Goal: Information Seeking & Learning: Learn about a topic

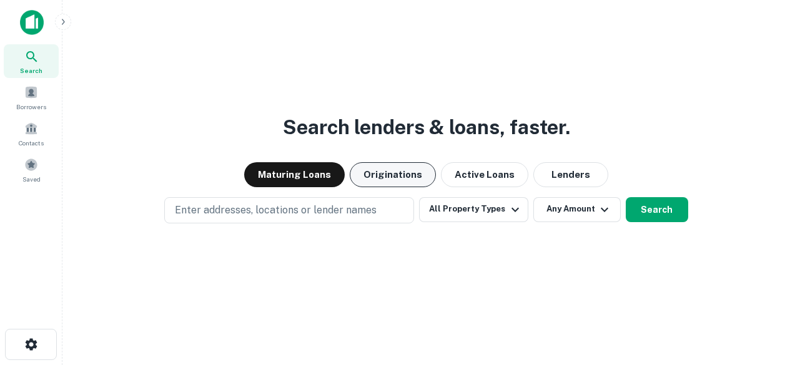
click at [398, 175] on button "Originations" at bounding box center [393, 174] width 86 height 25
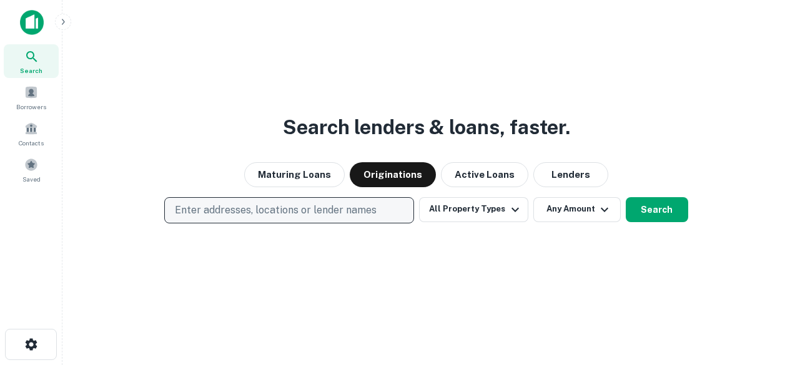
click at [337, 209] on p "Enter addresses, locations or lender names" at bounding box center [276, 210] width 202 height 15
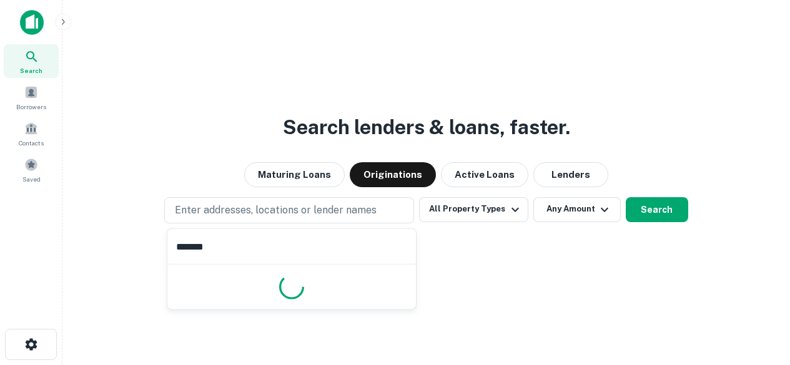
type input "********"
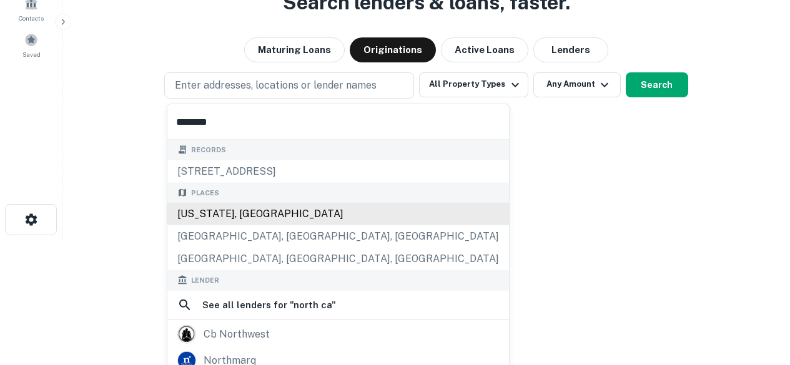
click at [245, 214] on div "North Carolina, USA" at bounding box center [338, 214] width 342 height 22
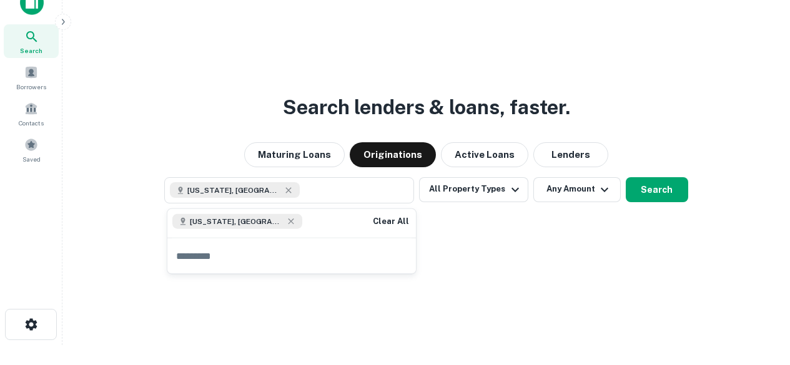
scroll to position [20, 0]
click at [435, 188] on button "All Property Types" at bounding box center [473, 189] width 109 height 25
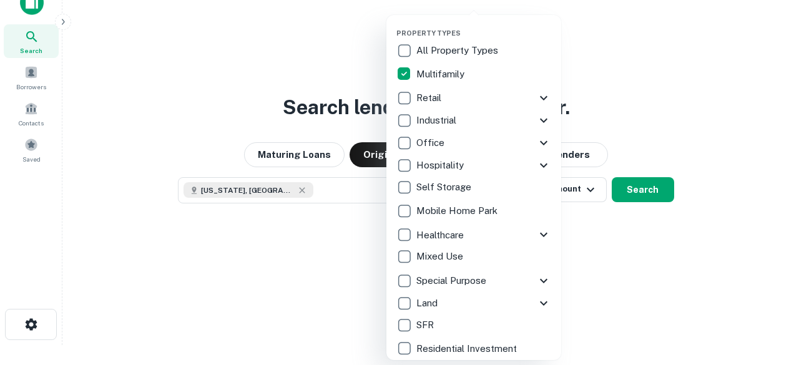
click at [619, 227] on div at bounding box center [399, 182] width 799 height 365
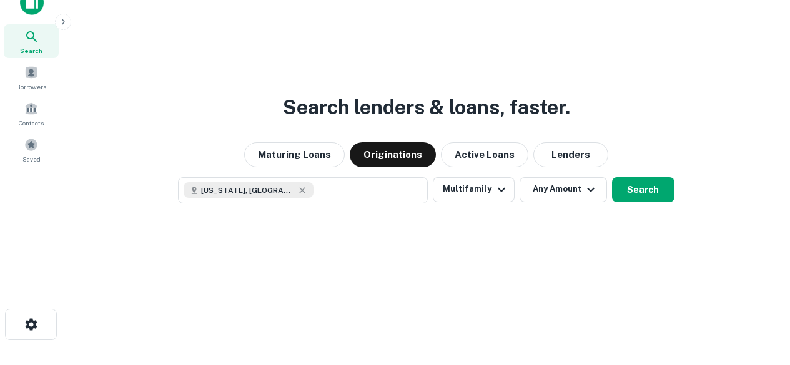
click at [609, 188] on div "North Carolina, USA Multifamily Any Amount Search" at bounding box center [425, 190] width 707 height 26
click at [634, 192] on button "Search" at bounding box center [643, 189] width 62 height 25
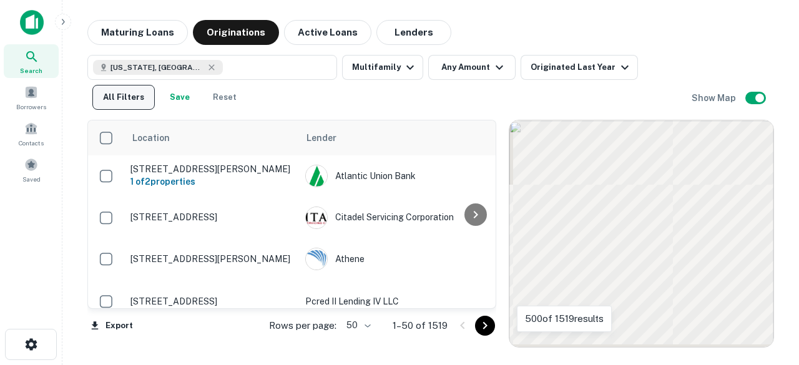
click at [116, 97] on button "All Filters" at bounding box center [123, 97] width 62 height 25
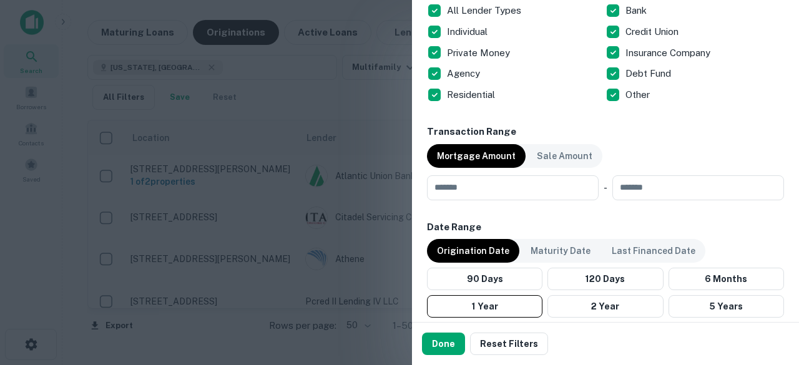
scroll to position [937, 0]
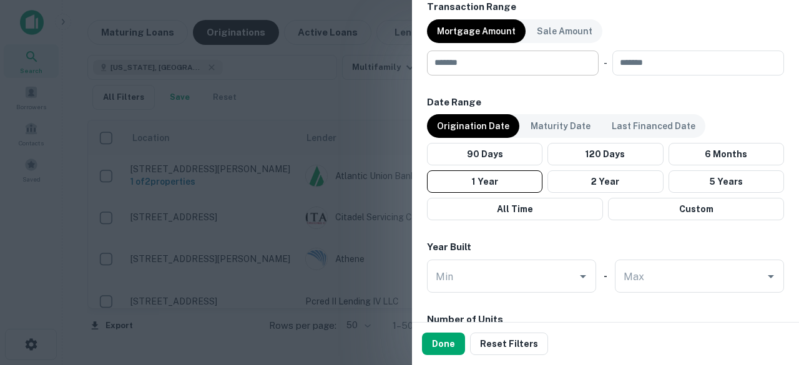
click at [508, 74] on input "number" at bounding box center [508, 63] width 163 height 25
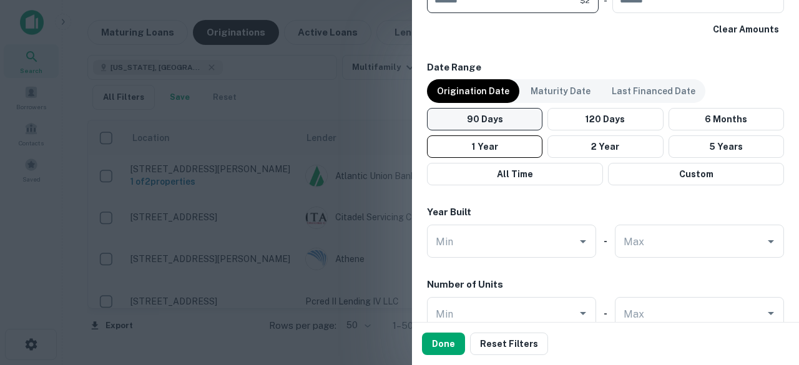
scroll to position [1061, 0]
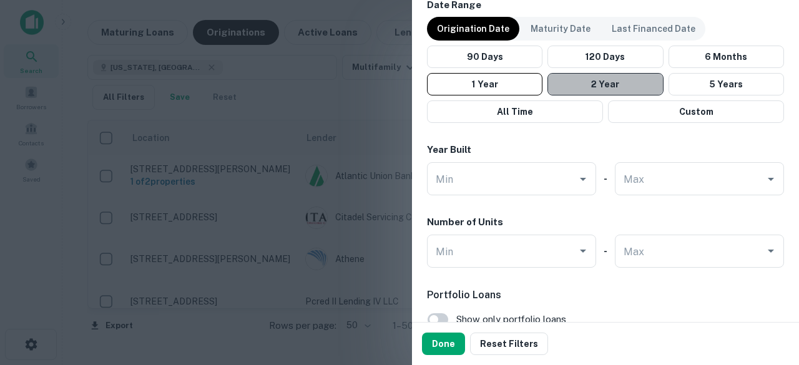
click at [621, 79] on button "2 Year" at bounding box center [606, 84] width 116 height 22
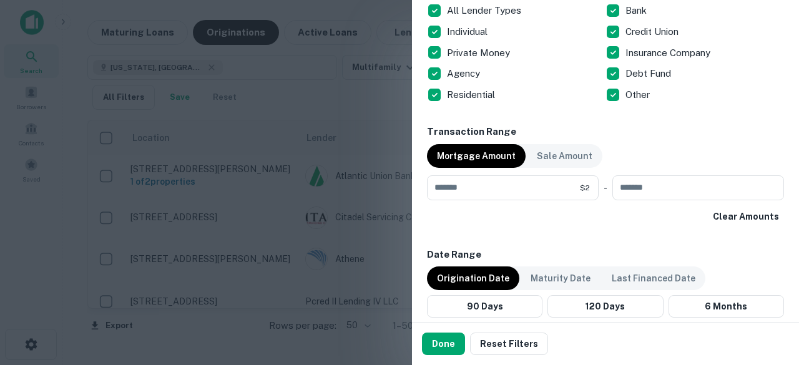
scroll to position [937, 0]
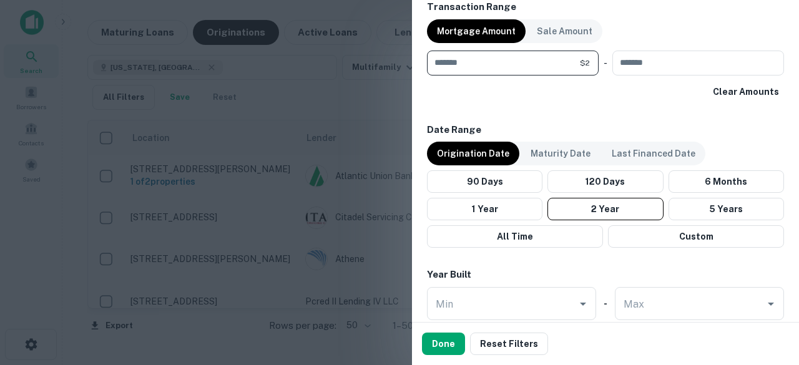
click at [502, 69] on input "*" at bounding box center [503, 63] width 153 height 25
type input "*******"
click at [701, 66] on input "number" at bounding box center [694, 63] width 163 height 25
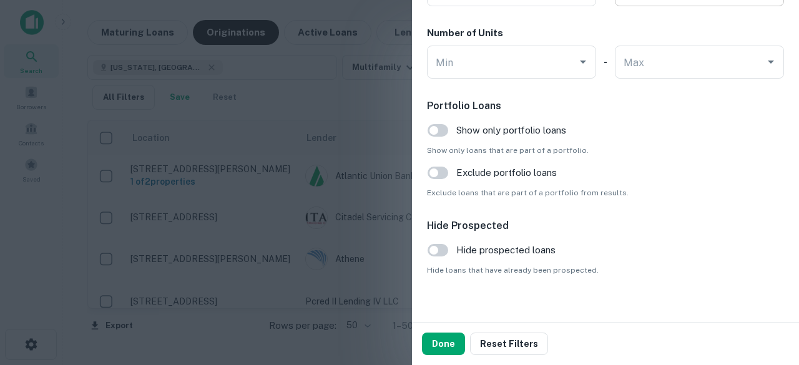
scroll to position [1264, 0]
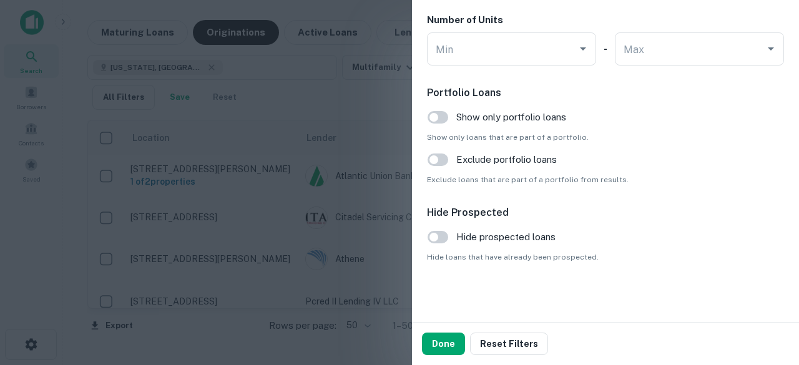
type input "*******"
click at [440, 345] on button "Done" at bounding box center [443, 344] width 43 height 22
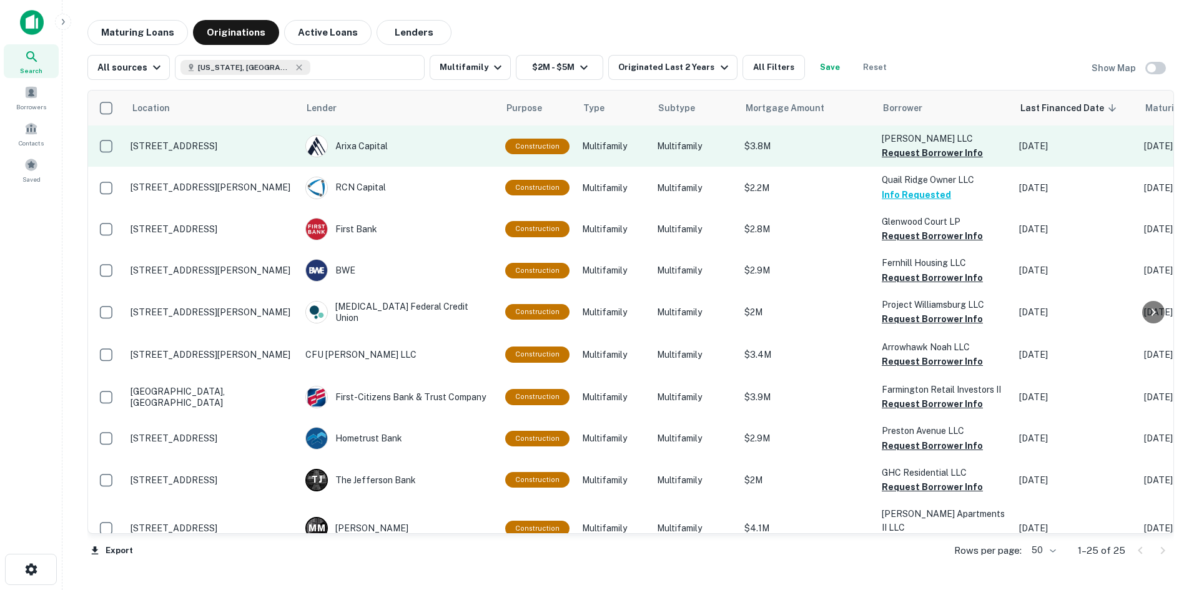
click at [156, 150] on p "[STREET_ADDRESS]" at bounding box center [211, 145] width 162 height 11
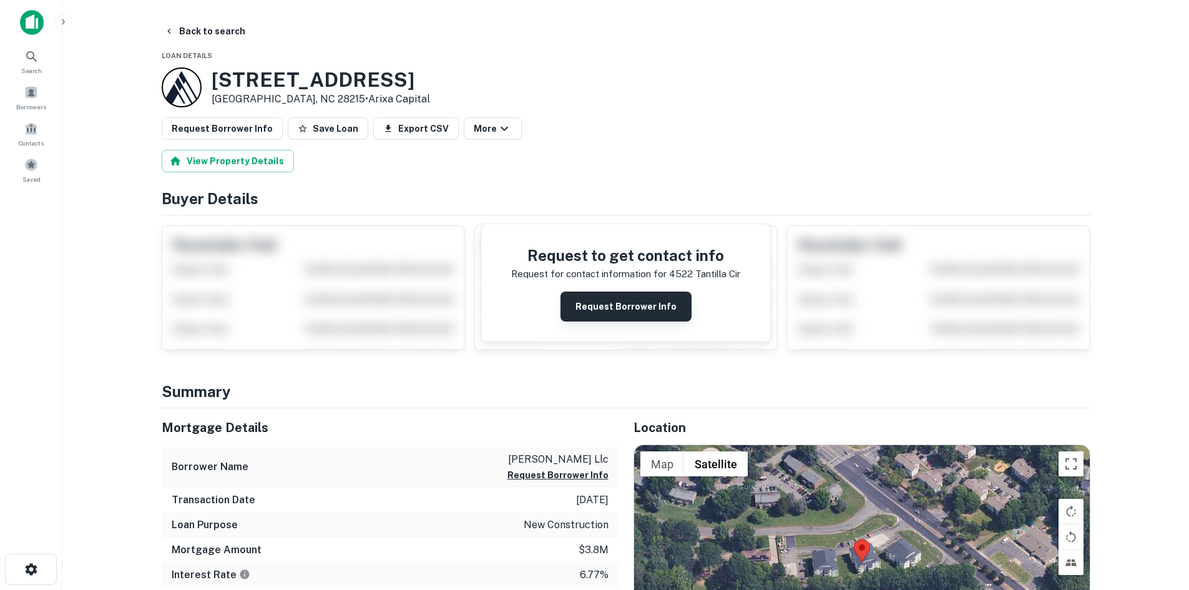
click at [634, 310] on button "Request Borrower Info" at bounding box center [626, 307] width 131 height 30
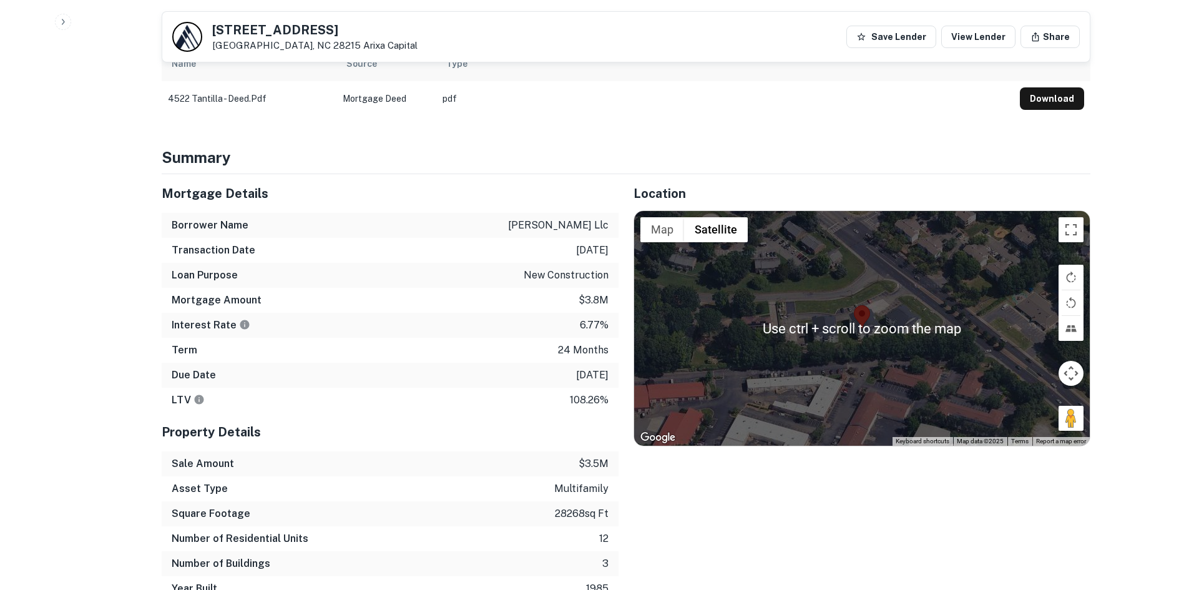
scroll to position [624, 0]
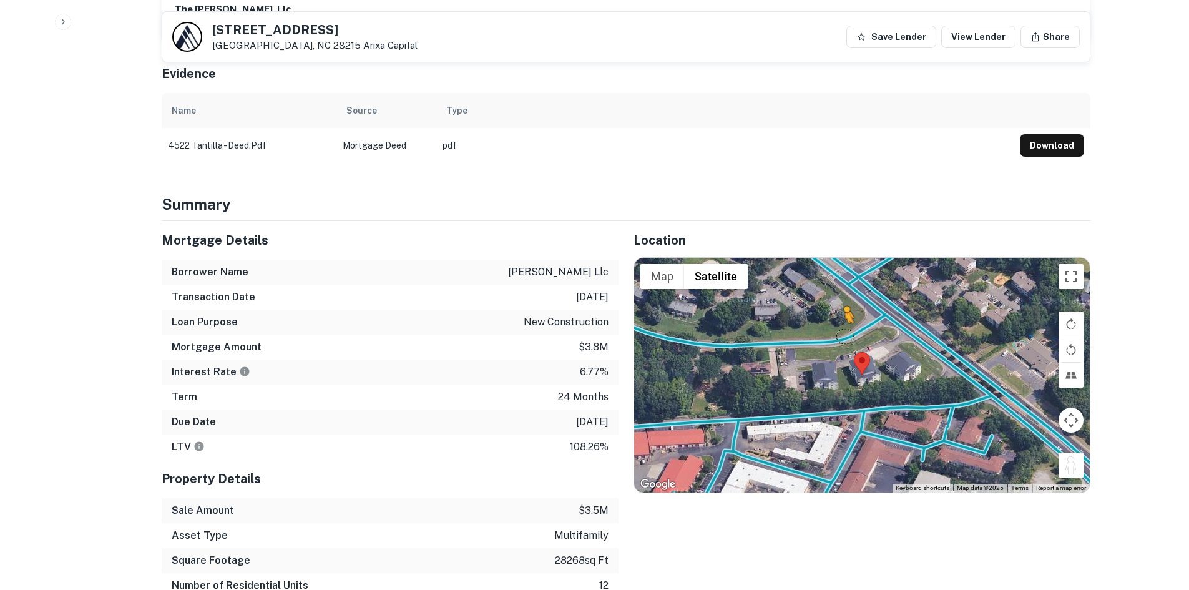
drag, startPoint x: 1066, startPoint y: 462, endPoint x: 844, endPoint y: 322, distance: 262.6
click at [789, 322] on div "To activate drag with keyboard, press Alt + Enter. Once in keyboard drag state,…" at bounding box center [862, 375] width 456 height 235
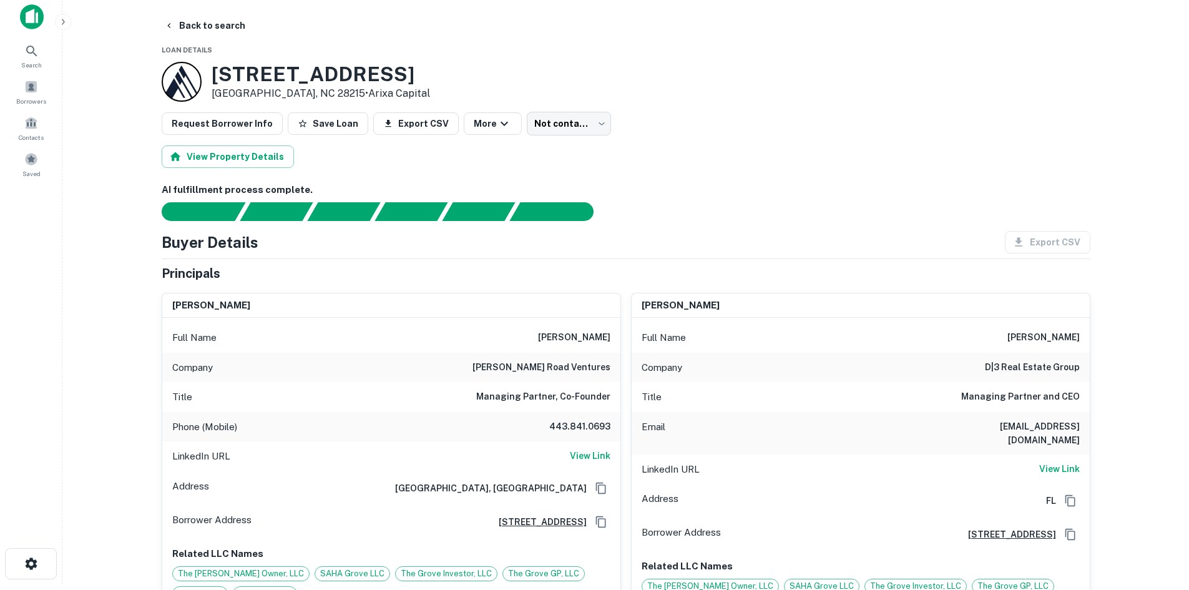
scroll to position [0, 0]
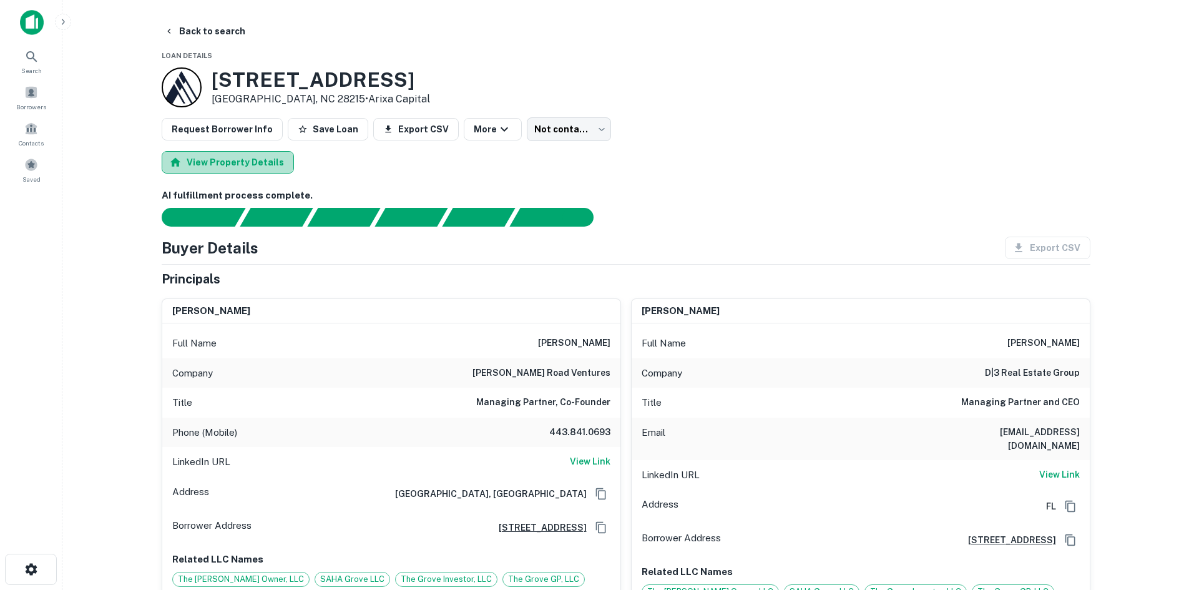
click at [262, 165] on button "View Property Details" at bounding box center [228, 162] width 132 height 22
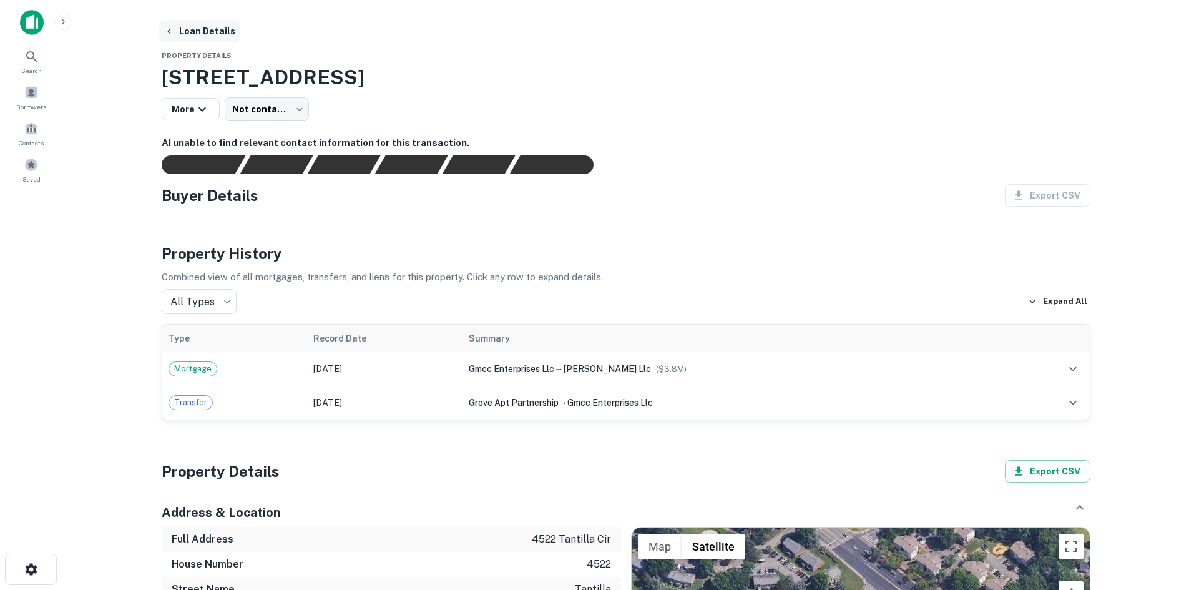
click at [201, 38] on button "Loan Details" at bounding box center [199, 31] width 81 height 22
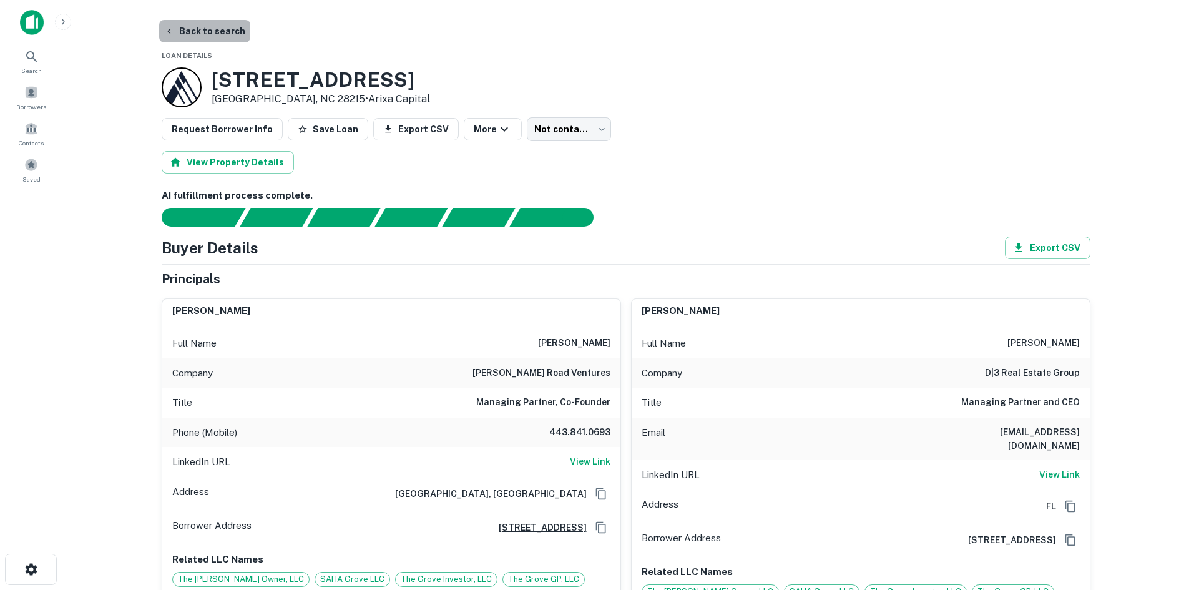
click at [229, 36] on button "Back to search" at bounding box center [204, 31] width 91 height 22
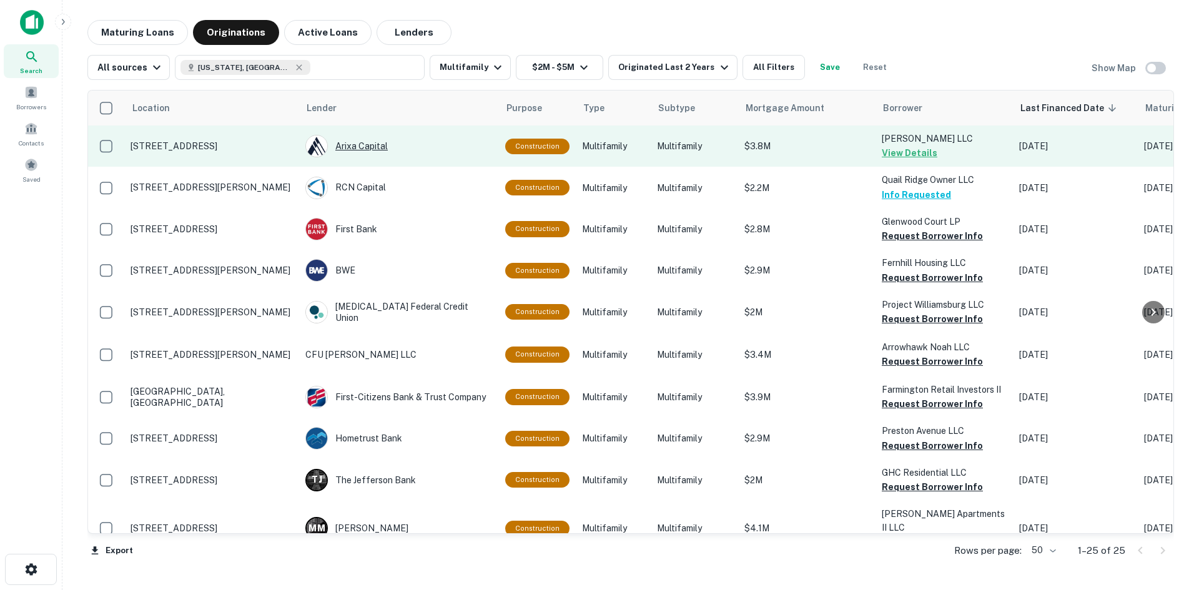
click at [331, 150] on div "Arixa Capital" at bounding box center [398, 146] width 187 height 22
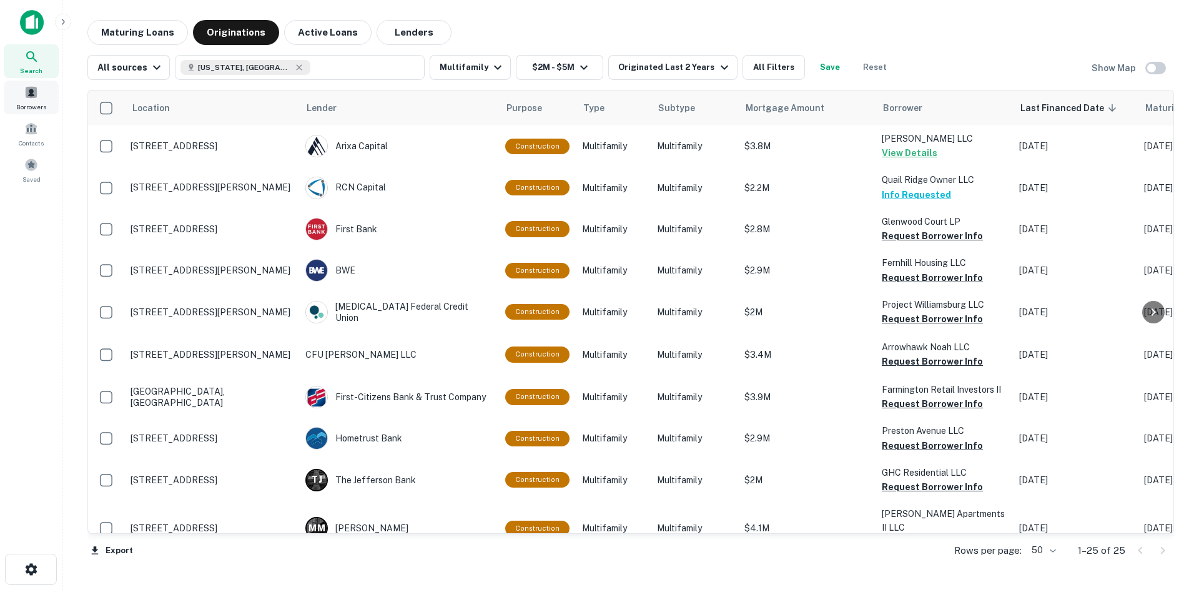
click at [44, 102] on span "Borrowers" at bounding box center [31, 107] width 30 height 10
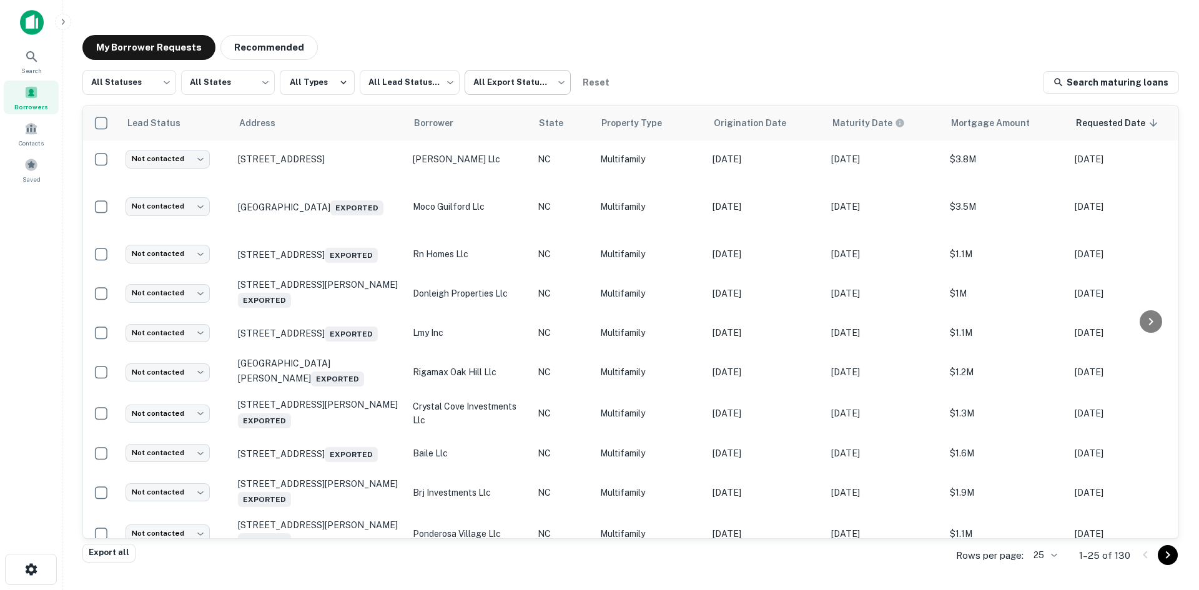
click at [516, 85] on body "Search Borrowers Contacts Saved My Borrower Requests Recommended All Statuses *…" at bounding box center [599, 295] width 1199 height 590
click at [501, 157] on li "Not Exported" at bounding box center [517, 160] width 113 height 22
type input "*****"
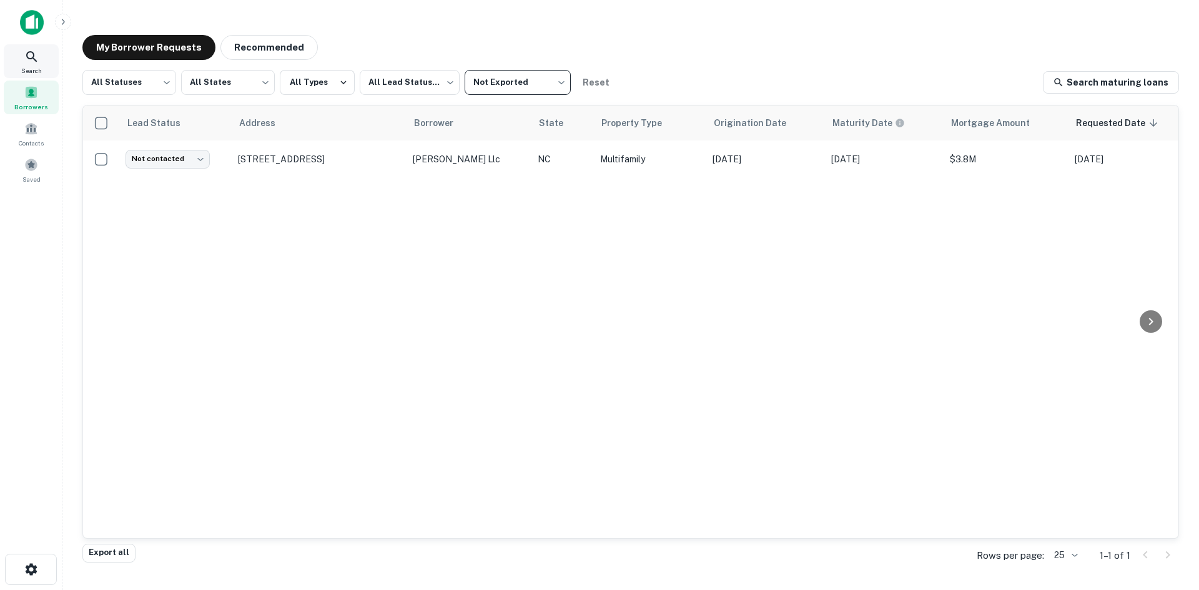
click at [44, 66] on div "Search" at bounding box center [31, 61] width 55 height 34
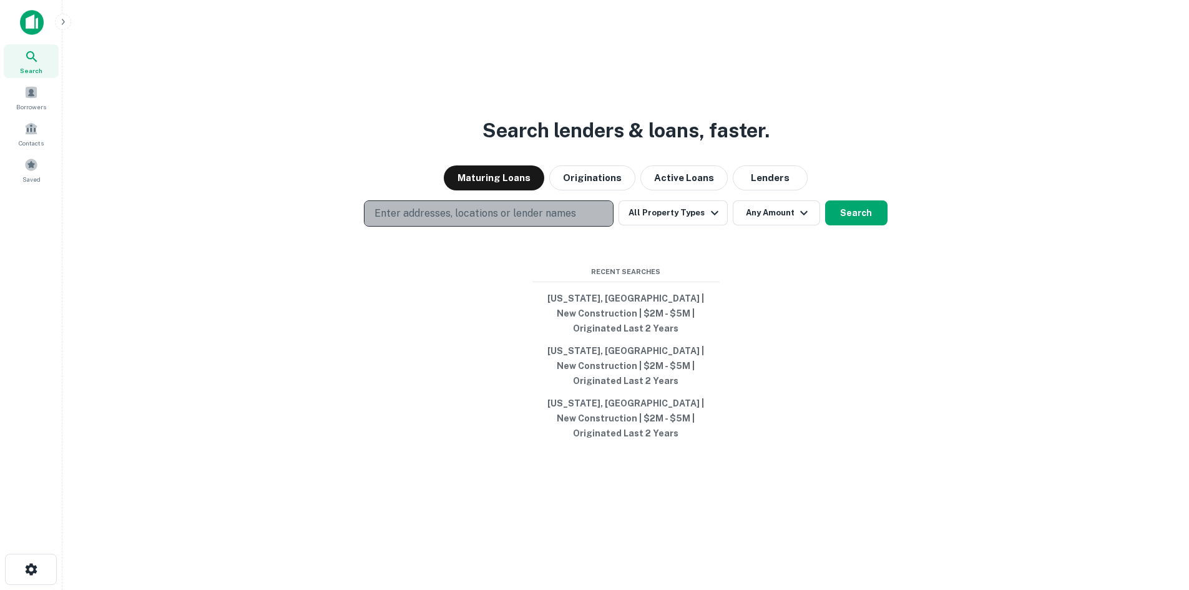
click at [539, 221] on p "Enter addresses, locations or lender names" at bounding box center [476, 213] width 202 height 15
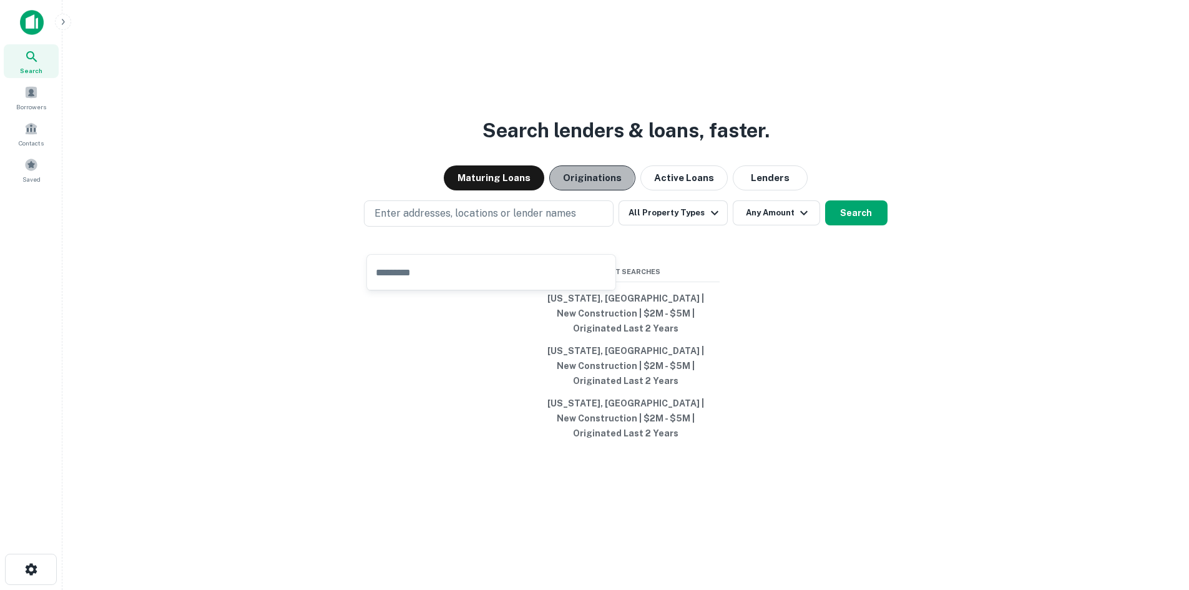
click at [588, 190] on button "Originations" at bounding box center [592, 177] width 86 height 25
click at [524, 190] on button "Maturing Loans" at bounding box center [494, 177] width 101 height 25
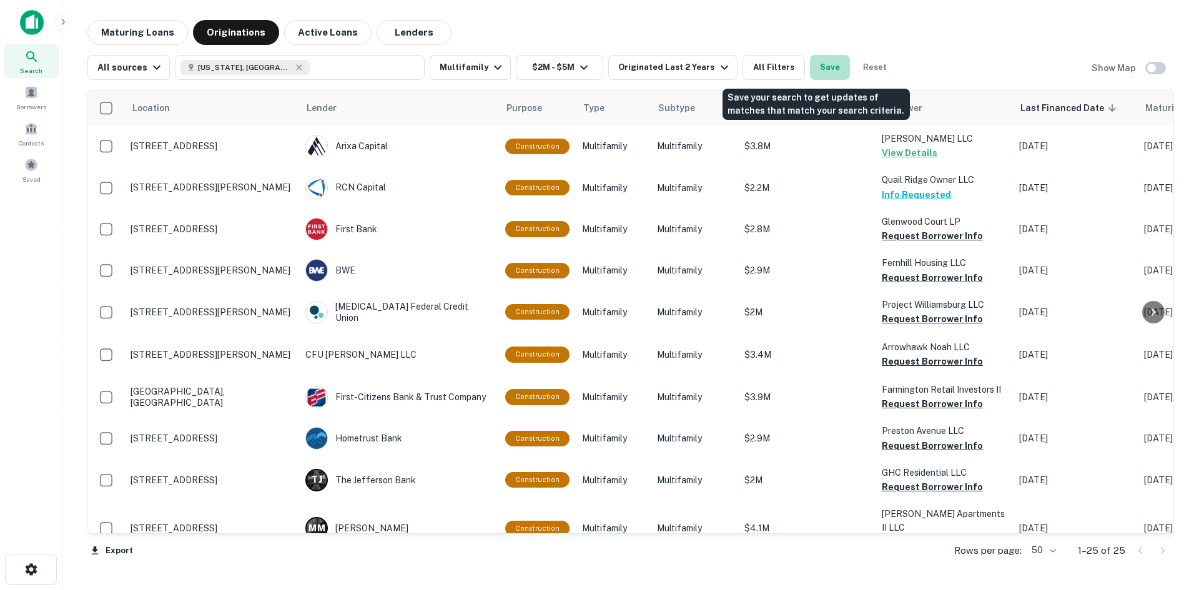
click at [812, 69] on button "Save" at bounding box center [830, 67] width 40 height 25
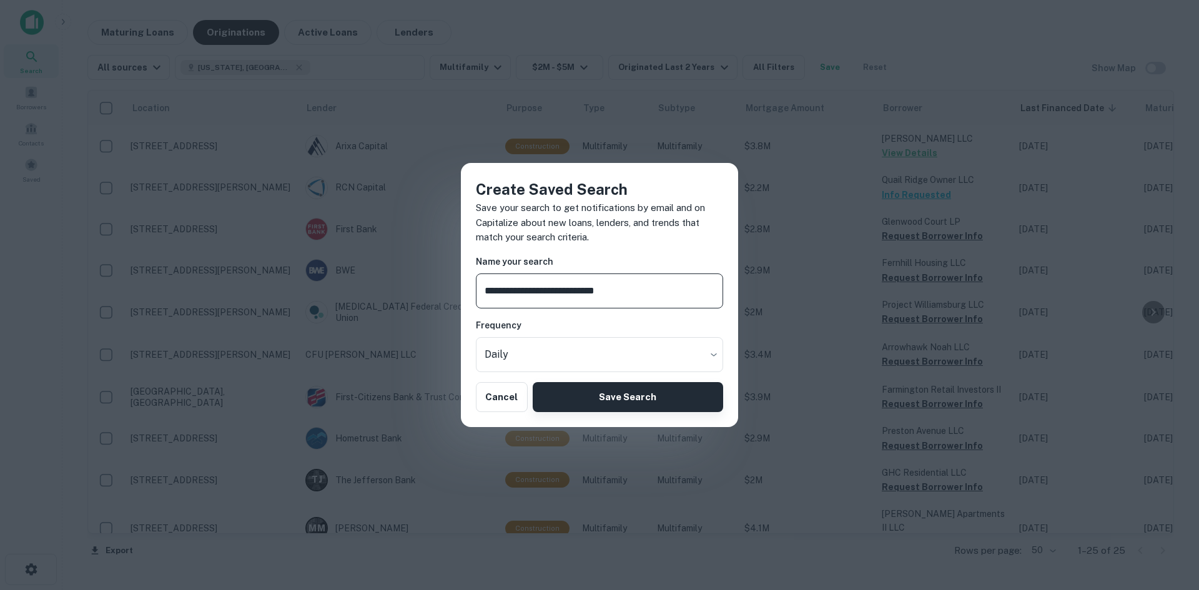
type input "**********"
click at [640, 406] on button "Save Search" at bounding box center [628, 397] width 190 height 30
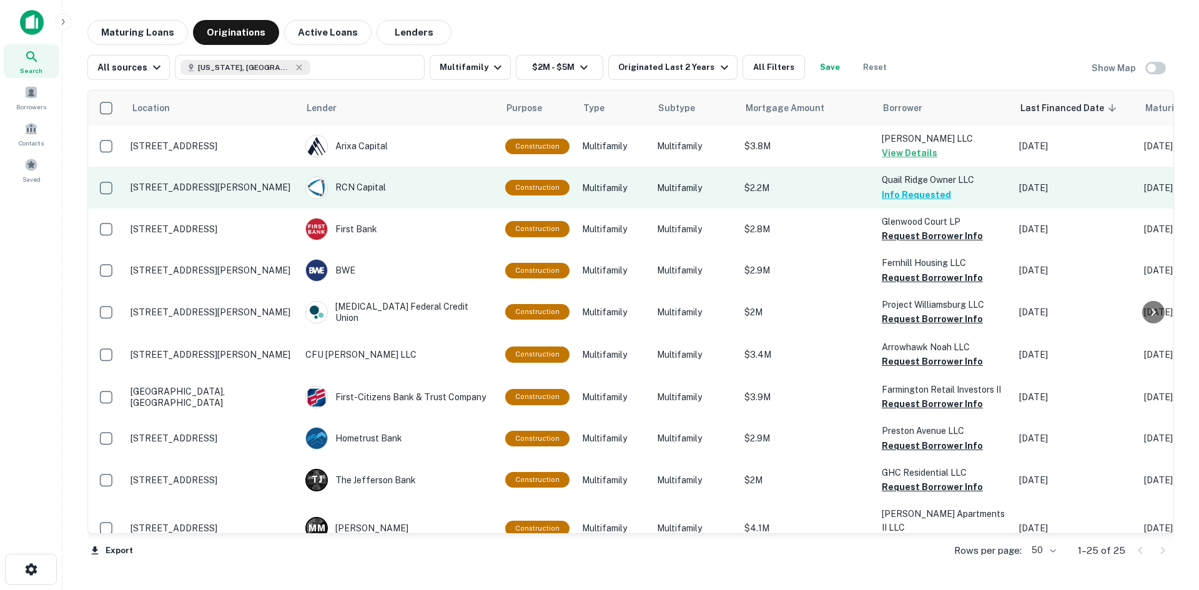
click at [194, 189] on p "333 10th Avenue Dr Ne Hickory, NC 28601" at bounding box center [211, 187] width 162 height 11
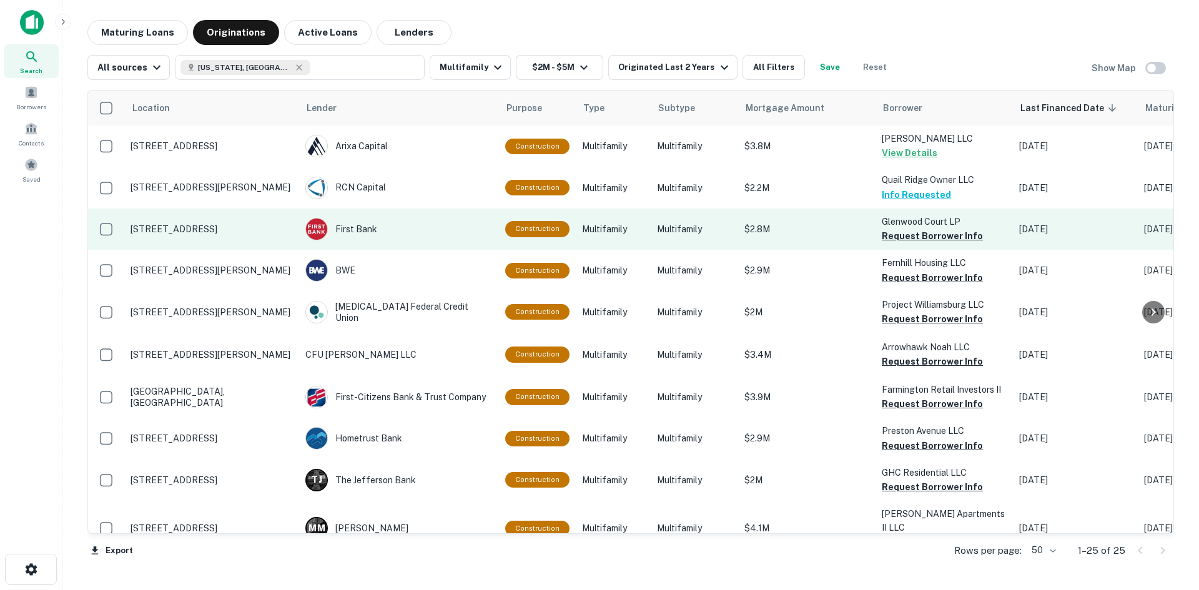
click at [204, 227] on p "207 Madison St Eden, NC 27288" at bounding box center [211, 229] width 162 height 11
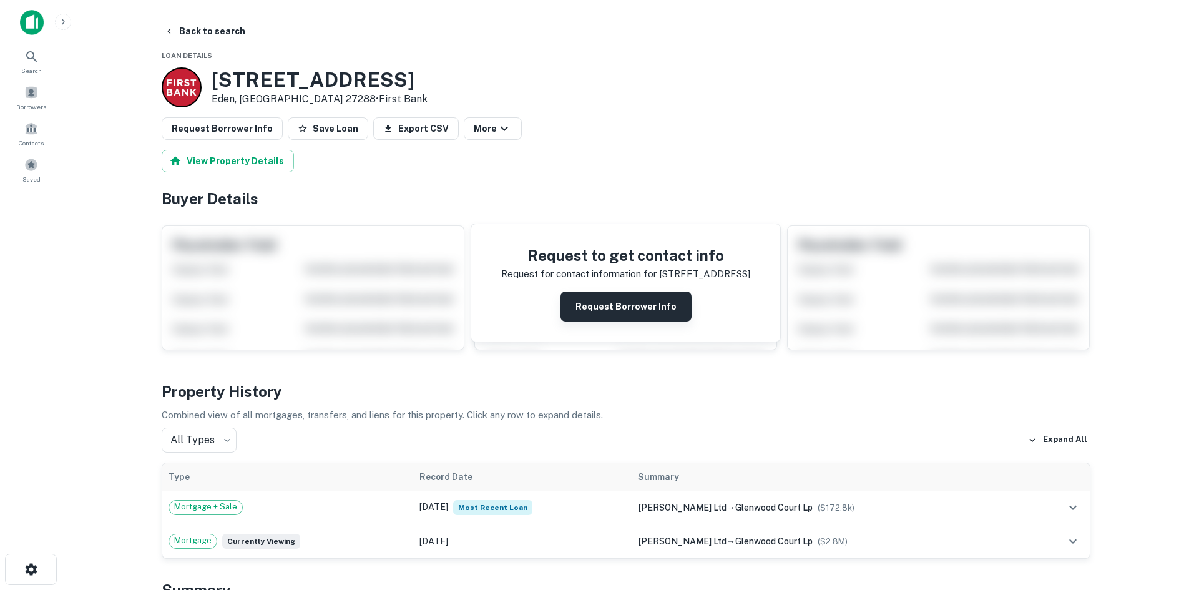
click at [600, 303] on button "Request Borrower Info" at bounding box center [626, 307] width 131 height 30
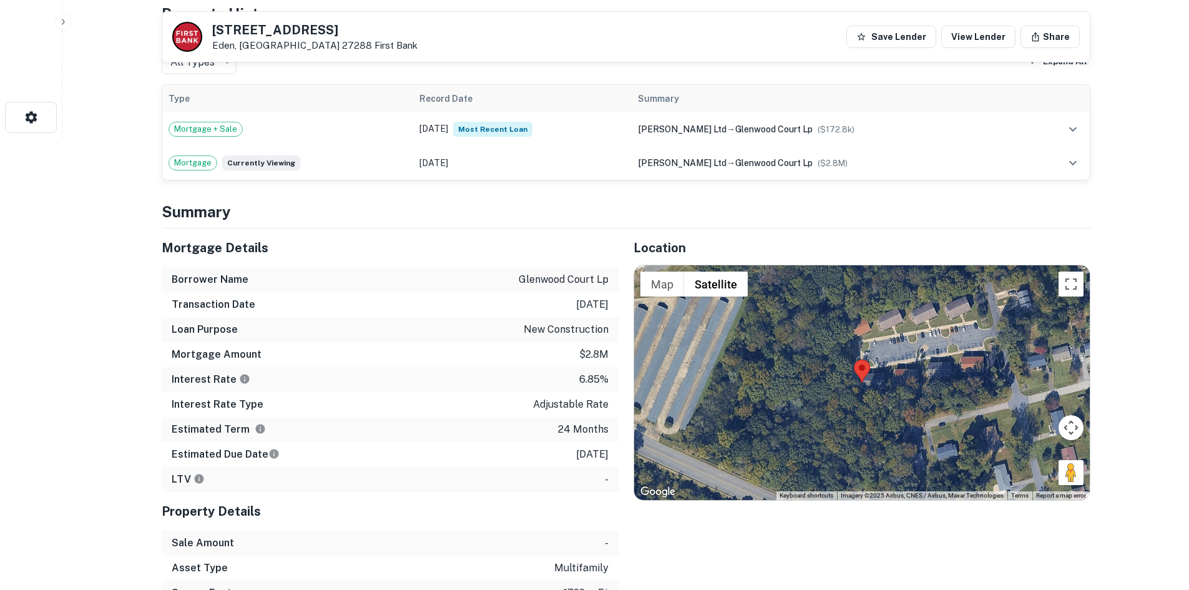
scroll to position [562, 0]
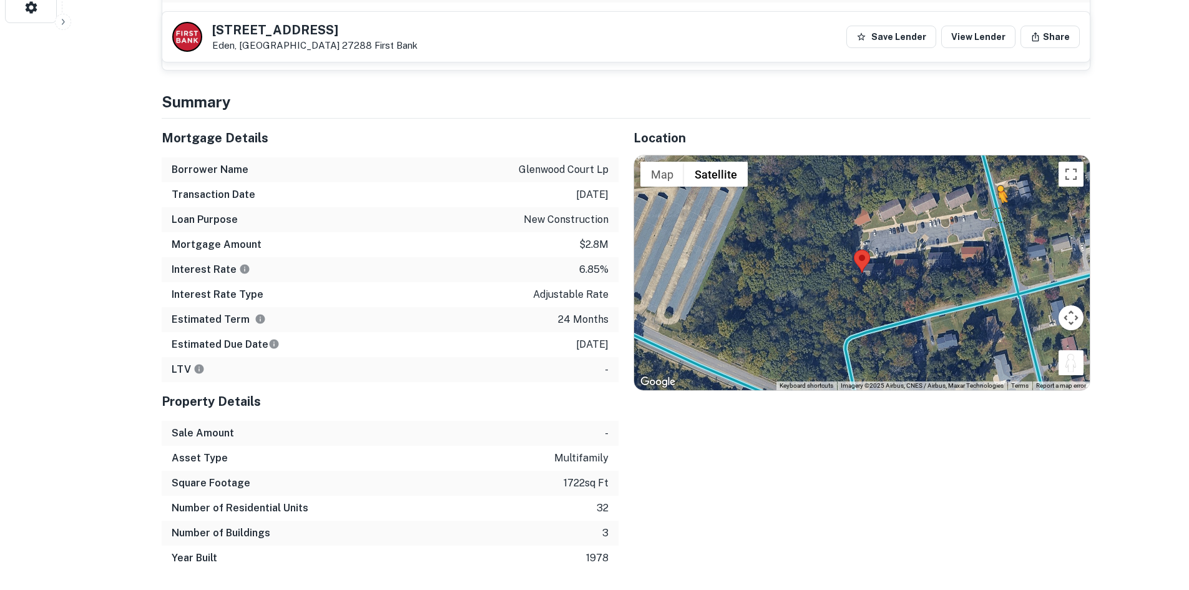
drag, startPoint x: 1071, startPoint y: 365, endPoint x: 996, endPoint y: 213, distance: 170.0
click at [996, 213] on div "To activate drag with keyboard, press Alt + Enter. Once in keyboard drag state,…" at bounding box center [862, 272] width 456 height 235
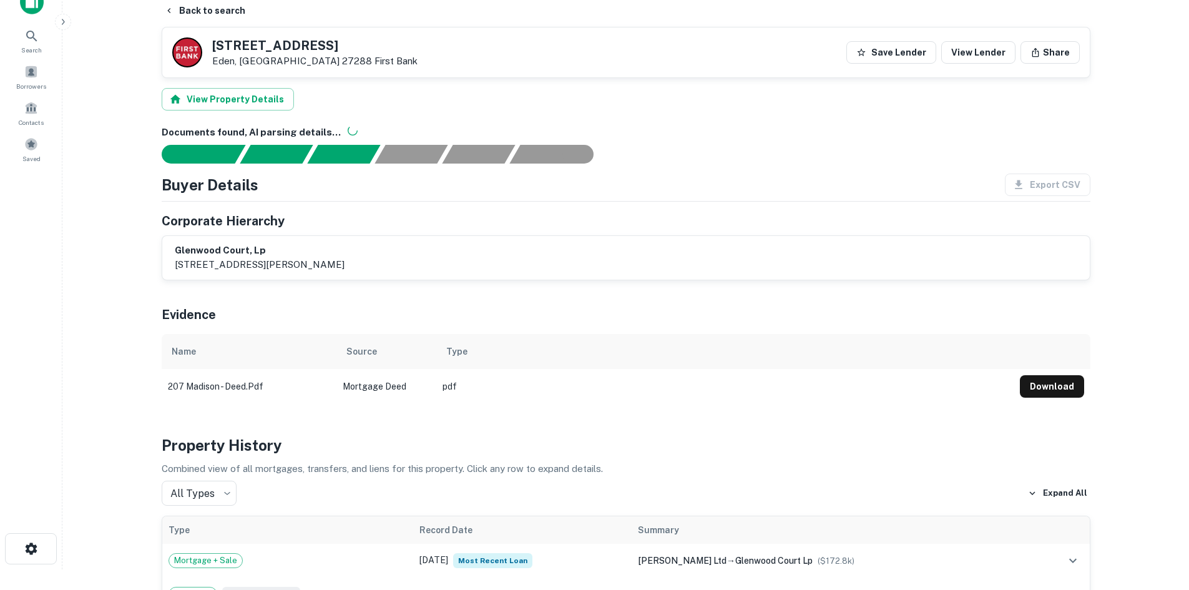
scroll to position [0, 0]
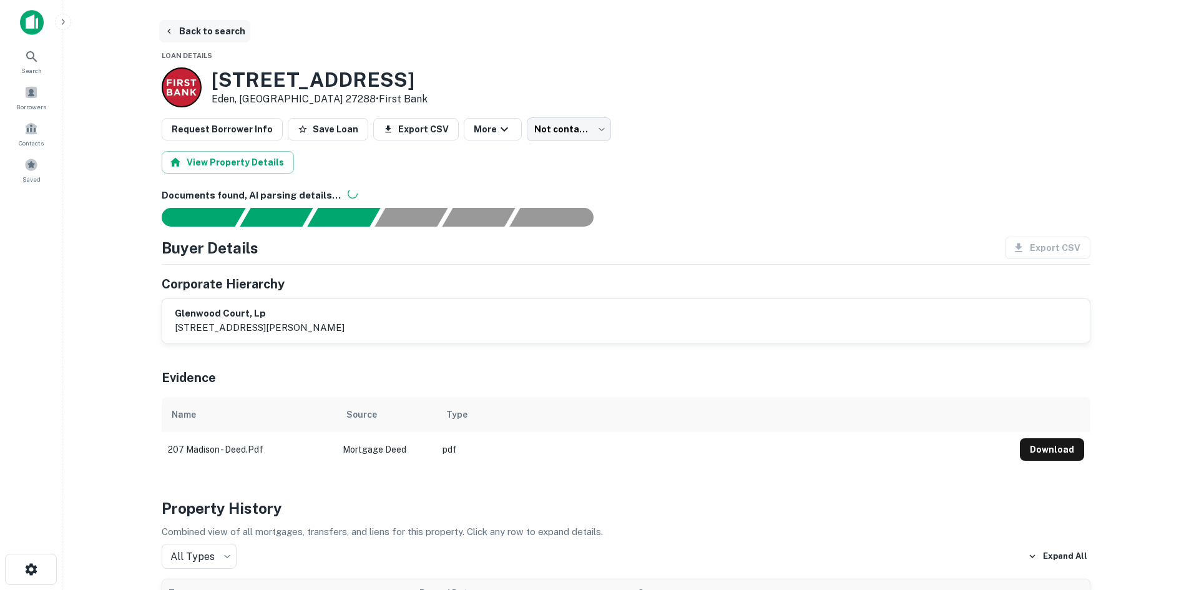
click at [194, 35] on button "Back to search" at bounding box center [204, 31] width 91 height 22
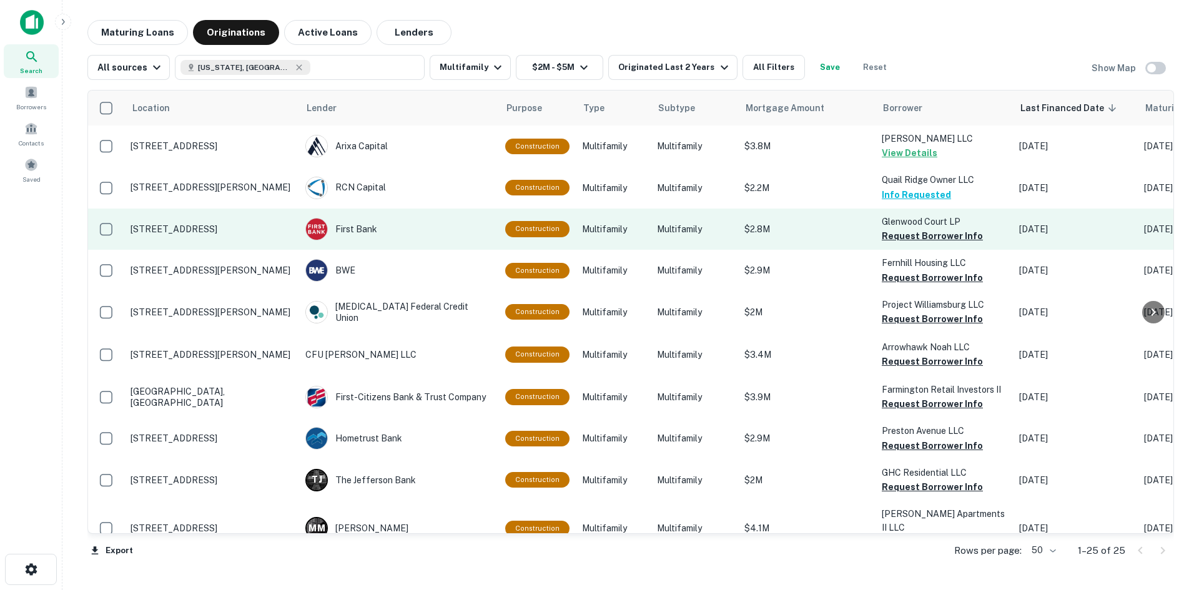
click at [217, 231] on p "207 Madison St Eden, NC 27288" at bounding box center [211, 229] width 162 height 11
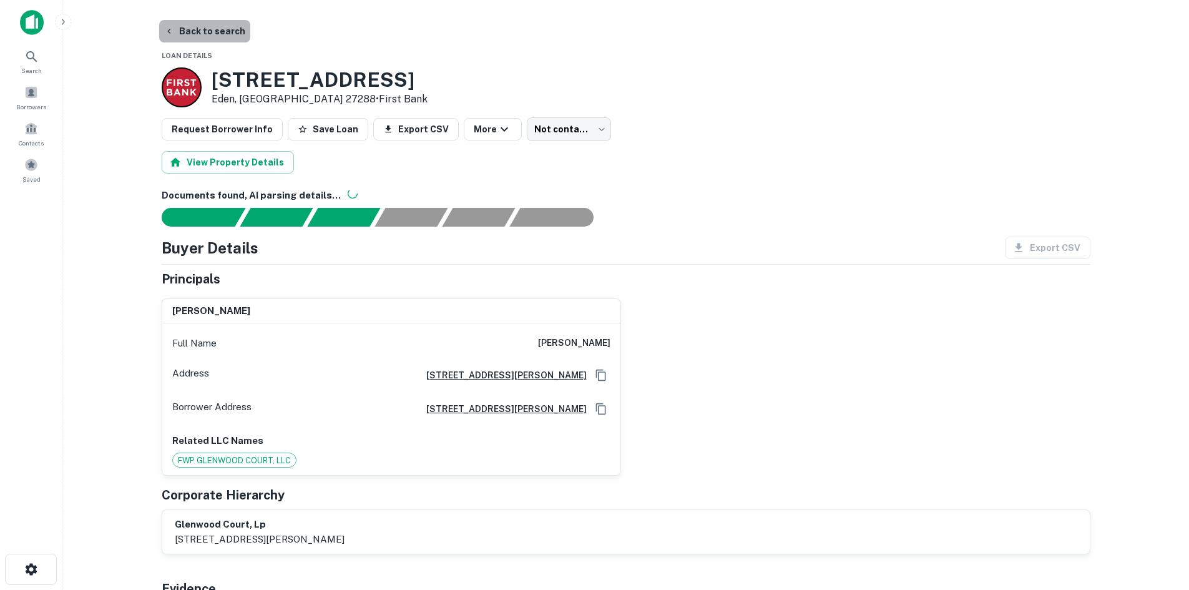
click at [216, 31] on button "Back to search" at bounding box center [204, 31] width 91 height 22
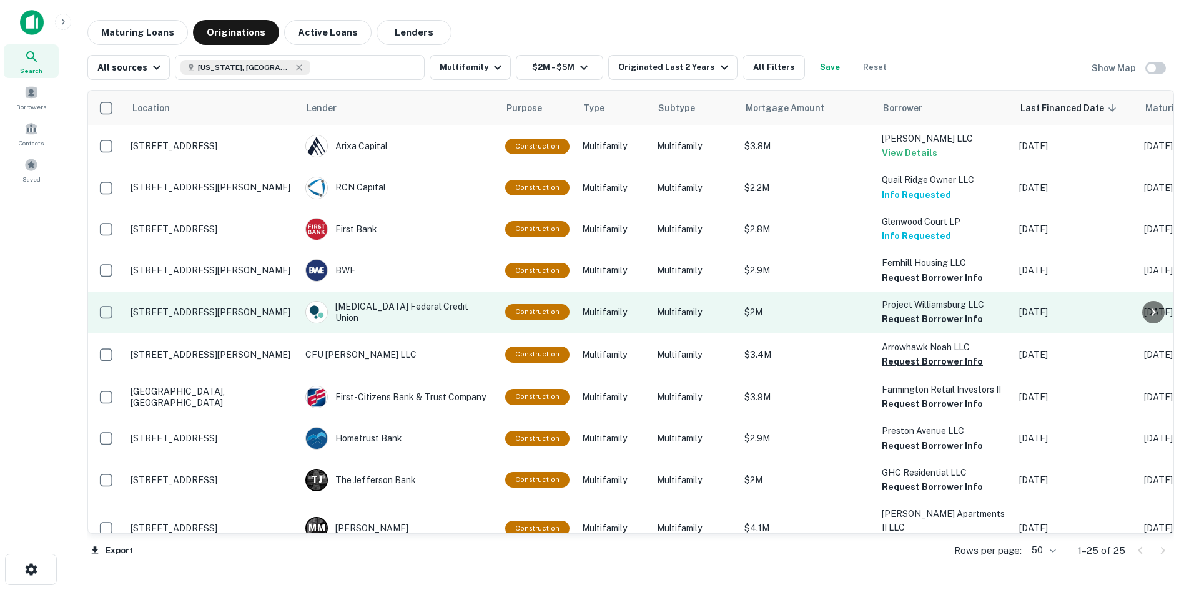
click at [205, 298] on td "[STREET_ADDRESS][PERSON_NAME]" at bounding box center [211, 312] width 175 height 41
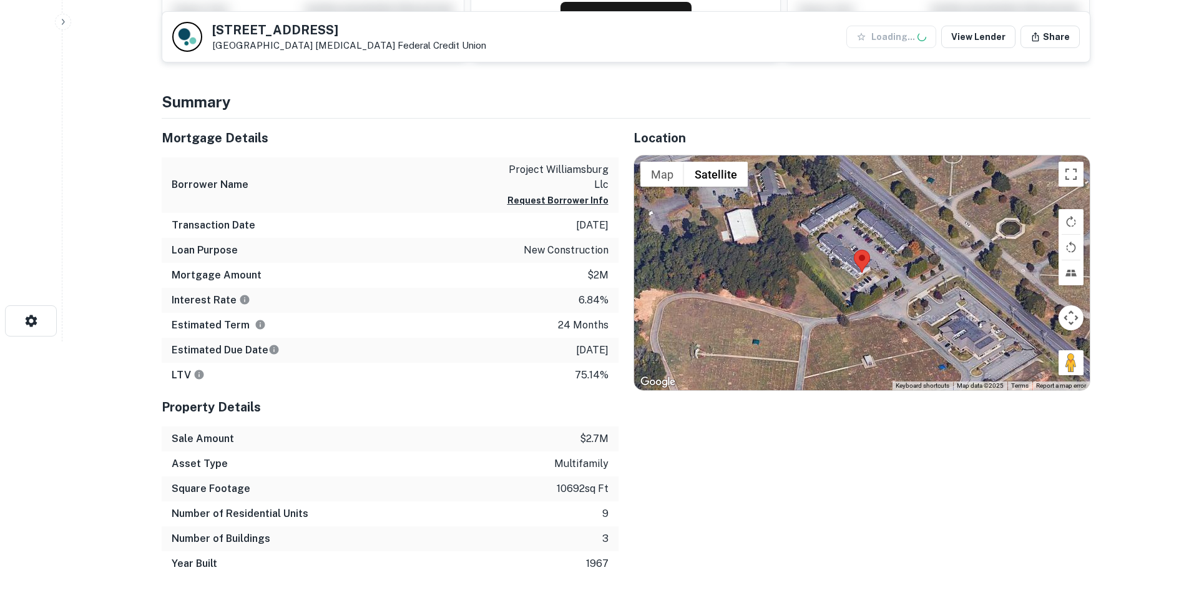
scroll to position [250, 0]
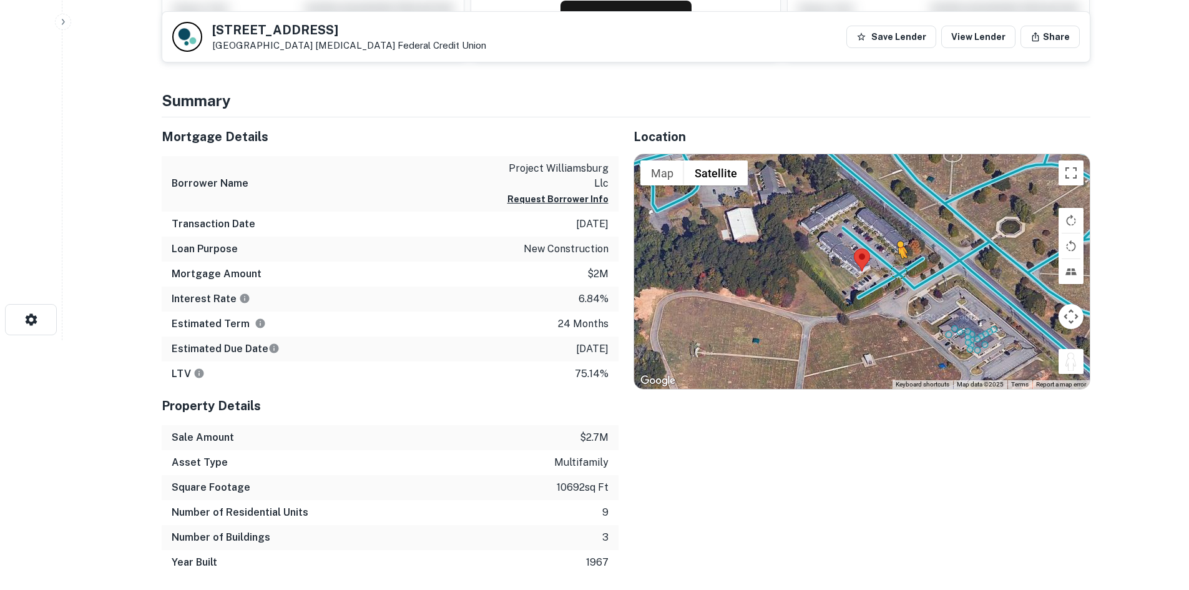
drag, startPoint x: 1069, startPoint y: 359, endPoint x: 898, endPoint y: 271, distance: 192.4
click at [898, 271] on div "To activate drag with keyboard, press Alt + Enter. Once in keyboard drag state,…" at bounding box center [862, 271] width 456 height 235
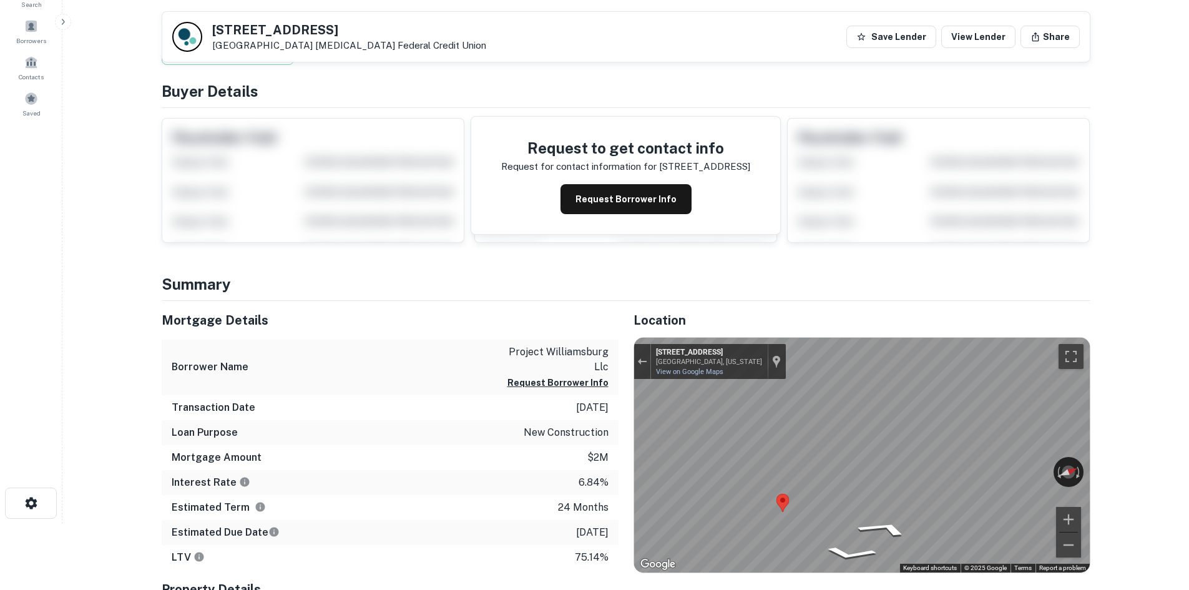
scroll to position [0, 0]
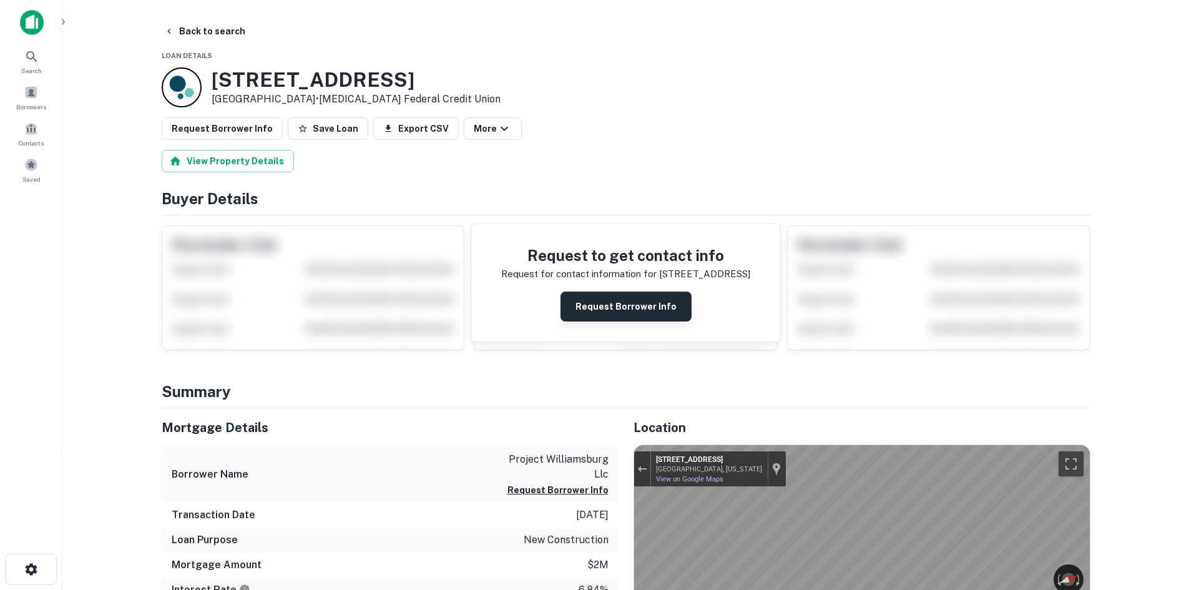
click at [614, 300] on button "Request Borrower Info" at bounding box center [626, 307] width 131 height 30
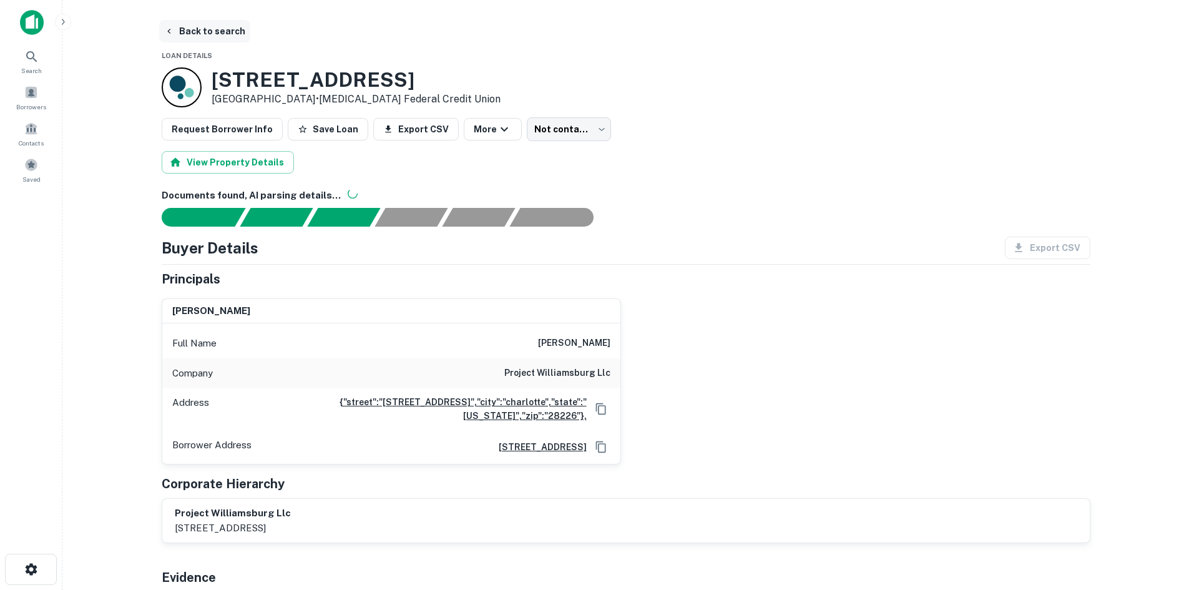
click at [217, 31] on button "Back to search" at bounding box center [204, 31] width 91 height 22
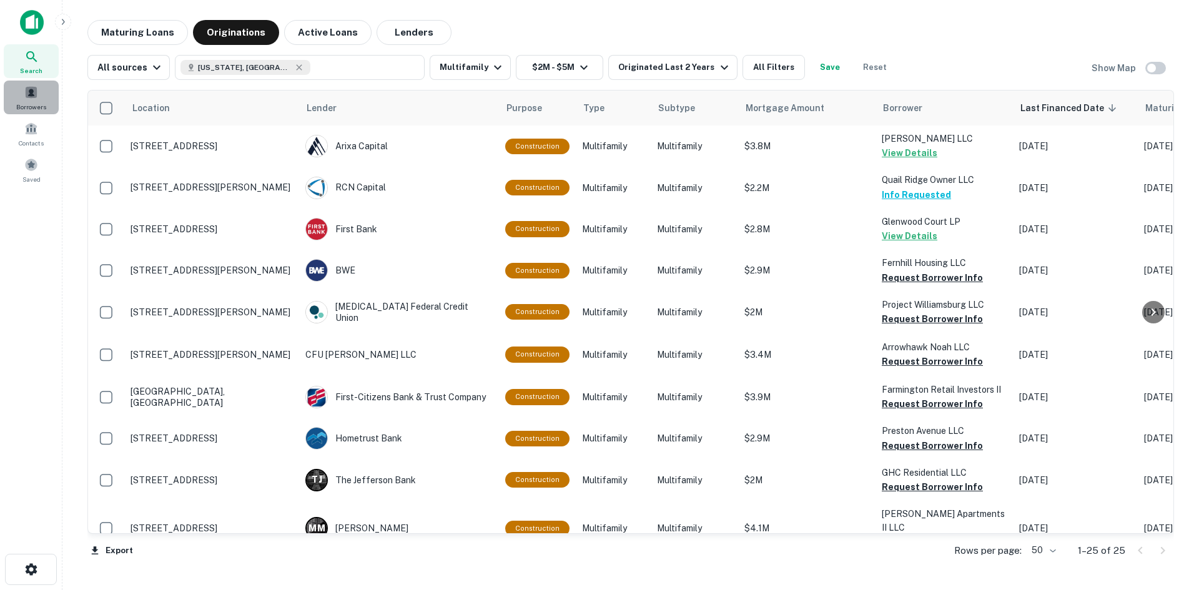
click at [32, 107] on span "Borrowers" at bounding box center [31, 107] width 30 height 10
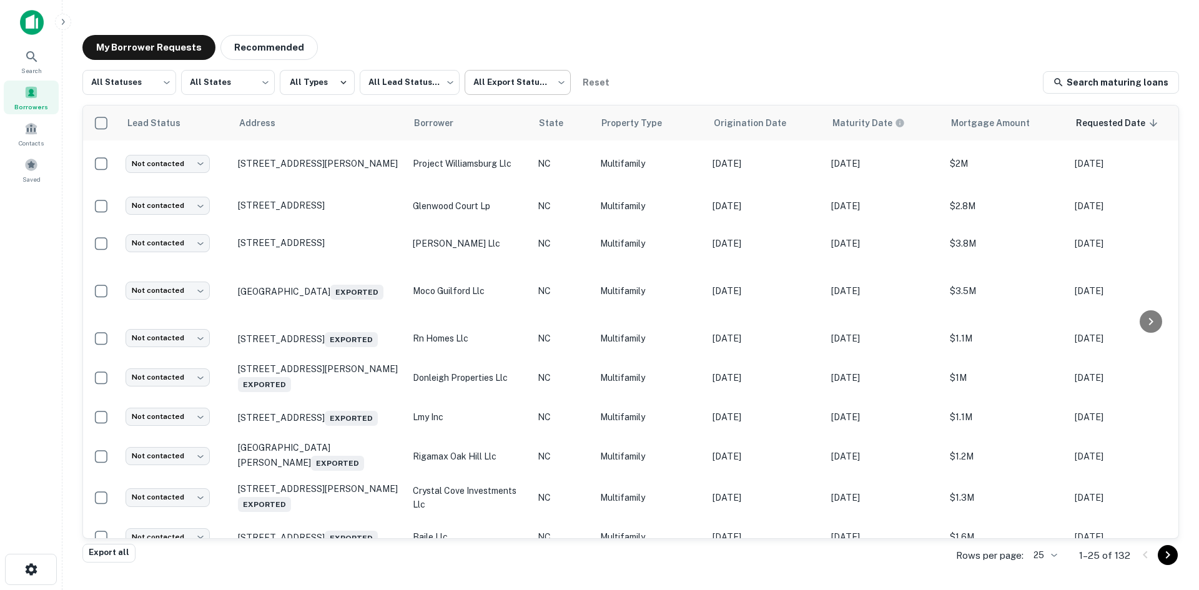
click at [492, 84] on body "Search Borrowers Contacts Saved My Borrower Requests Recommended All Statuses *…" at bounding box center [599, 295] width 1199 height 590
click at [496, 160] on li "Not Exported" at bounding box center [517, 160] width 113 height 22
type input "*****"
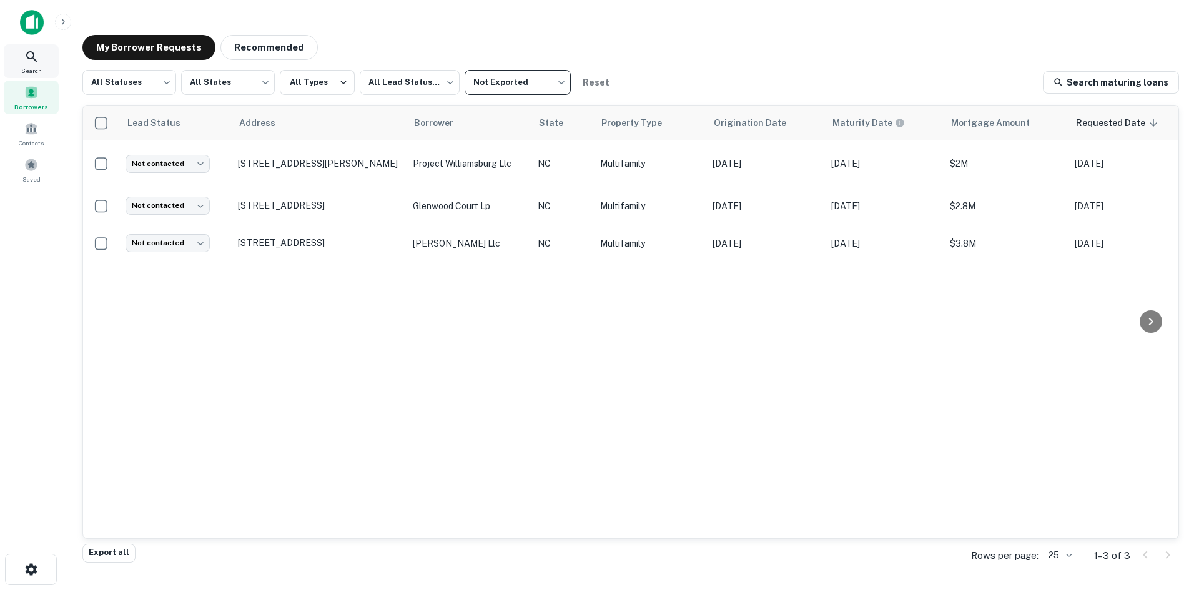
click at [37, 60] on icon at bounding box center [31, 56] width 15 height 15
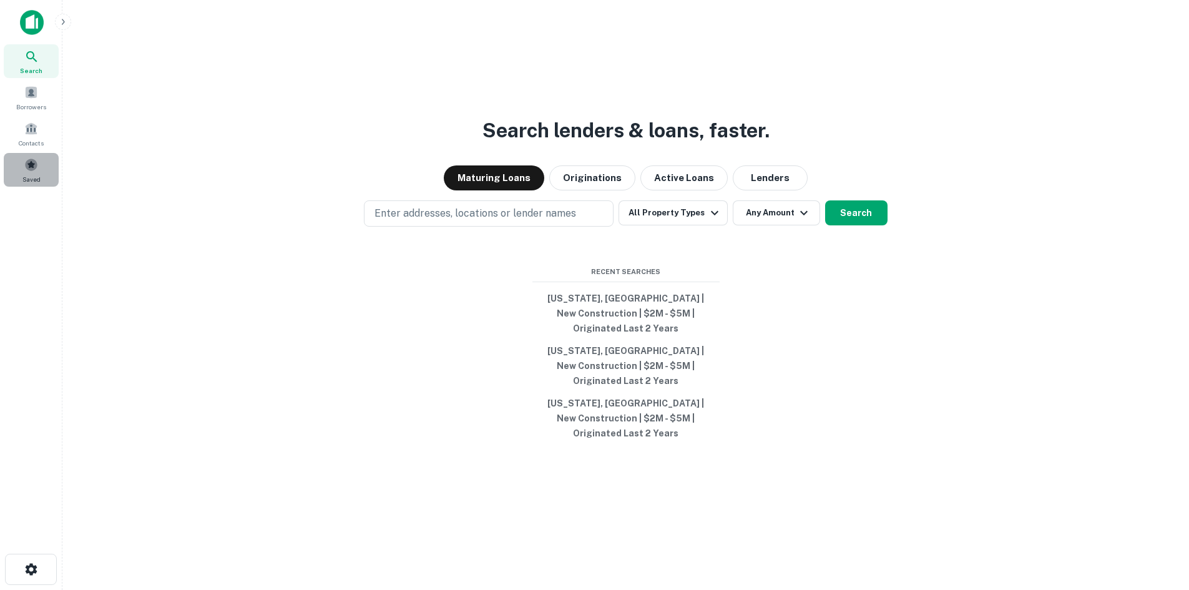
click at [27, 158] on span at bounding box center [31, 165] width 14 height 14
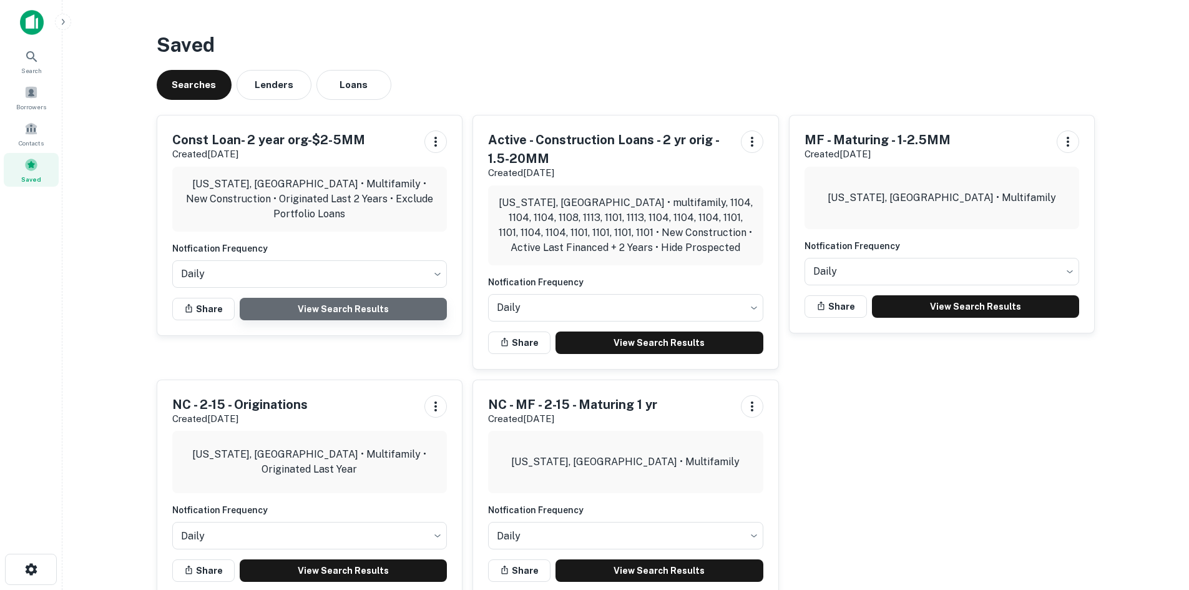
click at [315, 307] on link "View Search Results" at bounding box center [344, 309] width 208 height 22
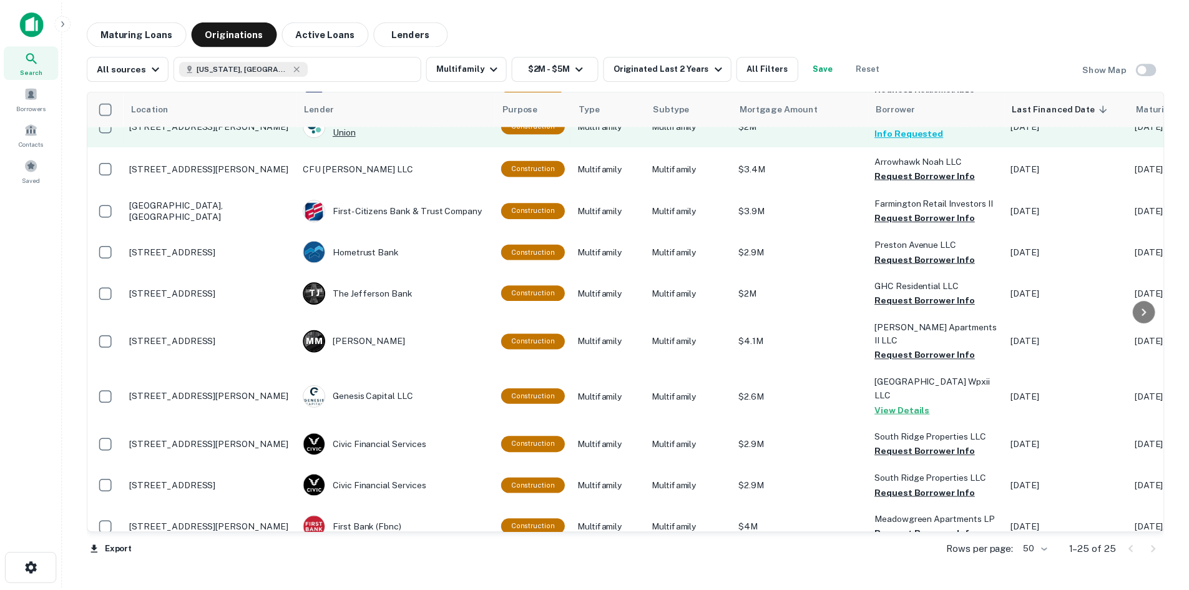
scroll to position [187, 0]
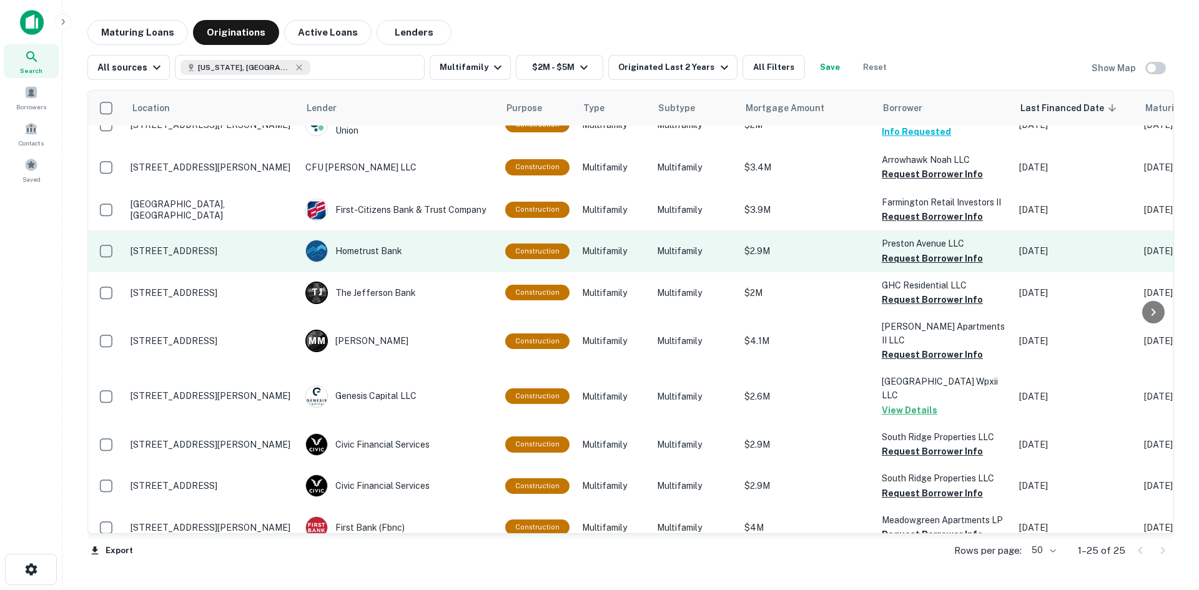
click at [192, 242] on td "[STREET_ADDRESS]" at bounding box center [211, 250] width 175 height 41
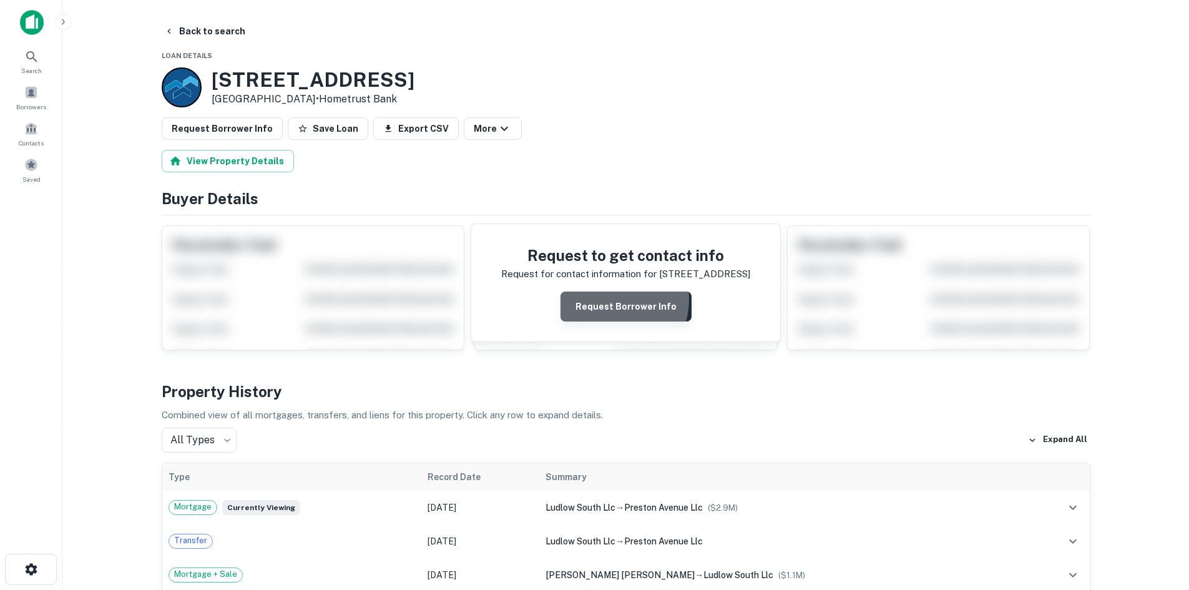
click at [614, 300] on button "Request Borrower Info" at bounding box center [626, 307] width 131 height 30
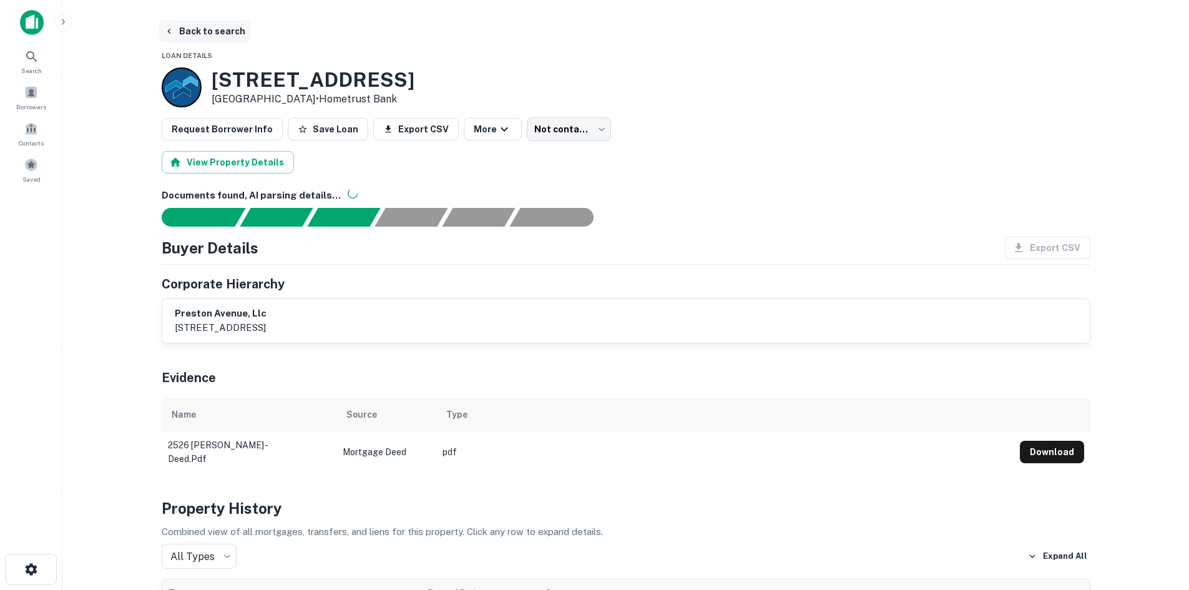
click at [175, 30] on button "Back to search" at bounding box center [204, 31] width 91 height 22
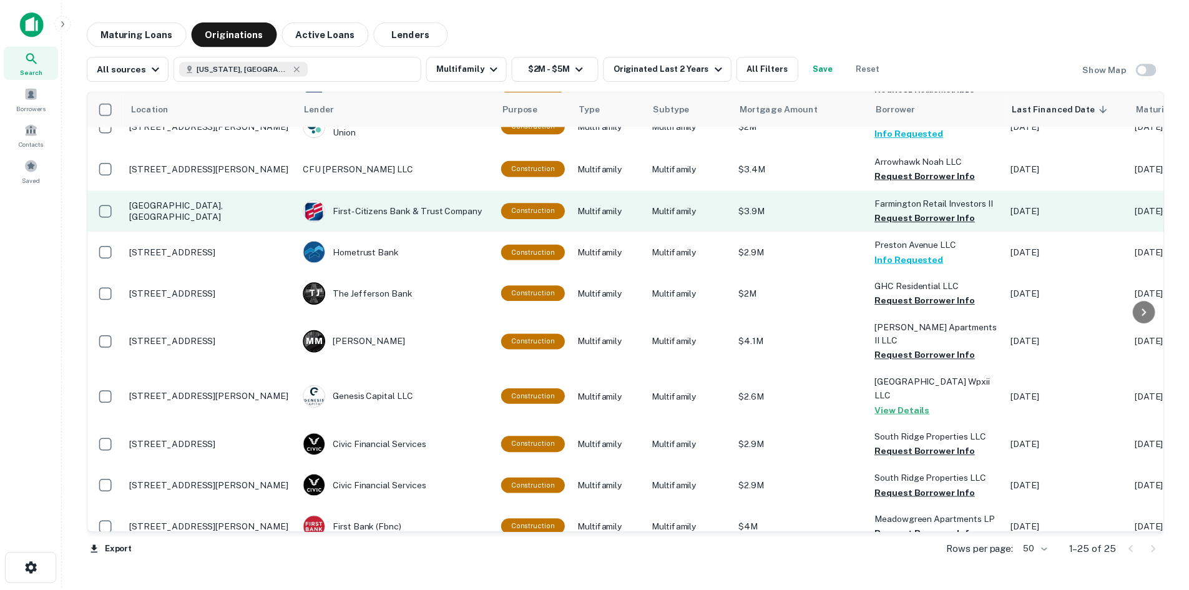
scroll to position [187, 0]
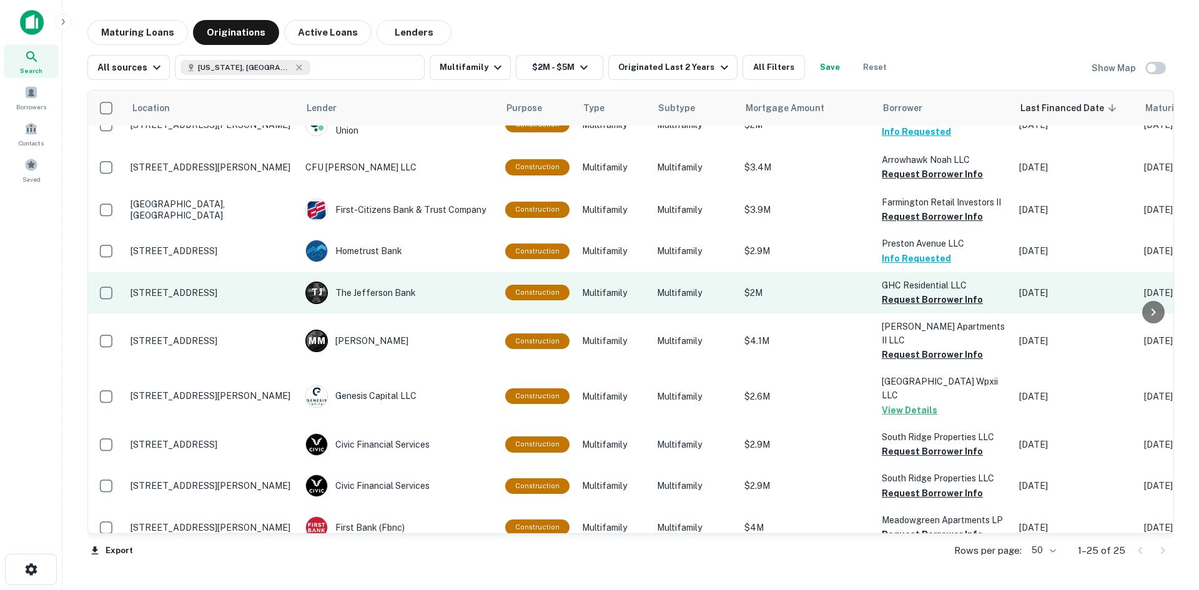
click at [195, 293] on p "[STREET_ADDRESS]" at bounding box center [211, 292] width 162 height 11
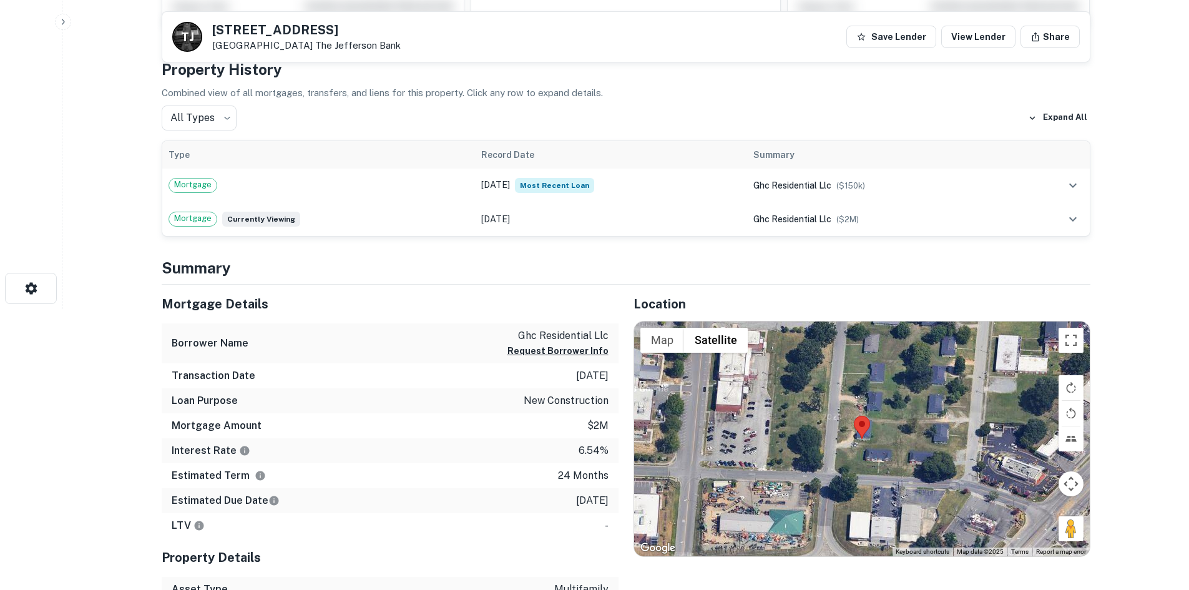
scroll to position [375, 0]
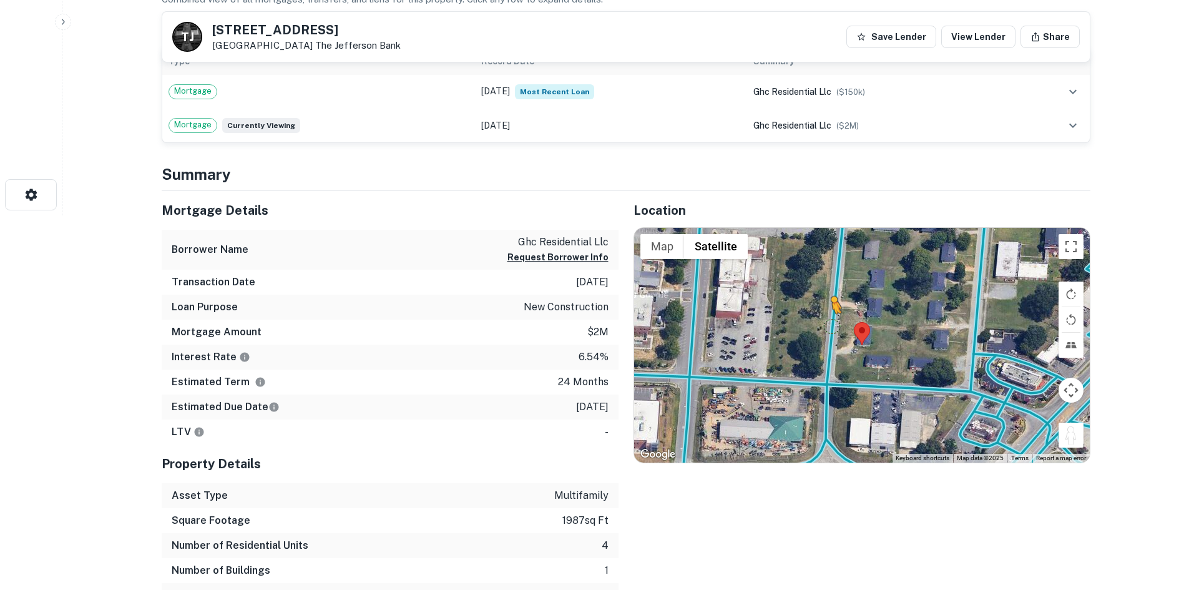
drag, startPoint x: 1077, startPoint y: 447, endPoint x: 831, endPoint y: 326, distance: 274.2
click at [831, 326] on div "To activate drag with keyboard, press Alt + Enter. Once in keyboard drag state,…" at bounding box center [862, 345] width 456 height 235
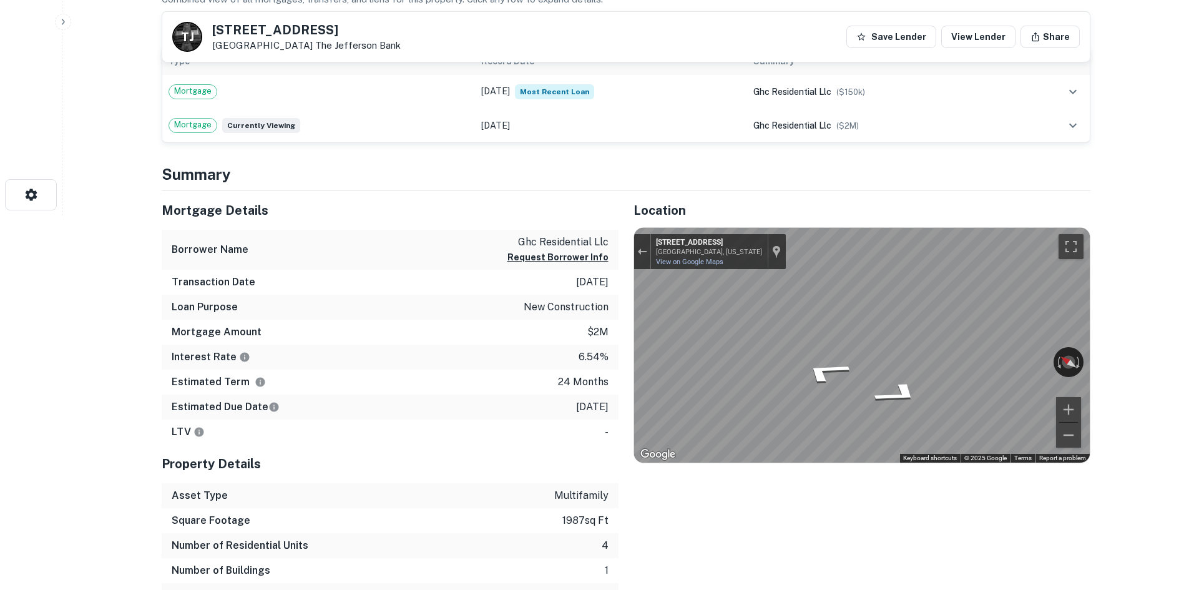
click at [908, 365] on icon "Go South, Vine St" at bounding box center [893, 366] width 93 height 36
click at [907, 365] on icon "Go South, Vine St" at bounding box center [894, 366] width 93 height 36
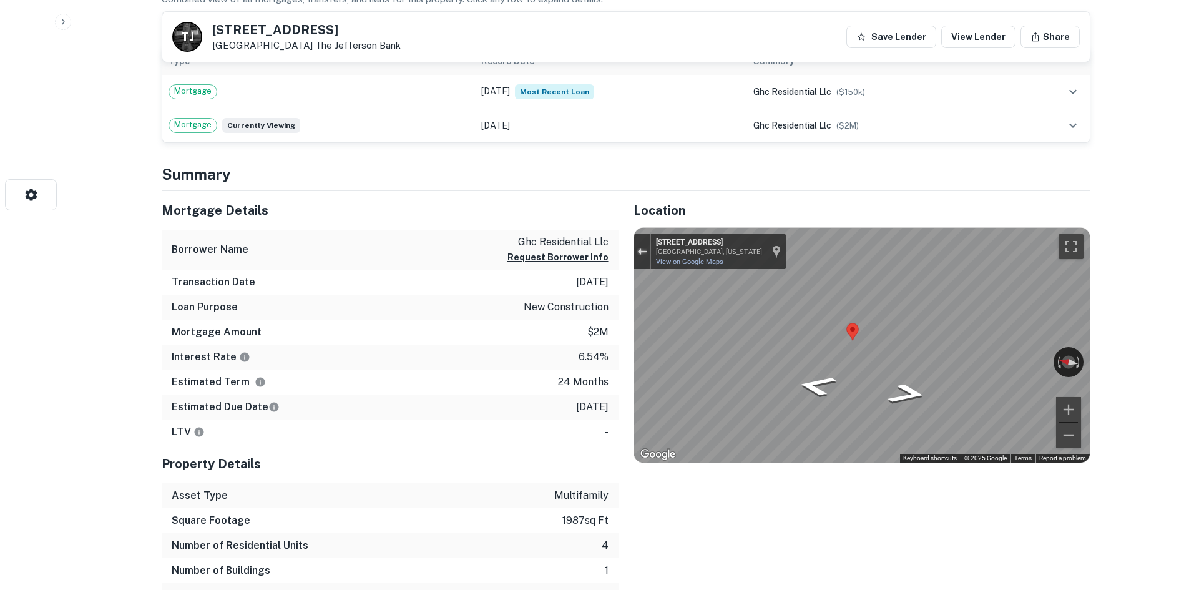
click at [643, 250] on div "Exit the Street View" at bounding box center [641, 251] width 9 height 7
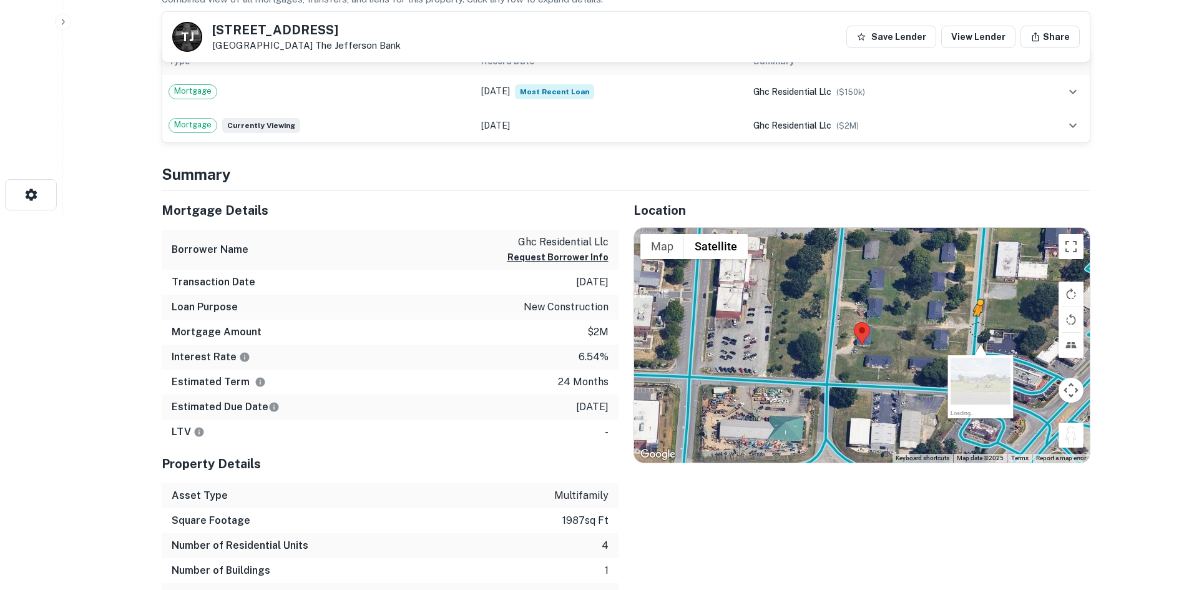
drag, startPoint x: 1067, startPoint y: 437, endPoint x: 975, endPoint y: 327, distance: 143.2
click at [975, 327] on div "To activate drag with keyboard, press Alt + Enter. Once in keyboard drag state,…" at bounding box center [862, 345] width 456 height 235
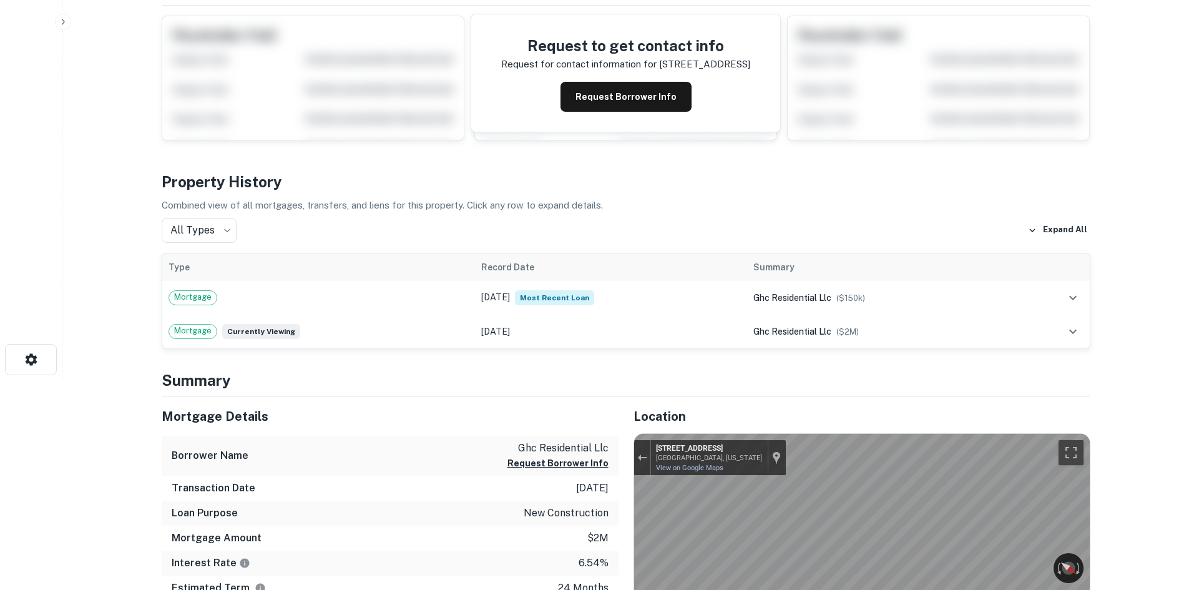
scroll to position [0, 0]
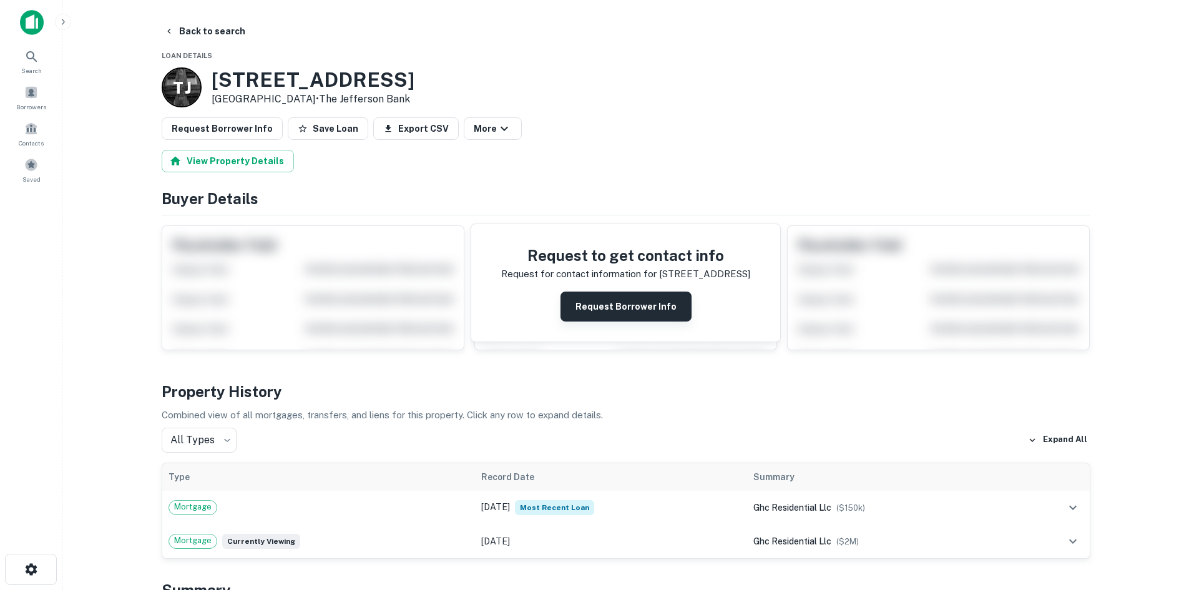
click at [627, 306] on button "Request Borrower Info" at bounding box center [626, 307] width 131 height 30
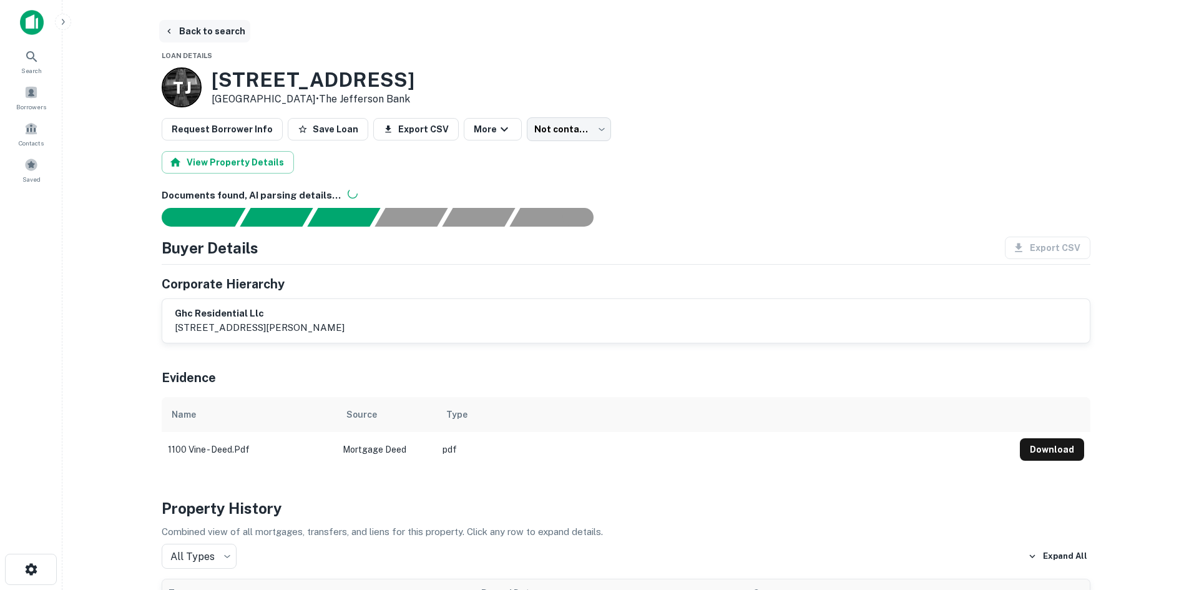
click at [195, 27] on button "Back to search" at bounding box center [204, 31] width 91 height 22
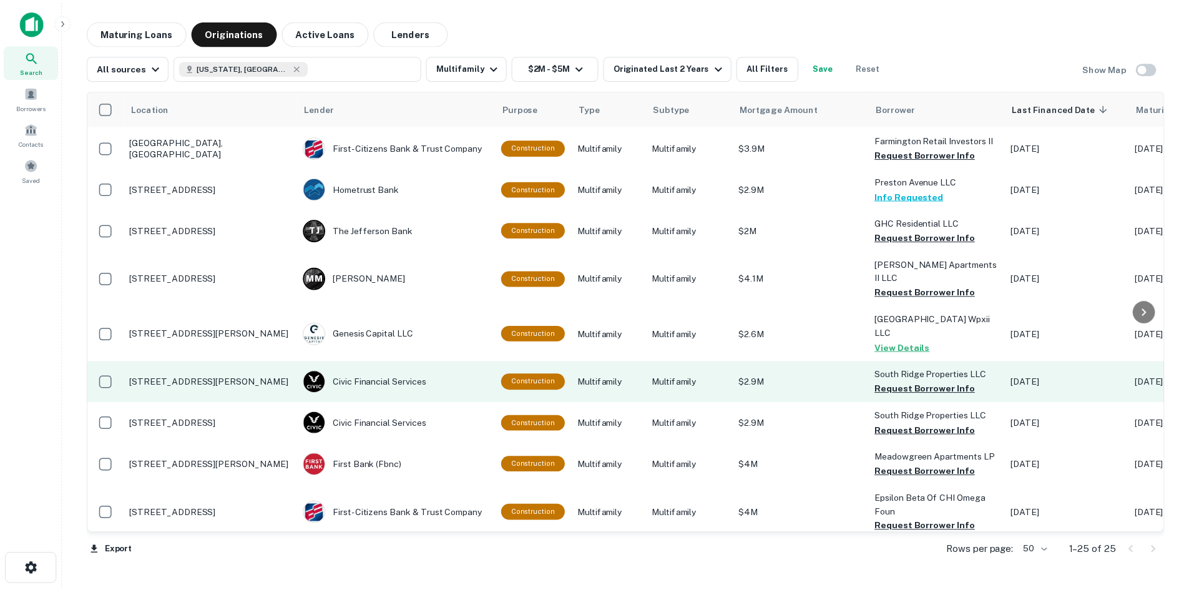
scroll to position [312, 0]
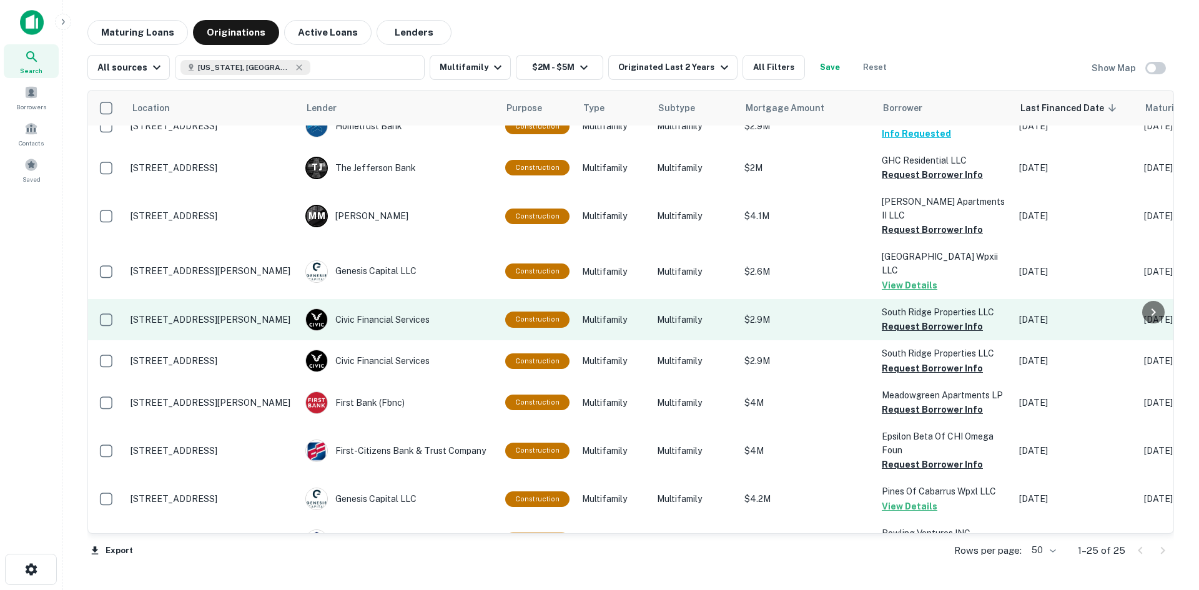
click at [164, 314] on p "920 Holt St Lexington, NC 27292" at bounding box center [211, 319] width 162 height 11
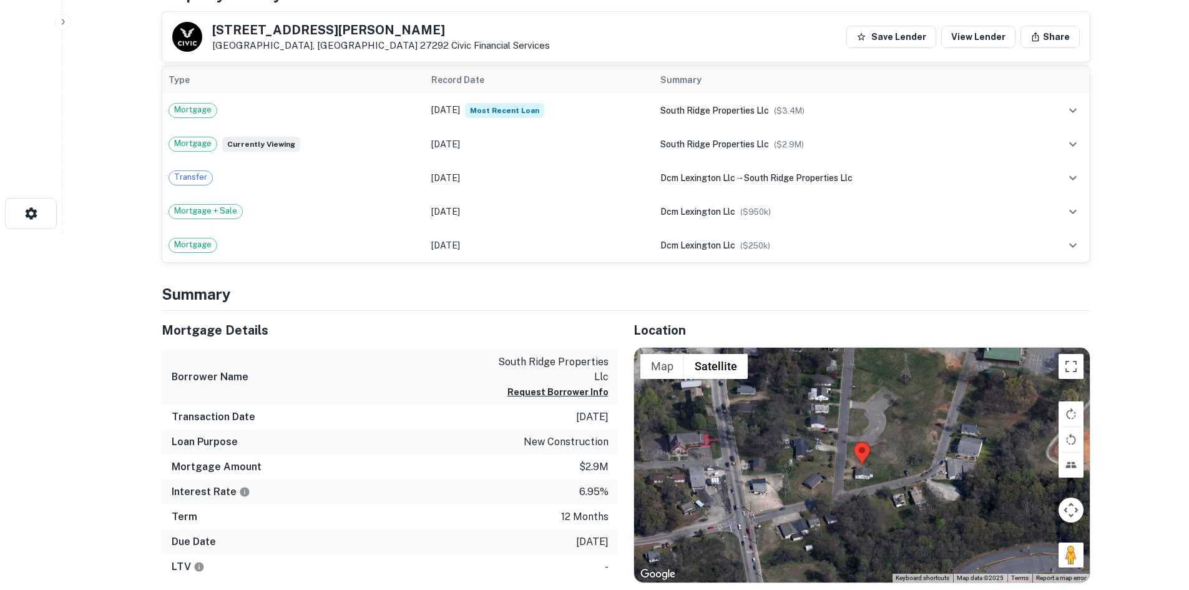
scroll to position [437, 0]
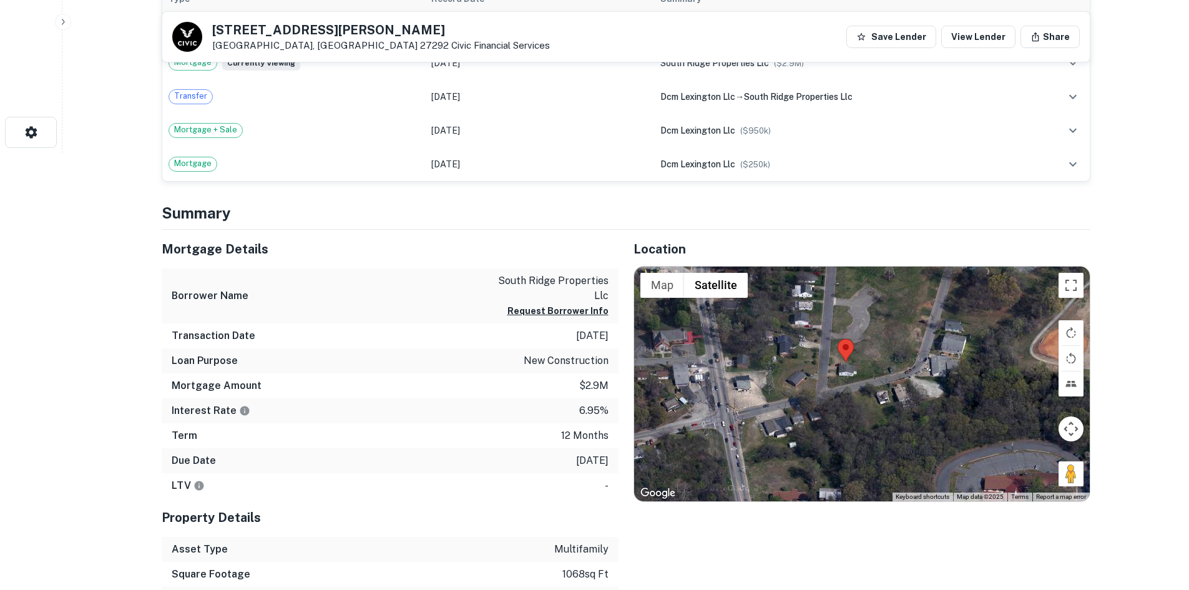
drag, startPoint x: 1074, startPoint y: 488, endPoint x: 1056, endPoint y: 466, distance: 28.5
click at [1056, 466] on div at bounding box center [862, 384] width 456 height 235
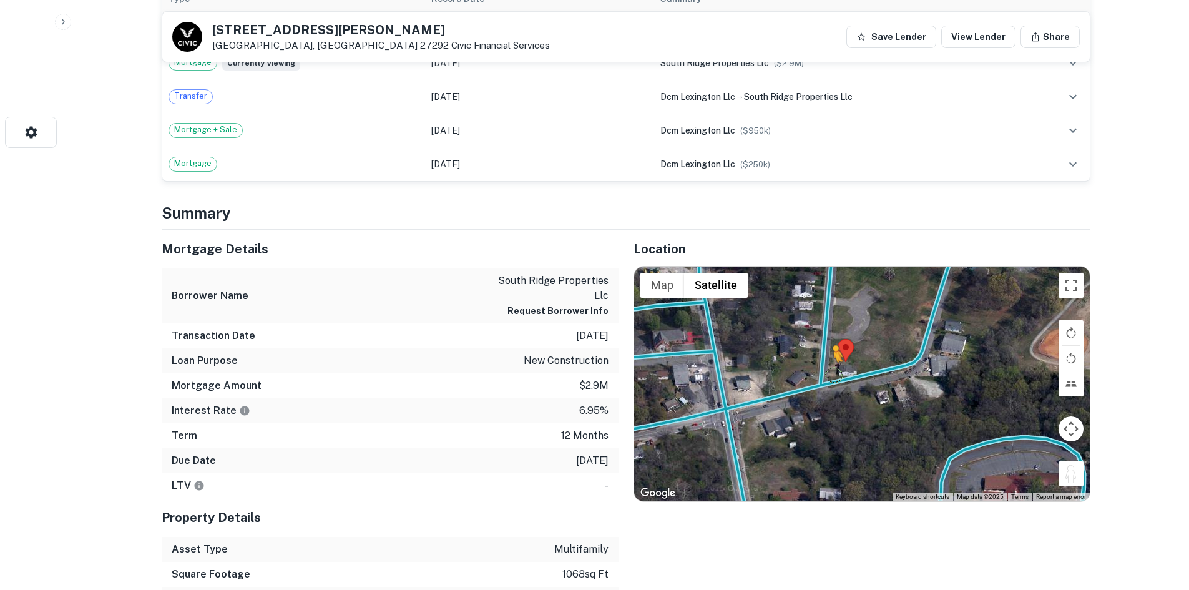
drag, startPoint x: 1071, startPoint y: 471, endPoint x: 834, endPoint y: 375, distance: 256.2
click at [834, 375] on div "To activate drag with keyboard, press Alt + Enter. Once in keyboard drag state,…" at bounding box center [862, 384] width 456 height 235
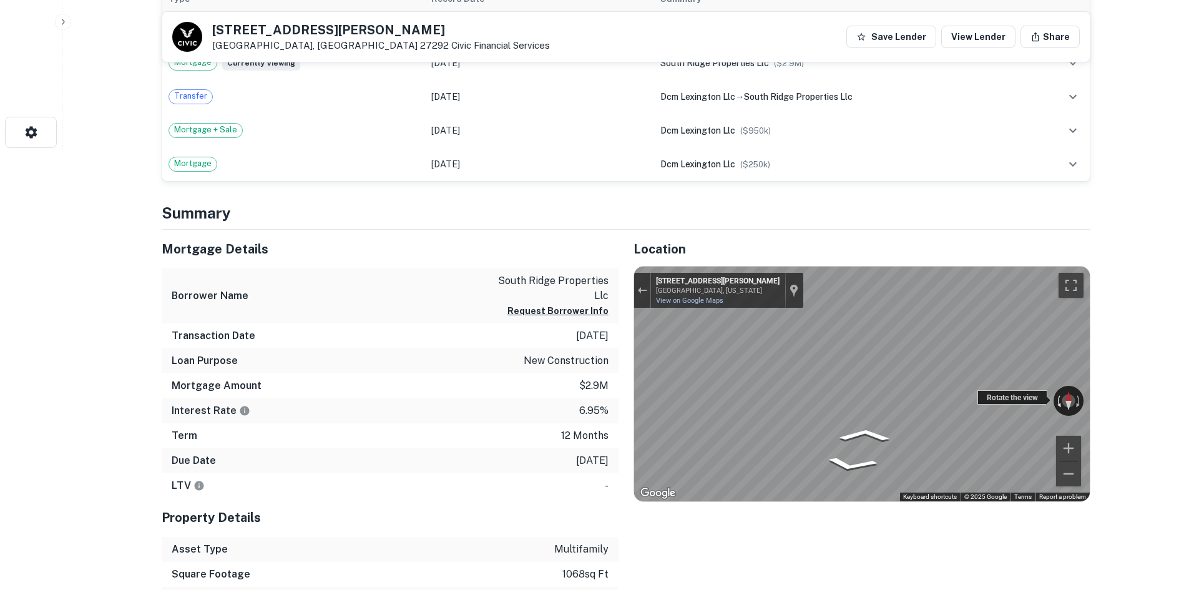
click at [1045, 391] on div "← Move left → Move right ↑ Move up ↓ Move down + Zoom in - Zoom out 925 Holt St…" at bounding box center [862, 384] width 456 height 235
click at [985, 402] on div "← Move left → Move right ↑ Move up ↓ Move down + Zoom in - Zoom out 925 Holt St…" at bounding box center [862, 384] width 456 height 235
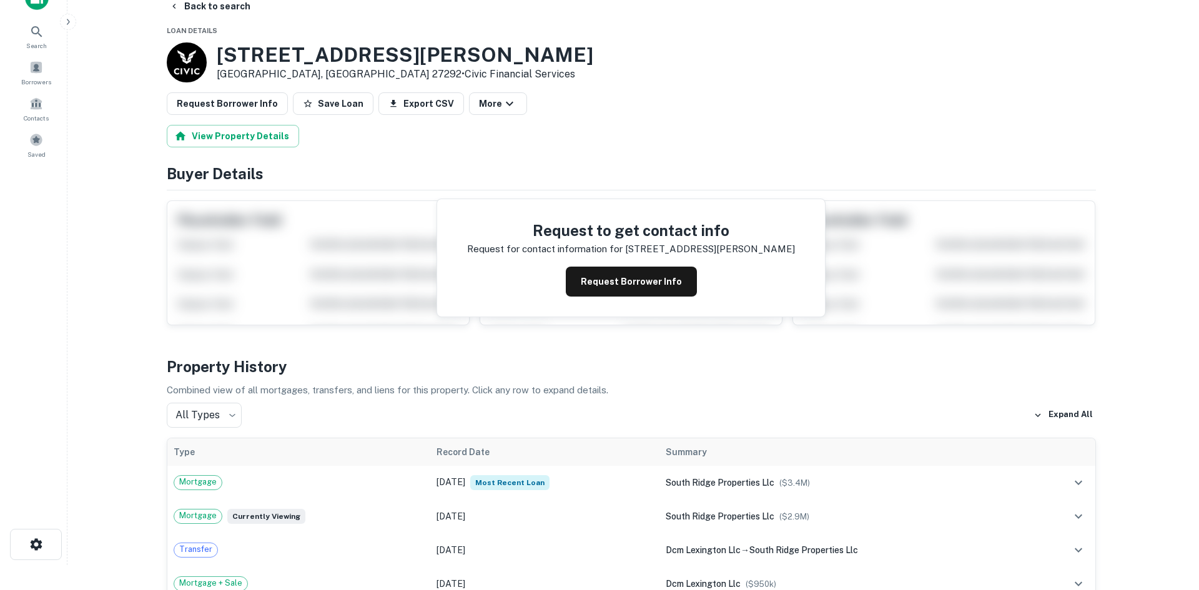
scroll to position [0, 0]
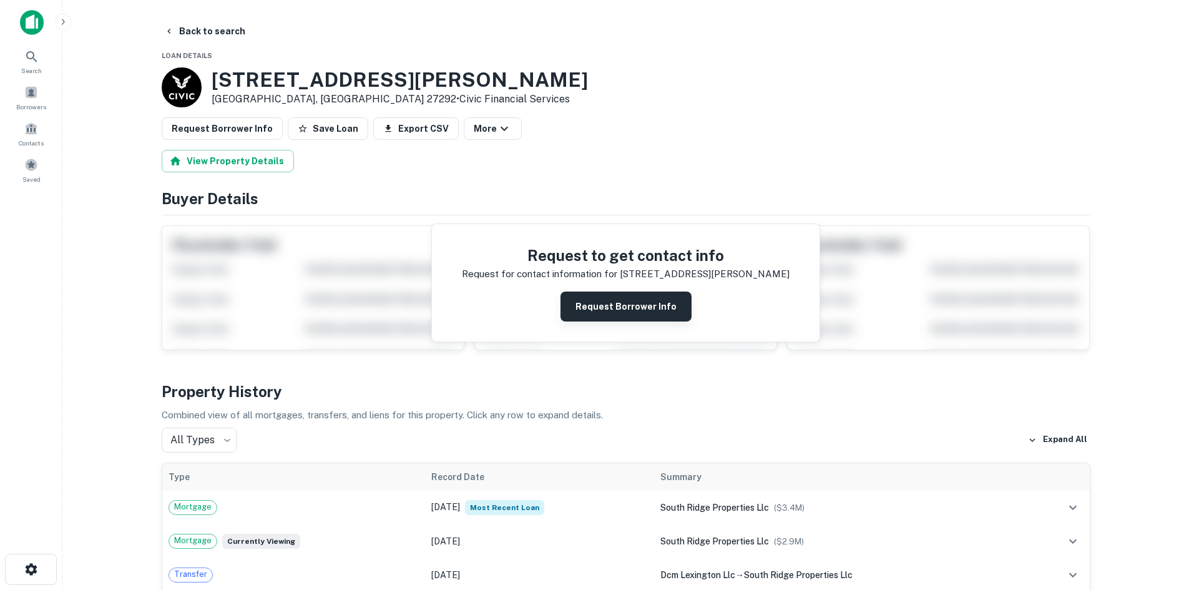
click at [611, 314] on button "Request Borrower Info" at bounding box center [626, 307] width 131 height 30
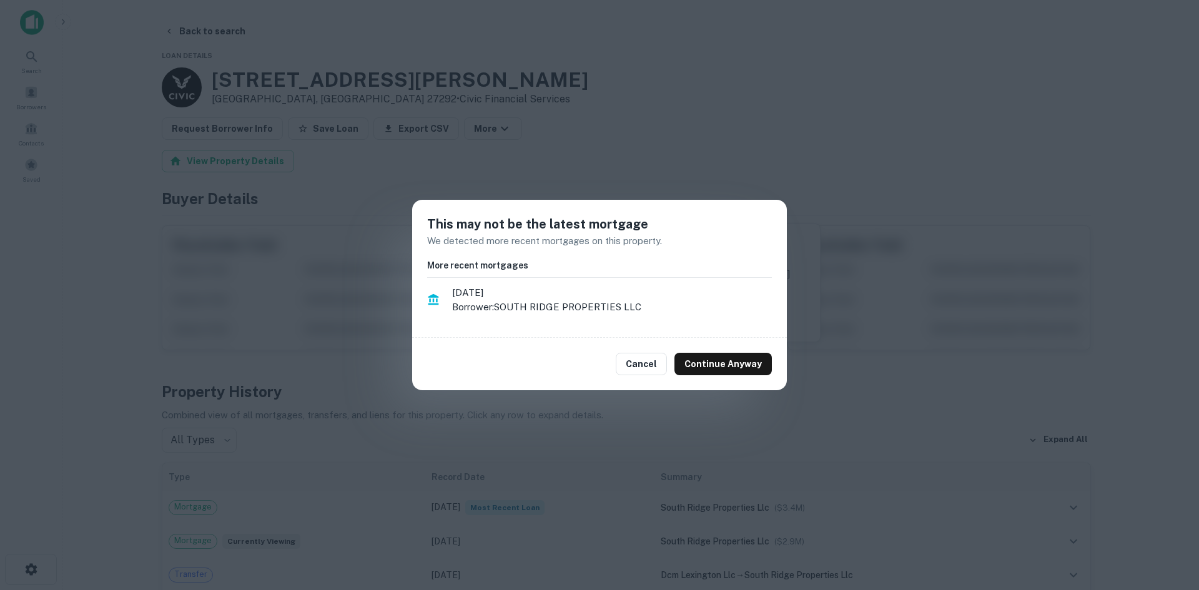
click at [692, 152] on div "This may not be the latest mortgage We detected more recent mortgages on this p…" at bounding box center [599, 295] width 1199 height 590
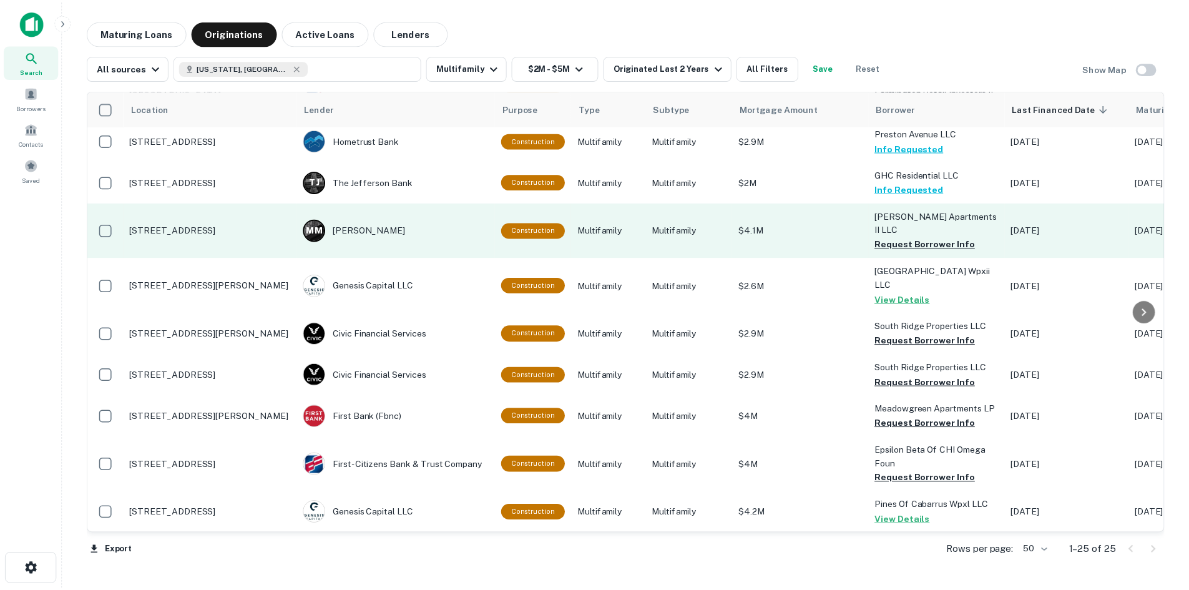
scroll to position [312, 0]
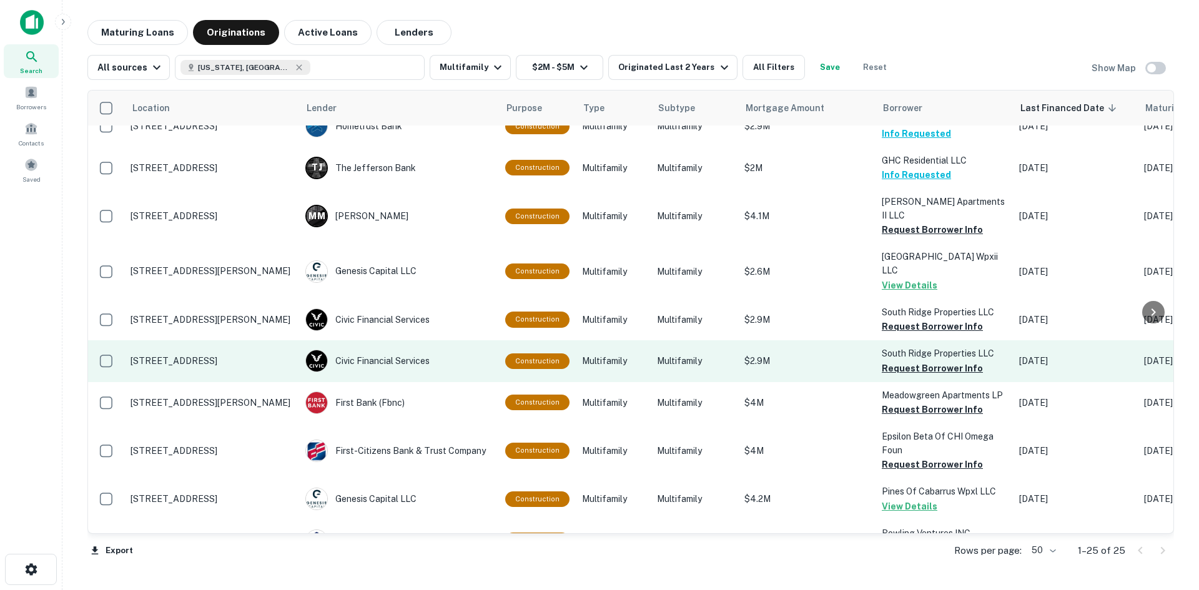
click at [201, 355] on p "[STREET_ADDRESS]" at bounding box center [211, 360] width 162 height 11
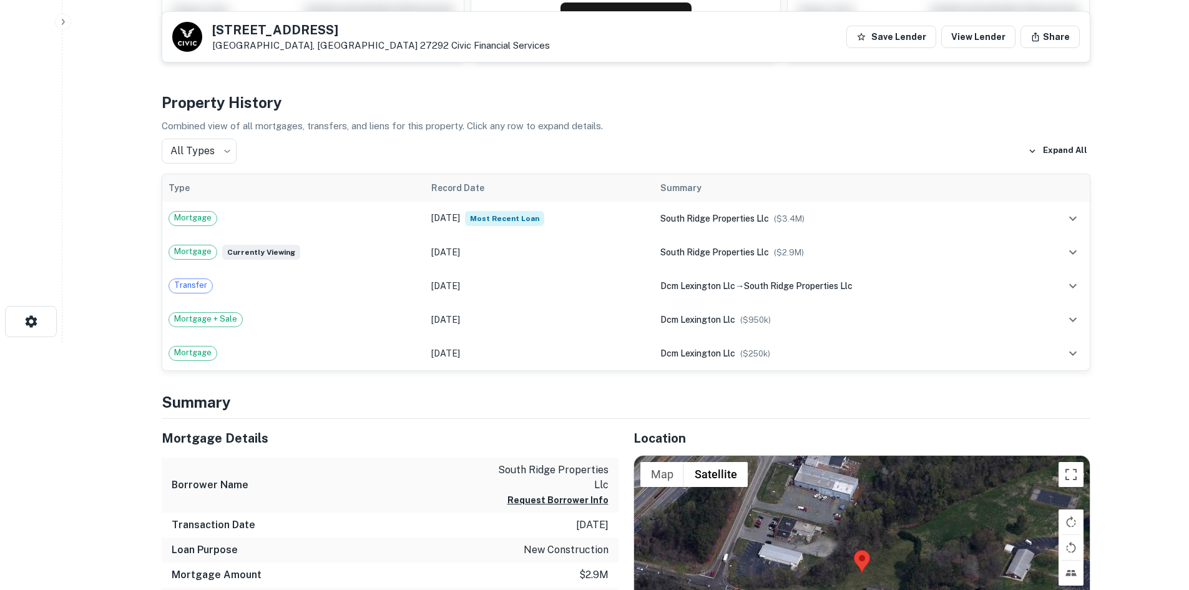
scroll to position [375, 0]
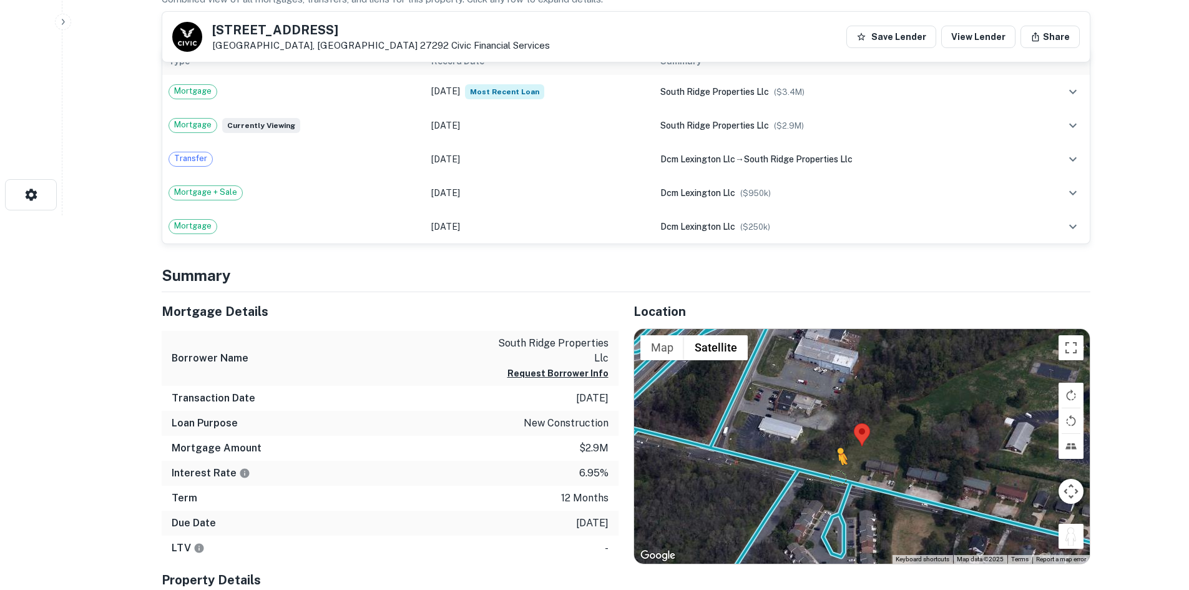
drag, startPoint x: 1080, startPoint y: 538, endPoint x: 838, endPoint y: 477, distance: 249.9
click at [838, 477] on div "To activate drag with keyboard, press Alt + Enter. Once in keyboard drag state,…" at bounding box center [862, 446] width 456 height 235
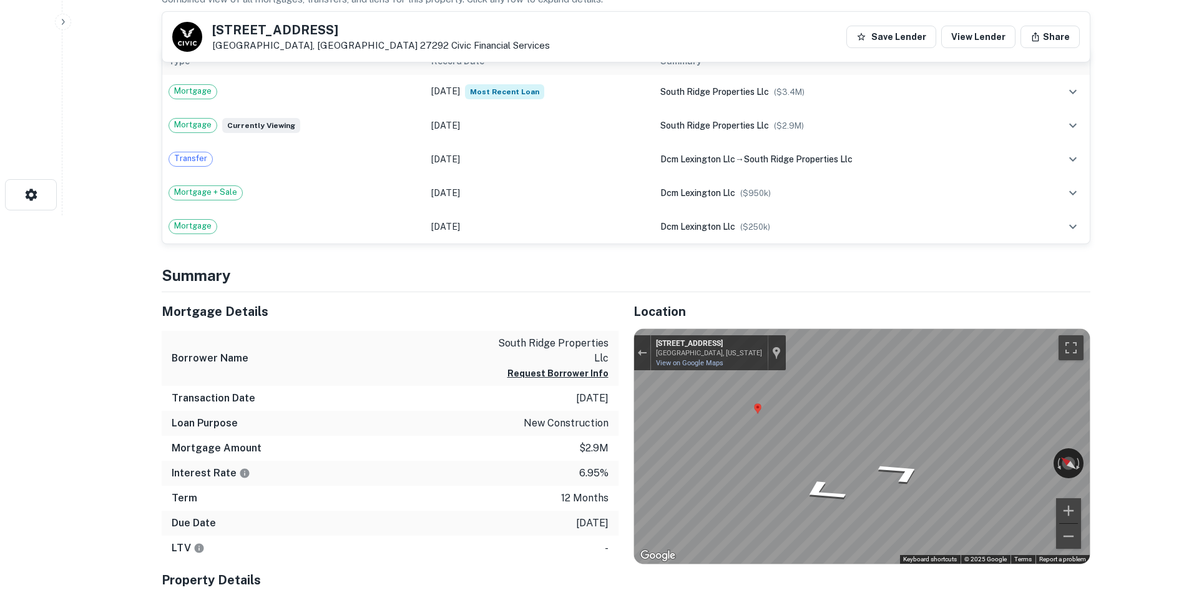
click at [617, 395] on div "Mortgage Details Borrower Name south ridge properties llc Request Borrower Info…" at bounding box center [619, 496] width 944 height 408
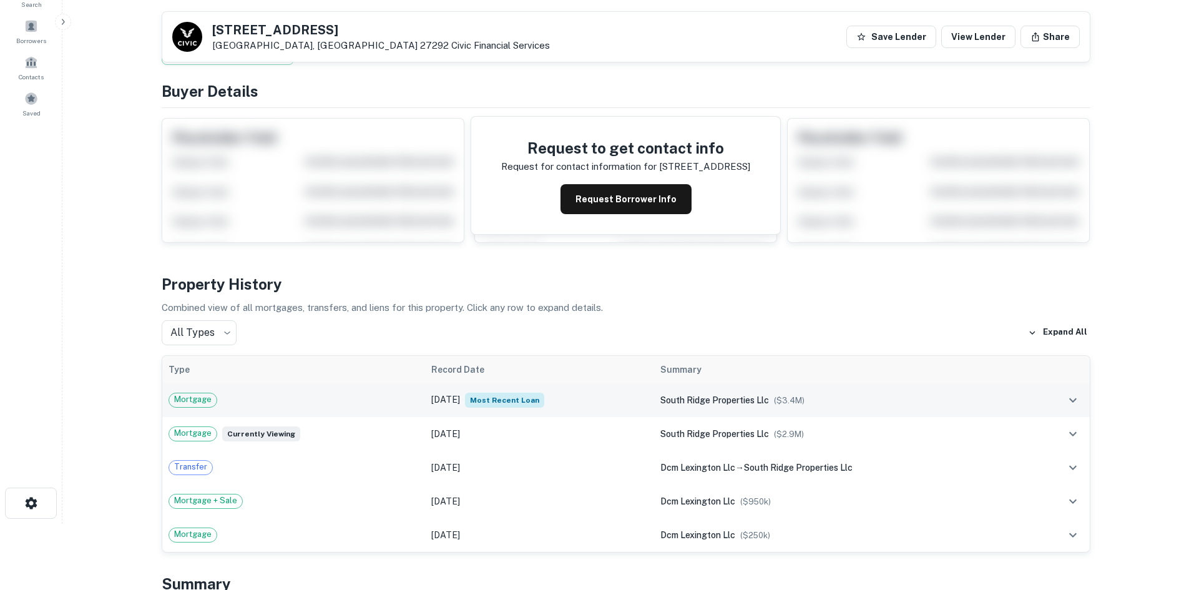
scroll to position [62, 0]
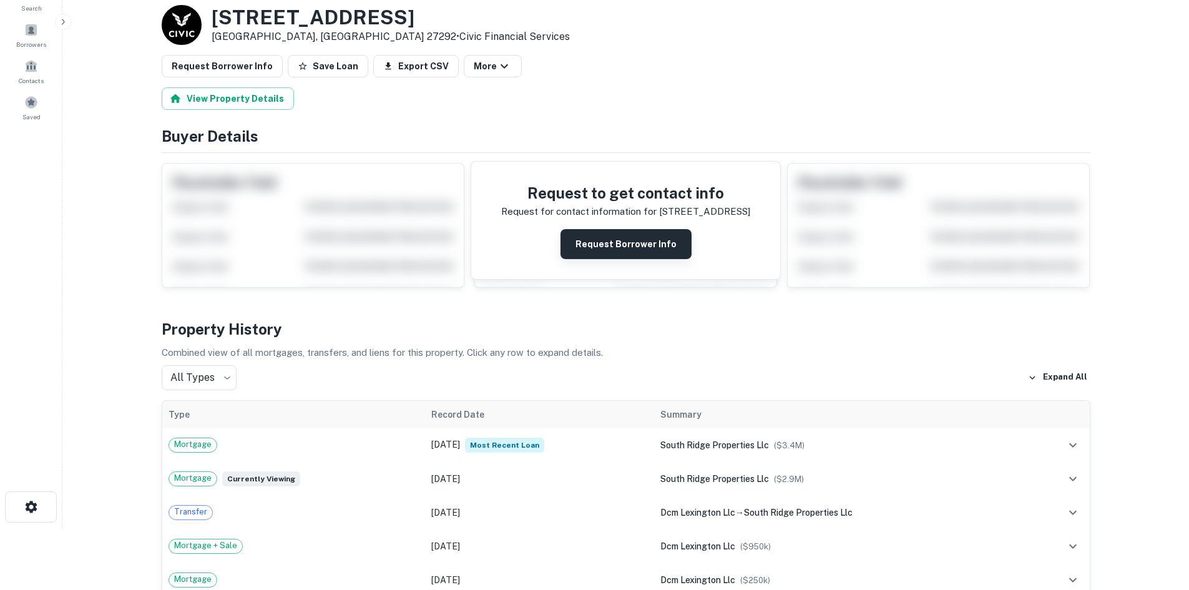
click at [599, 258] on button "Request Borrower Info" at bounding box center [626, 244] width 131 height 30
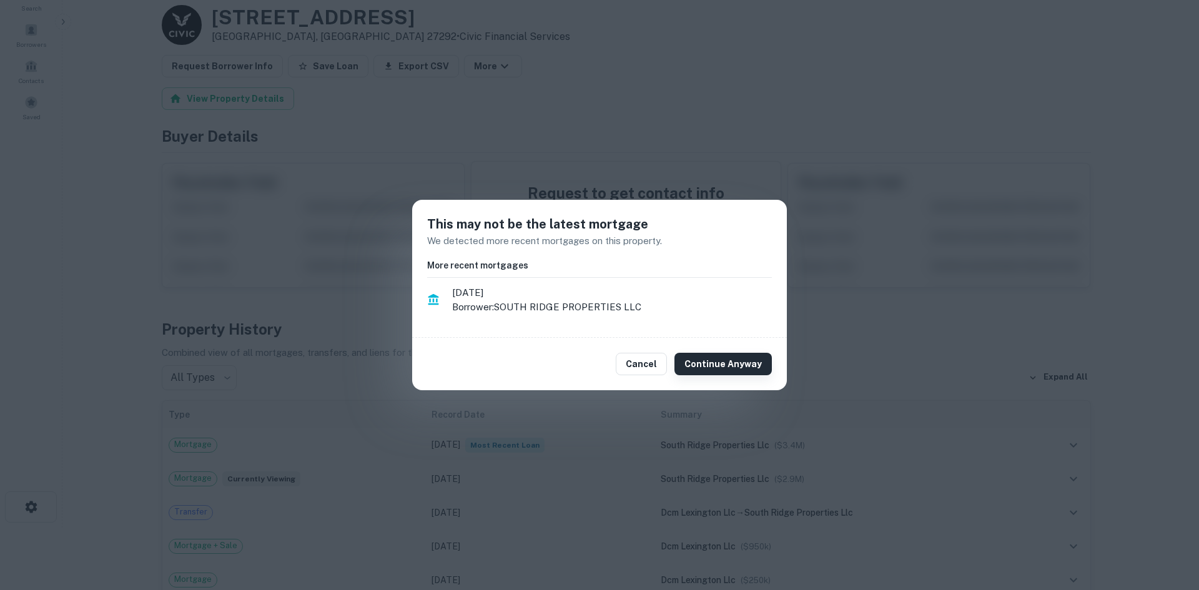
click at [727, 356] on button "Continue Anyway" at bounding box center [722, 364] width 97 height 22
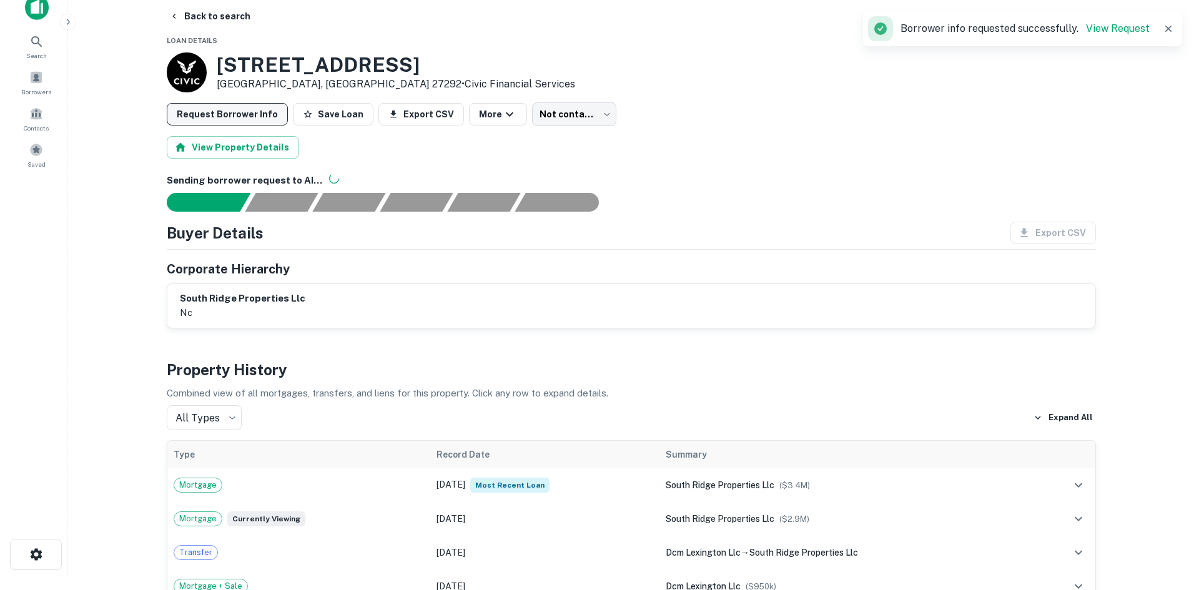
scroll to position [0, 0]
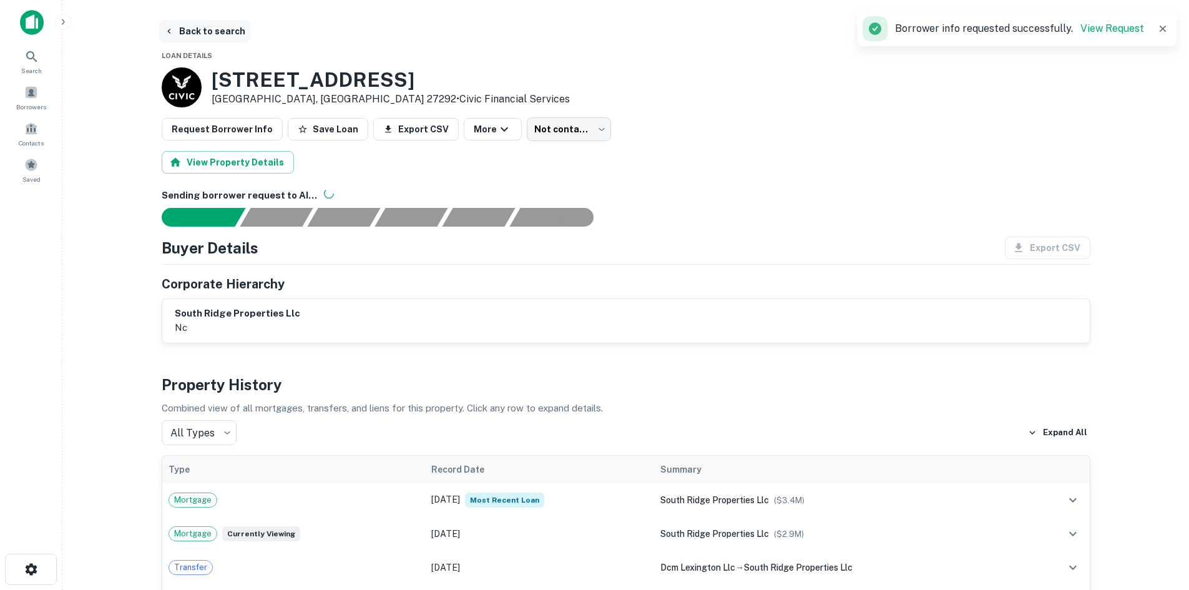
click at [173, 29] on icon "button" at bounding box center [169, 31] width 10 height 10
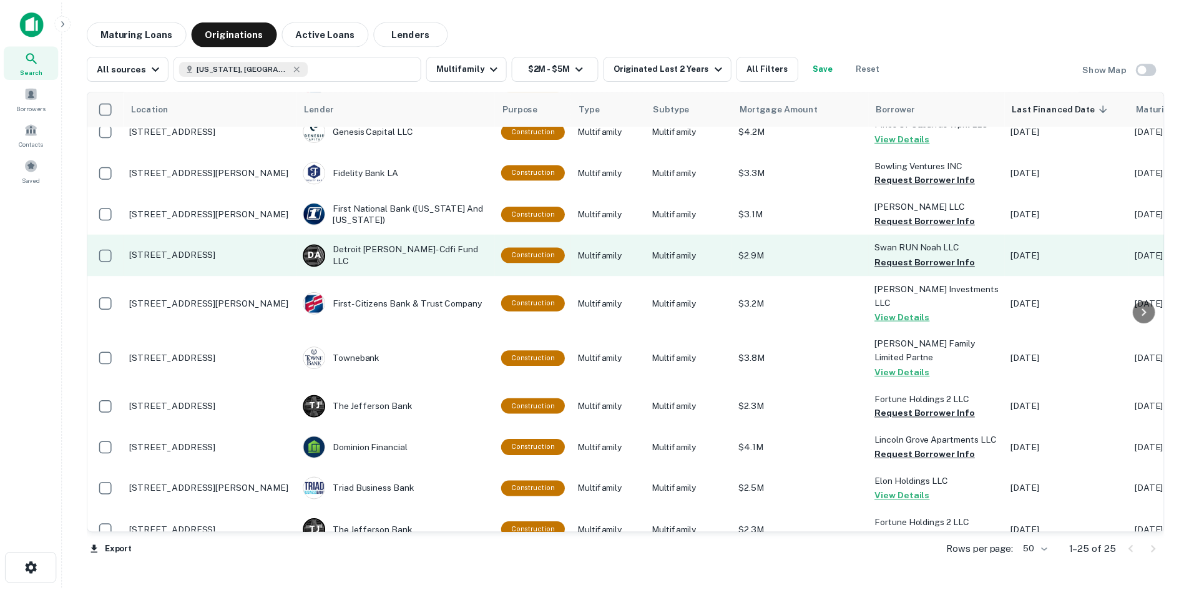
scroll to position [681, 0]
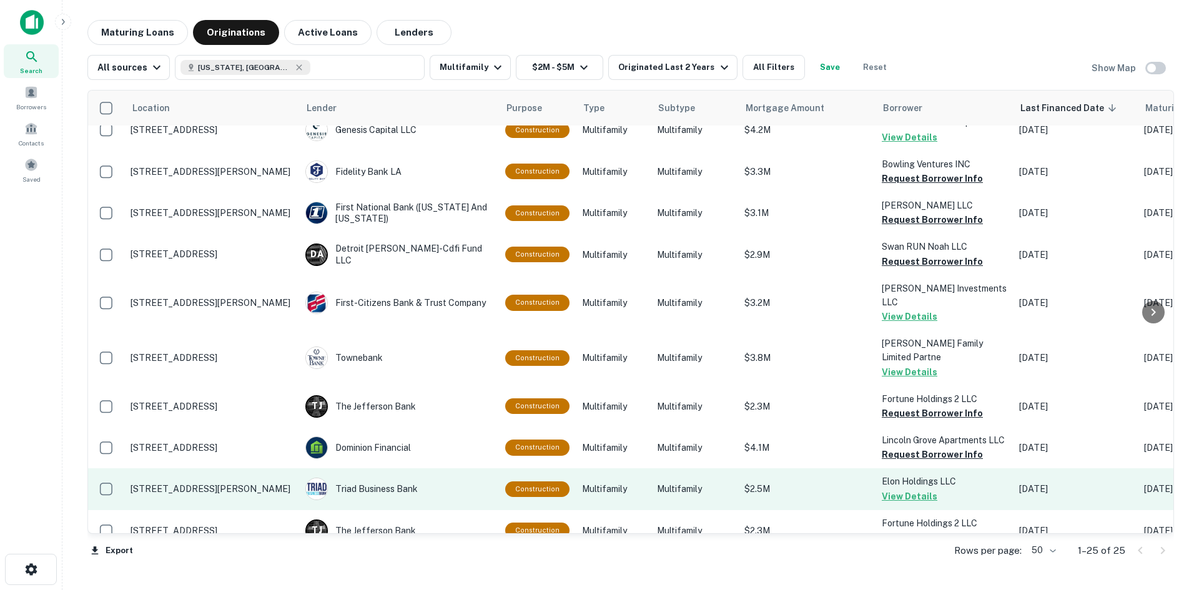
click at [245, 483] on p "739 E Haggard Ave Elon, NC 27244" at bounding box center [211, 488] width 162 height 11
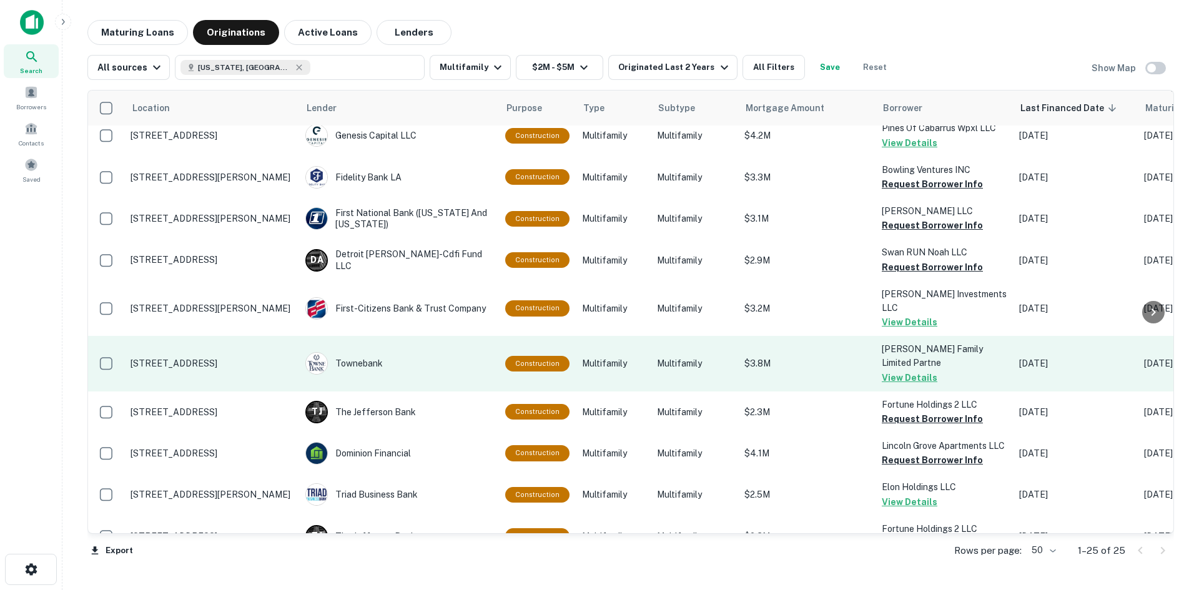
scroll to position [681, 0]
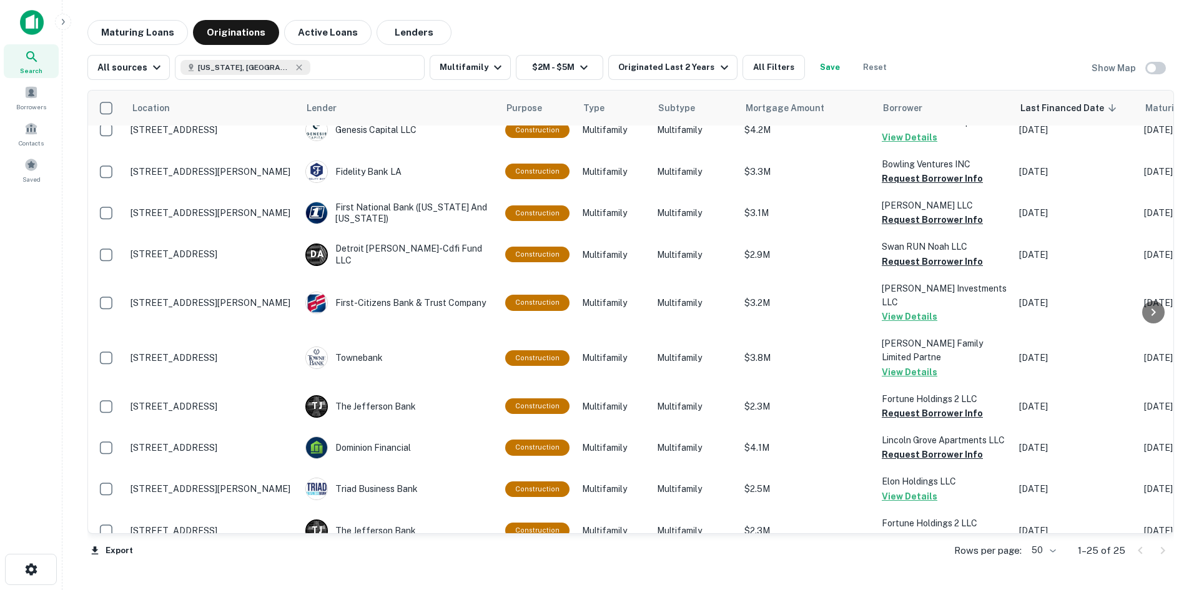
click at [1164, 551] on div at bounding box center [1151, 551] width 42 height 20
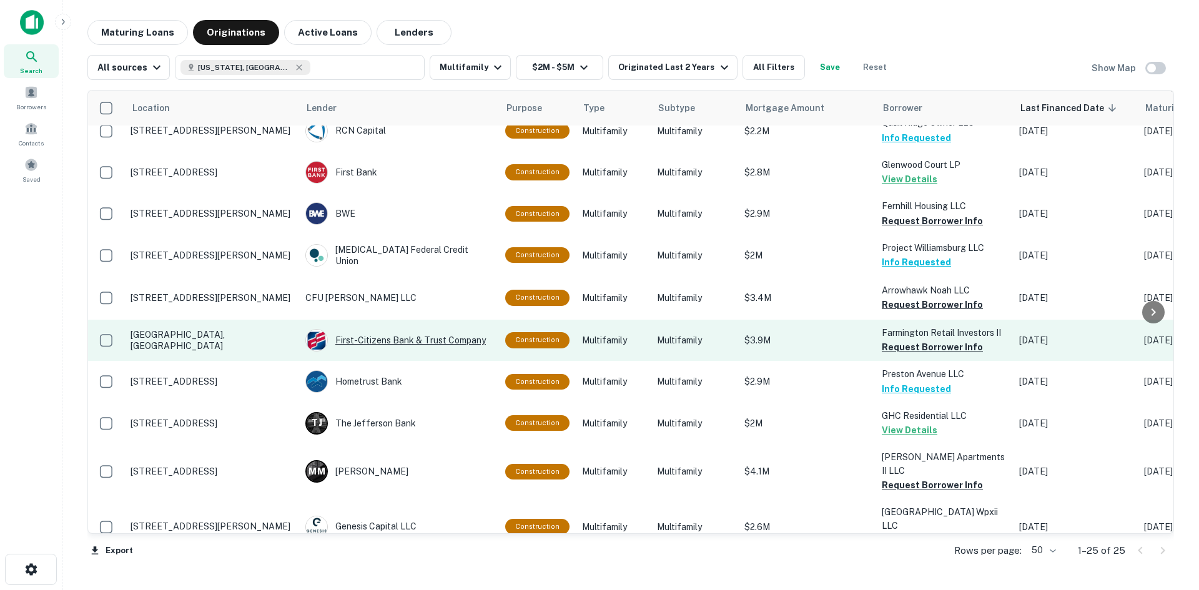
scroll to position [0, 0]
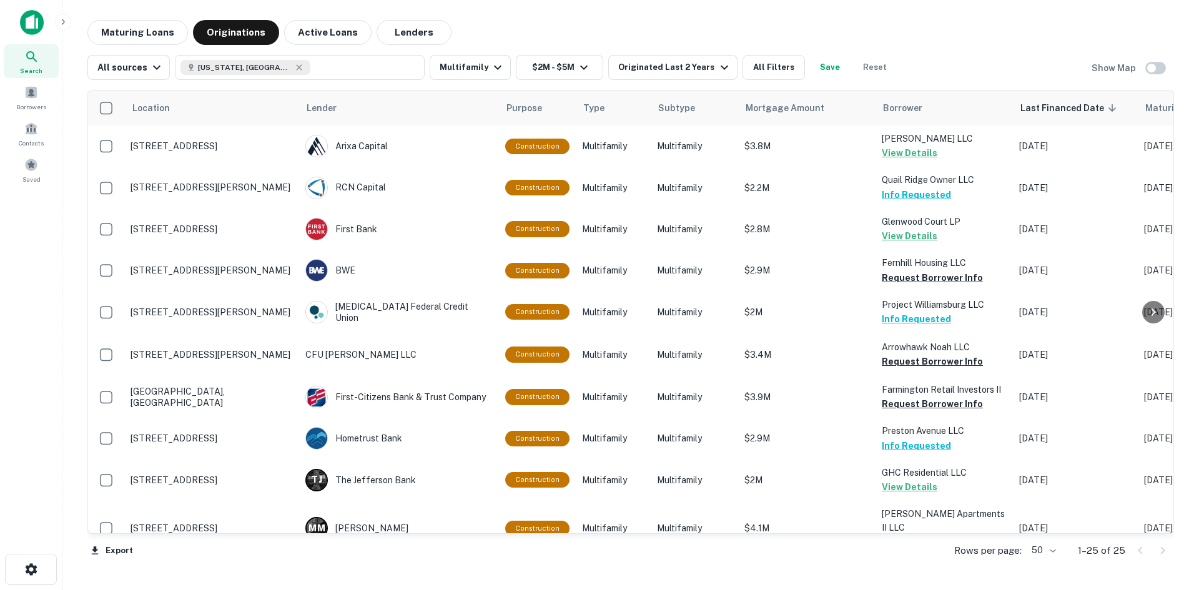
click at [1162, 551] on div at bounding box center [1151, 551] width 42 height 20
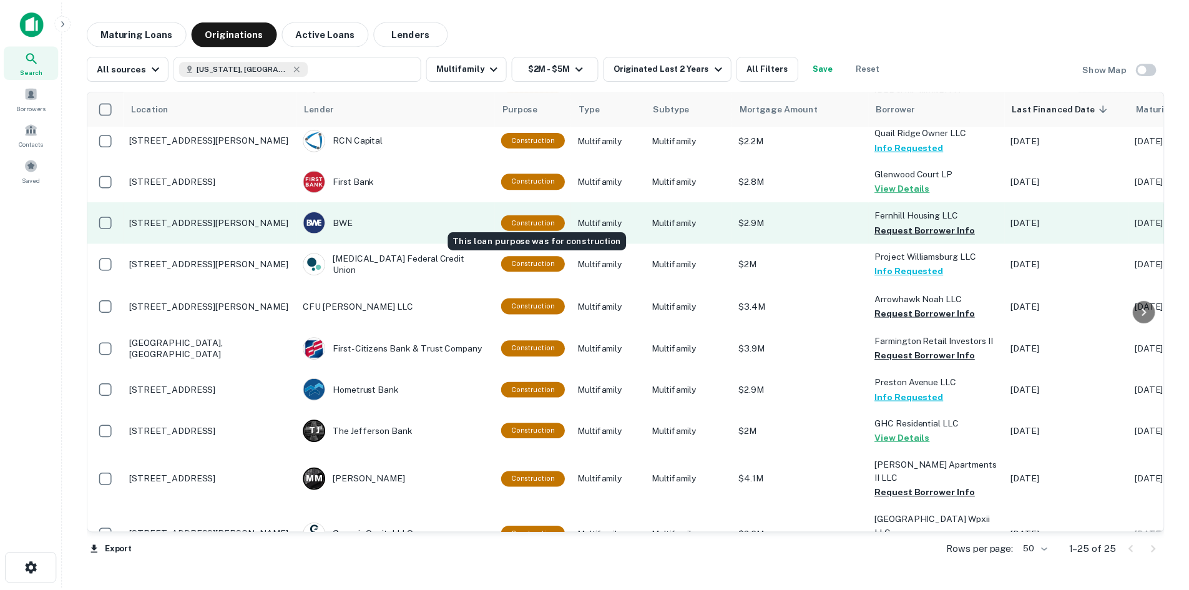
scroll to position [62, 0]
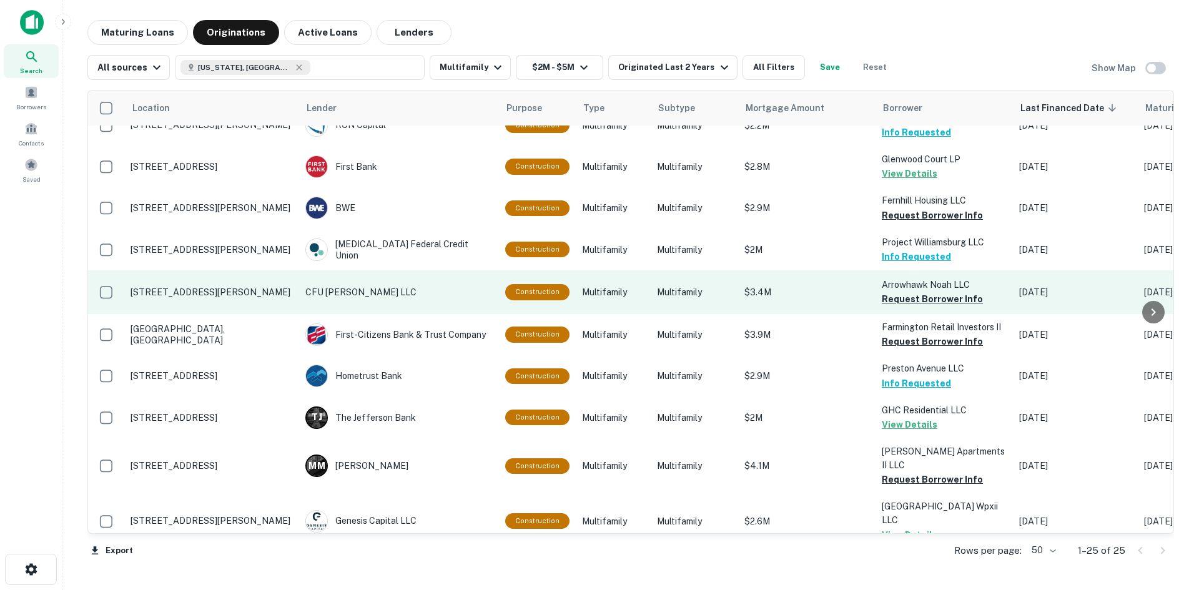
click at [228, 287] on p "7801 Kings Ridge Dr Charlotte, NC 28217" at bounding box center [211, 292] width 162 height 11
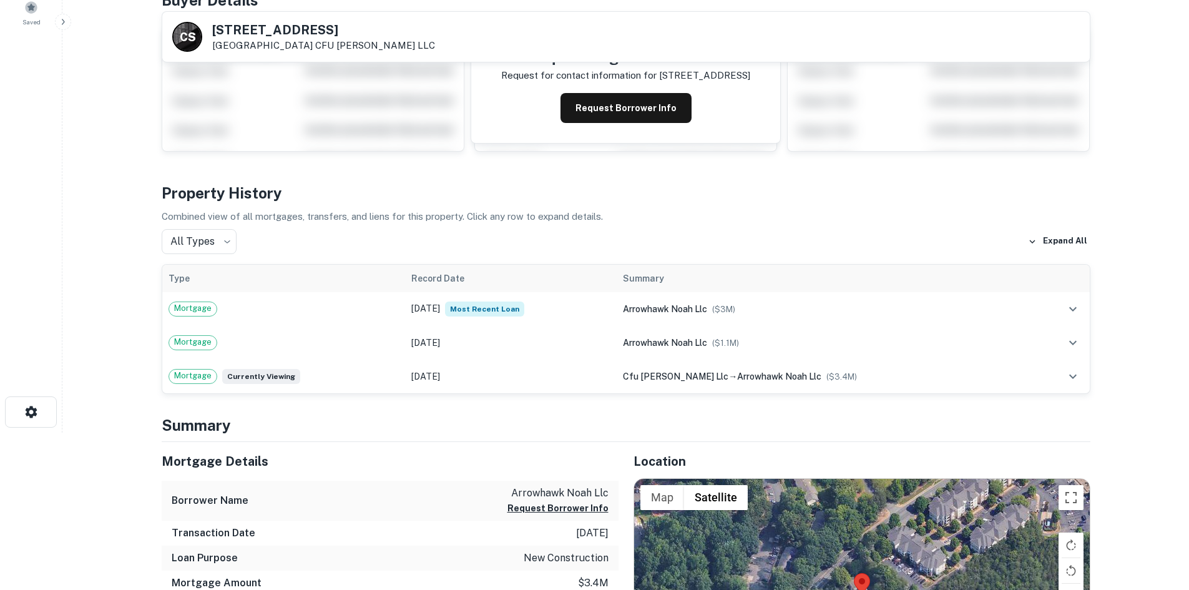
scroll to position [312, 0]
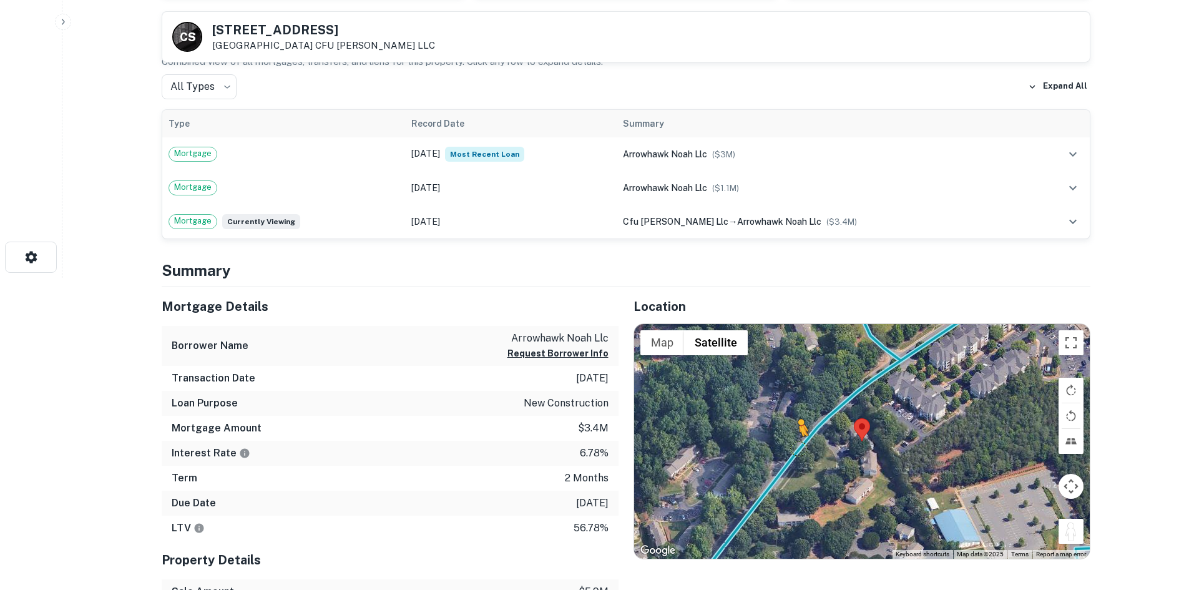
drag, startPoint x: 1070, startPoint y: 539, endPoint x: 799, endPoint y: 448, distance: 285.7
click at [799, 448] on div "To activate drag with keyboard, press Alt + Enter. Once in keyboard drag state,…" at bounding box center [862, 441] width 456 height 235
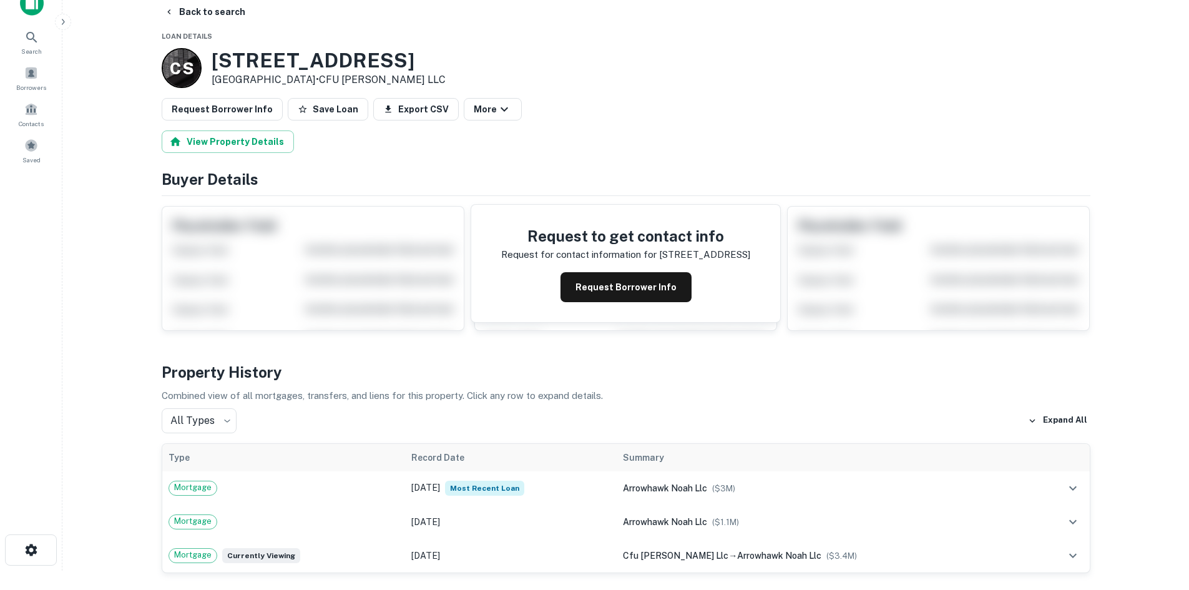
scroll to position [0, 0]
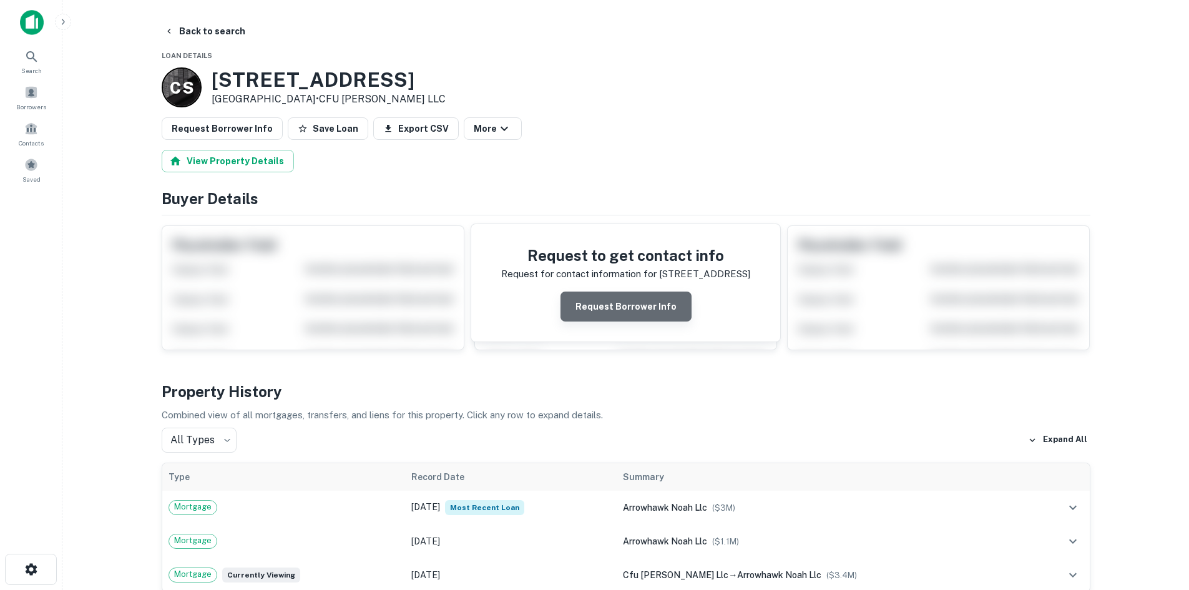
click at [637, 310] on button "Request Borrower Info" at bounding box center [626, 307] width 131 height 30
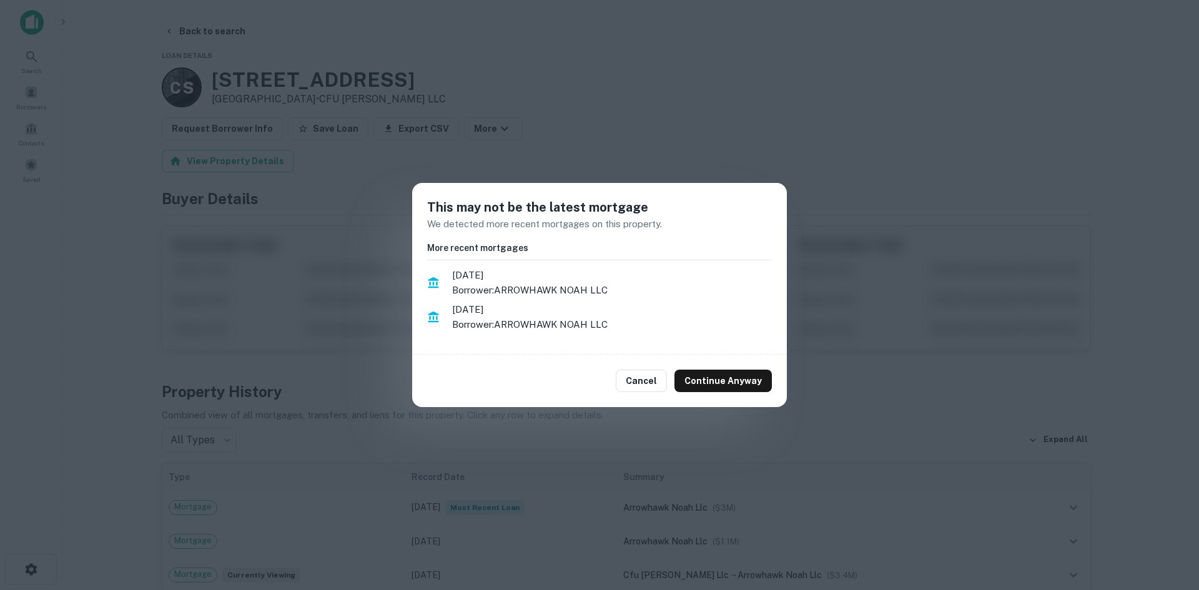
click at [858, 209] on div "This may not be the latest mortgage We detected more recent mortgages on this p…" at bounding box center [599, 295] width 1199 height 590
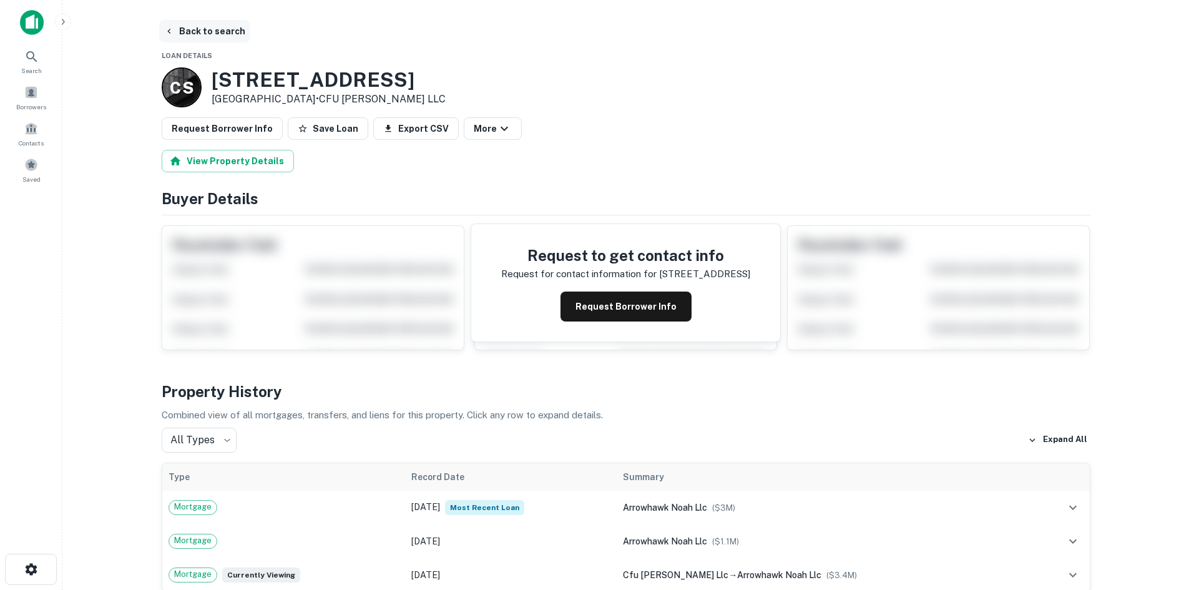
click at [178, 36] on button "Back to search" at bounding box center [204, 31] width 91 height 22
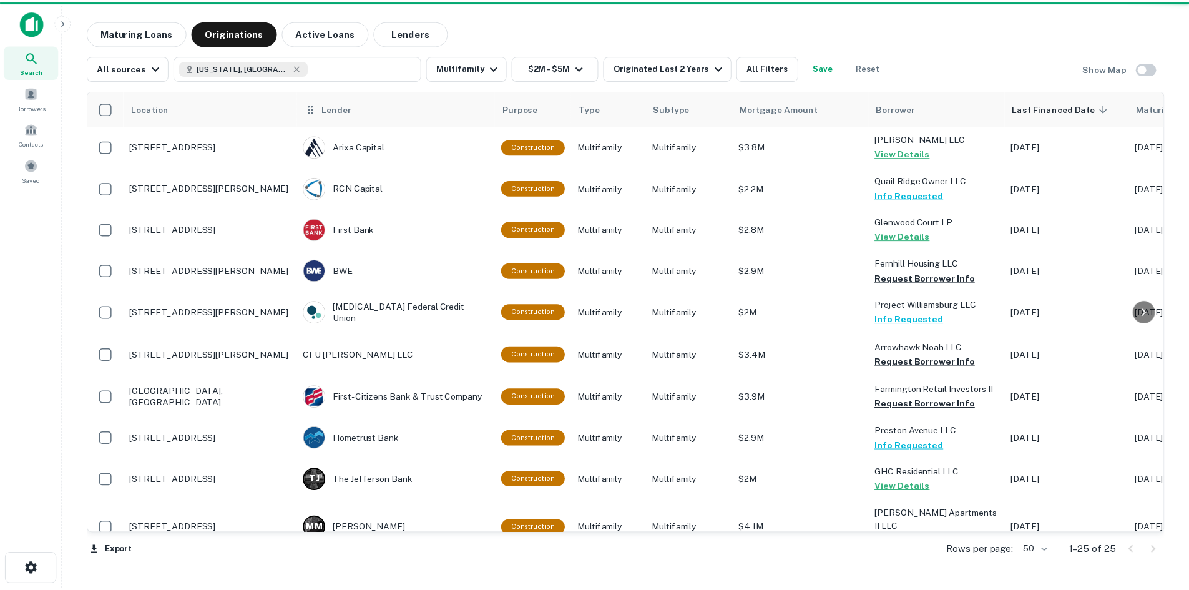
scroll to position [62, 0]
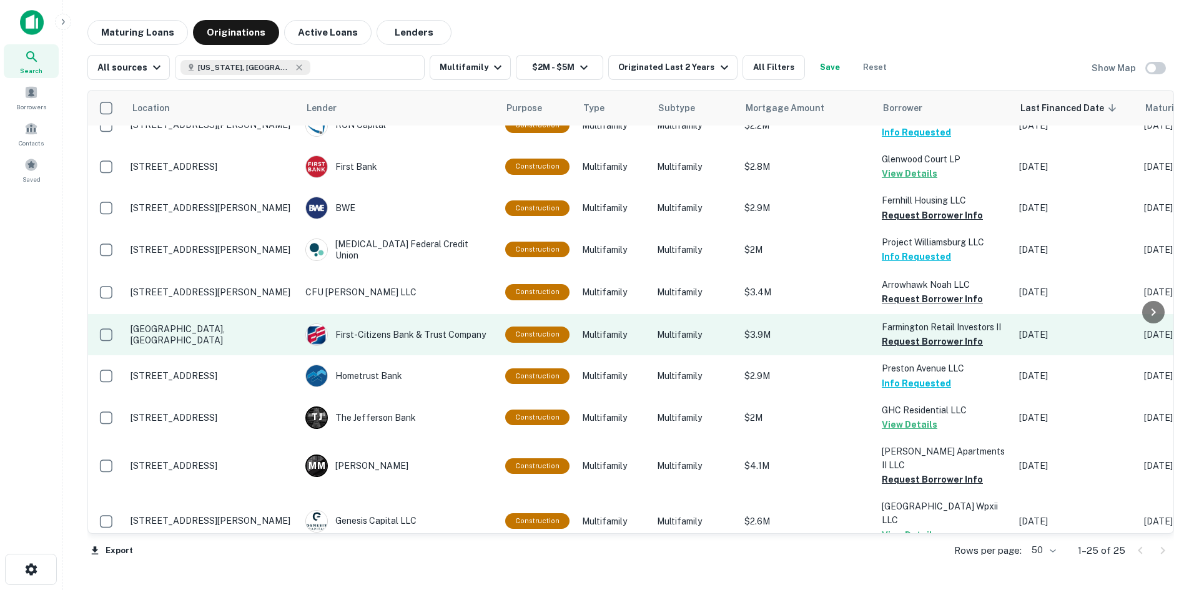
click at [208, 328] on td "[GEOGRAPHIC_DATA], [GEOGRAPHIC_DATA]" at bounding box center [211, 334] width 175 height 41
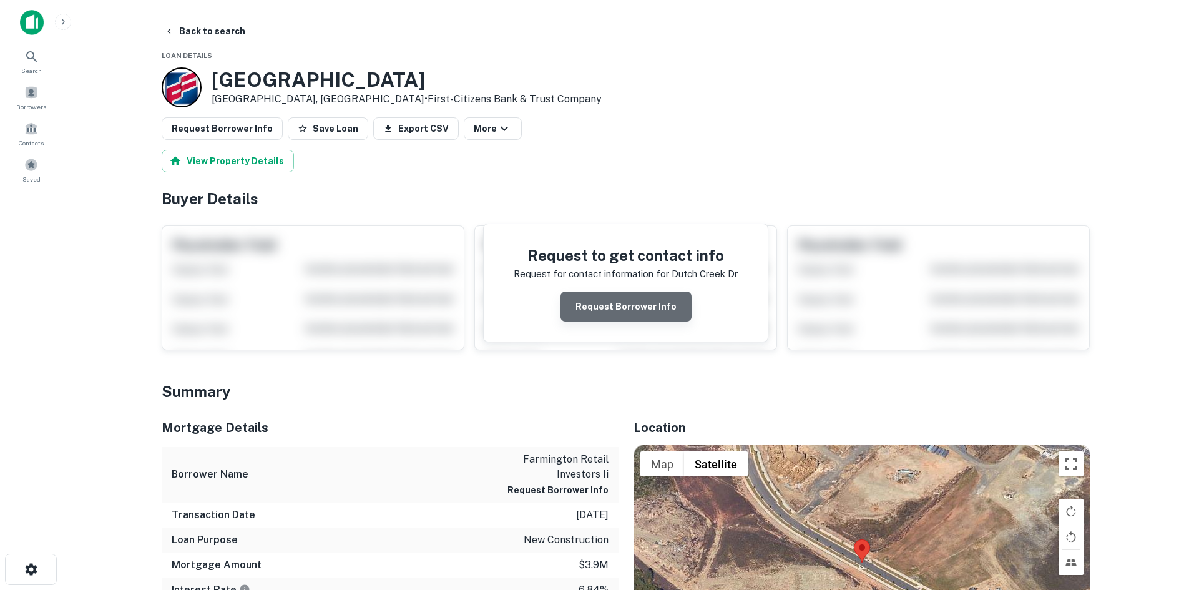
click at [632, 310] on button "Request Borrower Info" at bounding box center [626, 307] width 131 height 30
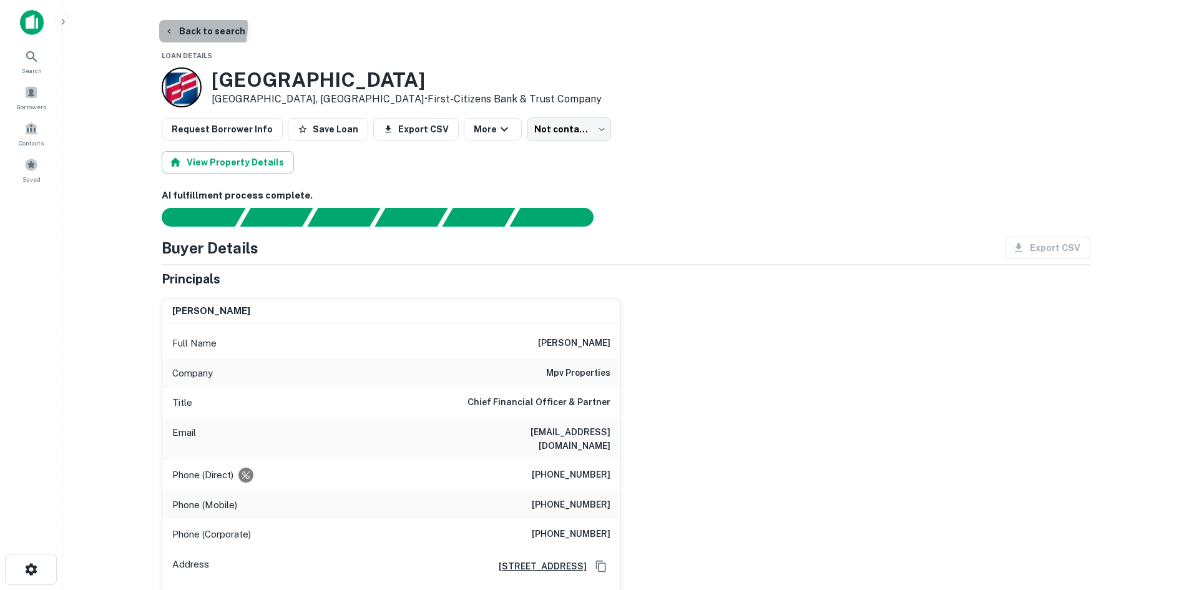
click at [176, 27] on button "Back to search" at bounding box center [204, 31] width 91 height 22
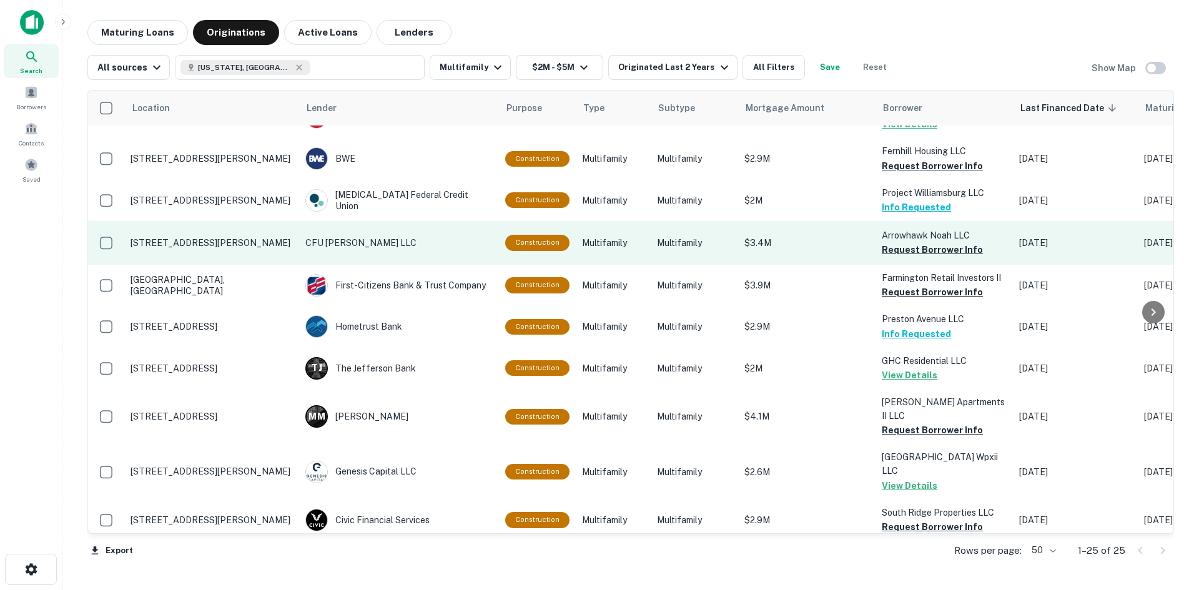
scroll to position [125, 0]
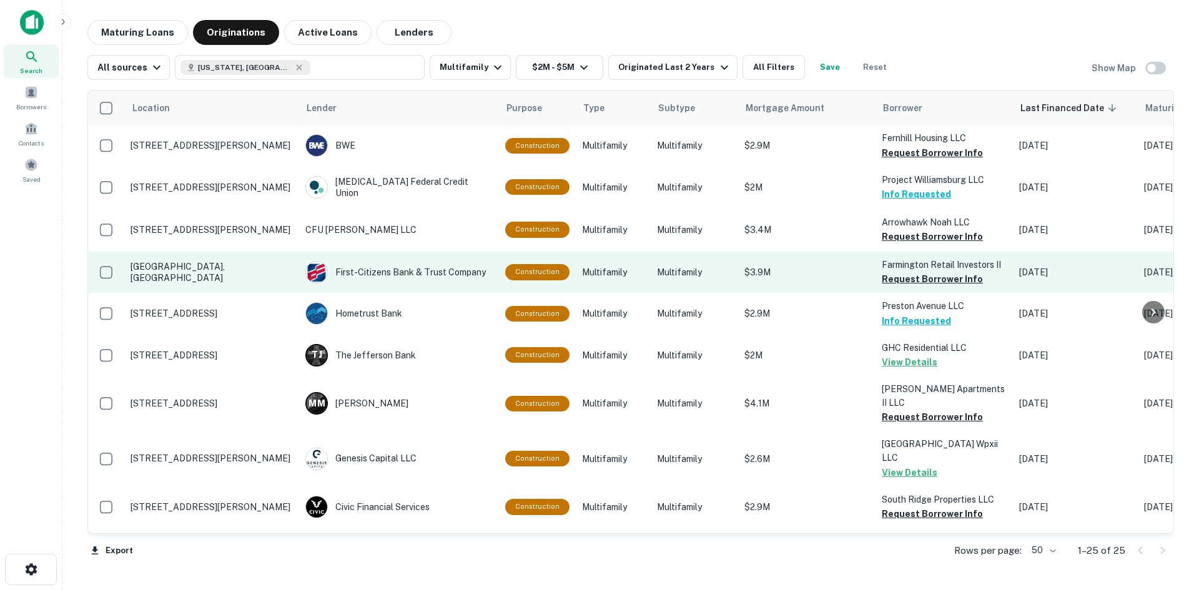
click at [922, 263] on p "Farmington Retail Investors II" at bounding box center [944, 265] width 125 height 14
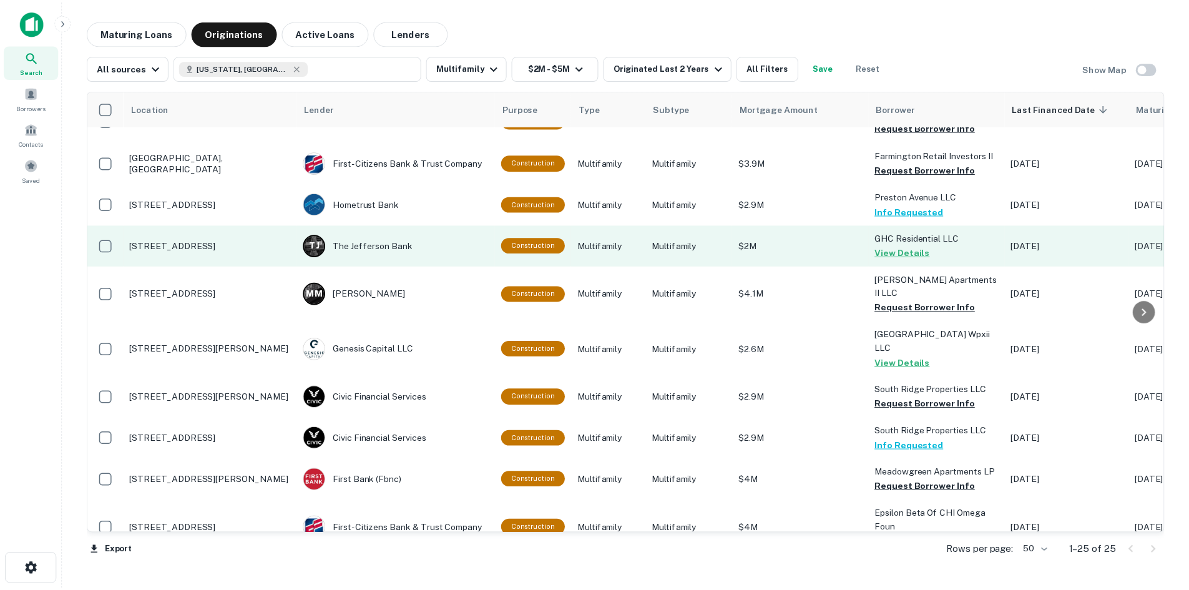
scroll to position [250, 0]
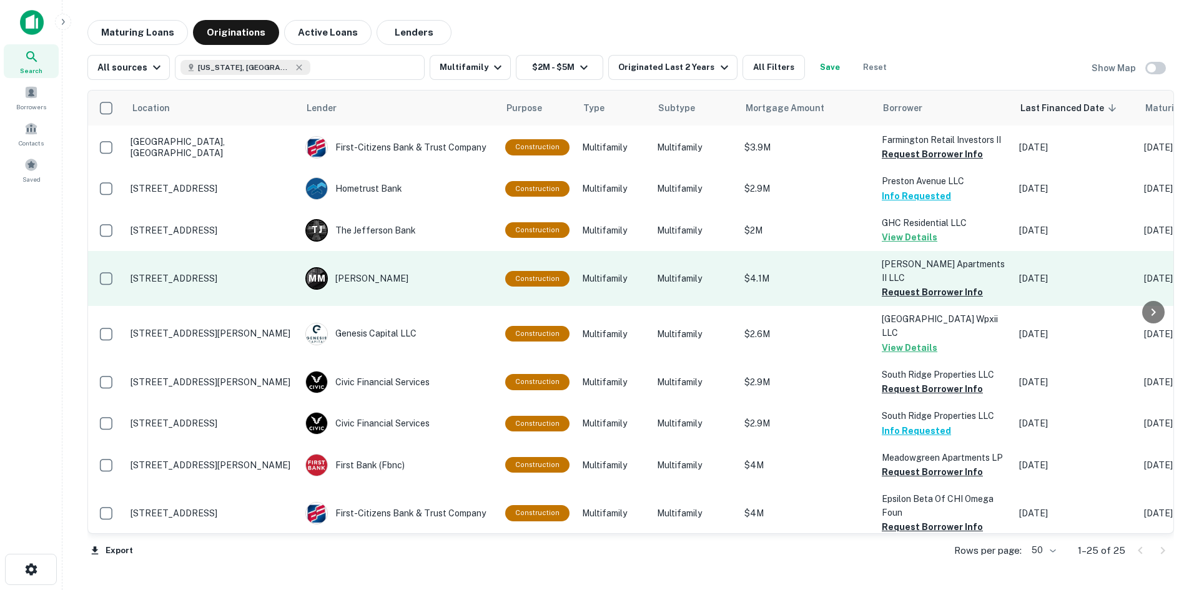
click at [193, 279] on p "[STREET_ADDRESS]" at bounding box center [211, 278] width 162 height 11
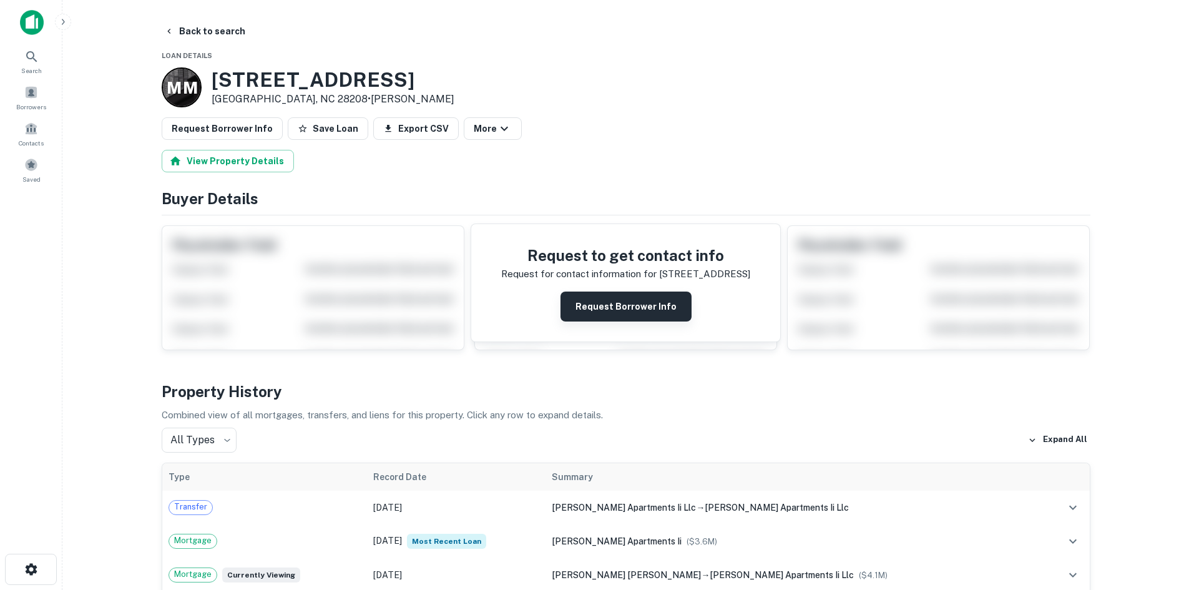
click at [610, 312] on button "Request Borrower Info" at bounding box center [626, 307] width 131 height 30
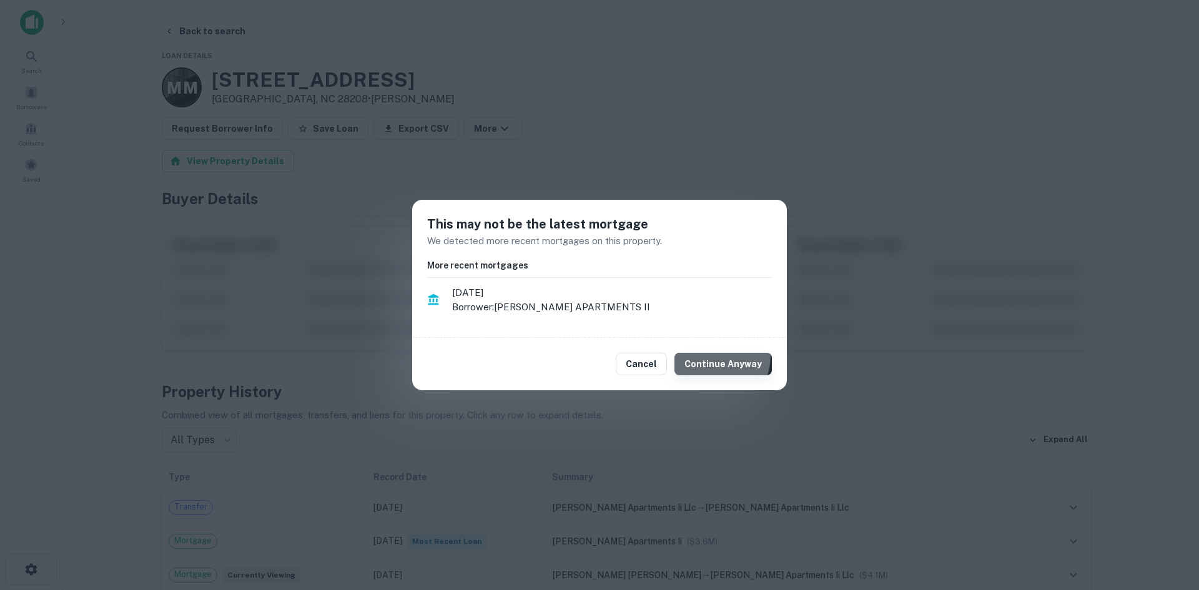
click at [711, 355] on button "Continue Anyway" at bounding box center [722, 364] width 97 height 22
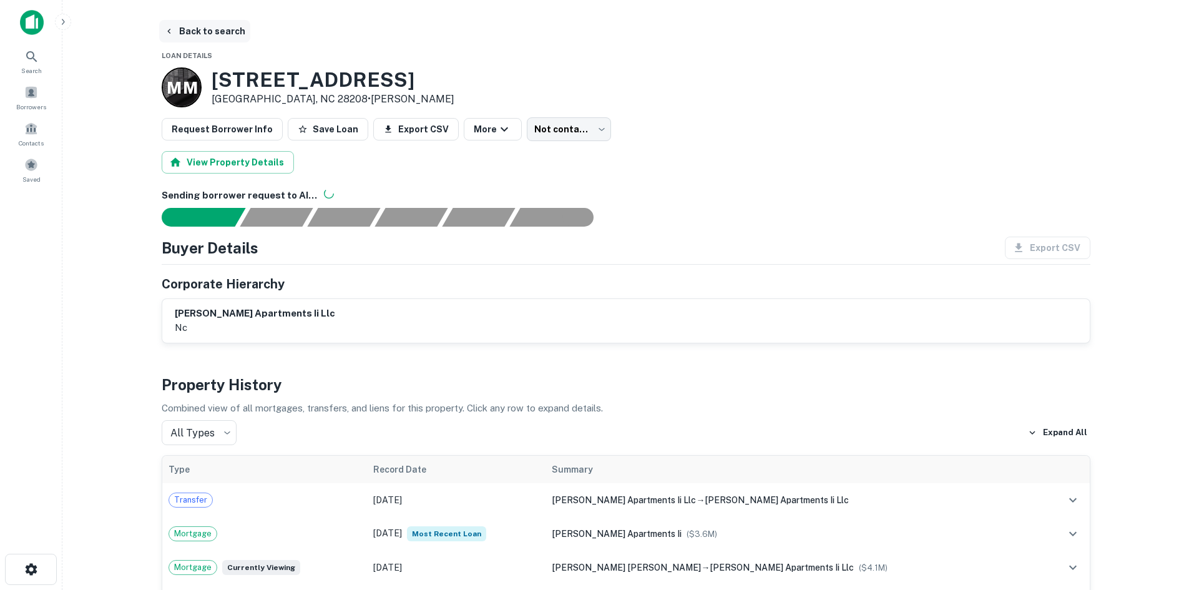
click at [217, 32] on button "Back to search" at bounding box center [204, 31] width 91 height 22
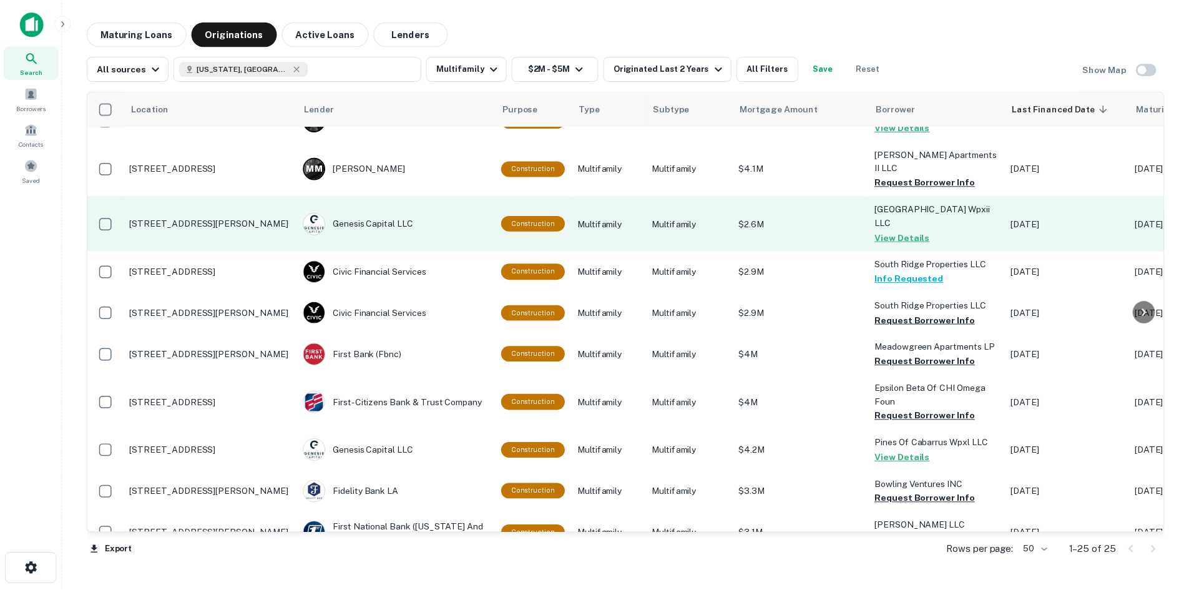
scroll to position [375, 0]
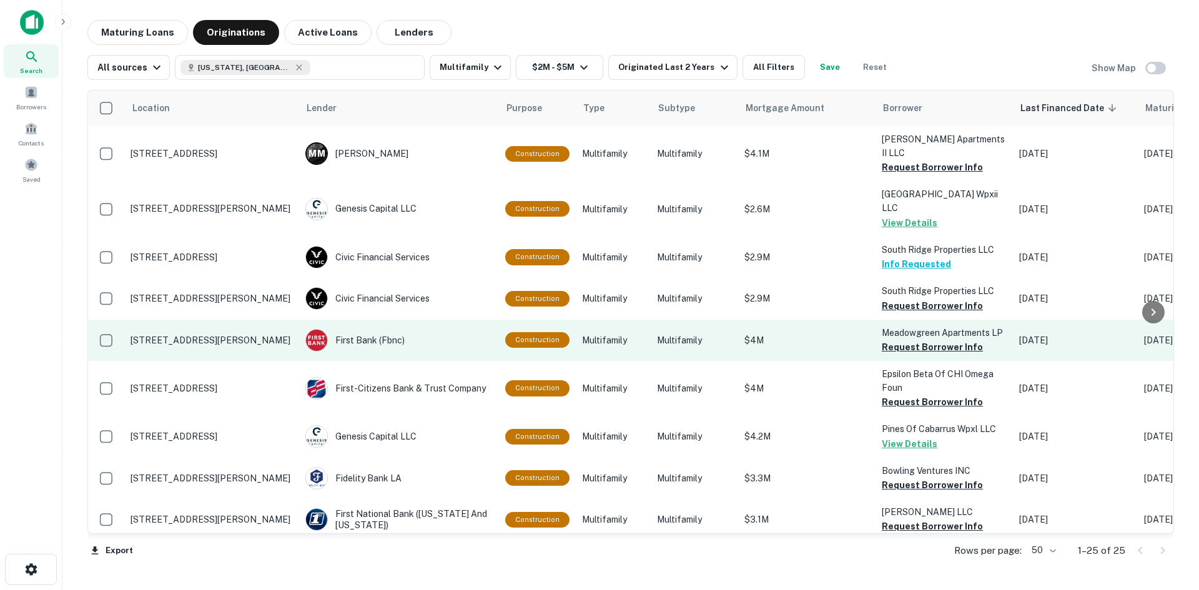
click at [231, 335] on p "[STREET_ADDRESS][PERSON_NAME]" at bounding box center [211, 340] width 162 height 11
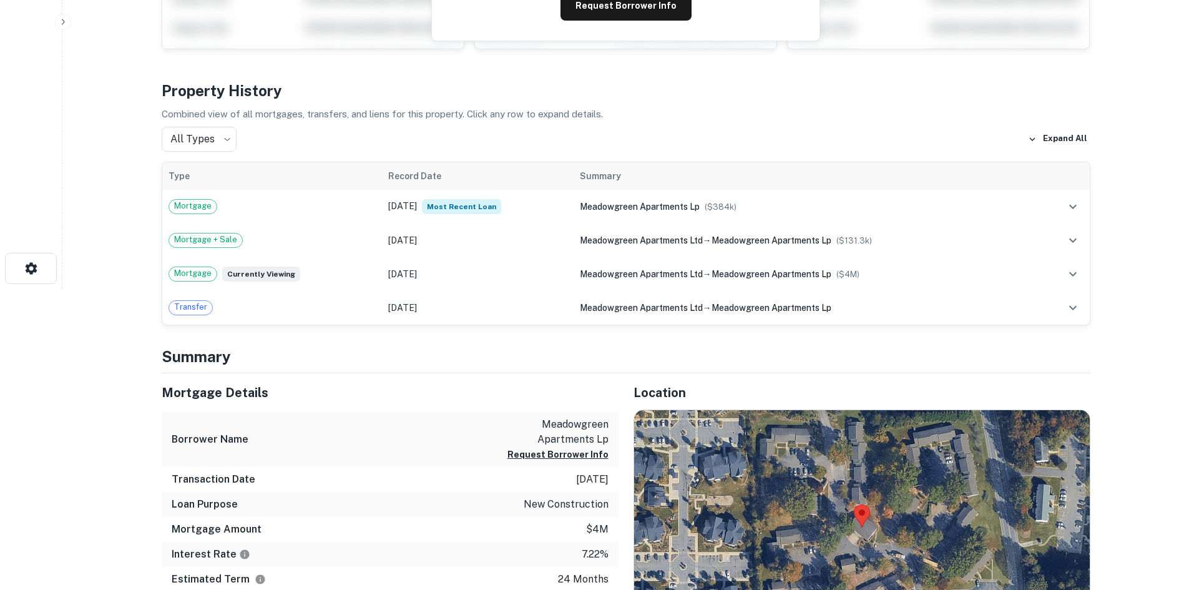
scroll to position [375, 0]
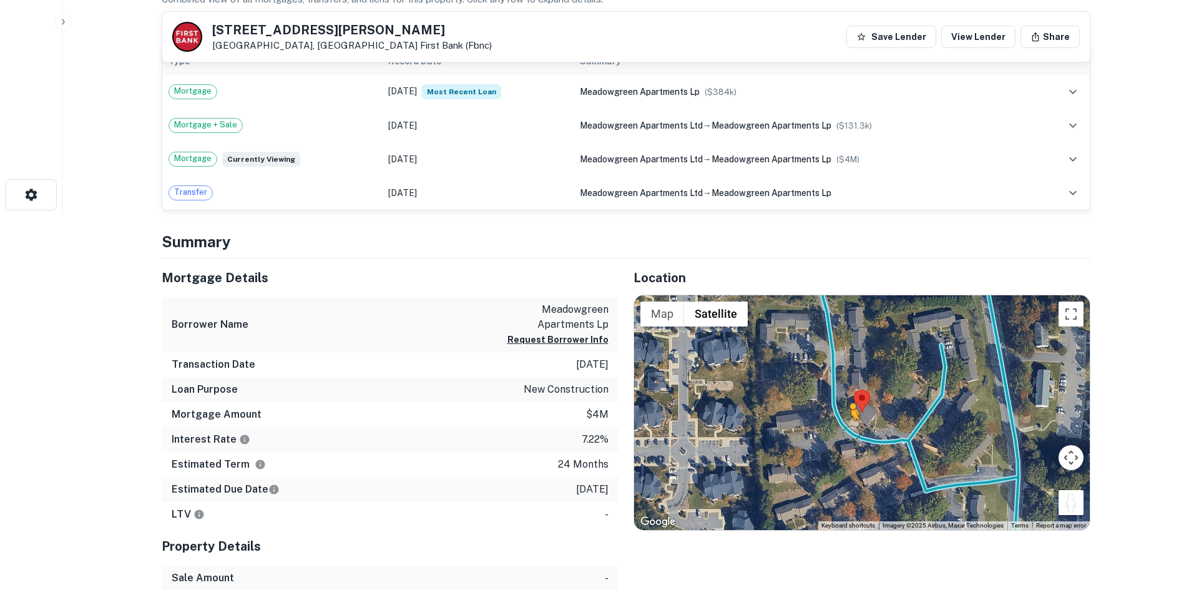
drag, startPoint x: 1072, startPoint y: 513, endPoint x: 850, endPoint y: 433, distance: 236.2
click at [850, 433] on div "To activate drag with keyboard, press Alt + Enter. Once in keyboard drag state,…" at bounding box center [862, 412] width 456 height 235
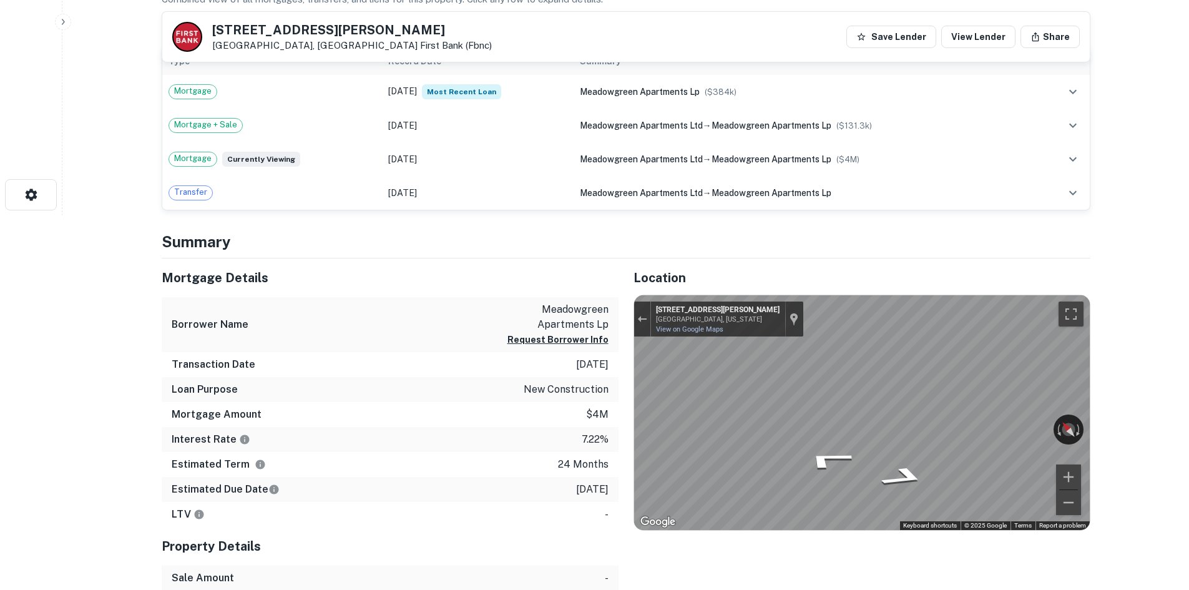
scroll to position [125, 0]
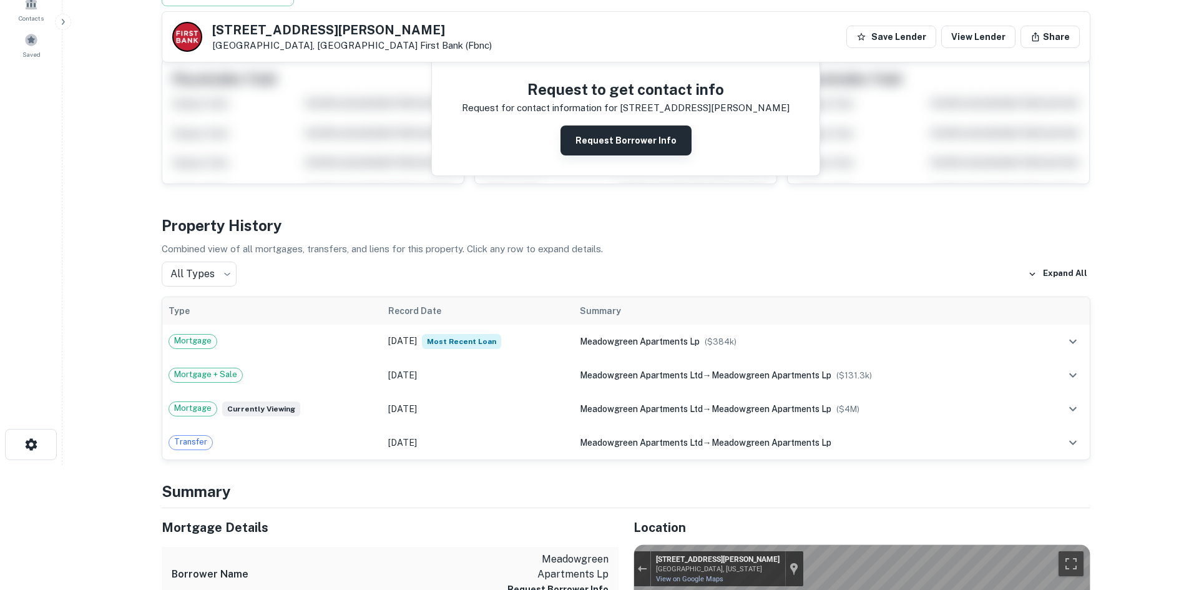
click at [630, 150] on button "Request Borrower Info" at bounding box center [626, 140] width 131 height 30
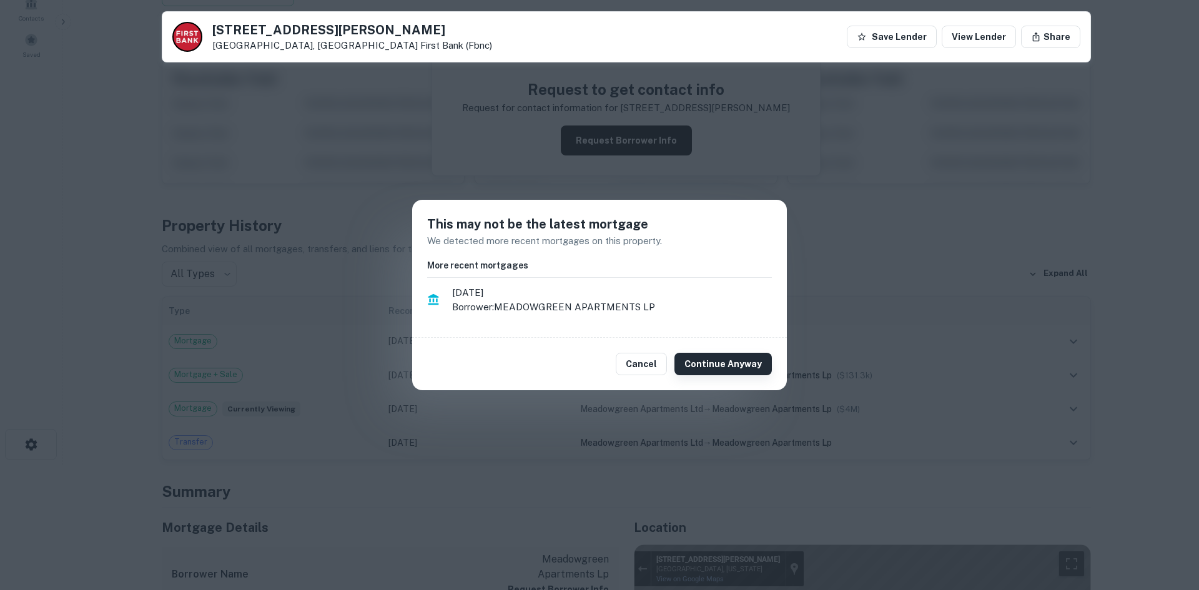
click at [734, 363] on button "Continue Anyway" at bounding box center [722, 364] width 97 height 22
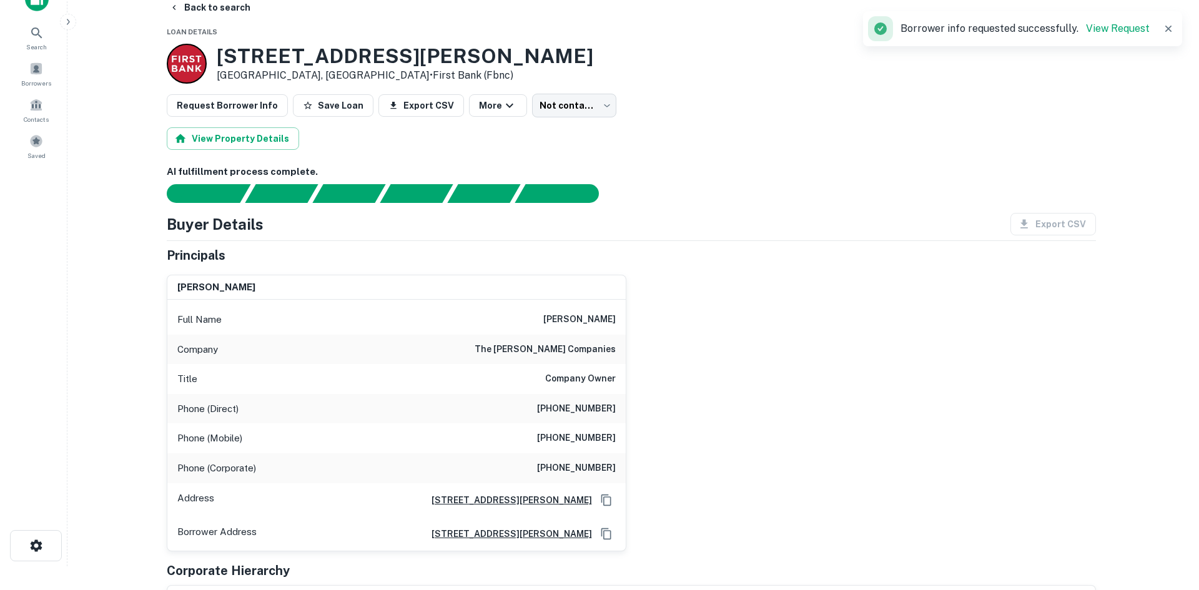
scroll to position [0, 0]
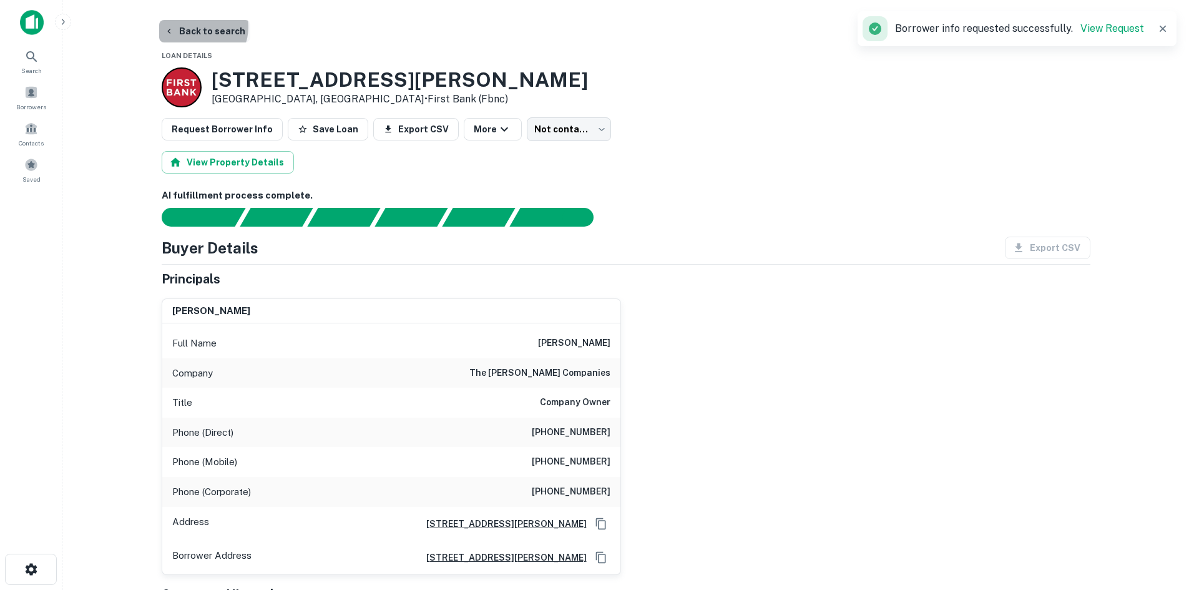
click at [195, 27] on button "Back to search" at bounding box center [204, 31] width 91 height 22
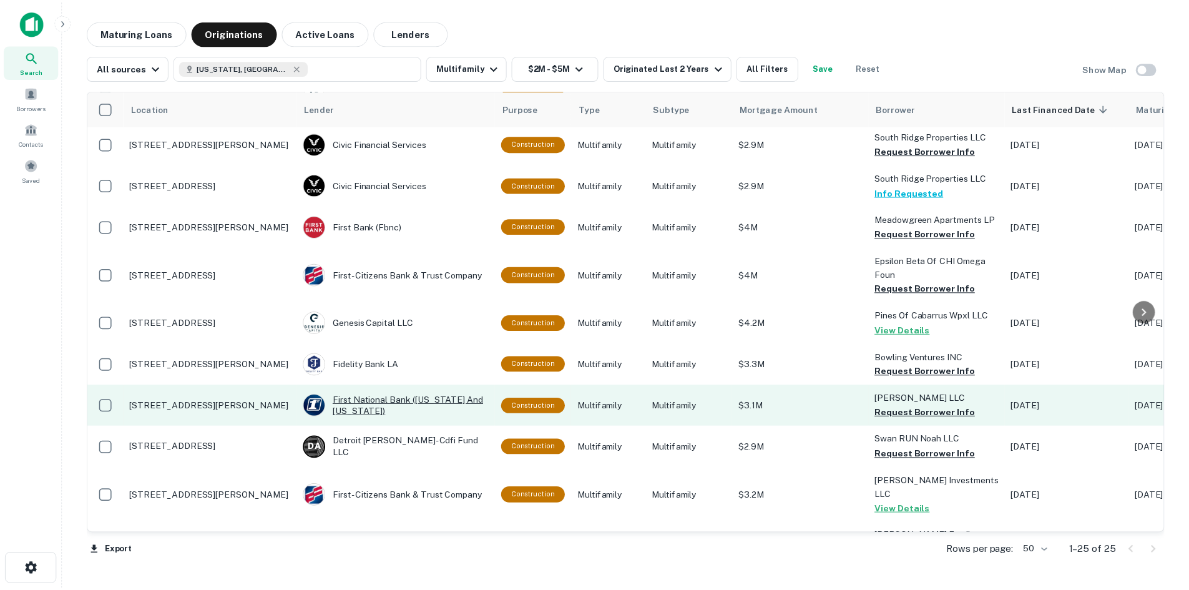
scroll to position [562, 0]
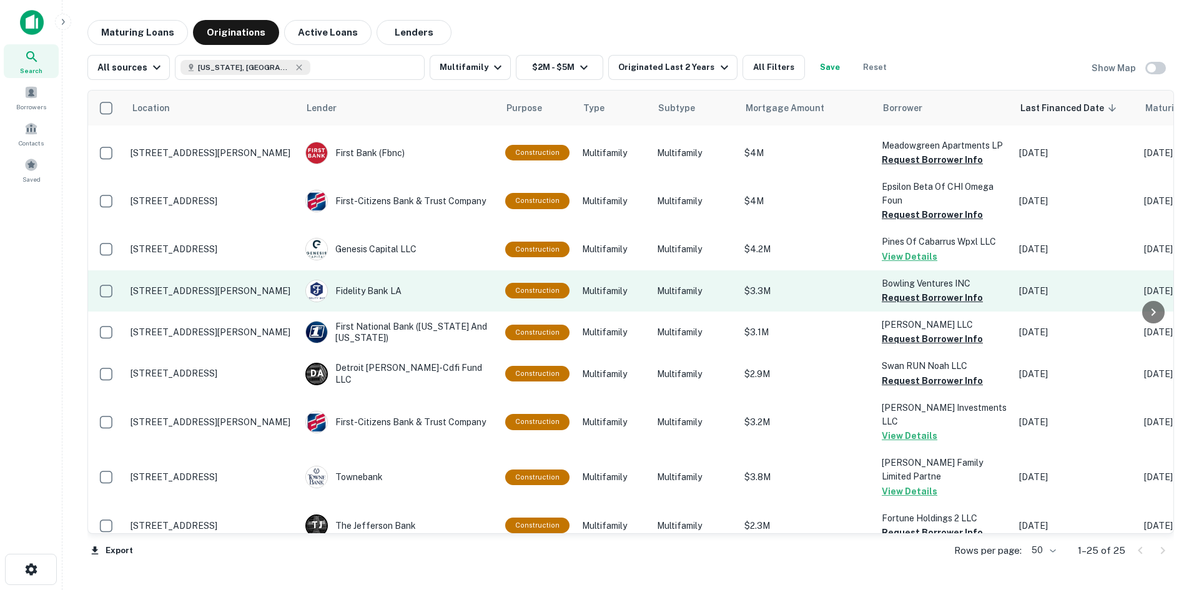
click at [183, 285] on p "[STREET_ADDRESS][PERSON_NAME]" at bounding box center [211, 290] width 162 height 11
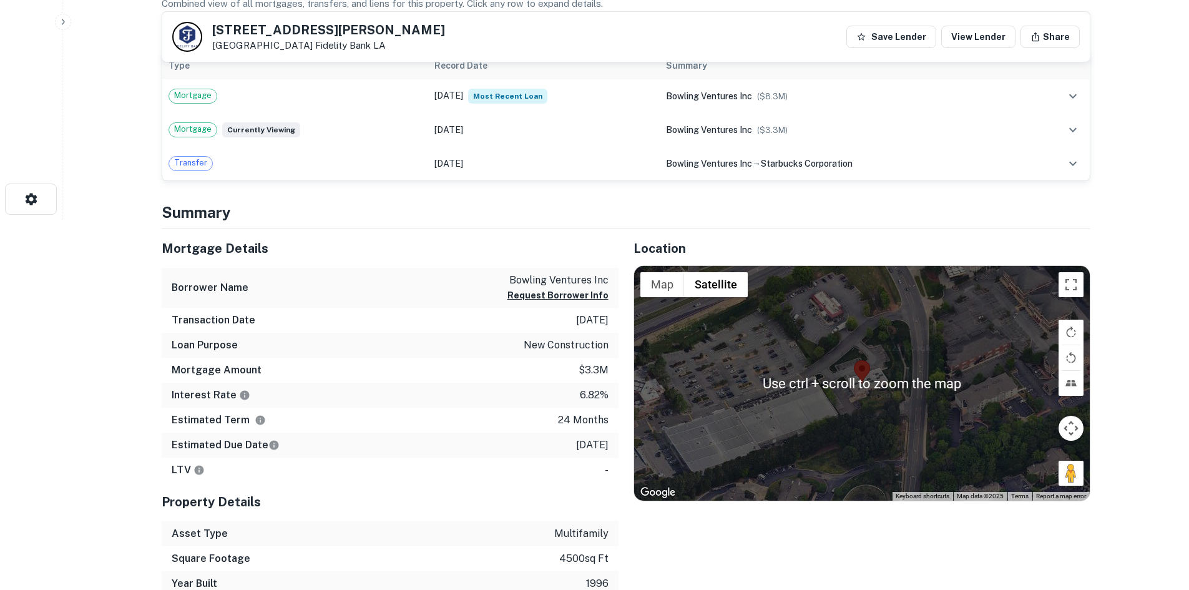
scroll to position [375, 0]
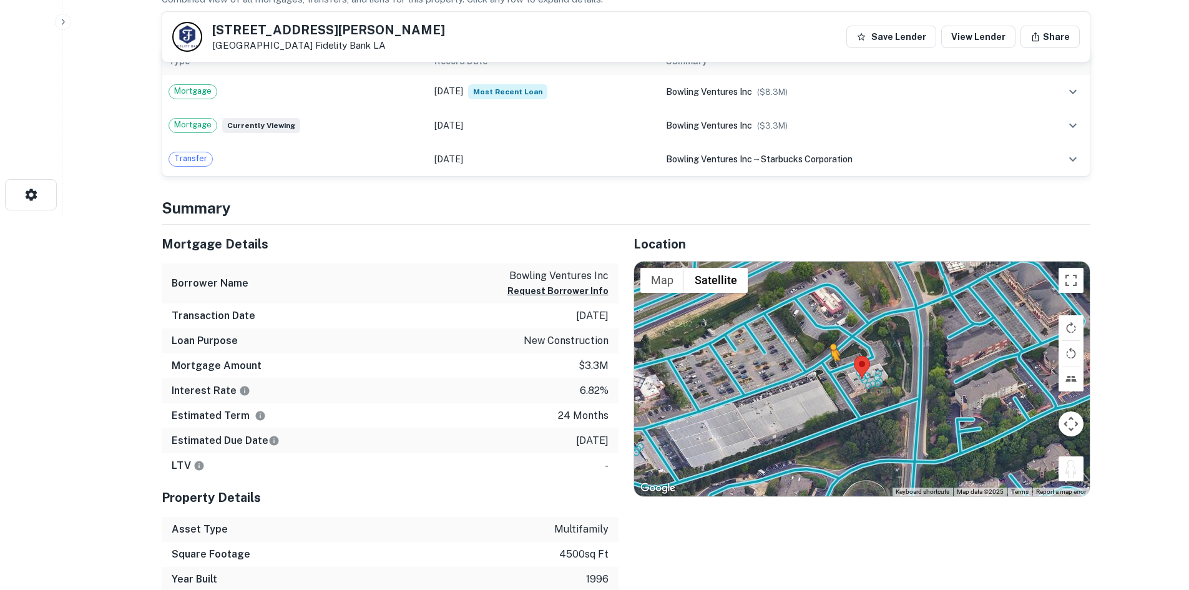
drag, startPoint x: 1071, startPoint y: 475, endPoint x: 830, endPoint y: 373, distance: 261.0
click at [830, 373] on div "To activate drag with keyboard, press Alt + Enter. Once in keyboard drag state,…" at bounding box center [862, 379] width 456 height 235
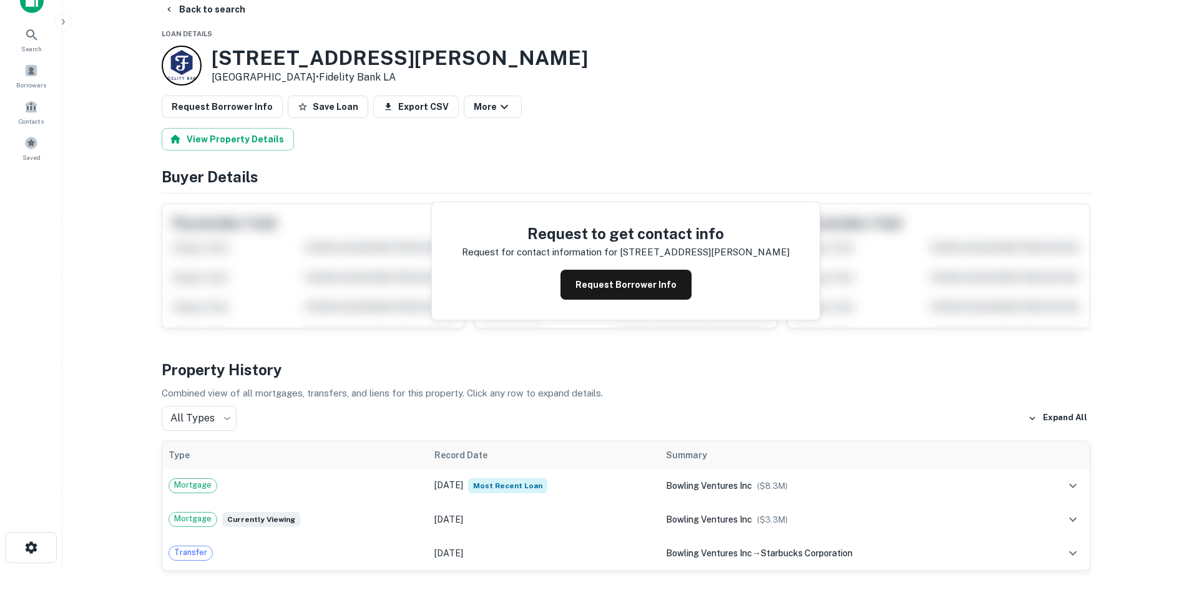
scroll to position [0, 0]
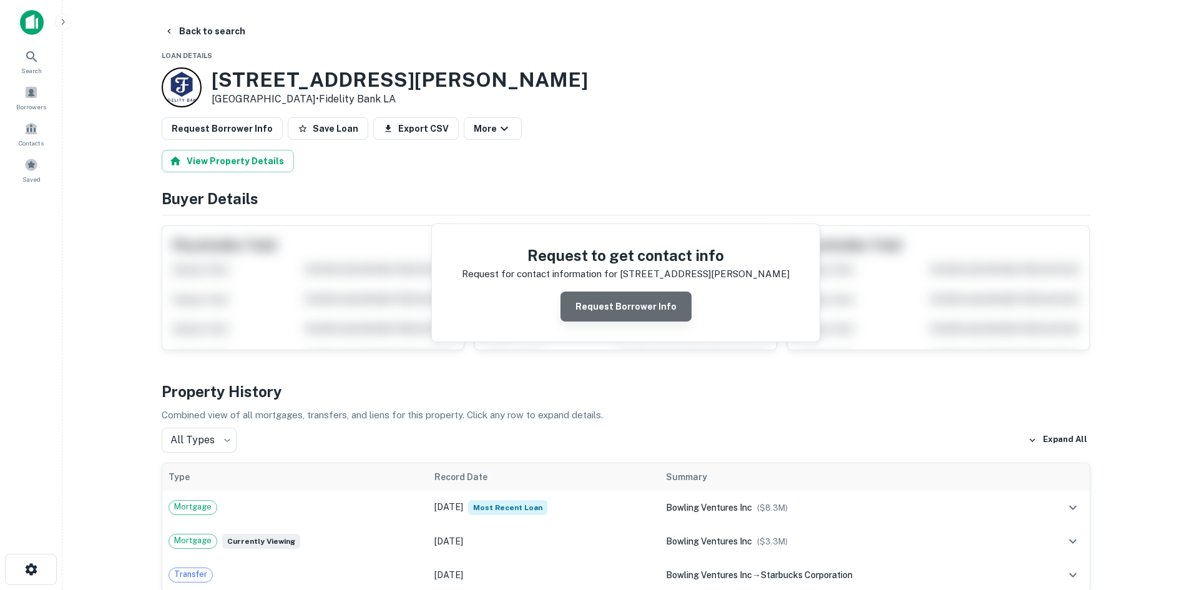
click at [630, 306] on button "Request Borrower Info" at bounding box center [626, 307] width 131 height 30
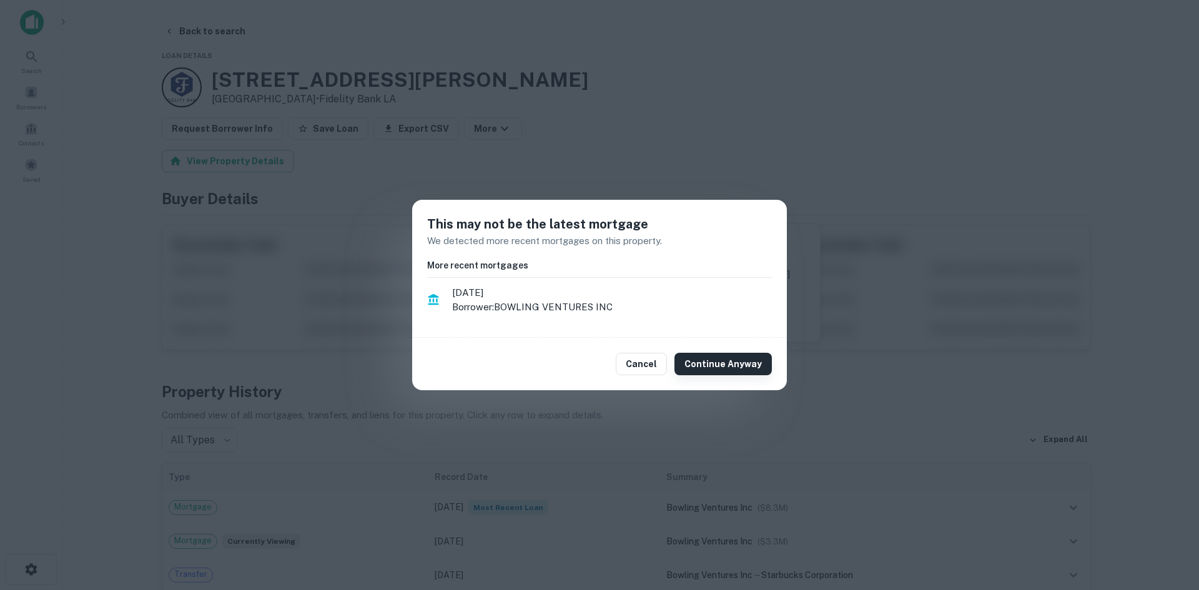
click at [715, 358] on button "Continue Anyway" at bounding box center [722, 364] width 97 height 22
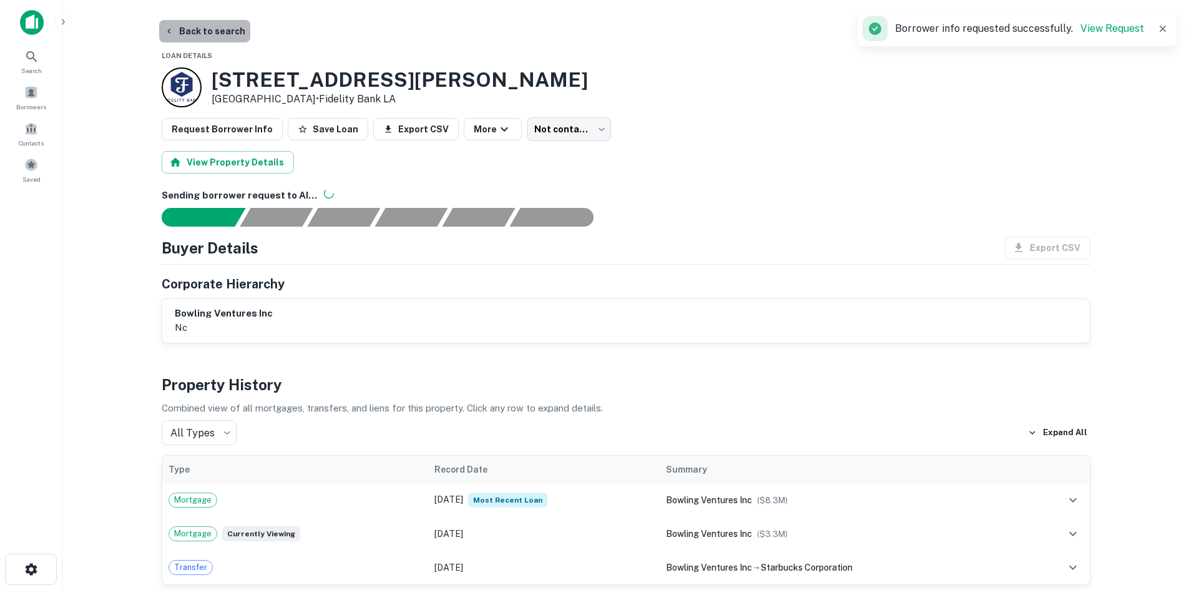
click at [211, 35] on button "Back to search" at bounding box center [204, 31] width 91 height 22
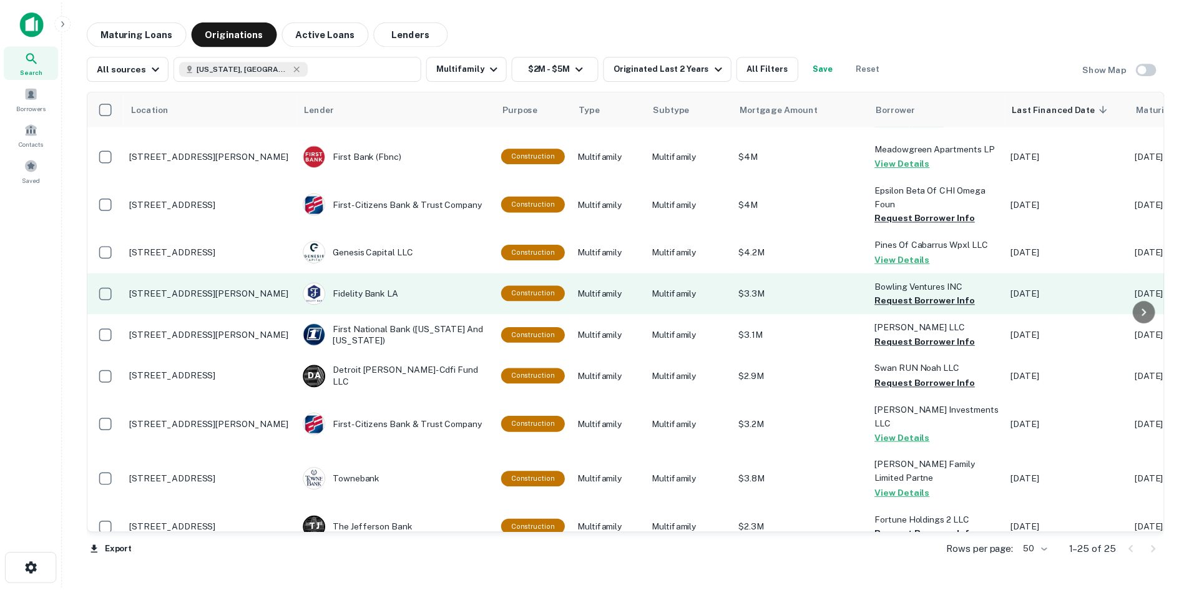
scroll to position [562, 0]
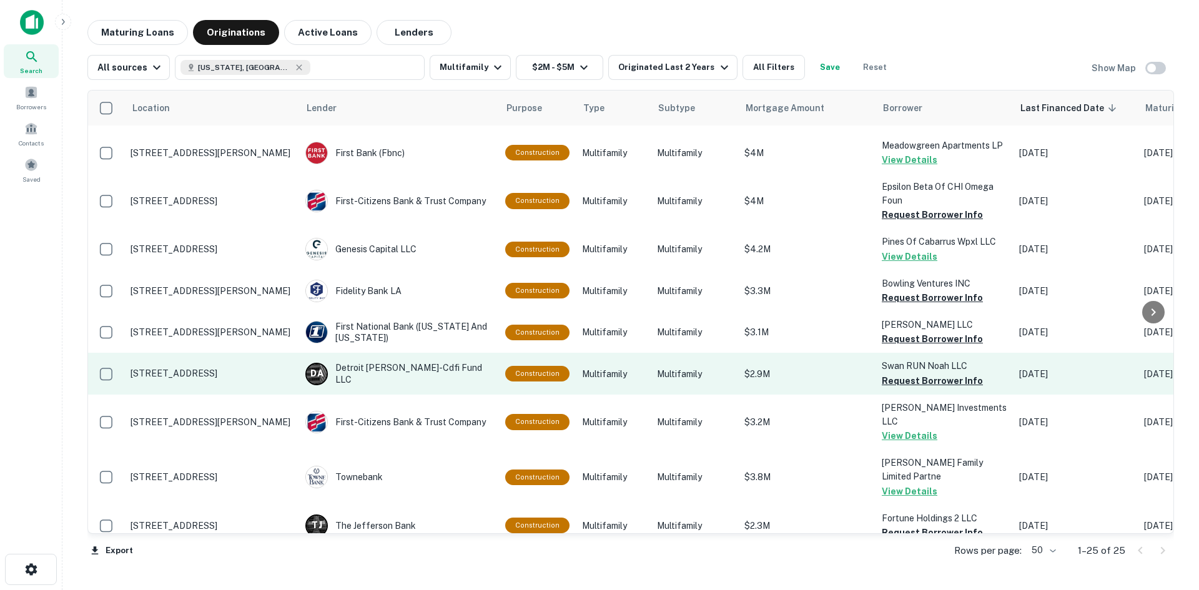
click at [236, 368] on p "3031 Circles End Charlotte, NC 28226" at bounding box center [211, 373] width 162 height 11
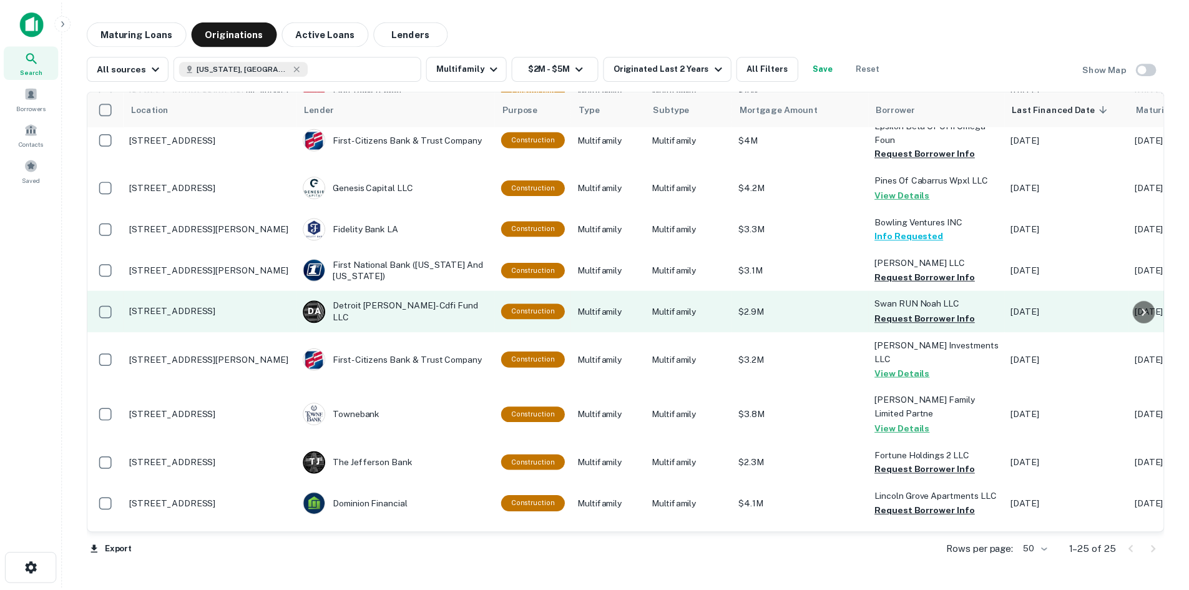
scroll to position [681, 0]
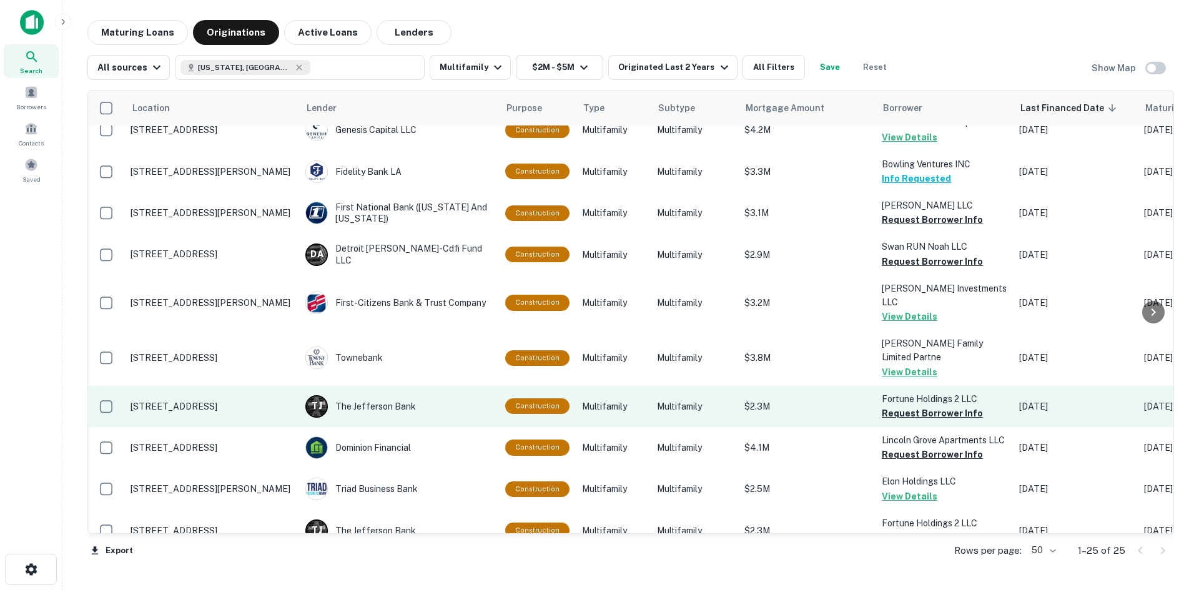
click at [208, 401] on p "[STREET_ADDRESS]" at bounding box center [211, 406] width 162 height 11
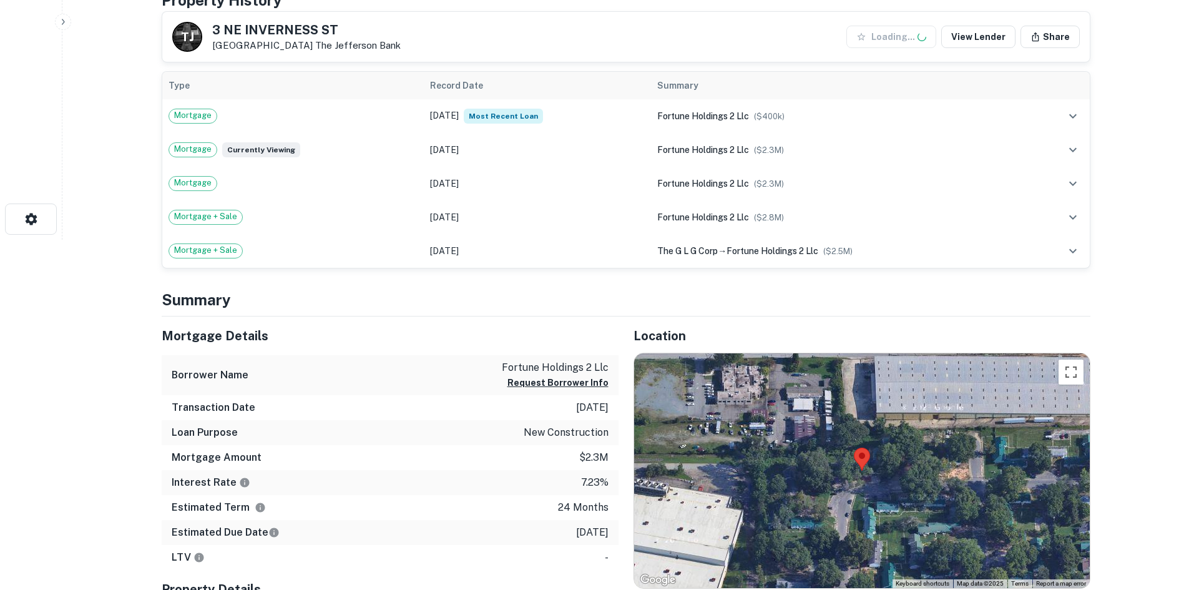
scroll to position [499, 0]
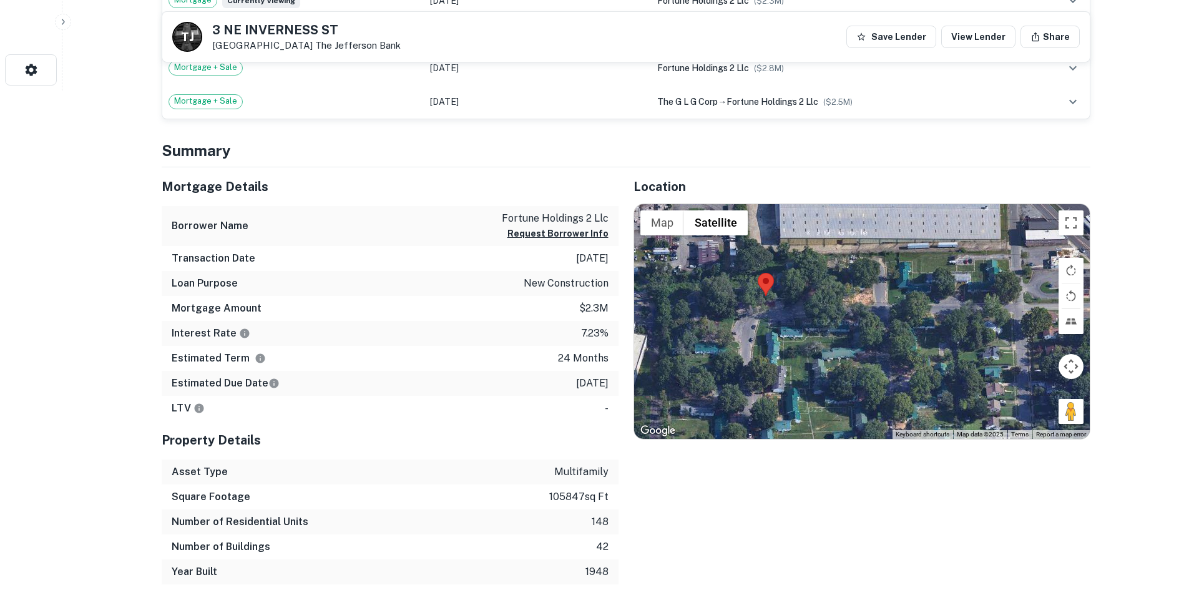
drag, startPoint x: 1058, startPoint y: 410, endPoint x: 955, endPoint y: 382, distance: 106.6
click at [955, 382] on div at bounding box center [862, 321] width 456 height 235
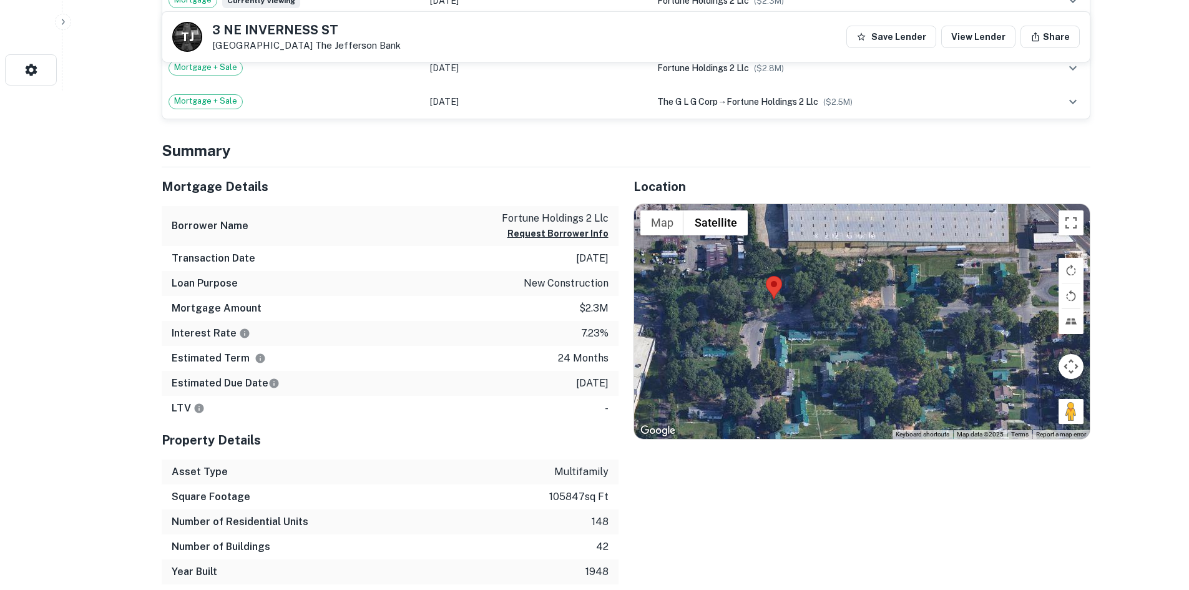
drag, startPoint x: 860, startPoint y: 351, endPoint x: 920, endPoint y: 371, distance: 63.8
click at [920, 371] on div at bounding box center [862, 321] width 456 height 235
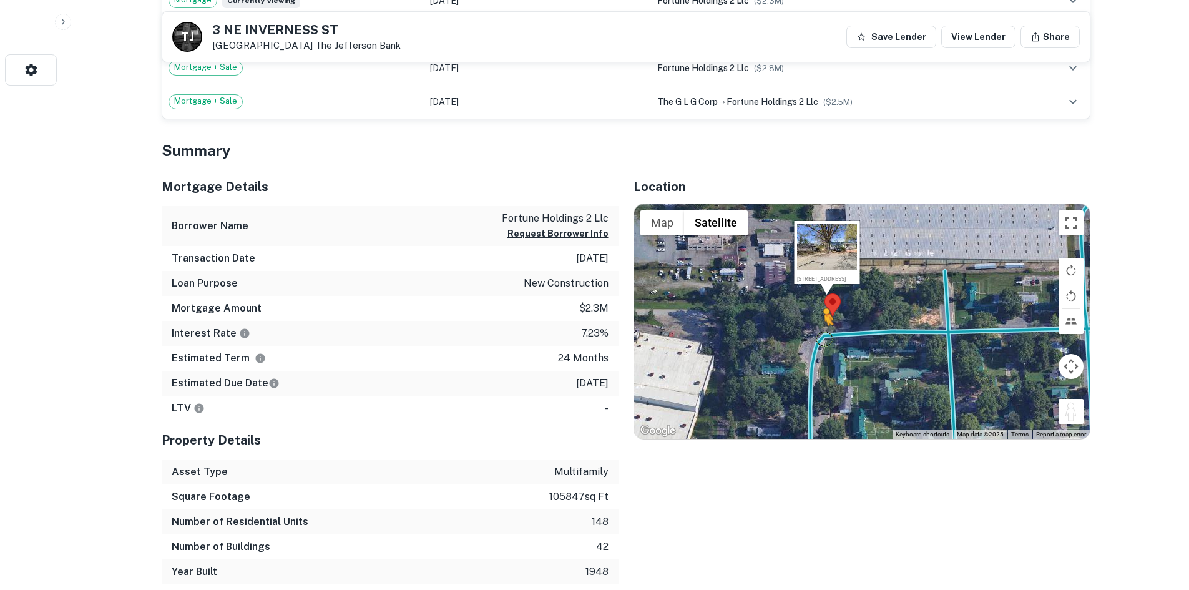
drag, startPoint x: 1071, startPoint y: 406, endPoint x: 823, endPoint y: 338, distance: 257.8
click at [823, 338] on div "To activate drag with keyboard, press Alt + Enter. Once in keyboard drag state,…" at bounding box center [862, 321] width 456 height 235
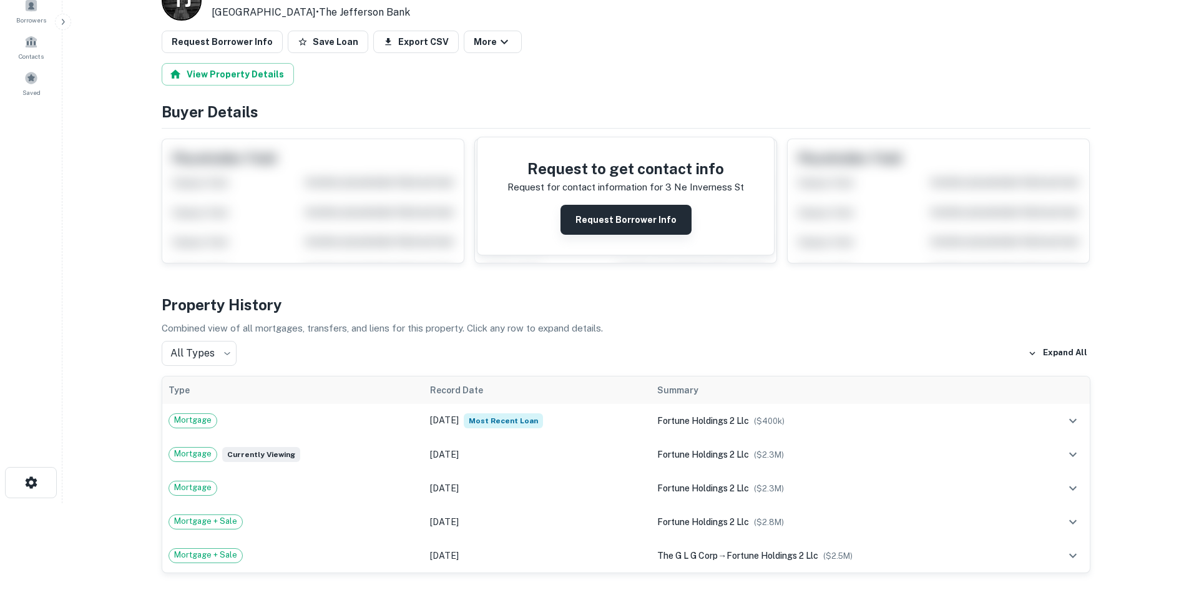
scroll to position [0, 0]
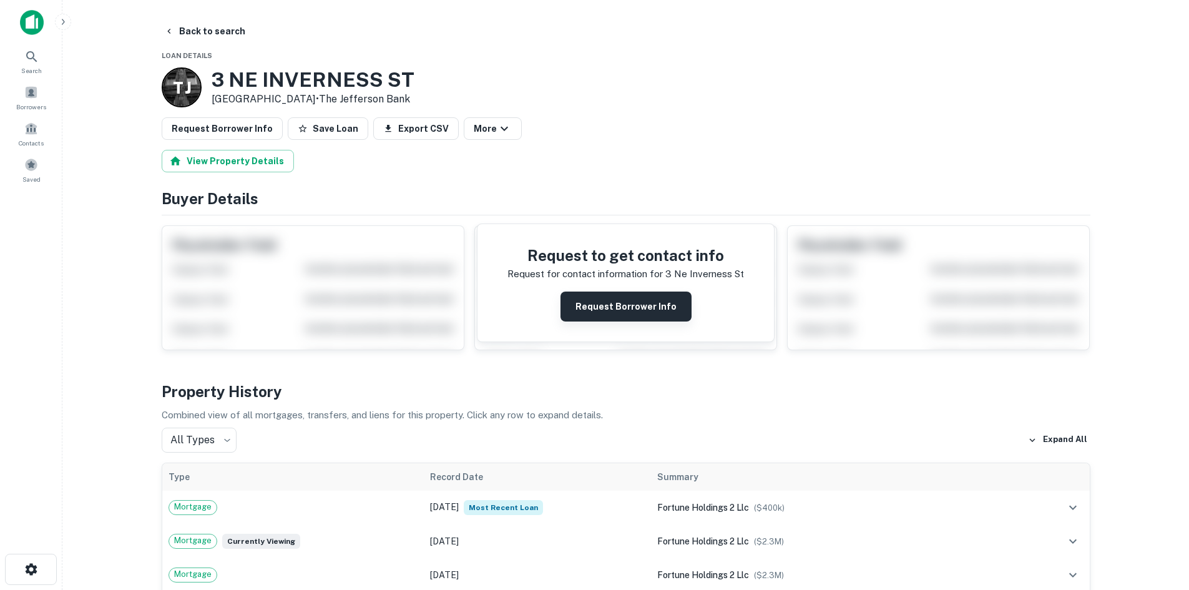
click at [609, 300] on button "Request Borrower Info" at bounding box center [626, 307] width 131 height 30
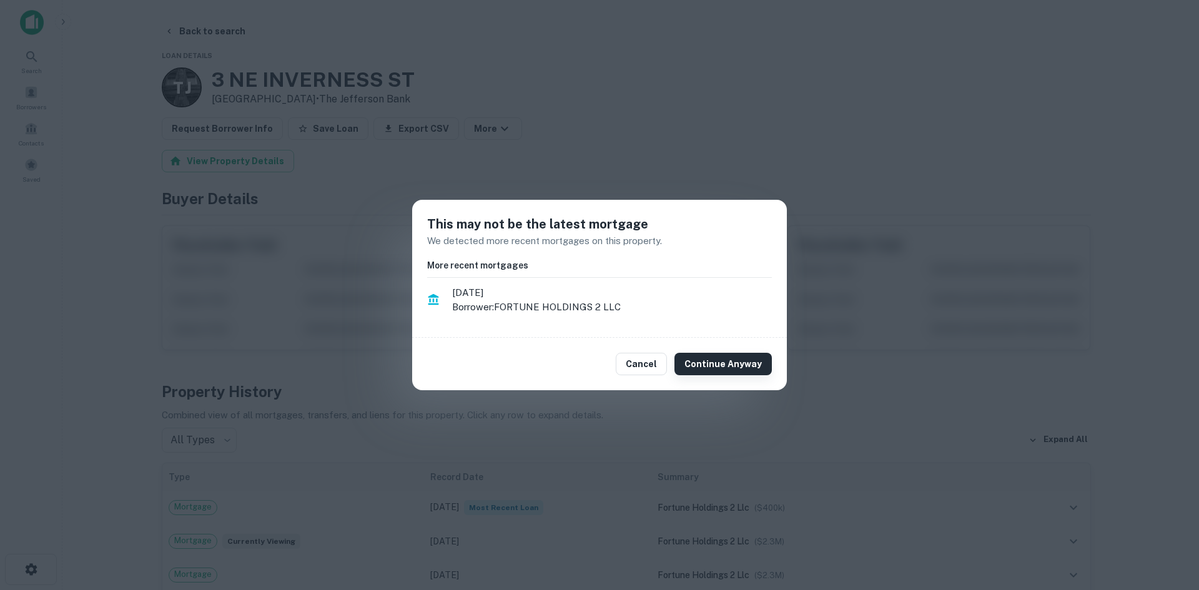
click at [719, 360] on button "Continue Anyway" at bounding box center [722, 364] width 97 height 22
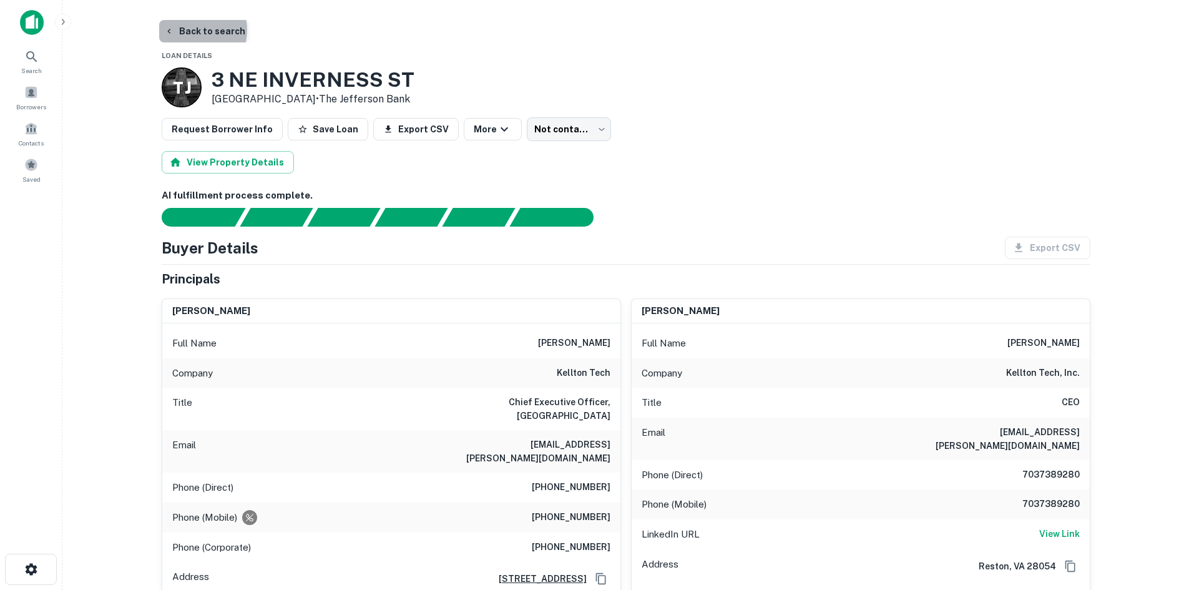
click at [184, 30] on button "Back to search" at bounding box center [204, 31] width 91 height 22
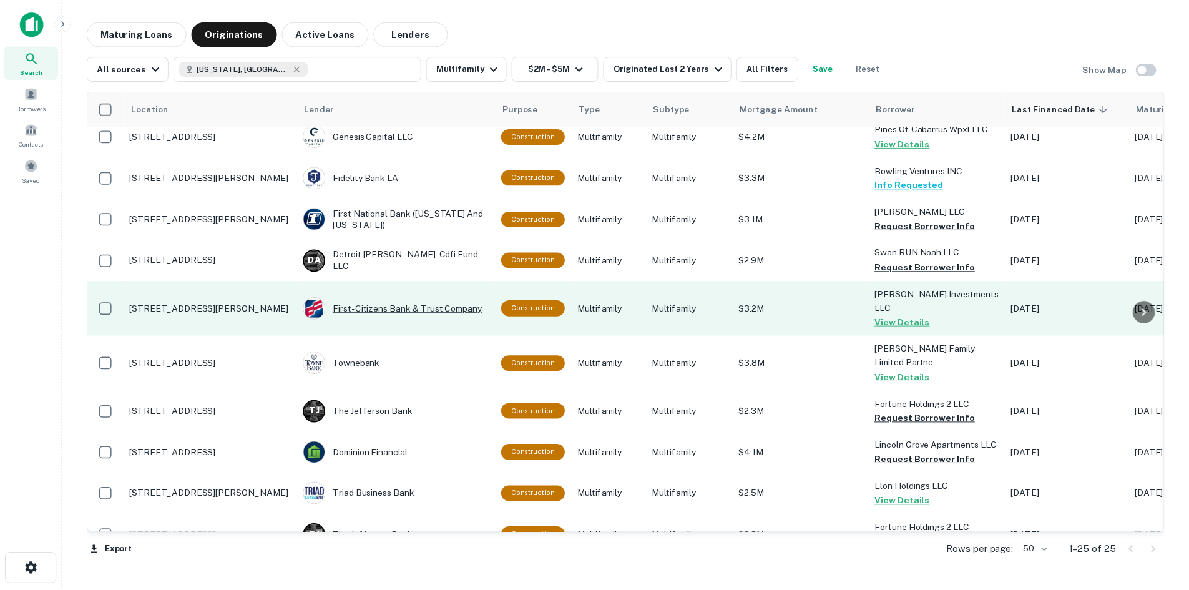
scroll to position [681, 0]
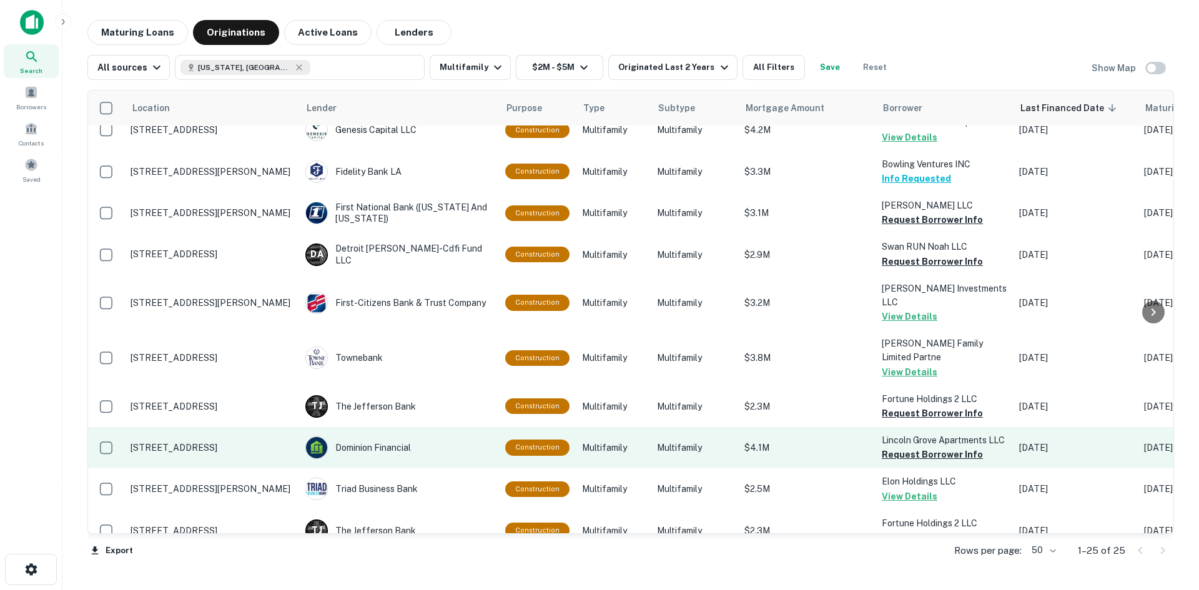
click at [197, 442] on p "[STREET_ADDRESS]" at bounding box center [211, 447] width 162 height 11
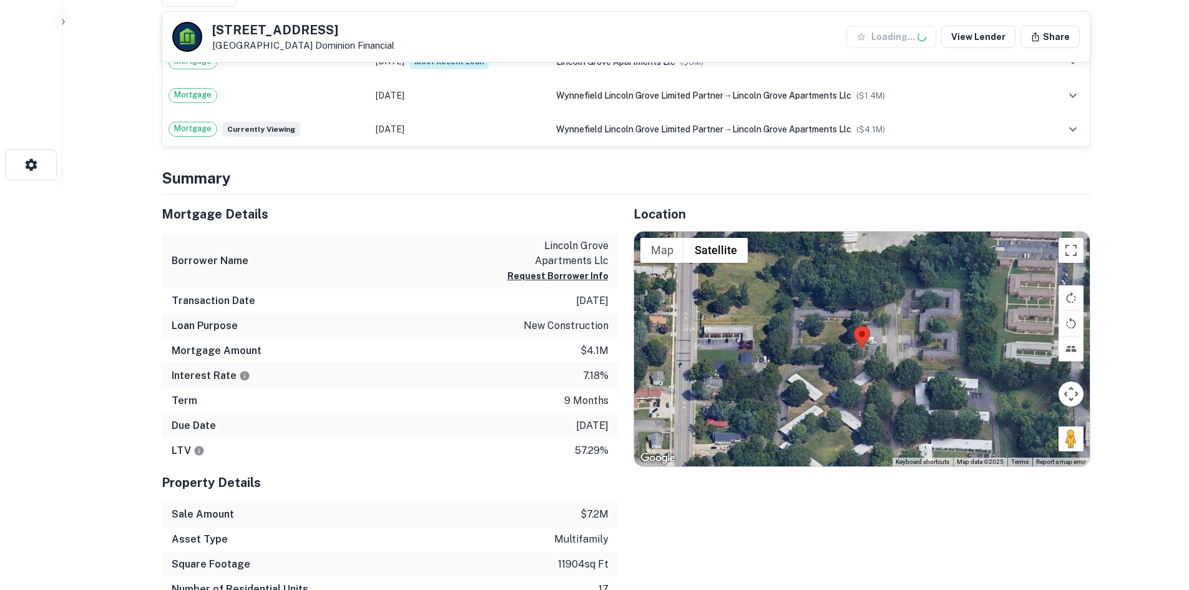
scroll to position [437, 0]
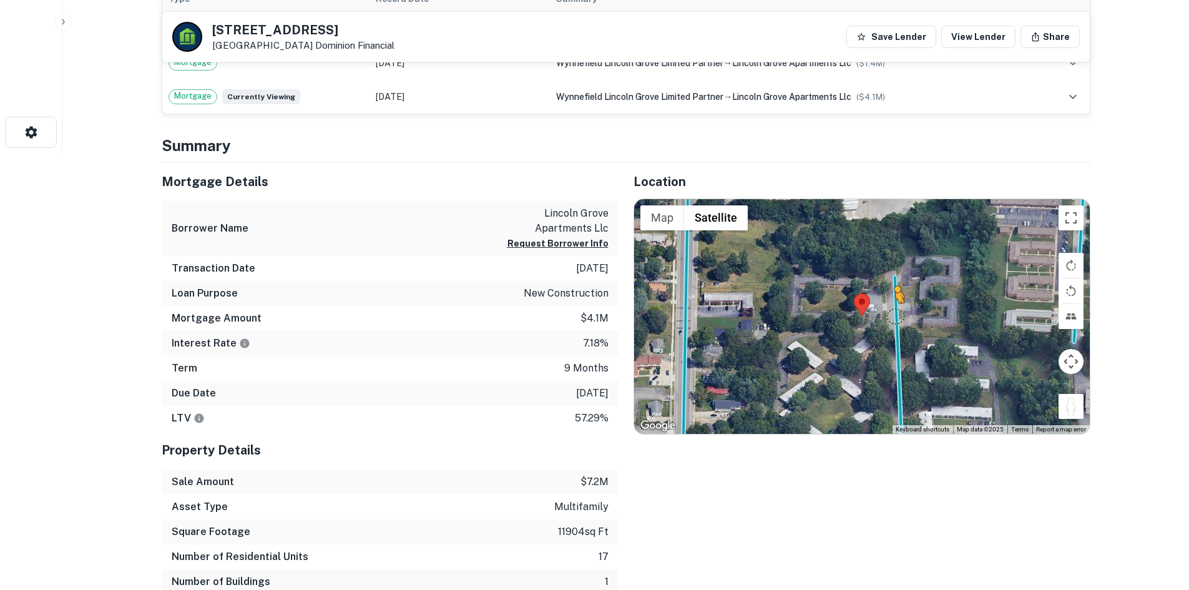
drag, startPoint x: 1068, startPoint y: 406, endPoint x: 895, endPoint y: 315, distance: 196.3
click at [895, 315] on div "To activate drag with keyboard, press Alt + Enter. Once in keyboard drag state,…" at bounding box center [862, 316] width 456 height 235
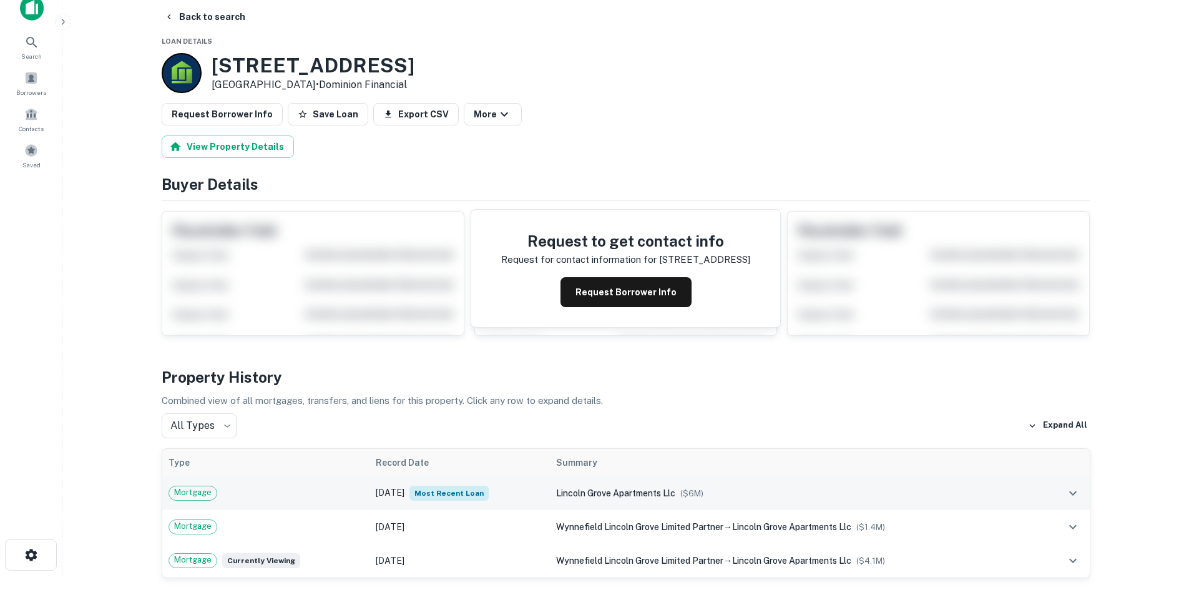
scroll to position [0, 0]
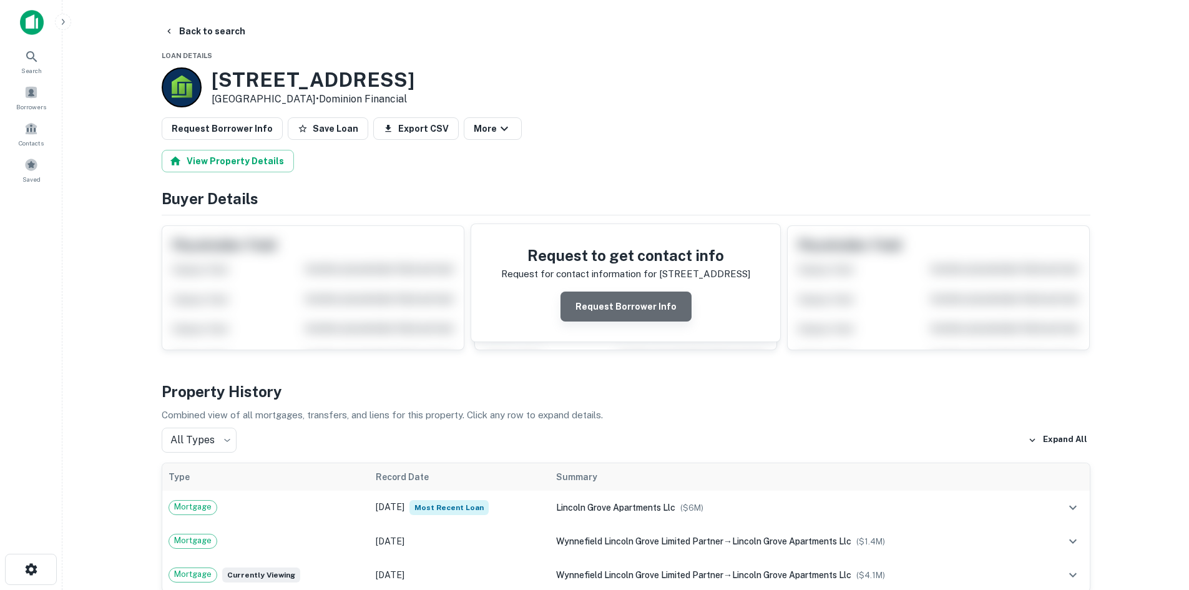
click at [631, 309] on button "Request Borrower Info" at bounding box center [626, 307] width 131 height 30
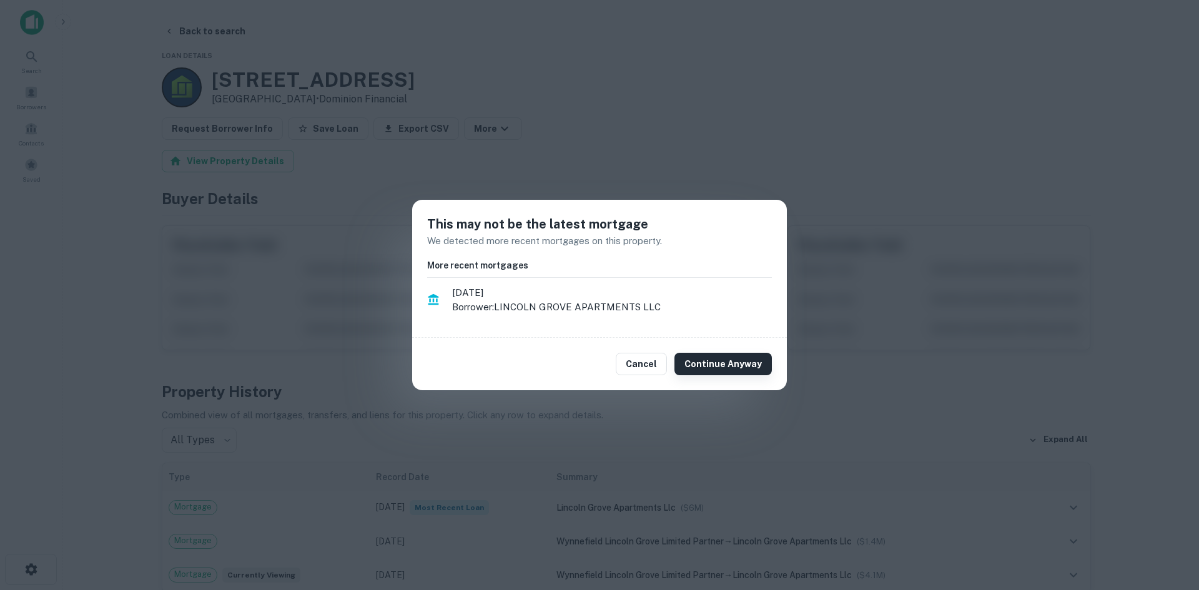
click at [752, 363] on button "Continue Anyway" at bounding box center [722, 364] width 97 height 22
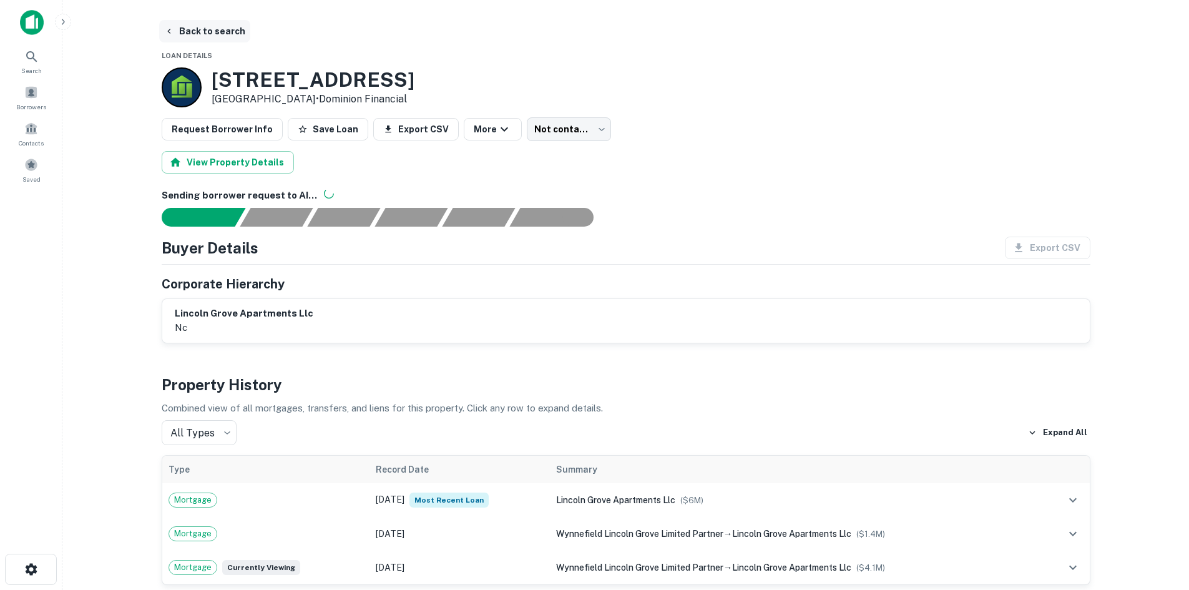
click at [225, 31] on button "Back to search" at bounding box center [204, 31] width 91 height 22
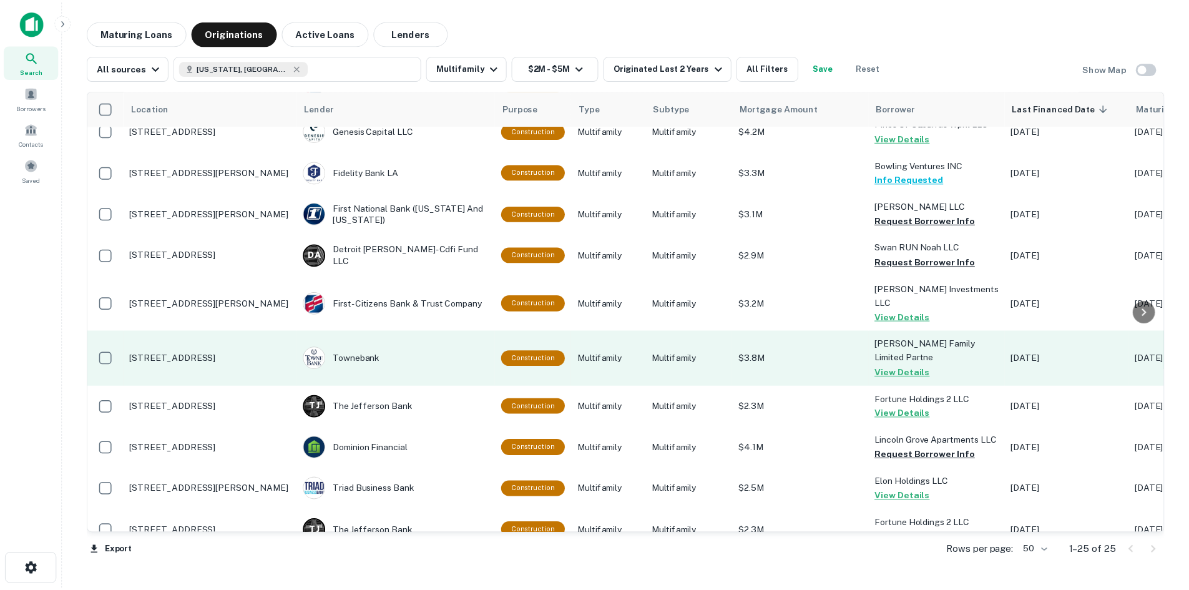
scroll to position [681, 0]
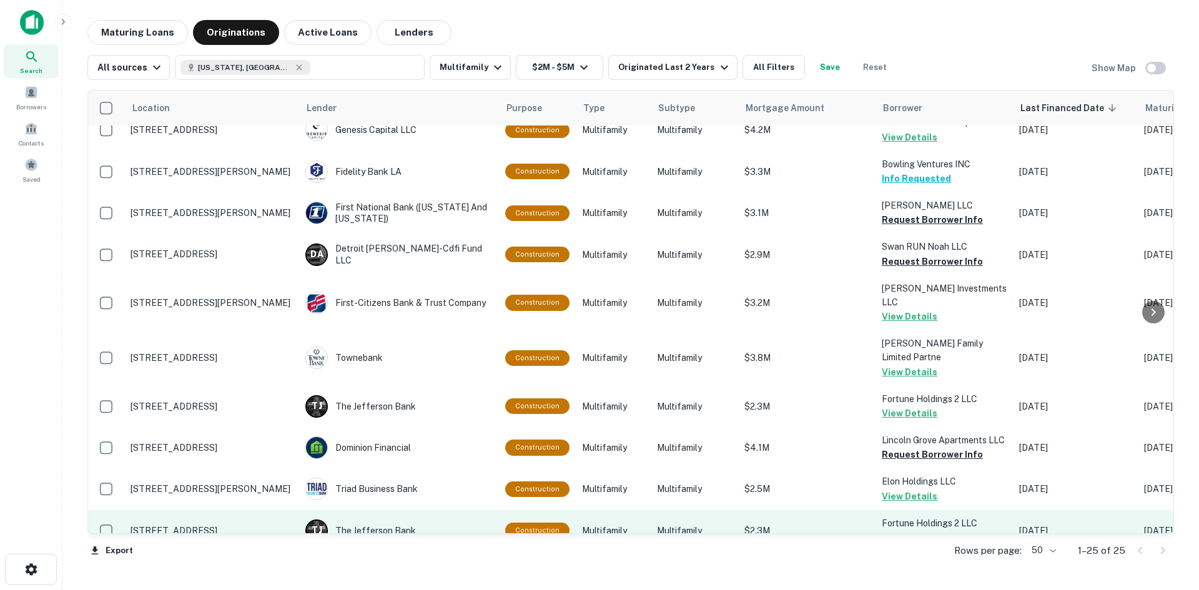
click at [248, 525] on p "[STREET_ADDRESS]" at bounding box center [211, 530] width 162 height 11
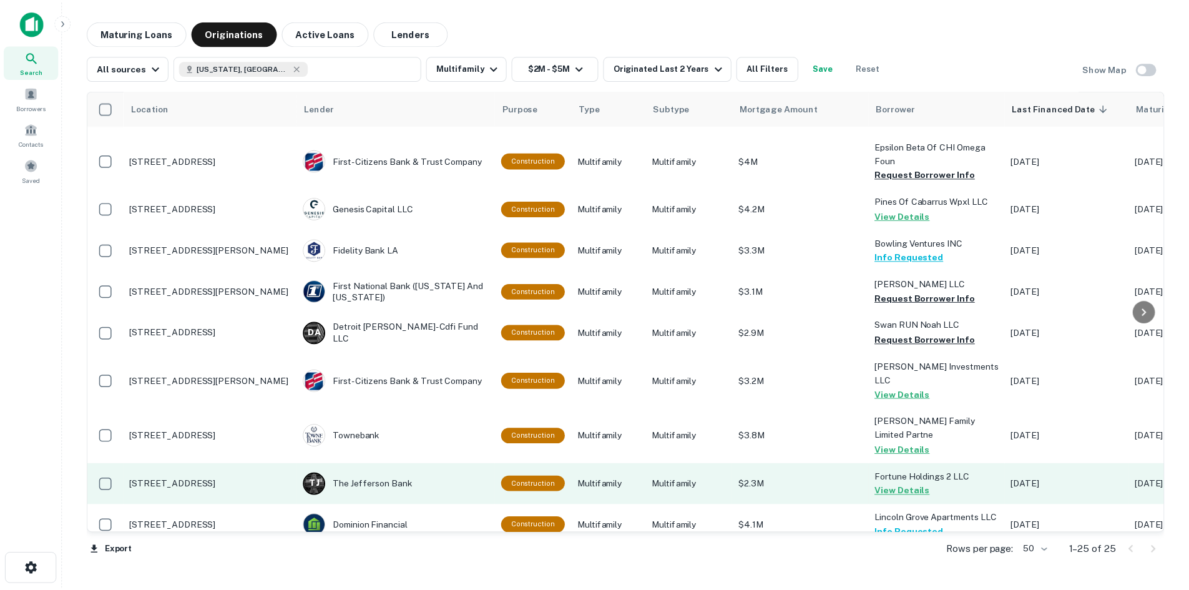
scroll to position [494, 0]
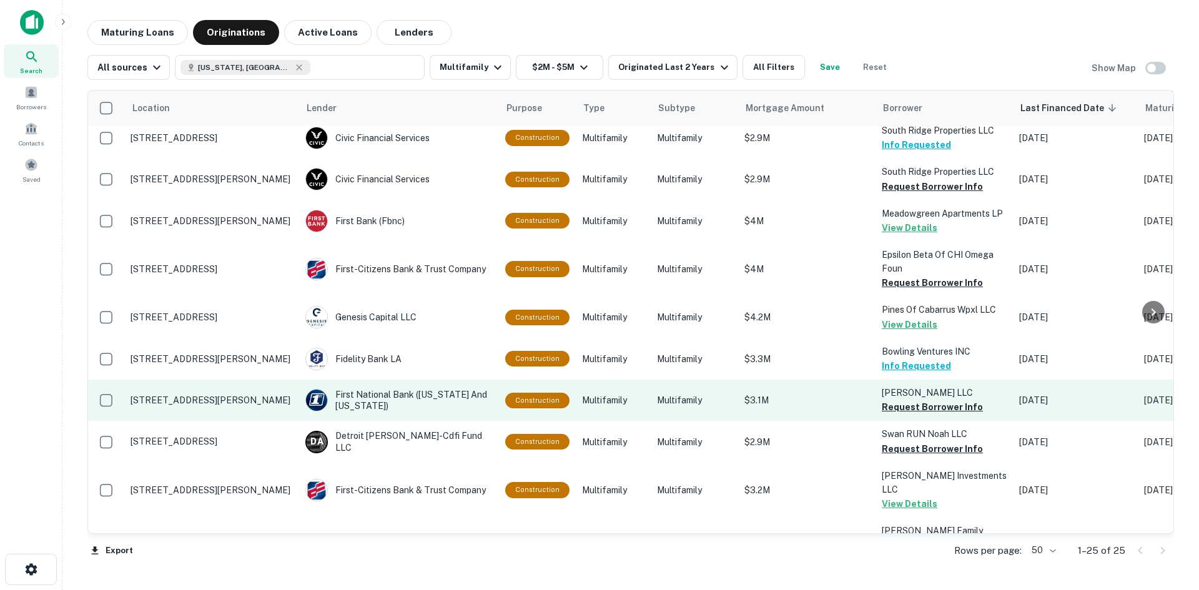
click at [233, 395] on p "[STREET_ADDRESS][PERSON_NAME]" at bounding box center [211, 400] width 162 height 11
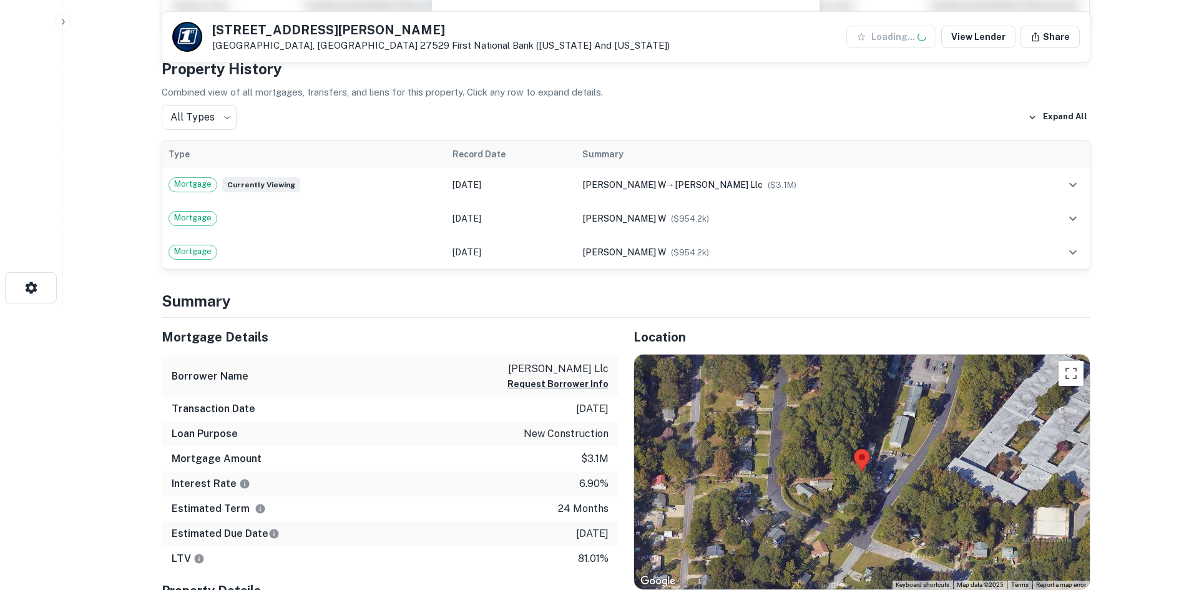
scroll to position [375, 0]
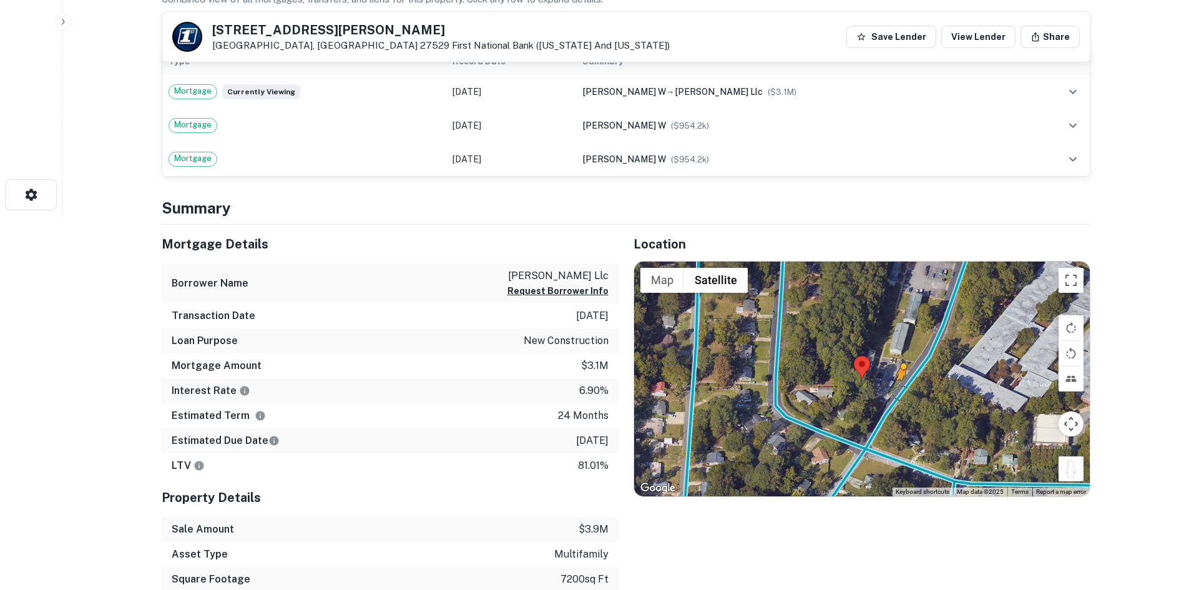
drag, startPoint x: 1063, startPoint y: 475, endPoint x: 898, endPoint y: 393, distance: 184.3
click at [898, 393] on div "To activate drag with keyboard, press Alt + Enter. Once in keyboard drag state,…" at bounding box center [862, 379] width 456 height 235
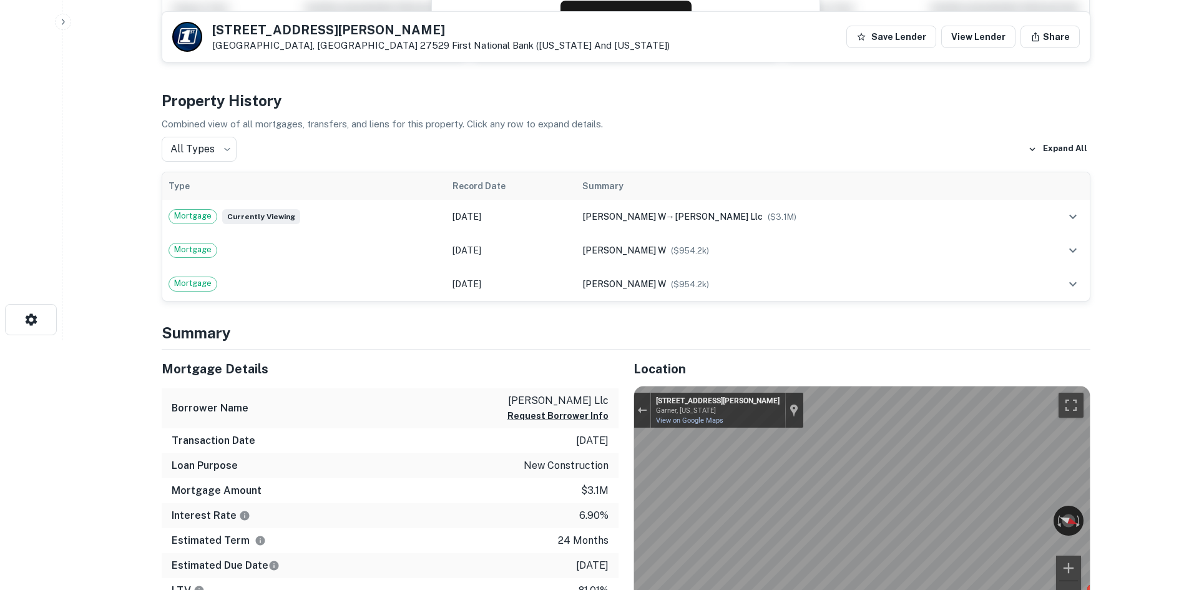
scroll to position [62, 0]
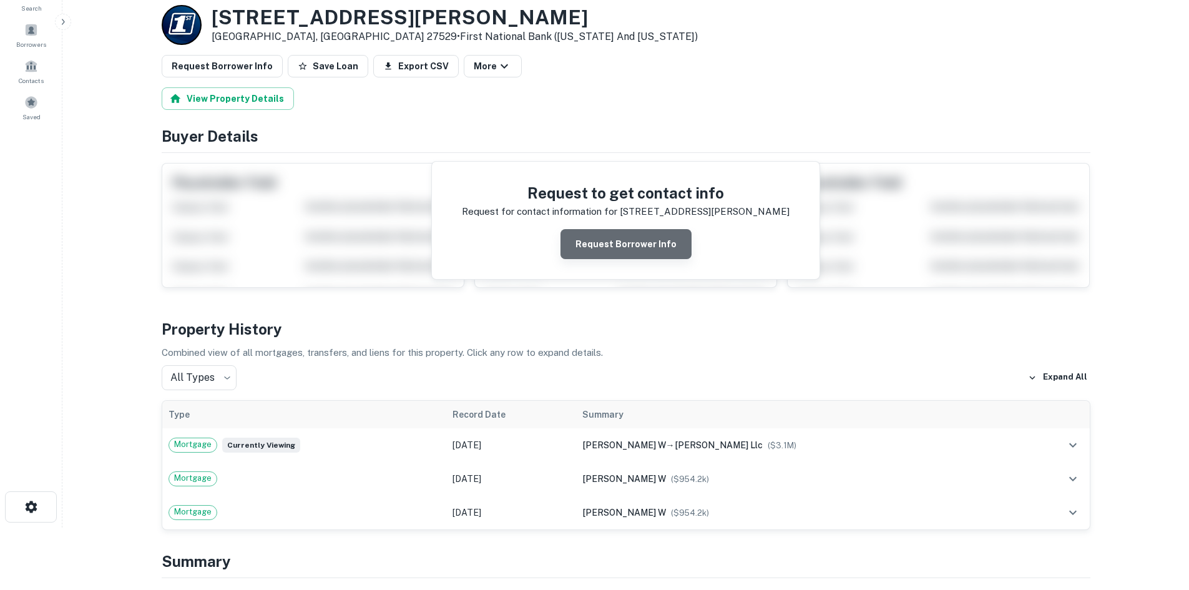
click at [629, 245] on button "Request Borrower Info" at bounding box center [626, 244] width 131 height 30
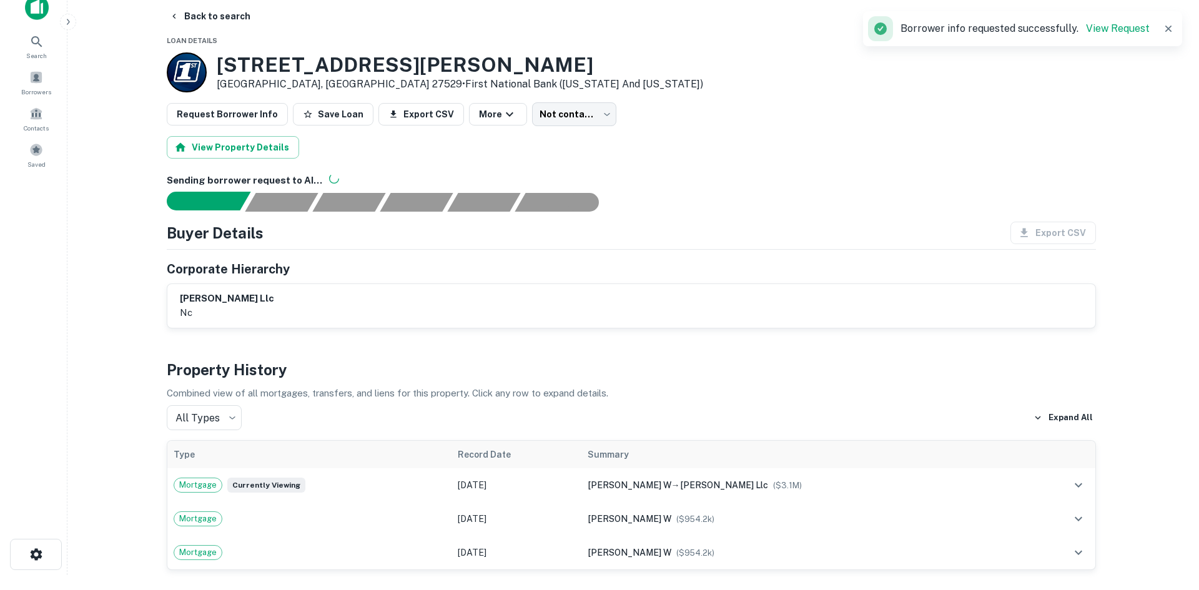
scroll to position [0, 0]
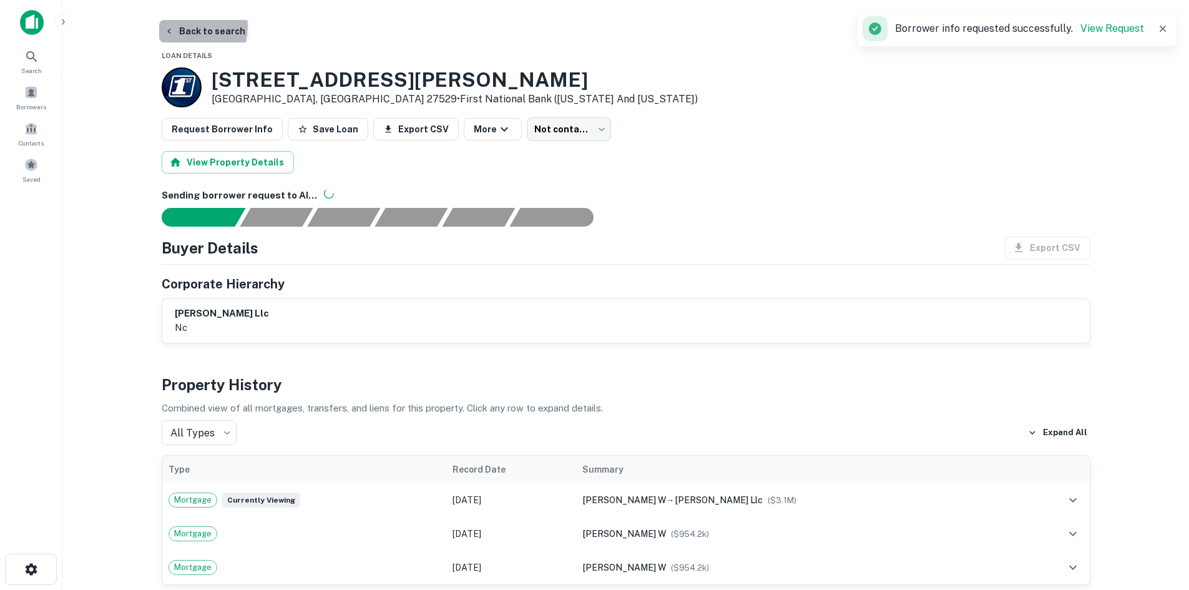
click at [174, 26] on button "Back to search" at bounding box center [204, 31] width 91 height 22
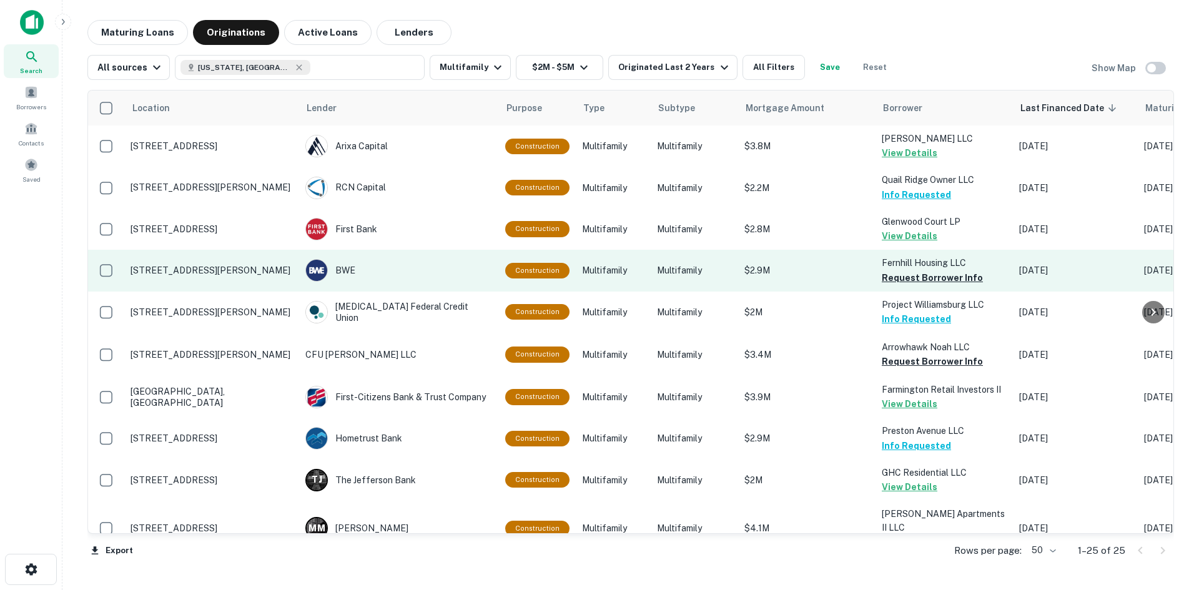
click at [222, 265] on p "[STREET_ADDRESS][PERSON_NAME]" at bounding box center [211, 270] width 162 height 11
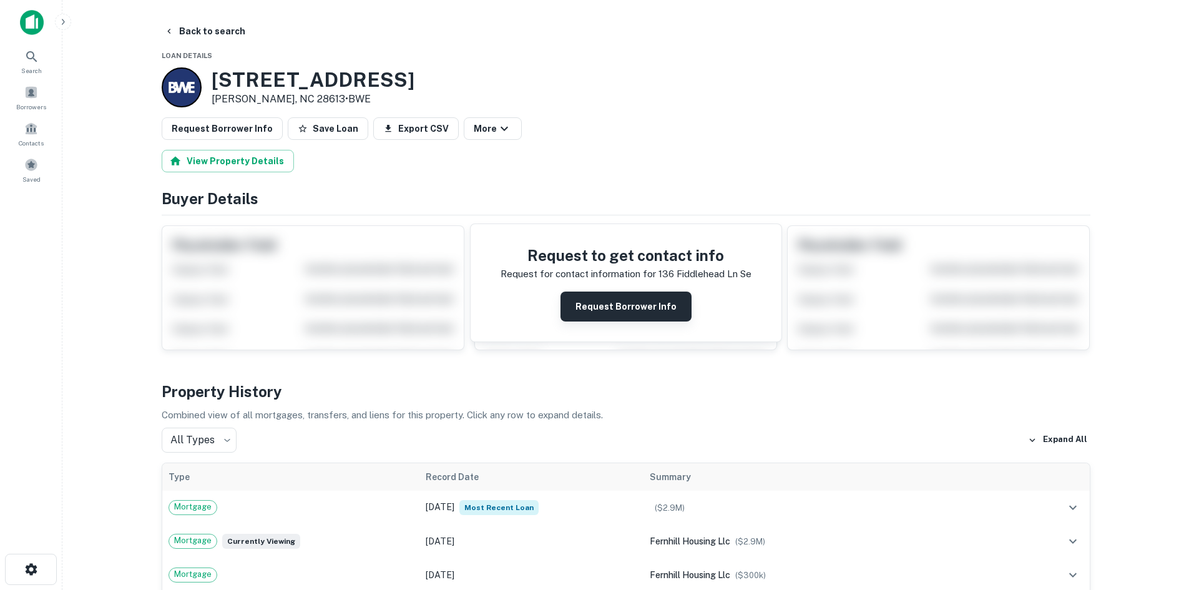
click at [613, 314] on button "Request Borrower Info" at bounding box center [626, 307] width 131 height 30
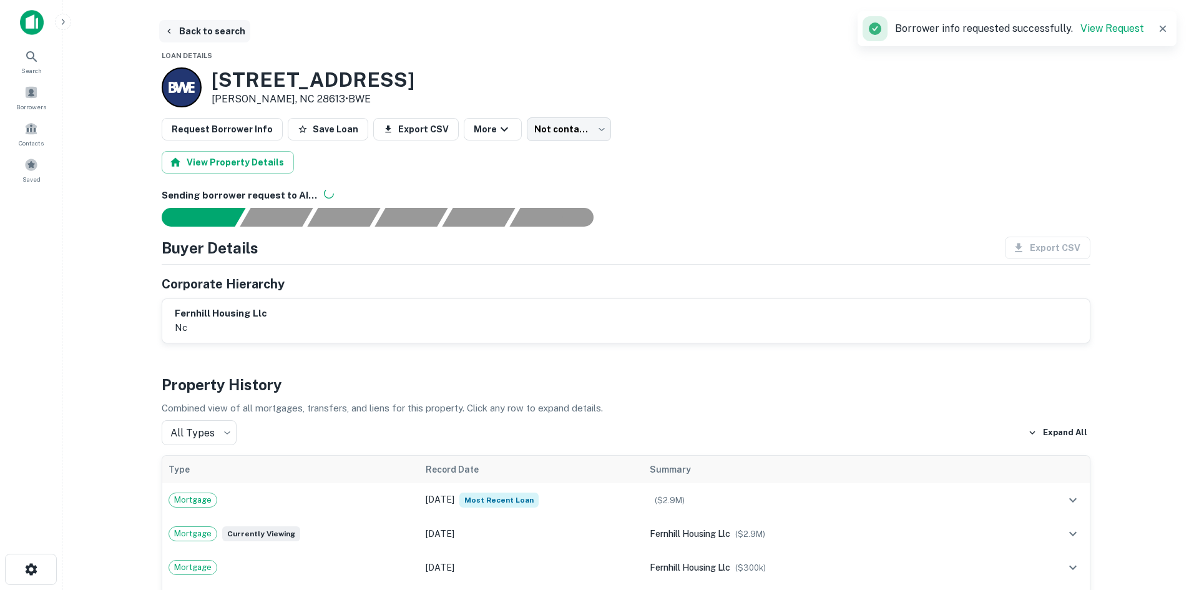
click at [190, 34] on button "Back to search" at bounding box center [204, 31] width 91 height 22
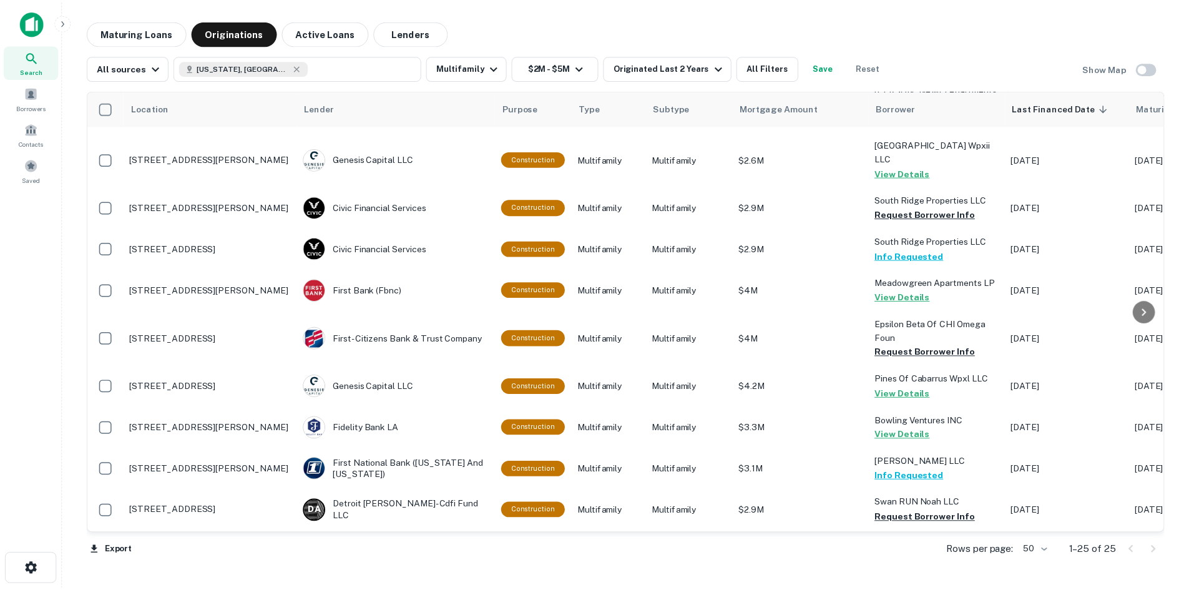
scroll to position [437, 0]
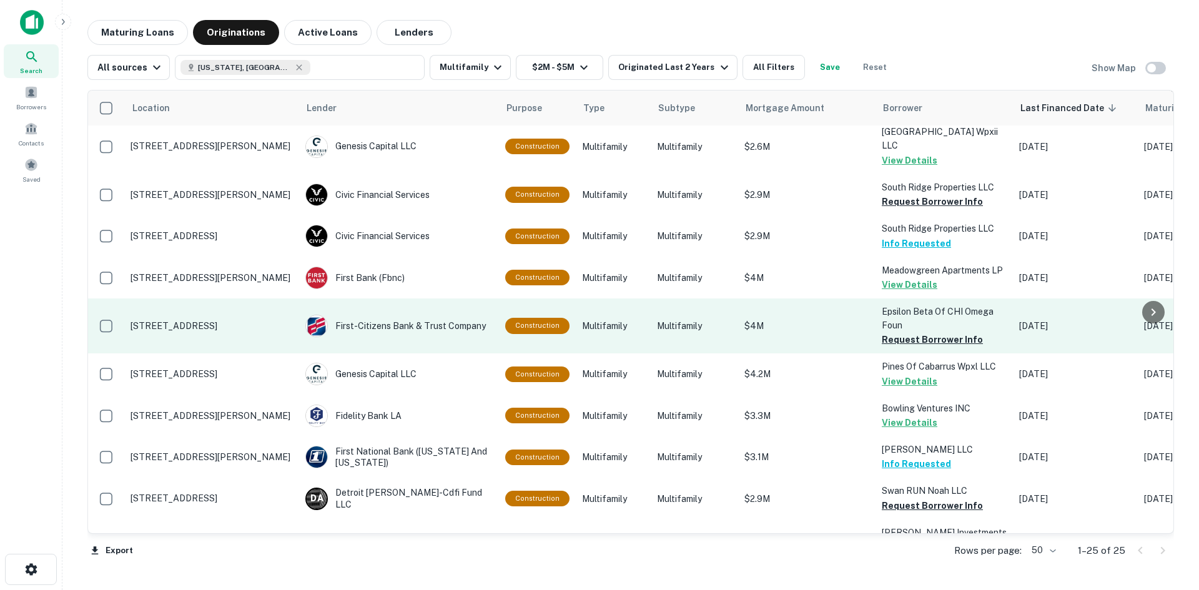
click at [226, 320] on p "313 E Franklin St Chapel Hill, NC 27514" at bounding box center [211, 325] width 162 height 11
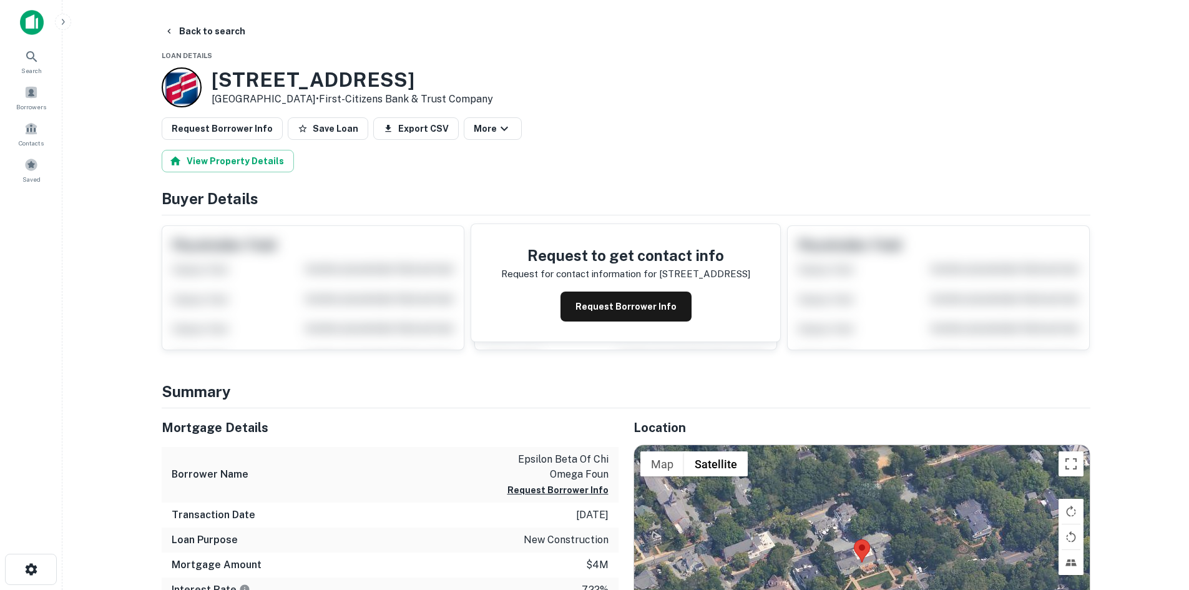
scroll to position [187, 0]
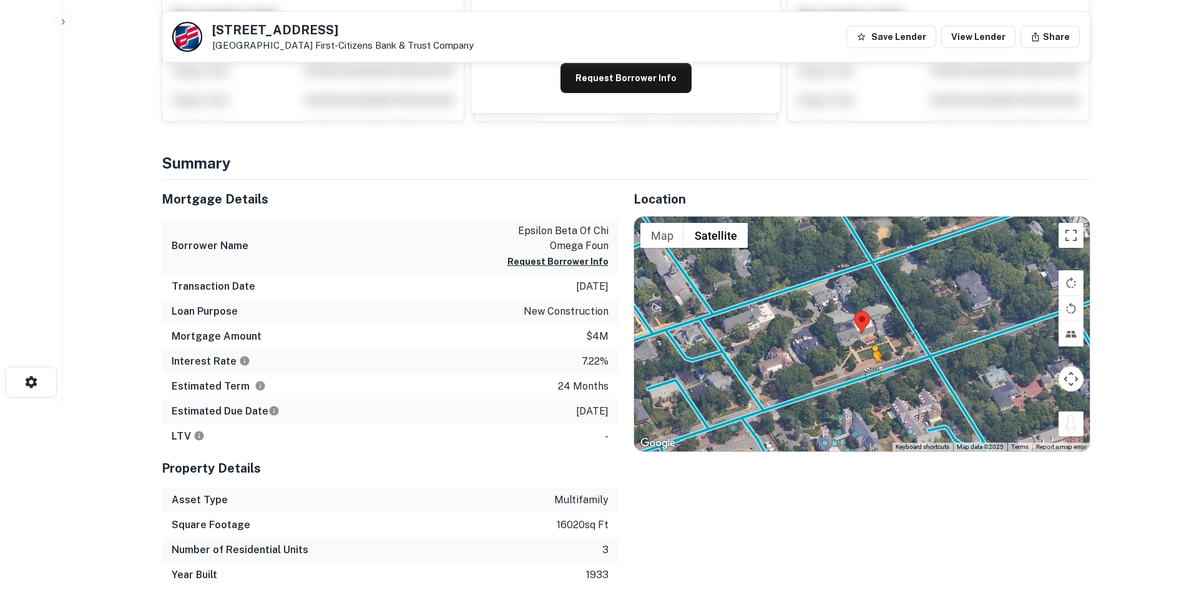
drag, startPoint x: 1067, startPoint y: 420, endPoint x: 873, endPoint y: 375, distance: 199.5
click at [873, 375] on div "To activate drag with keyboard, press Alt + Enter. Once in keyboard drag state,…" at bounding box center [862, 334] width 456 height 235
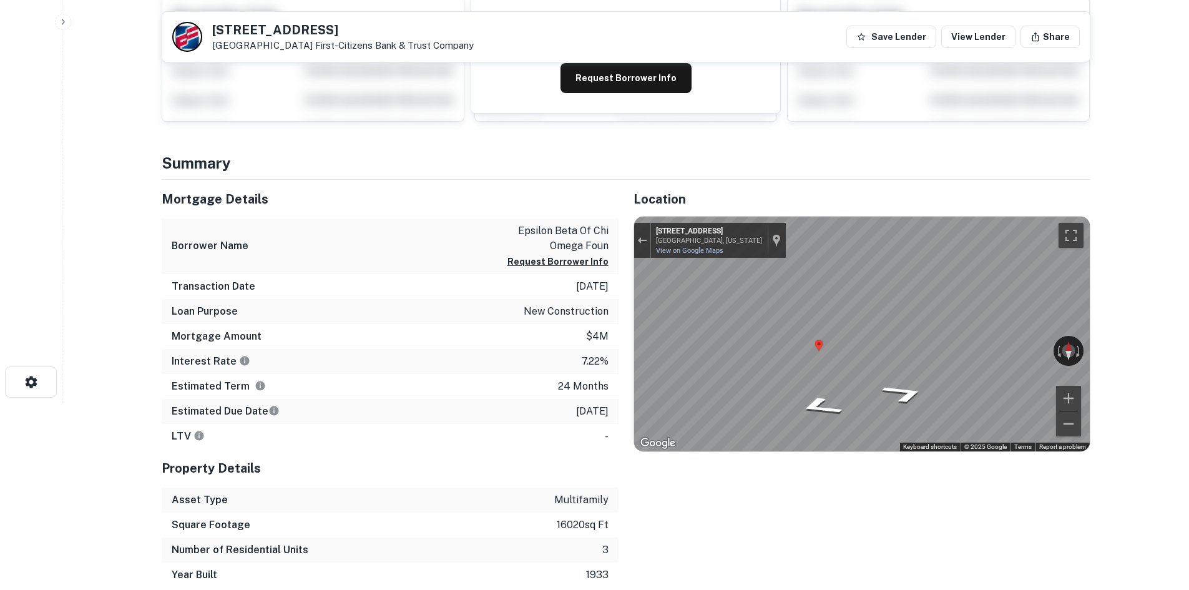
click at [897, 342] on div "Map" at bounding box center [862, 334] width 456 height 235
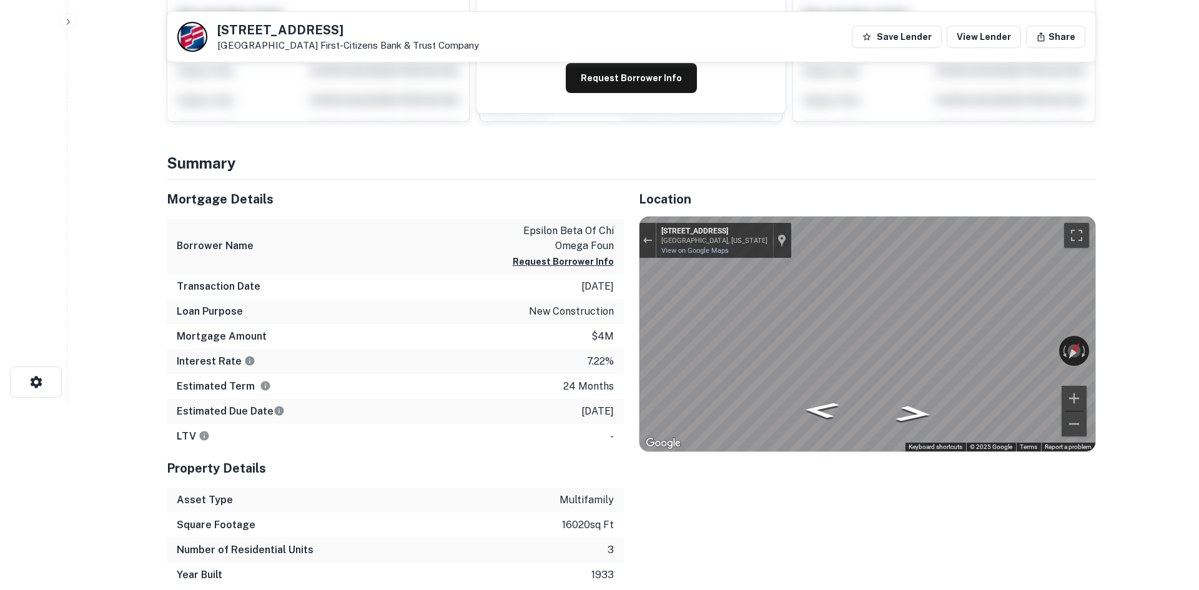
scroll to position [0, 0]
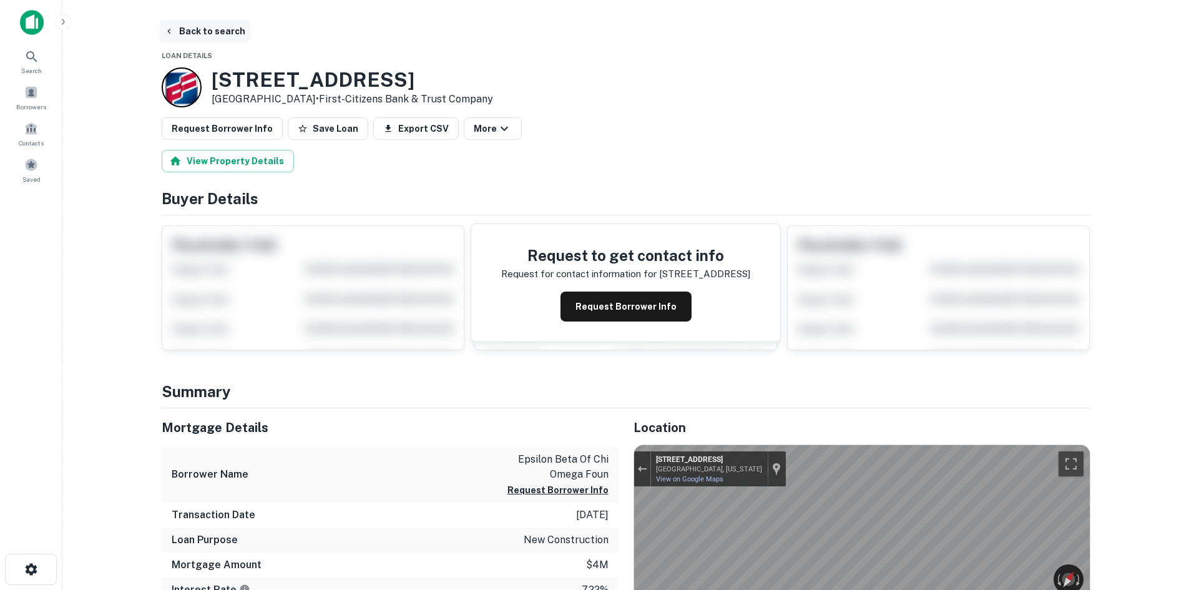
click at [233, 29] on button "Back to search" at bounding box center [204, 31] width 91 height 22
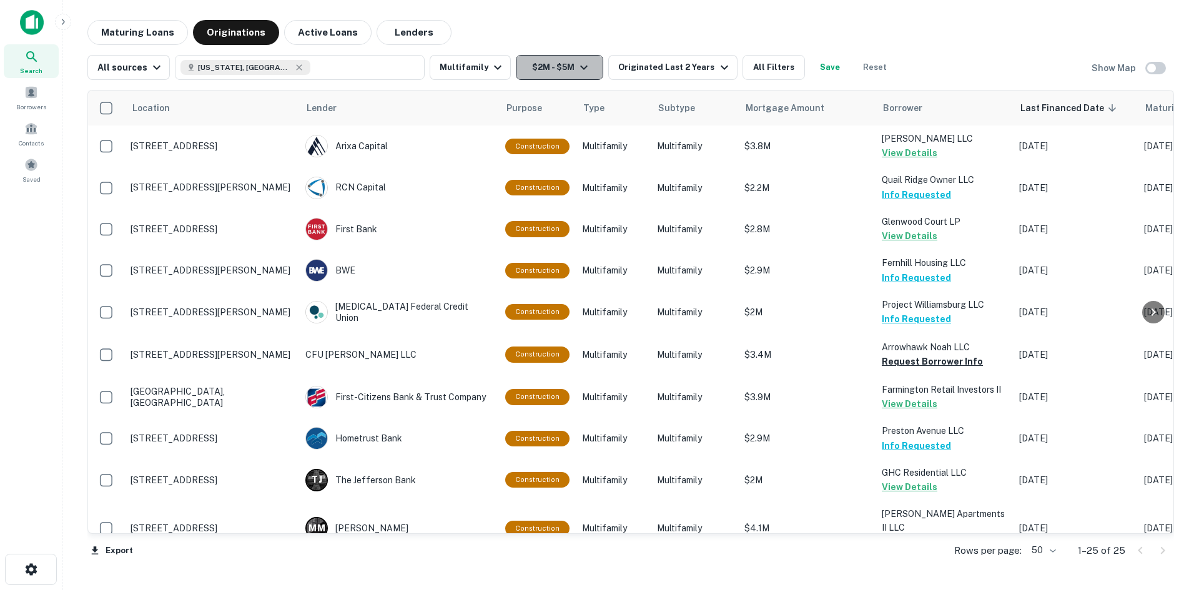
click at [561, 72] on button "$2M - $5M" at bounding box center [559, 67] width 87 height 25
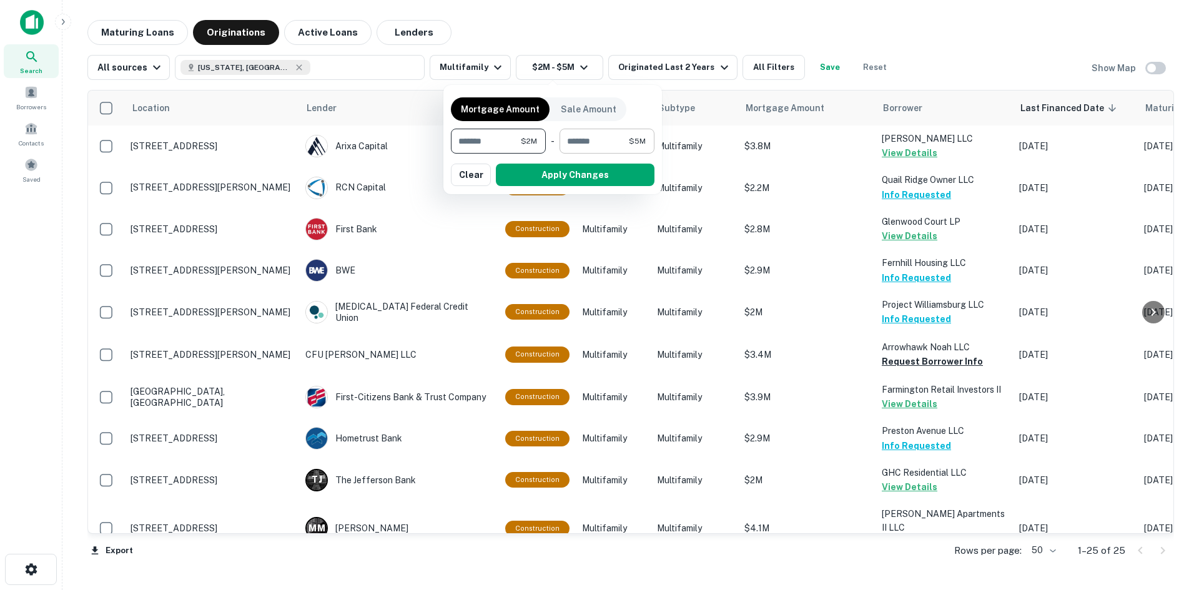
click at [612, 136] on input "*******" at bounding box center [593, 141] width 69 height 25
click at [507, 141] on input "*******" at bounding box center [486, 141] width 70 height 25
click at [616, 137] on input "*******" at bounding box center [593, 141] width 69 height 25
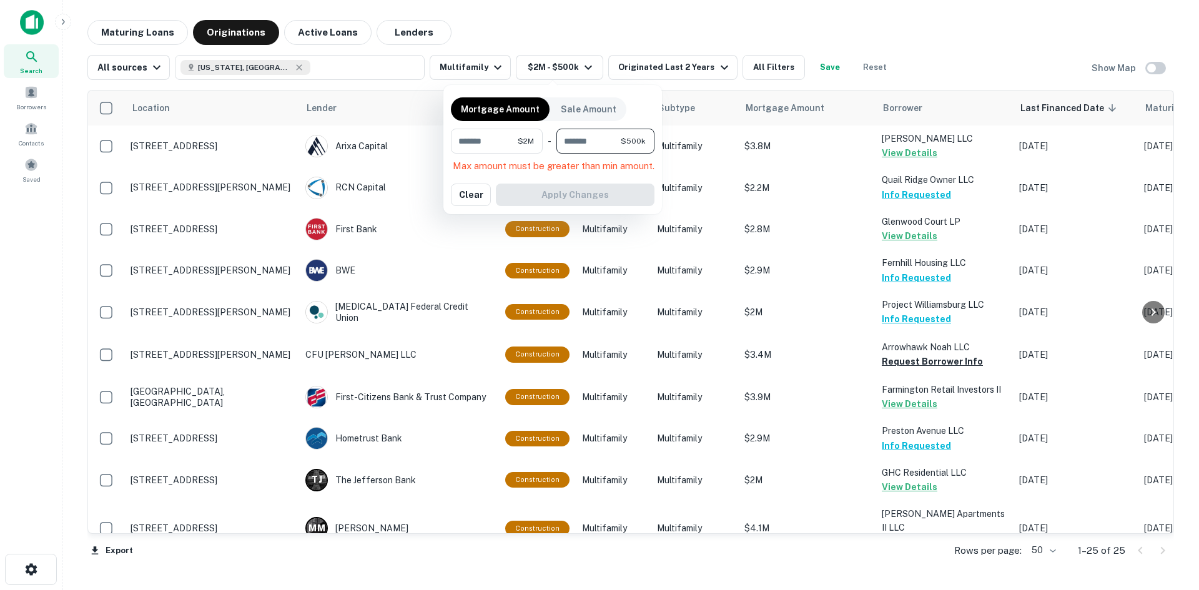
type input "*"
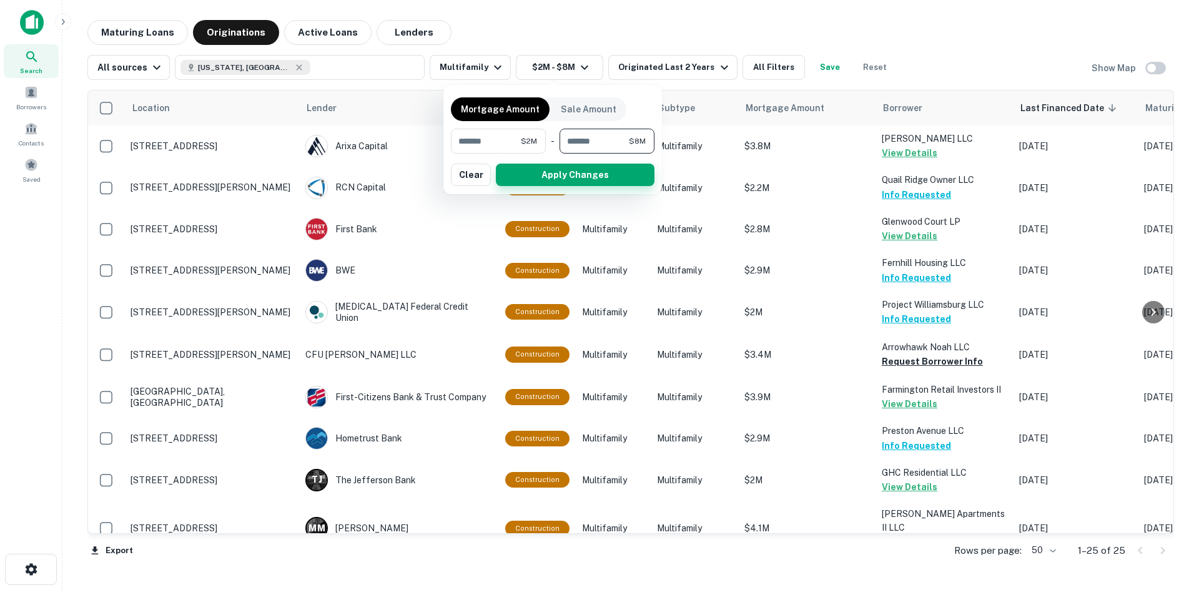
type input "*******"
click at [574, 165] on button "Apply Changes" at bounding box center [575, 175] width 159 height 22
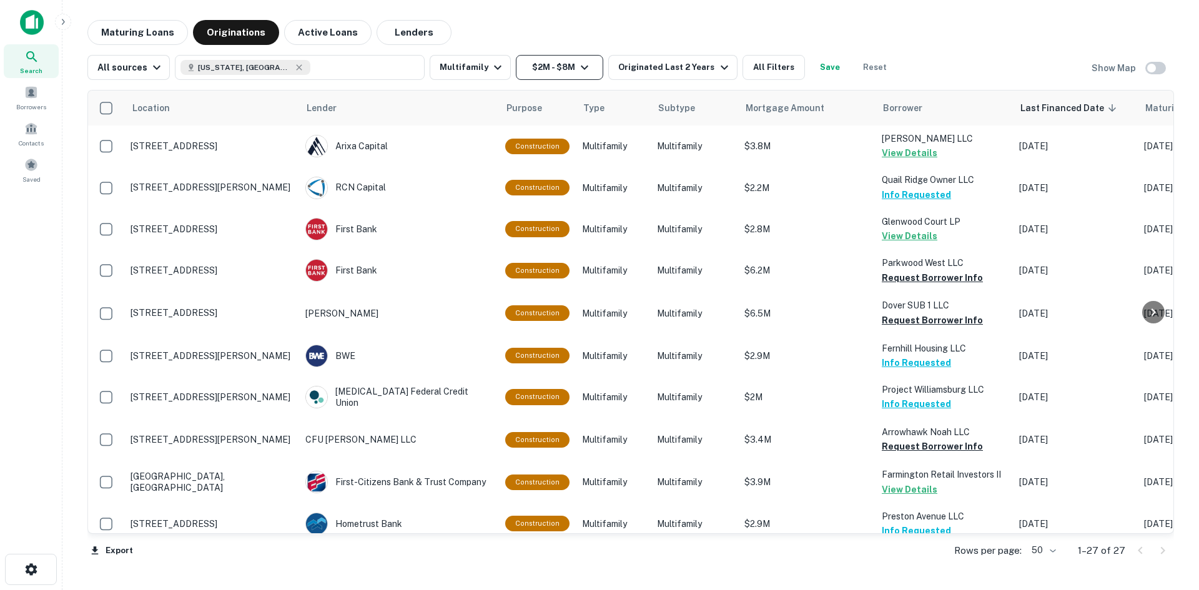
click at [559, 72] on button "$2M - $8M" at bounding box center [559, 67] width 87 height 25
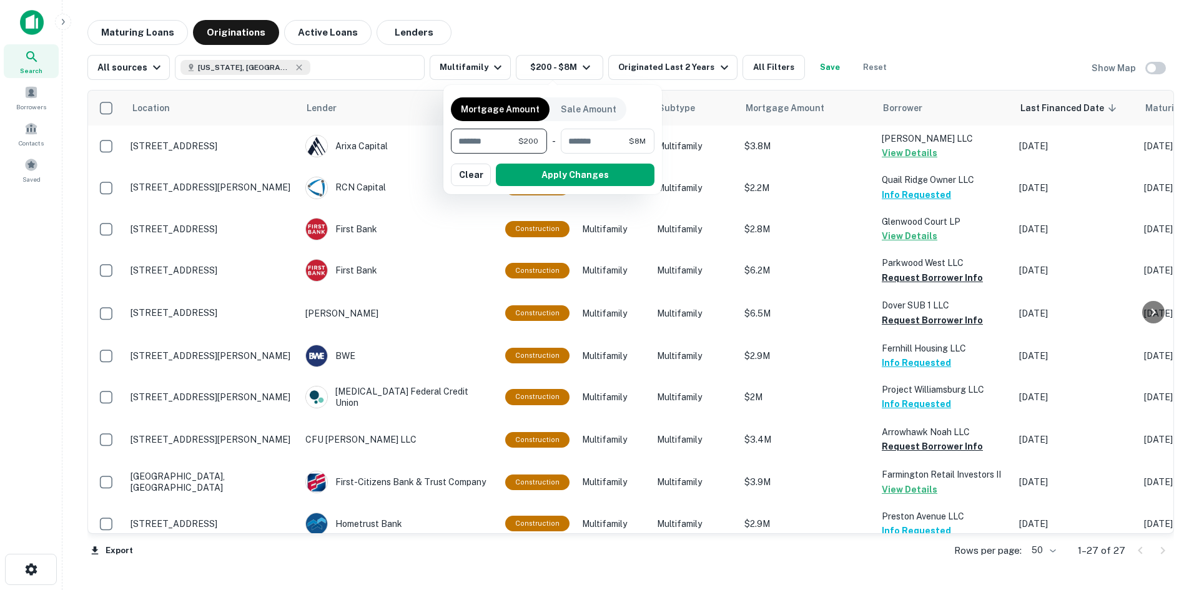
type input "*"
type input "*******"
click at [614, 179] on button "Apply Changes" at bounding box center [575, 175] width 159 height 22
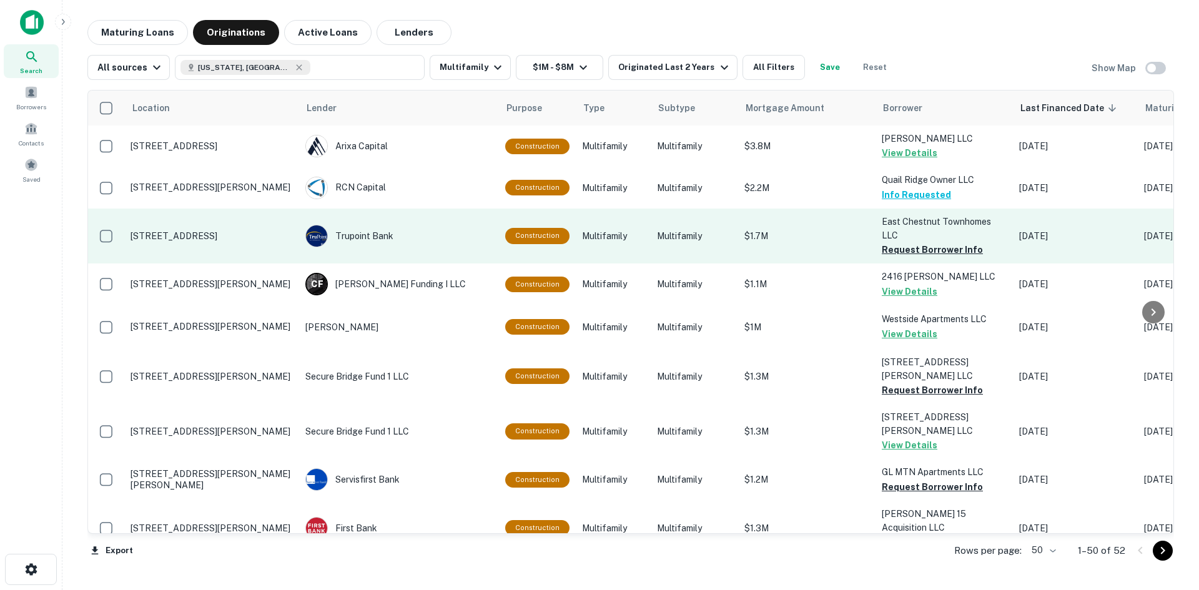
click at [244, 233] on p "[STREET_ADDRESS]" at bounding box center [211, 235] width 162 height 11
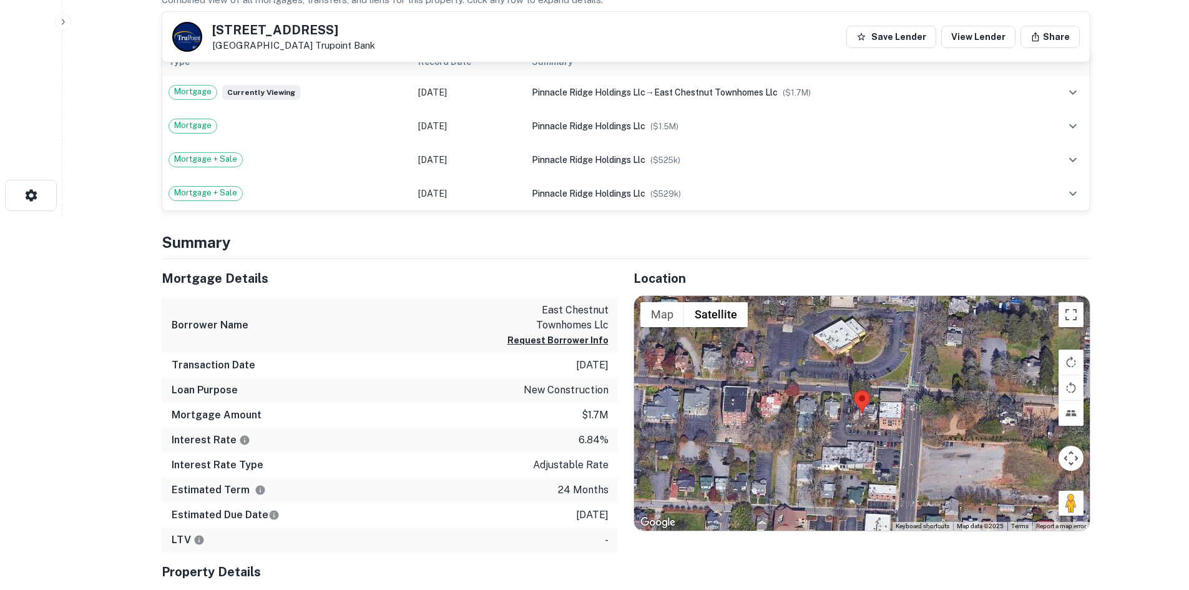
scroll to position [375, 0]
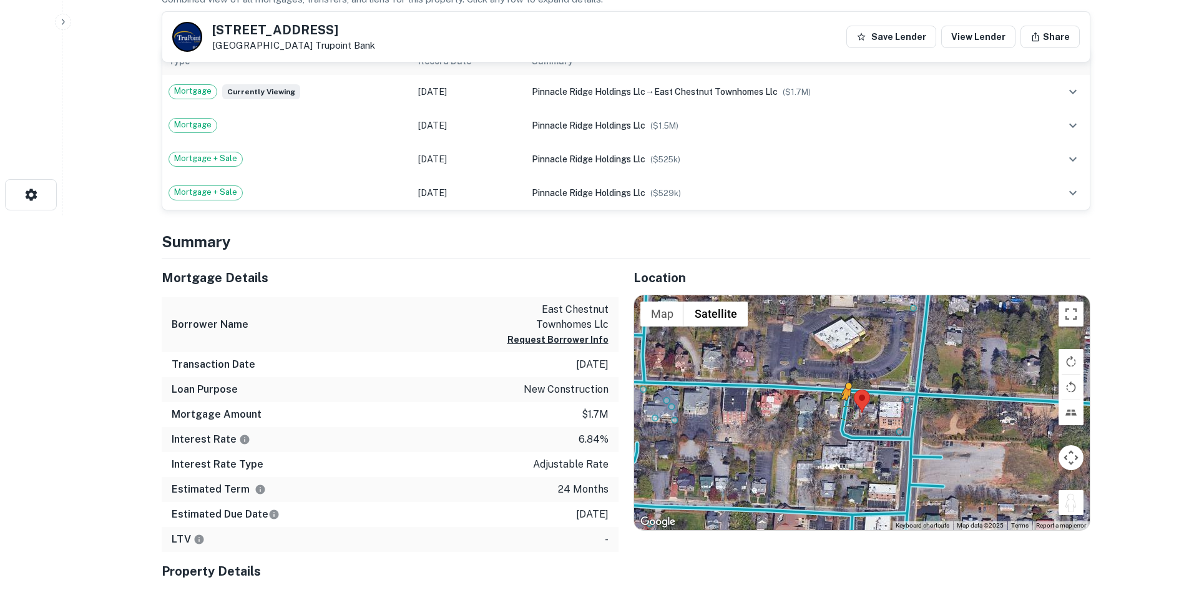
drag, startPoint x: 1074, startPoint y: 502, endPoint x: 844, endPoint y: 411, distance: 247.2
click at [844, 411] on div "To activate drag with keyboard, press Alt + Enter. Once in keyboard drag state,…" at bounding box center [862, 412] width 456 height 235
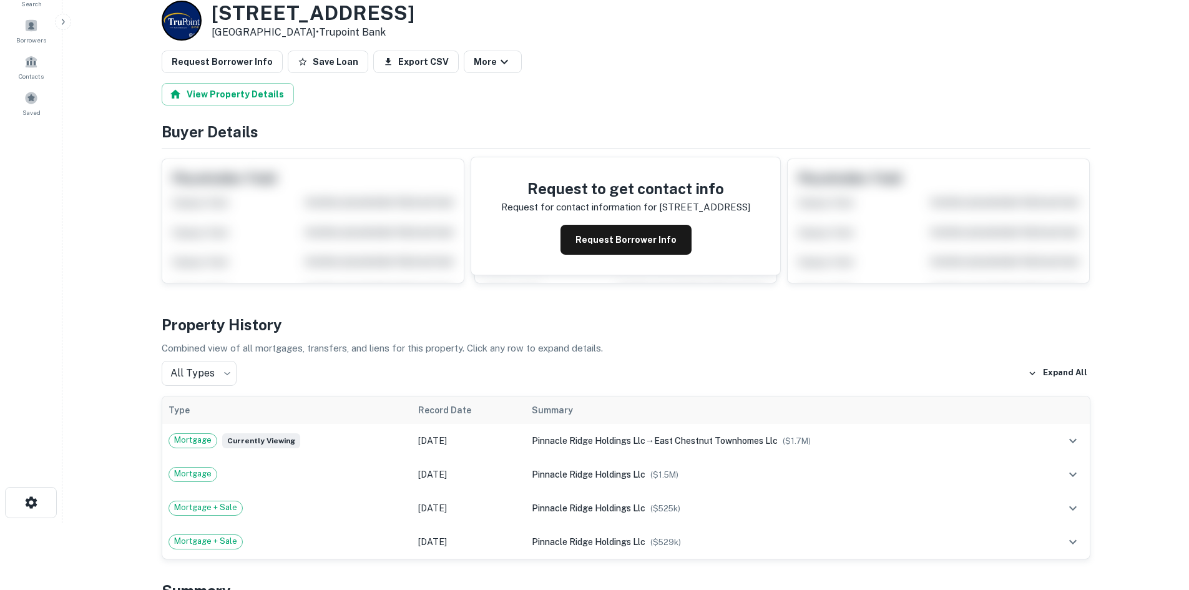
scroll to position [62, 0]
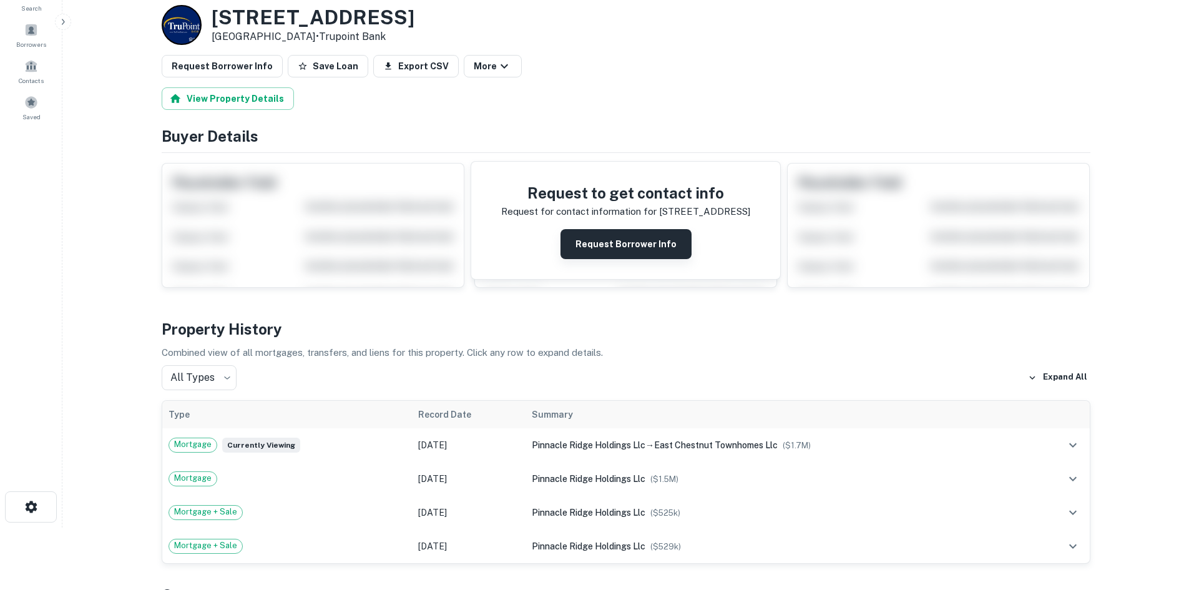
click at [621, 245] on button "Request Borrower Info" at bounding box center [626, 244] width 131 height 30
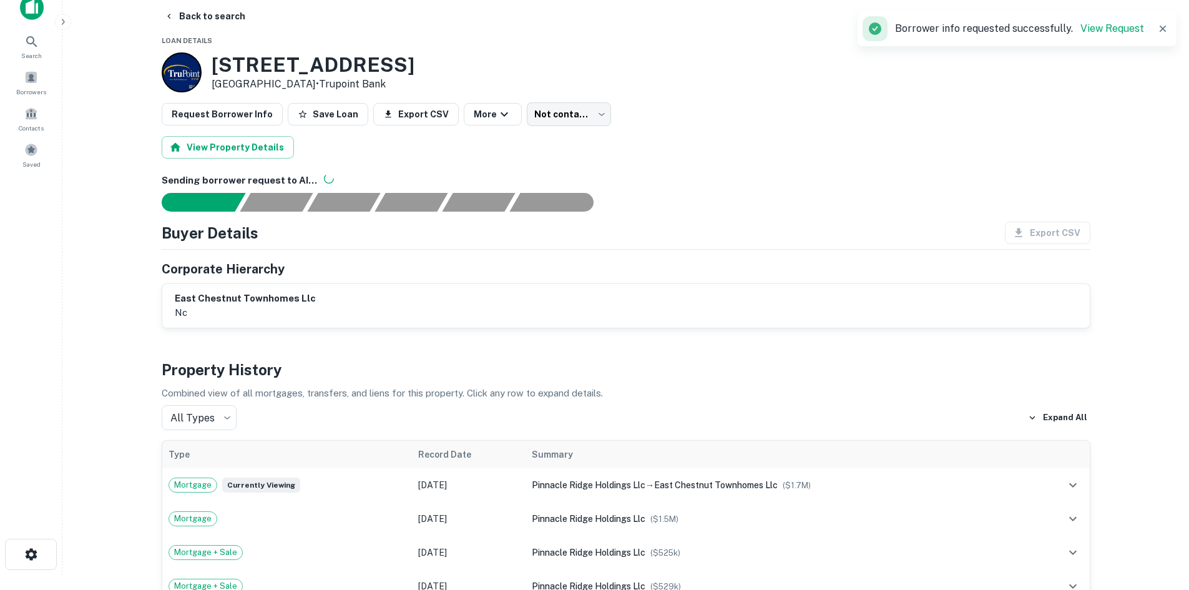
scroll to position [0, 0]
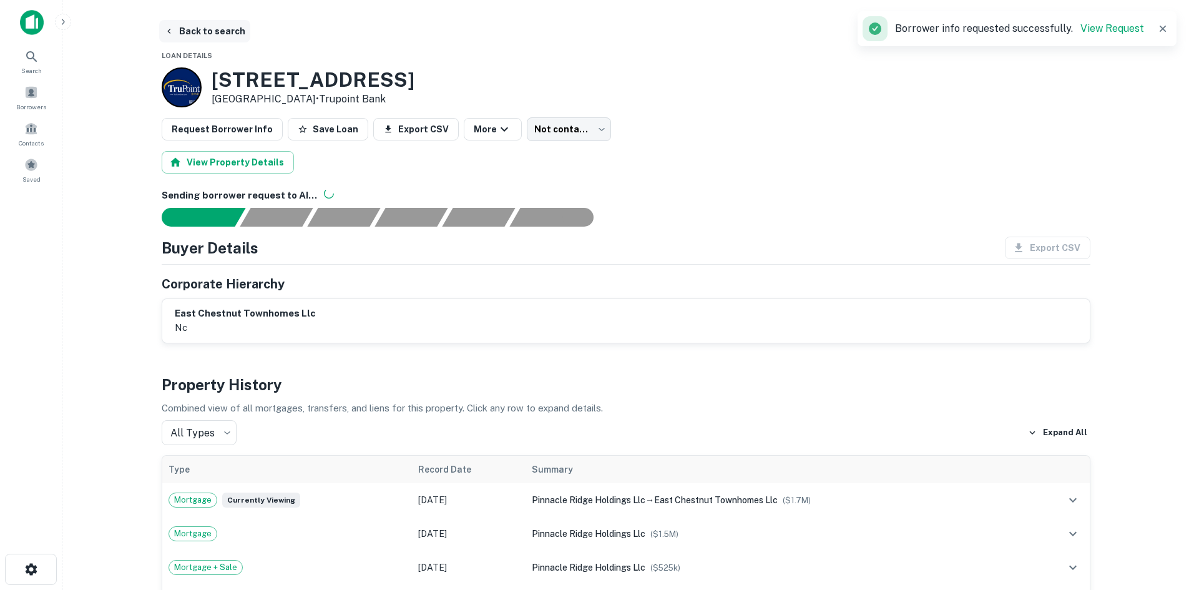
click at [195, 29] on button "Back to search" at bounding box center [204, 31] width 91 height 22
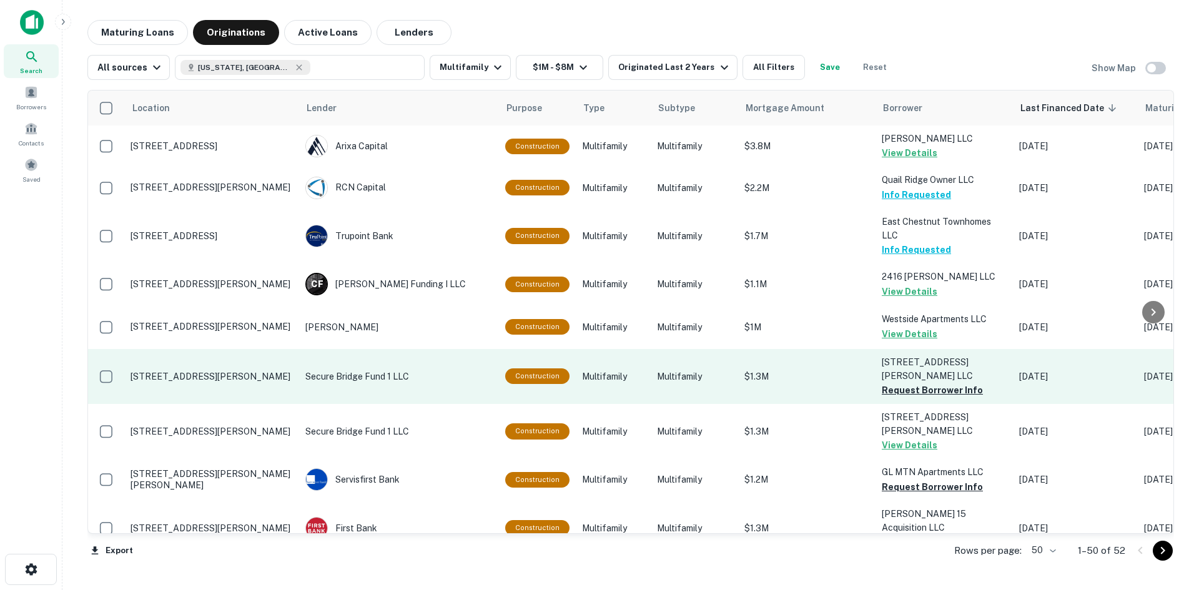
click at [222, 371] on p "[STREET_ADDRESS][PERSON_NAME]" at bounding box center [211, 376] width 162 height 11
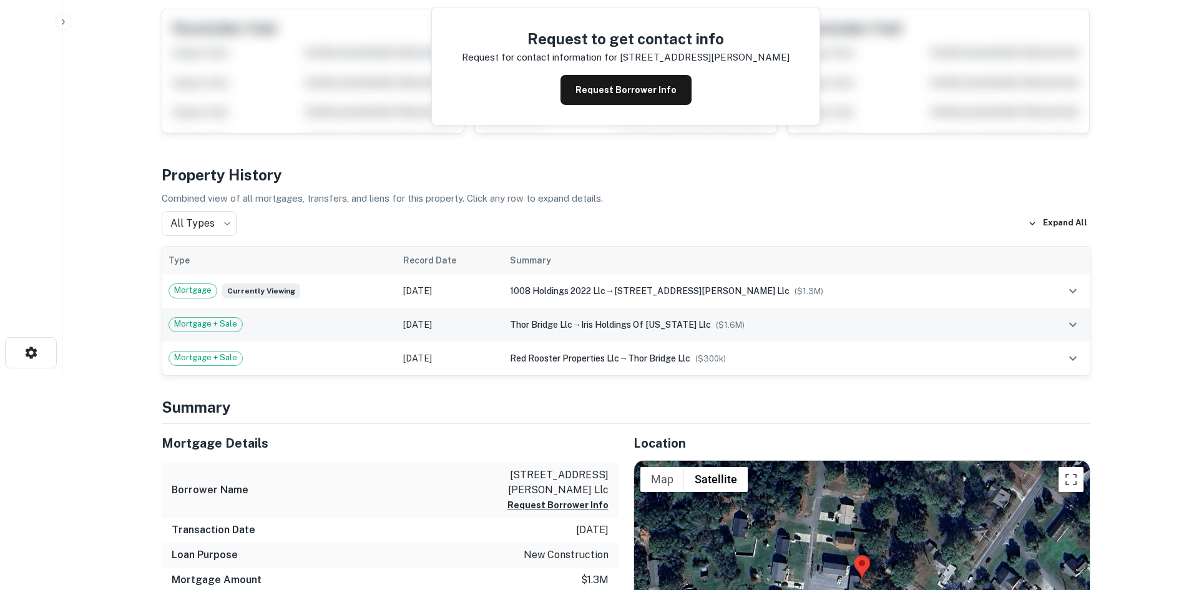
scroll to position [312, 0]
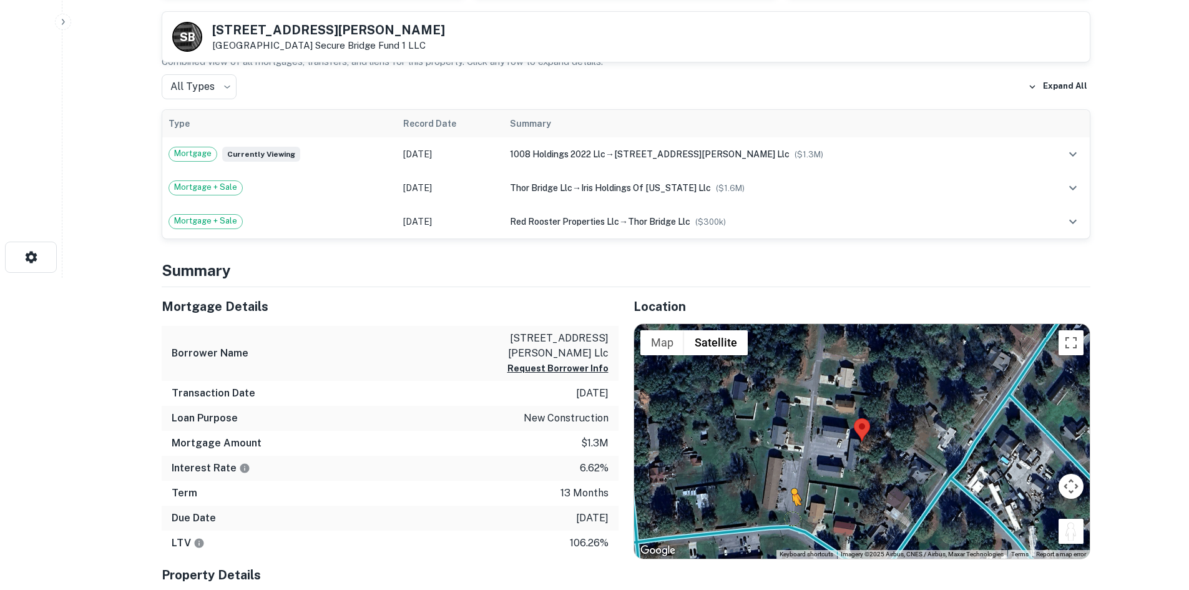
drag, startPoint x: 1070, startPoint y: 536, endPoint x: 781, endPoint y: 526, distance: 288.6
click at [780, 526] on div "To activate drag with keyboard, press Alt + Enter. Once in keyboard drag state,…" at bounding box center [862, 441] width 456 height 235
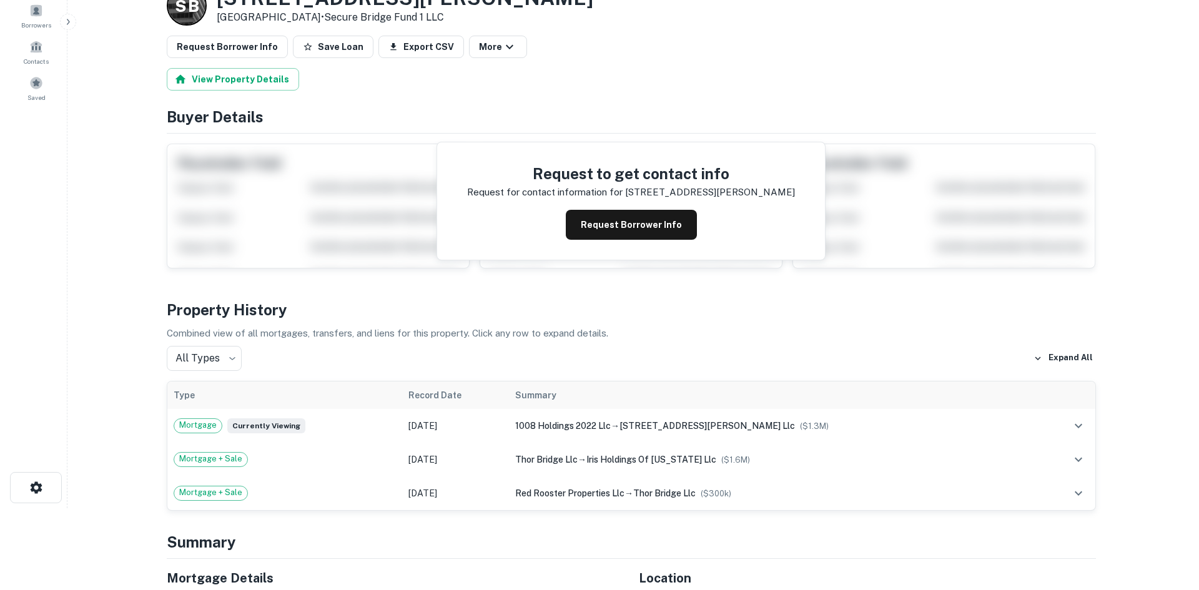
scroll to position [0, 0]
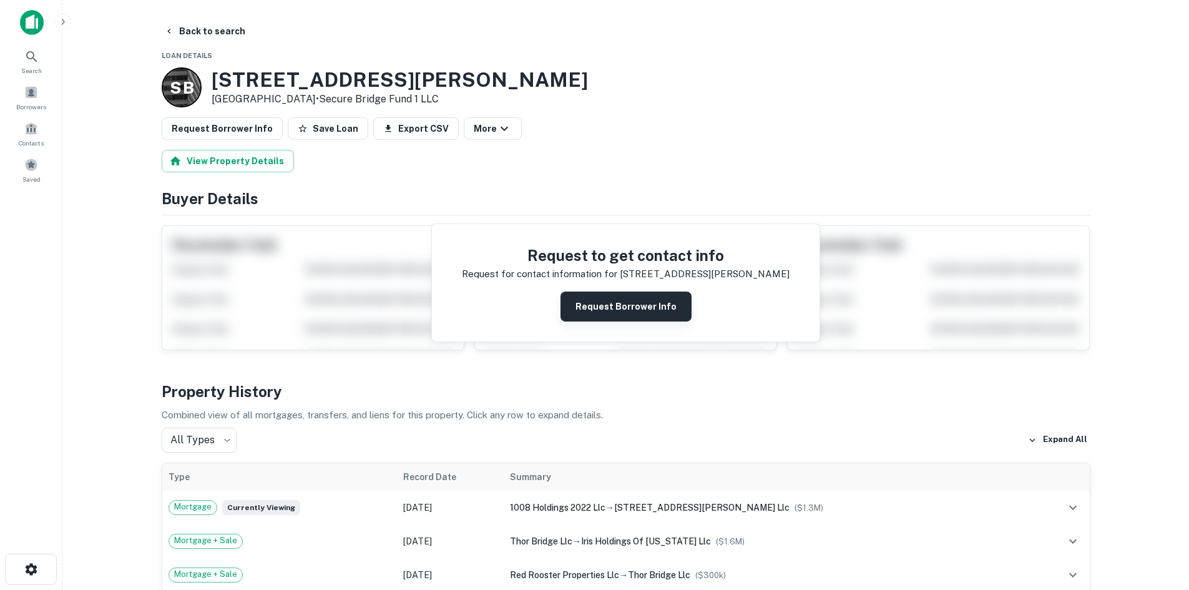
click at [611, 313] on button "Request Borrower Info" at bounding box center [626, 307] width 131 height 30
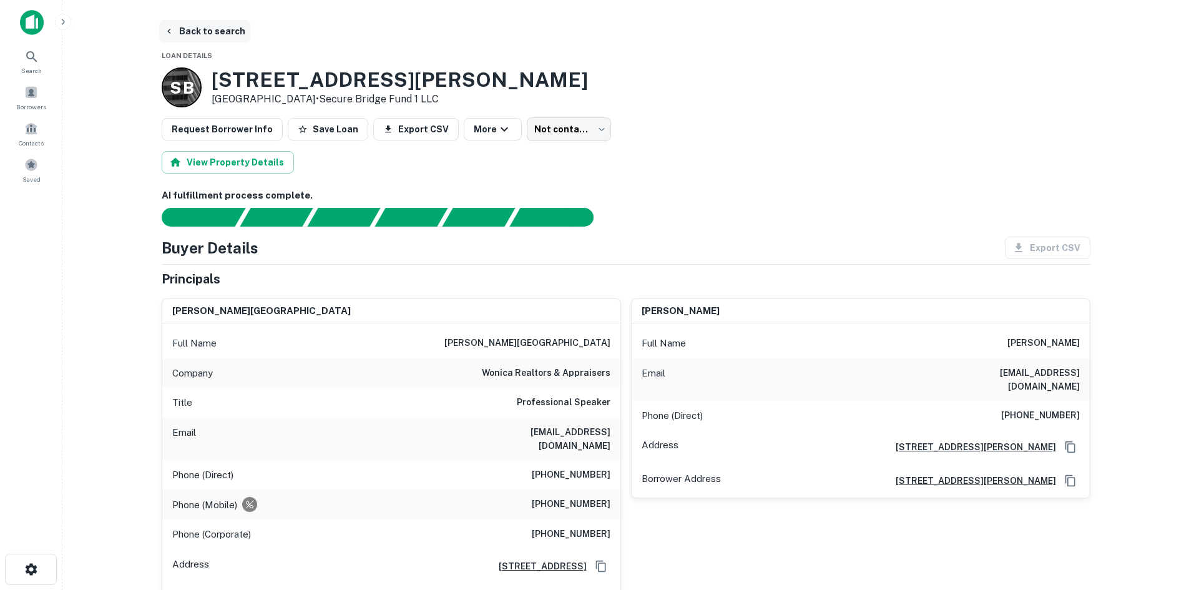
click at [197, 31] on button "Back to search" at bounding box center [204, 31] width 91 height 22
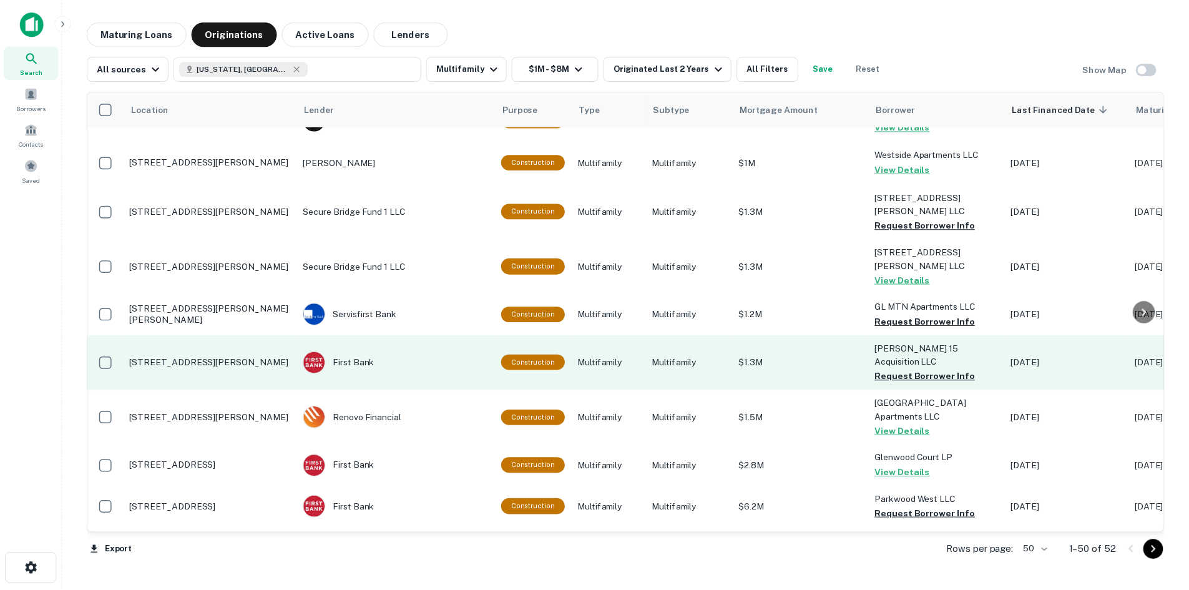
scroll to position [187, 0]
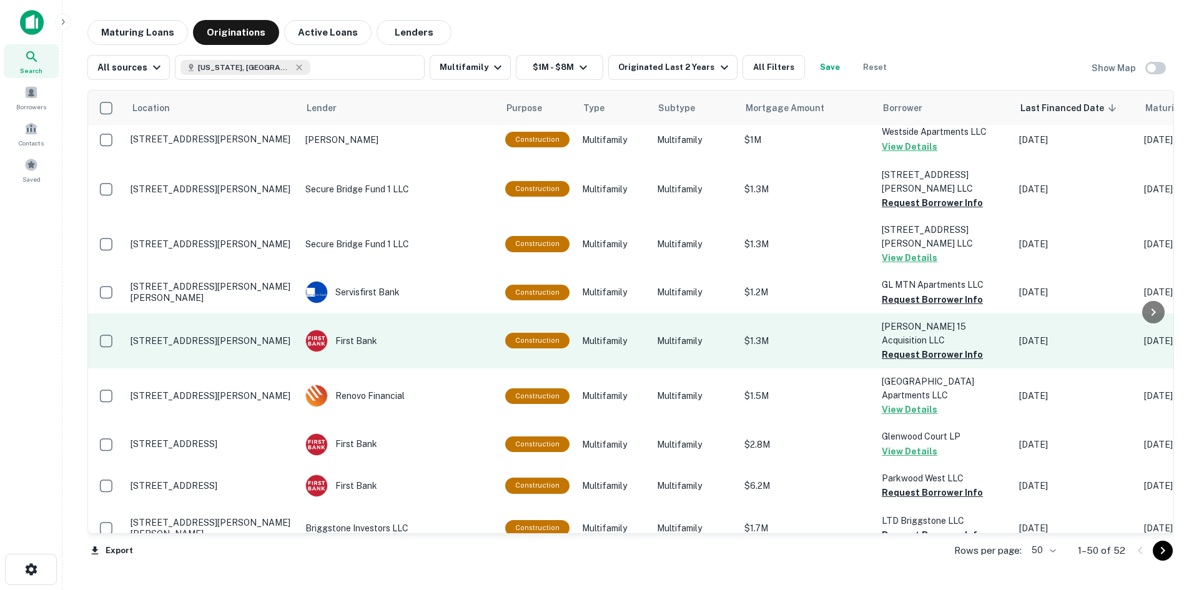
click at [233, 335] on p "[STREET_ADDRESS][PERSON_NAME]" at bounding box center [211, 340] width 162 height 11
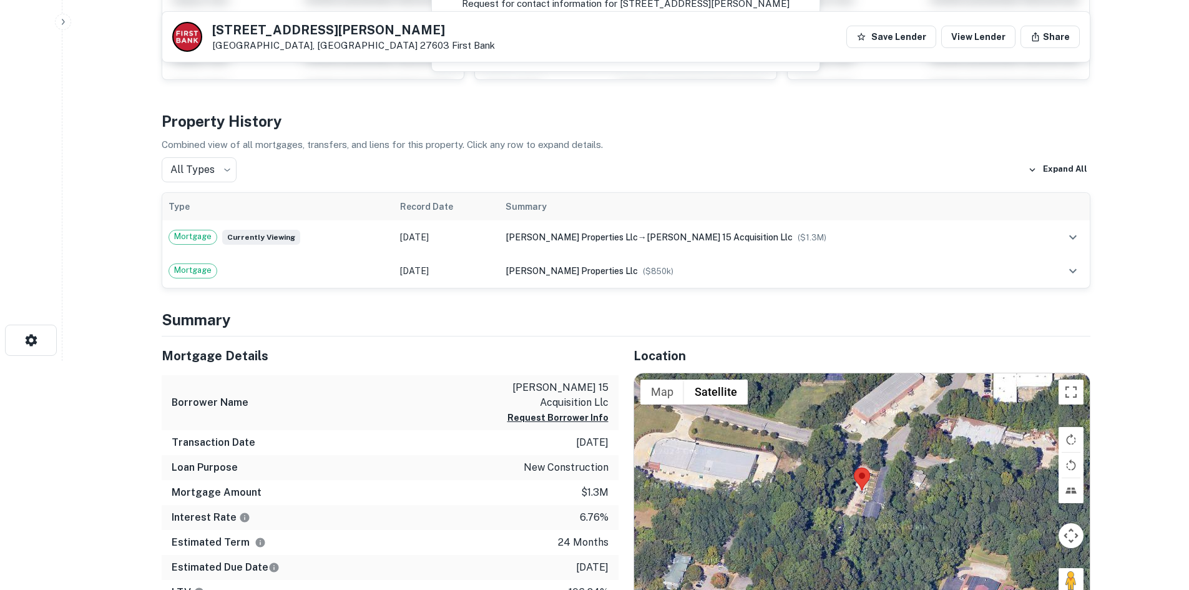
scroll to position [312, 0]
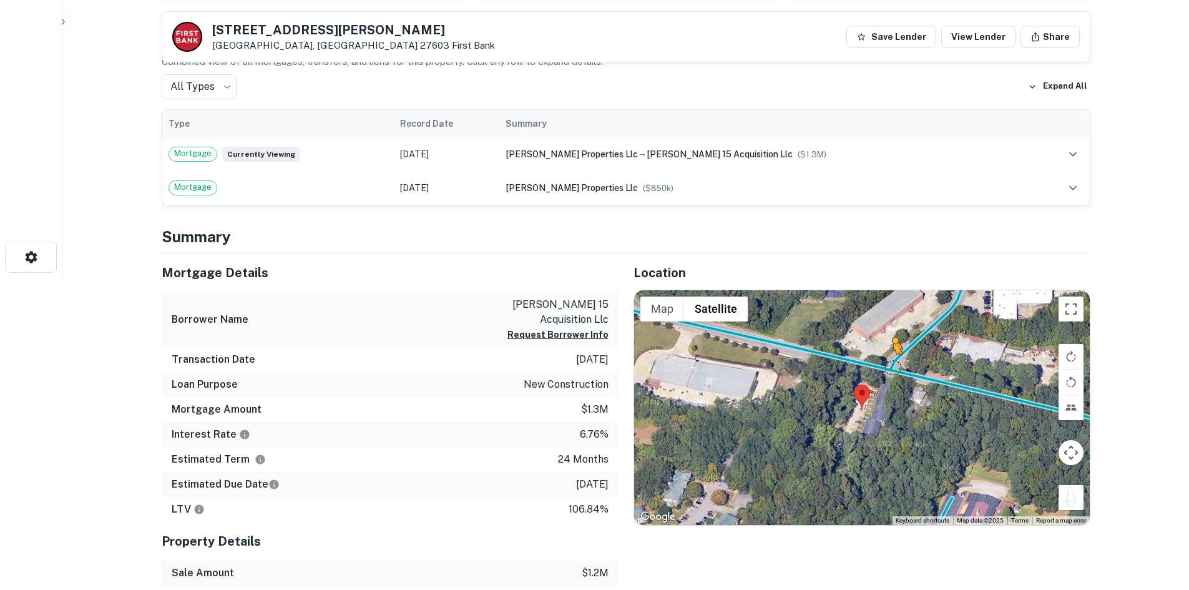
drag, startPoint x: 1076, startPoint y: 493, endPoint x: 892, endPoint y: 367, distance: 222.7
click at [892, 367] on div "To activate drag with keyboard, press Alt + Enter. Once in keyboard drag state,…" at bounding box center [862, 407] width 456 height 235
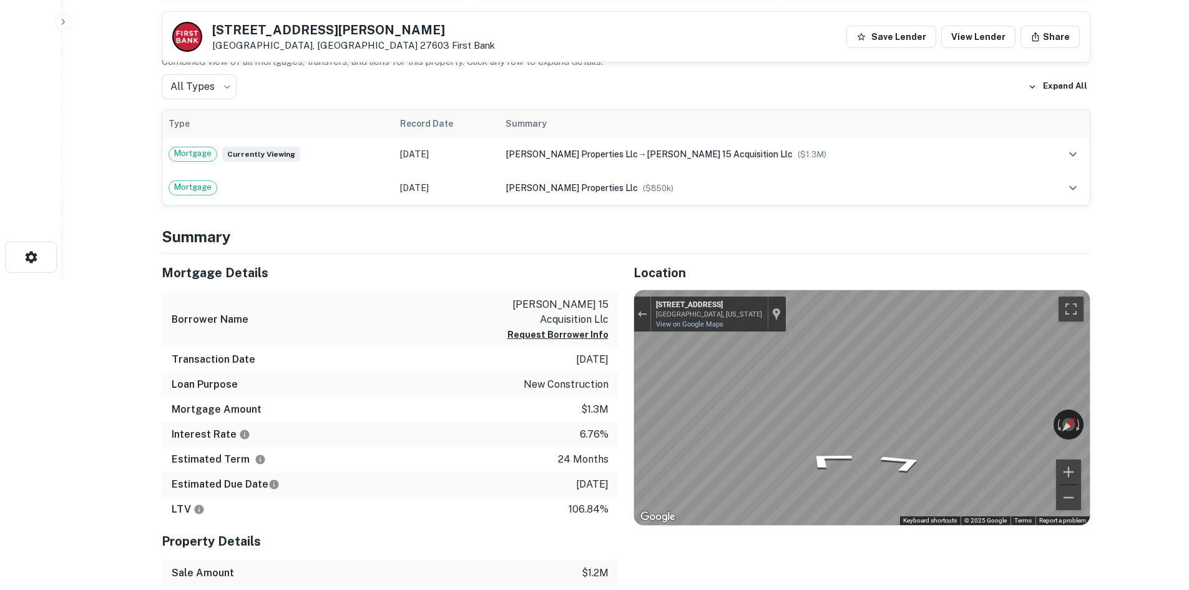
click at [882, 447] on icon "Go West, Kirkland Rd" at bounding box center [876, 447] width 88 height 26
click at [882, 447] on icon "Go West, Kirkland Rd" at bounding box center [889, 449] width 94 height 30
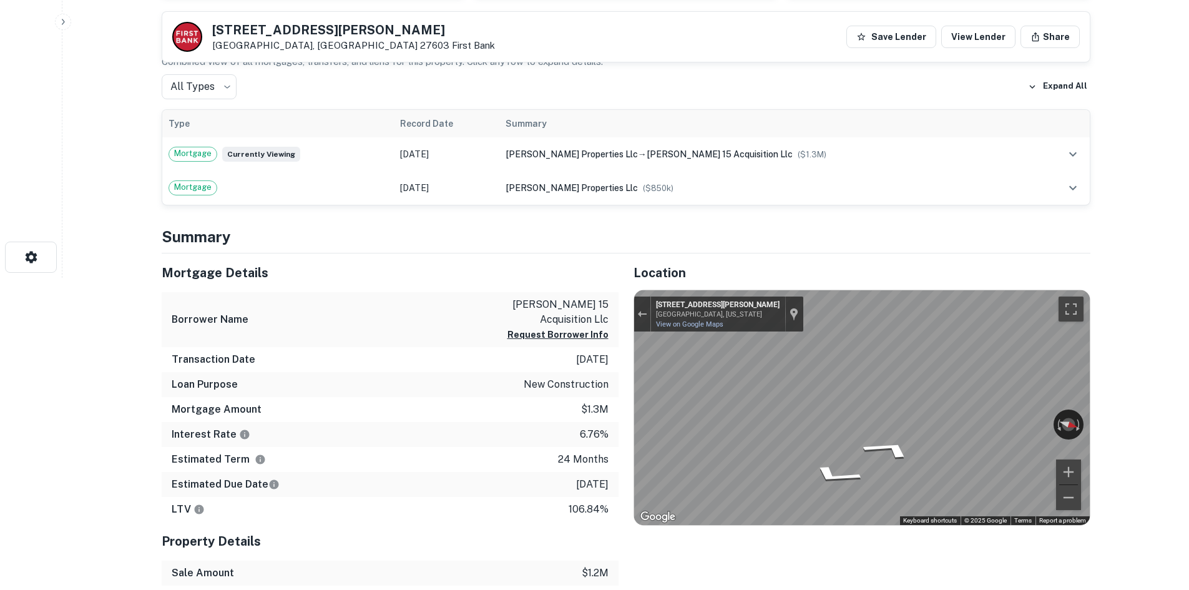
click at [897, 464] on icon "Go West, Kirkland Rd" at bounding box center [906, 469] width 78 height 29
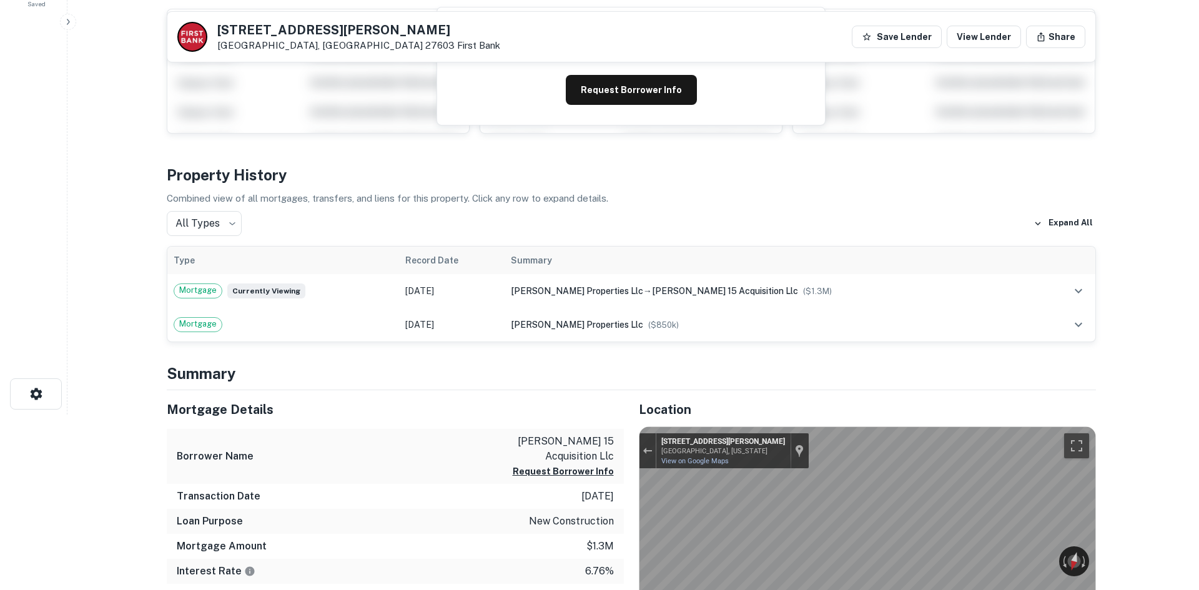
scroll to position [0, 0]
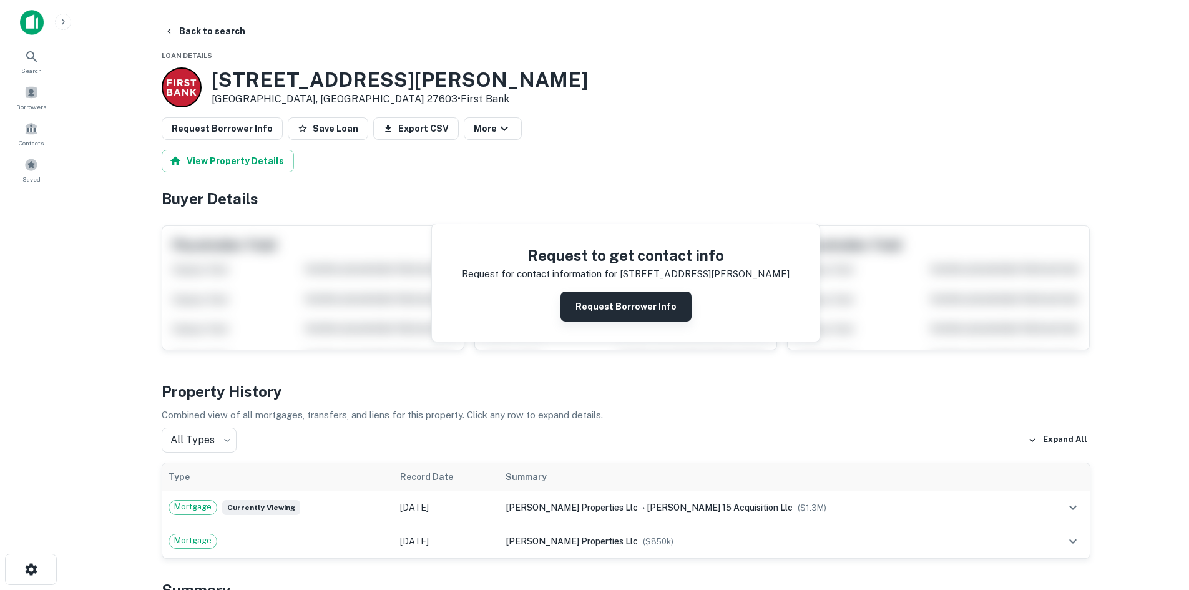
click at [603, 297] on button "Request Borrower Info" at bounding box center [626, 307] width 131 height 30
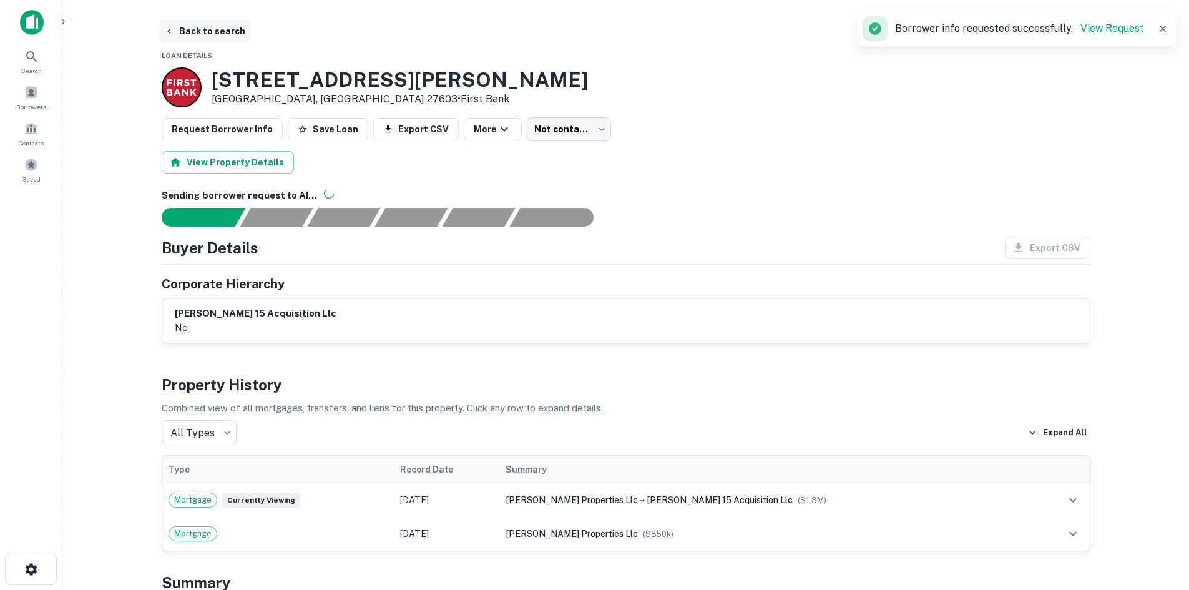
click at [196, 36] on button "Back to search" at bounding box center [204, 31] width 91 height 22
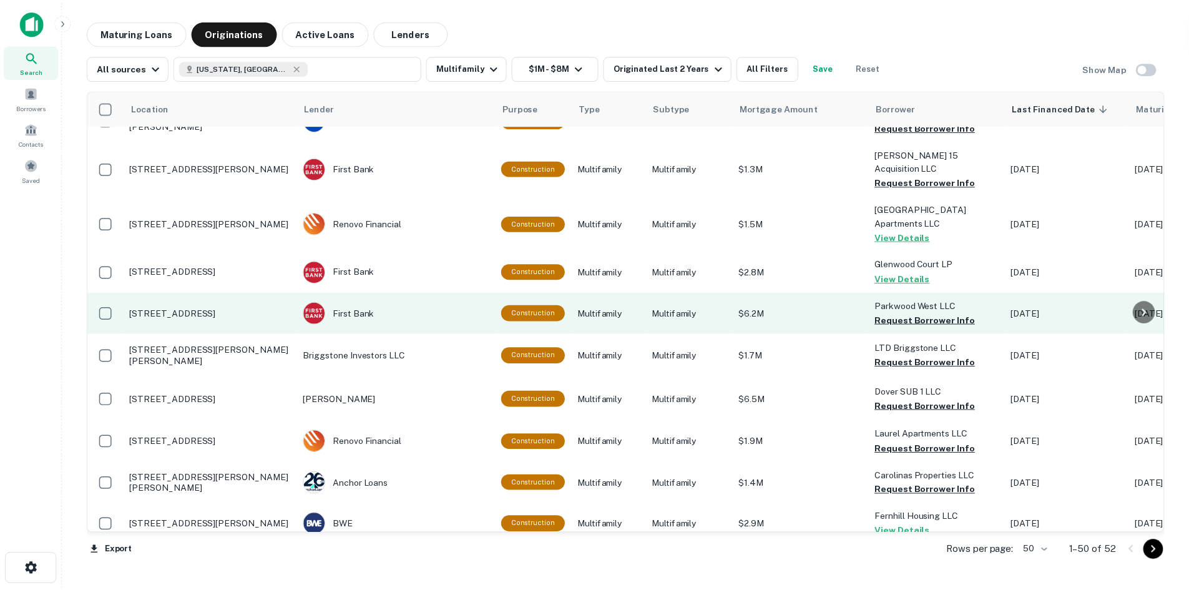
scroll to position [375, 0]
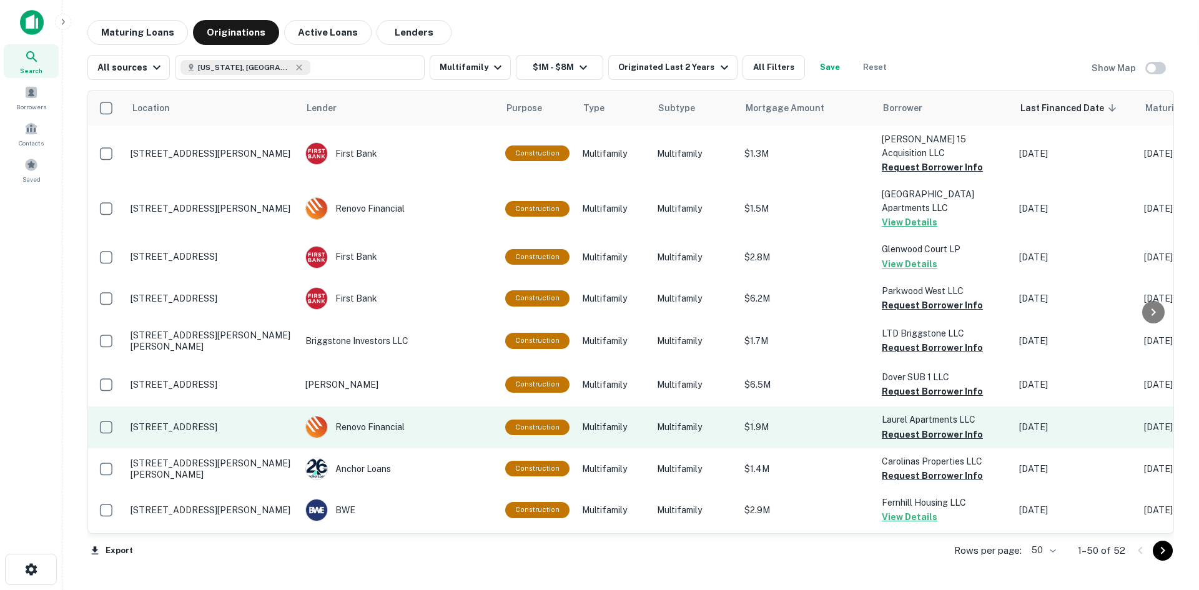
click at [248, 421] on p "[STREET_ADDRESS]" at bounding box center [211, 426] width 162 height 11
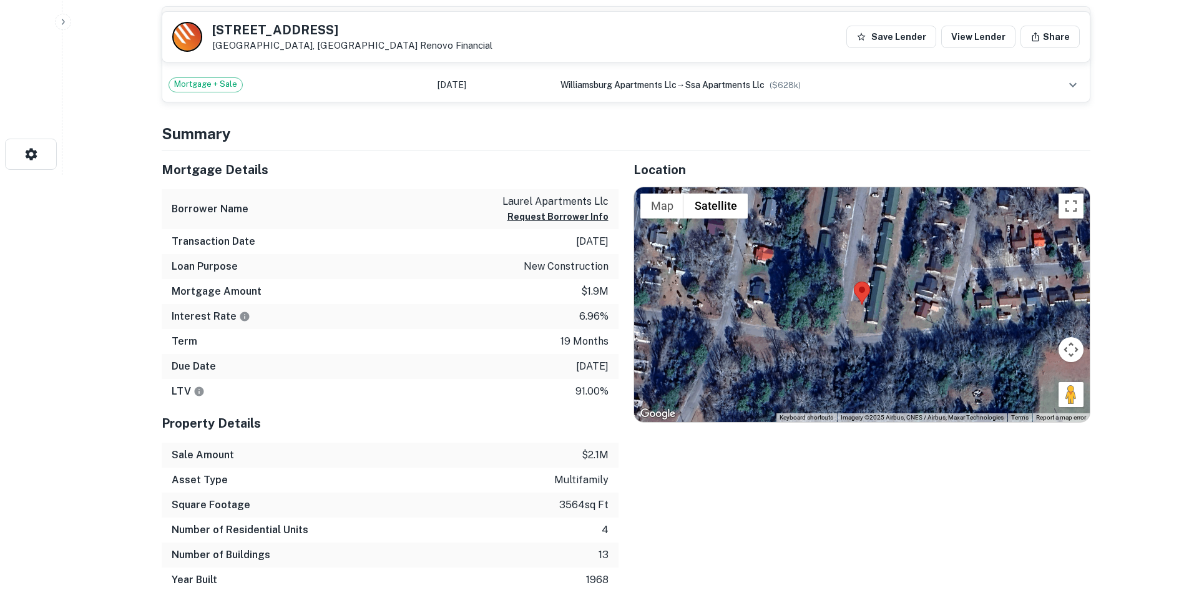
scroll to position [437, 0]
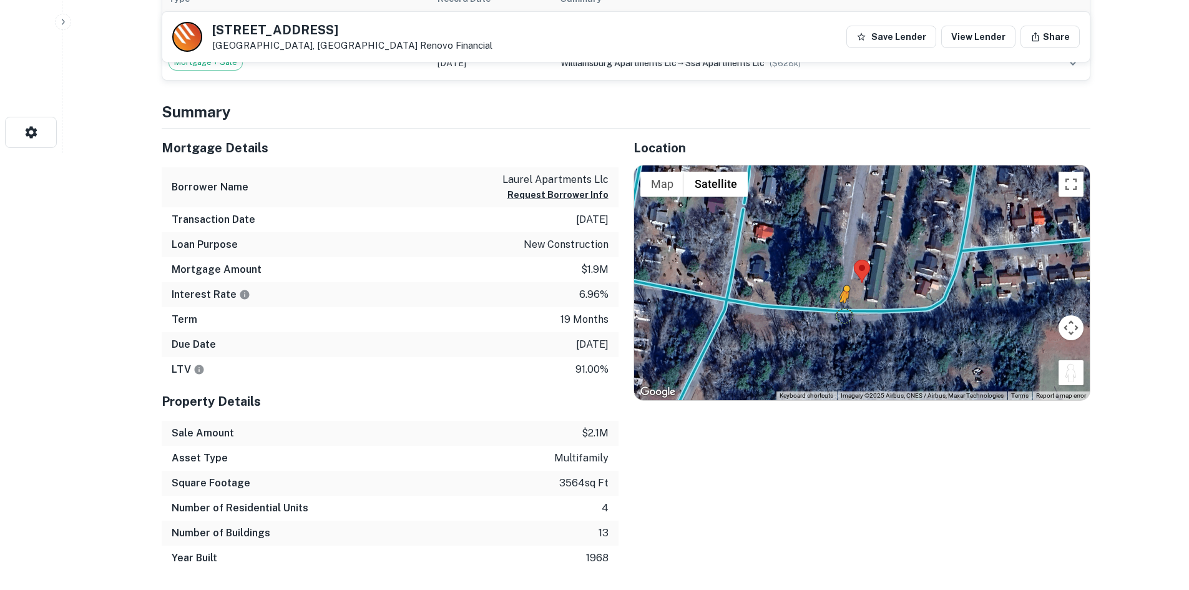
drag, startPoint x: 1067, startPoint y: 367, endPoint x: 845, endPoint y: 315, distance: 228.4
click at [845, 315] on div "To activate drag with keyboard, press Alt + Enter. Once in keyboard drag state,…" at bounding box center [862, 282] width 456 height 235
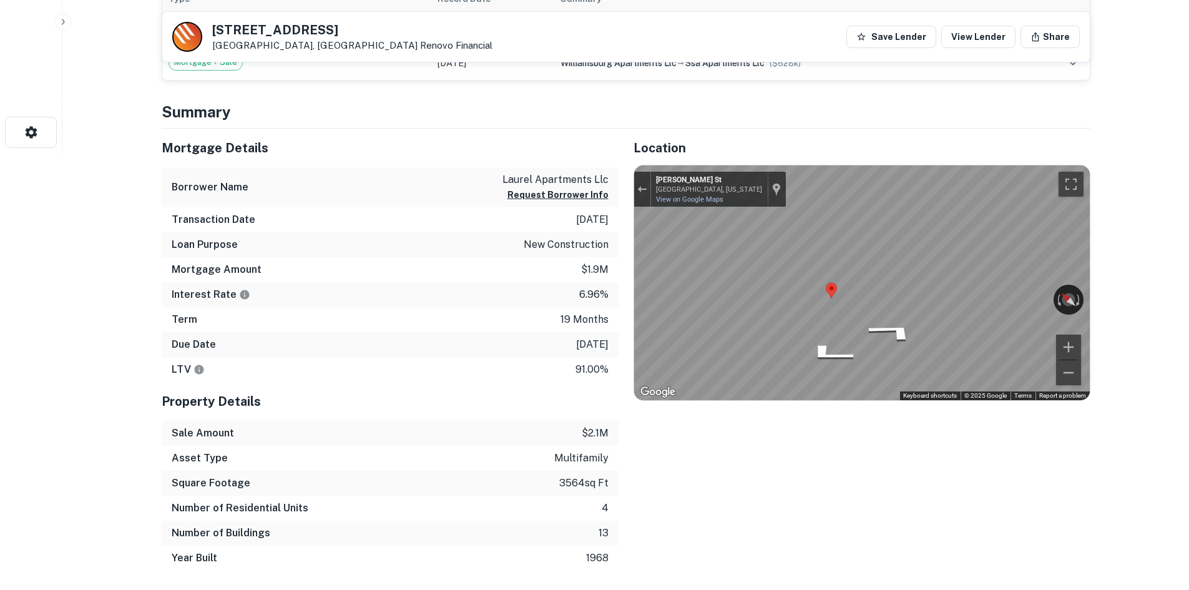
click at [624, 255] on div "Location ← Move left → Move right ↑ Move up ↓ Move down + Zoom in - Zoom out Ho…" at bounding box center [855, 350] width 472 height 443
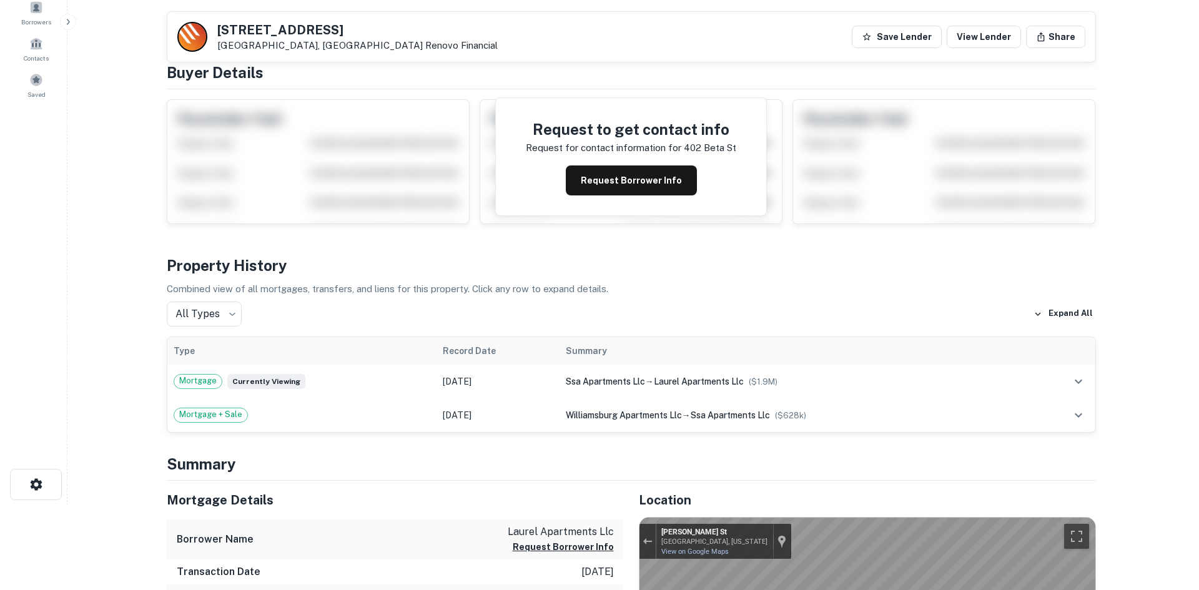
scroll to position [0, 0]
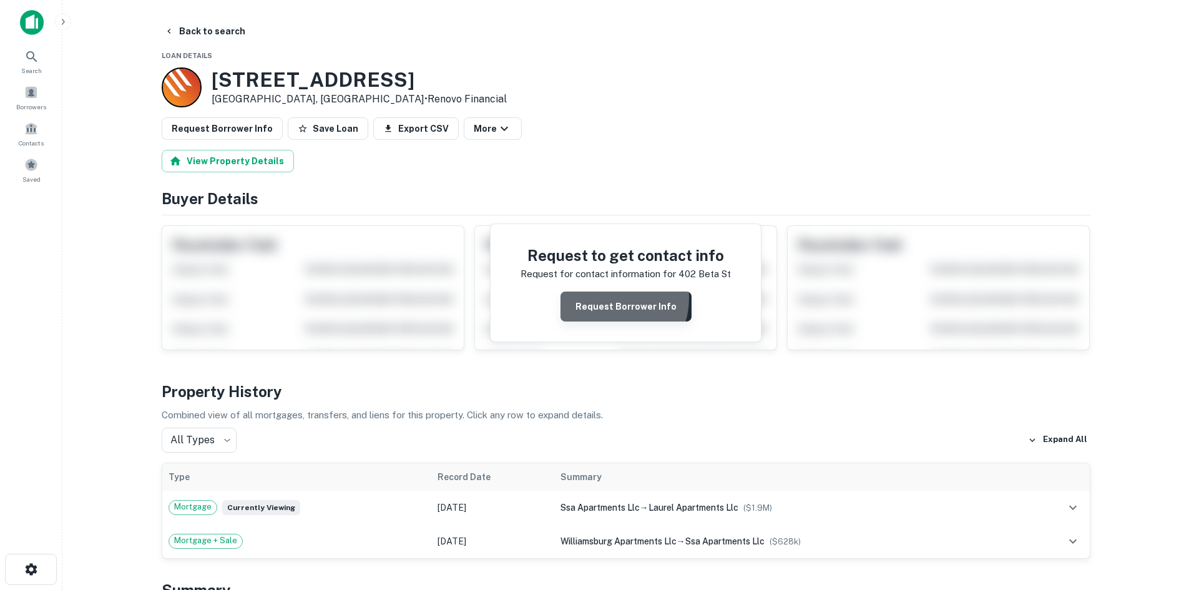
click at [610, 298] on button "Request Borrower Info" at bounding box center [626, 307] width 131 height 30
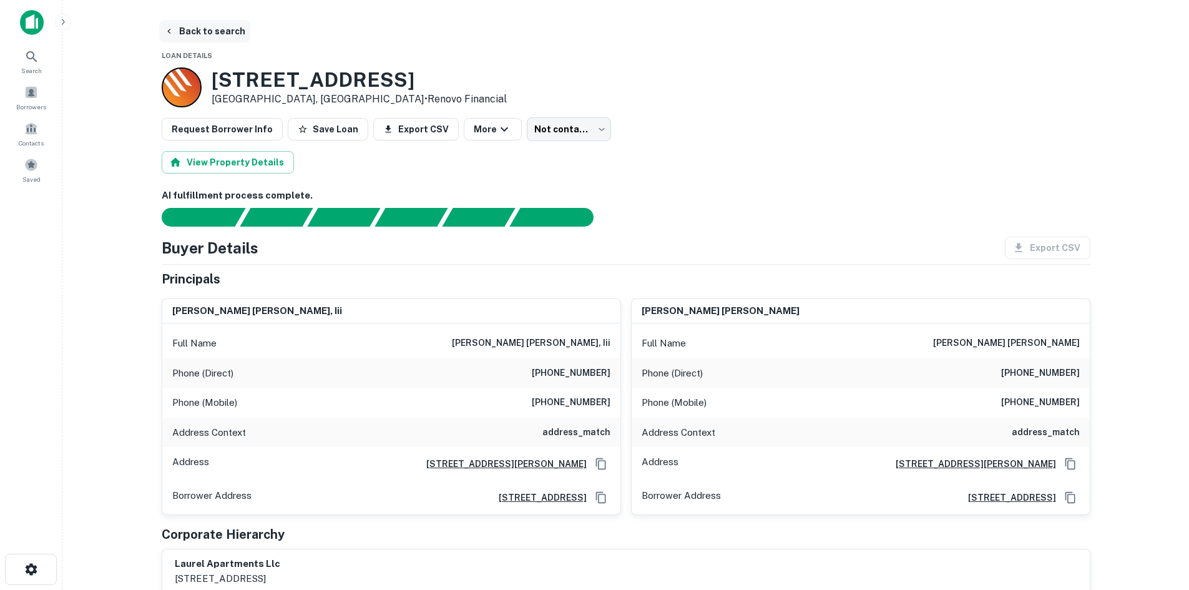
click at [168, 31] on icon "button" at bounding box center [168, 31] width 3 height 5
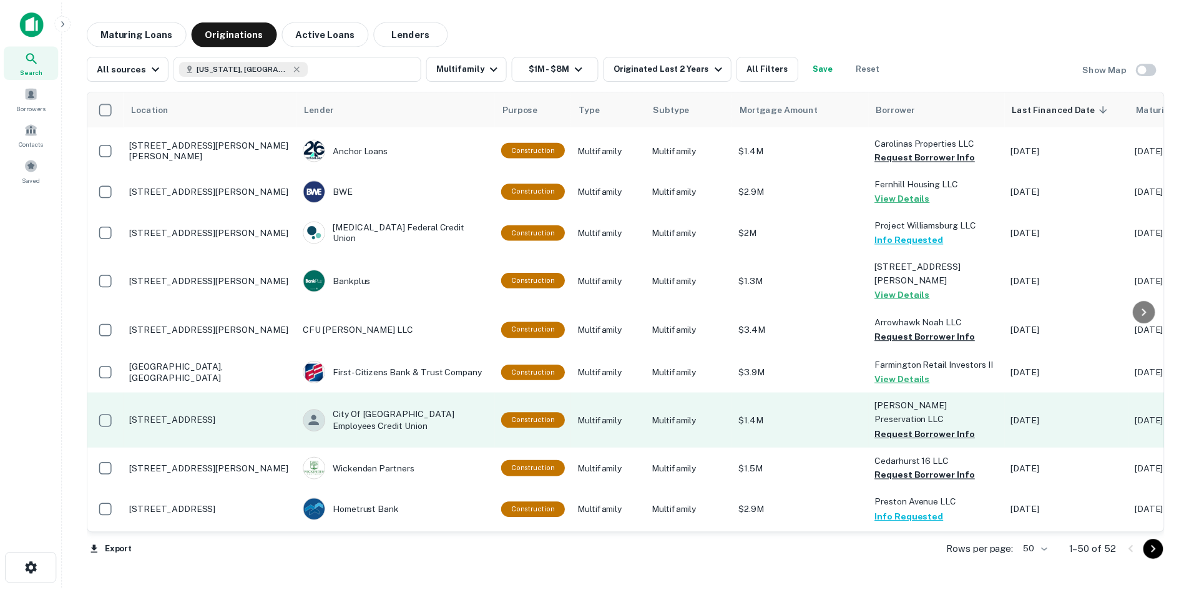
scroll to position [749, 0]
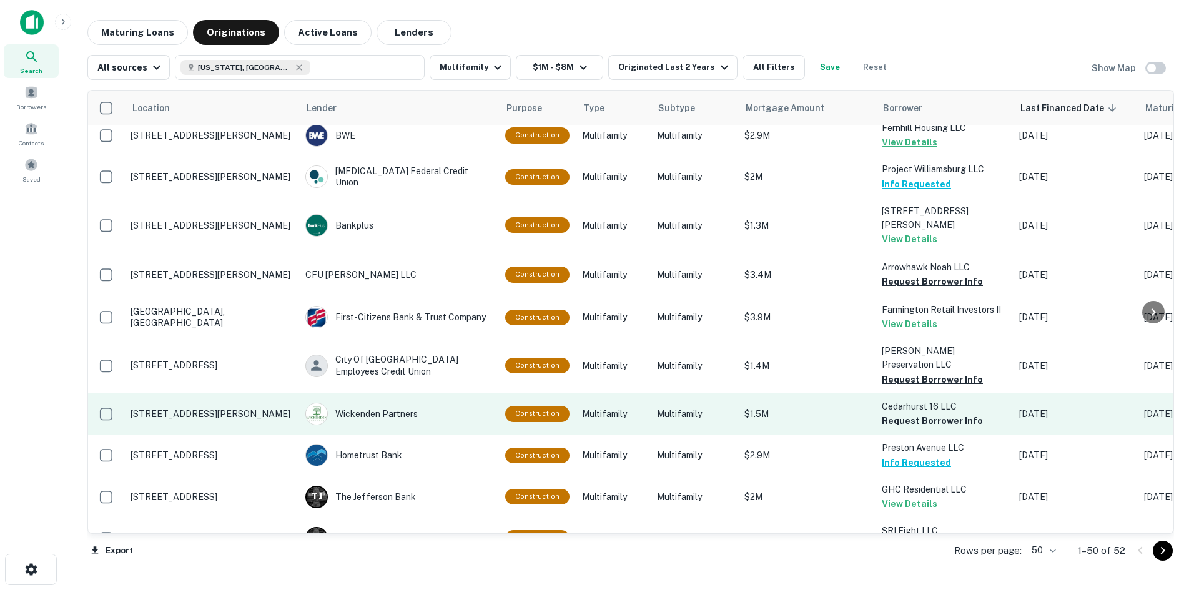
click at [217, 408] on p "[STREET_ADDRESS][PERSON_NAME]" at bounding box center [211, 413] width 162 height 11
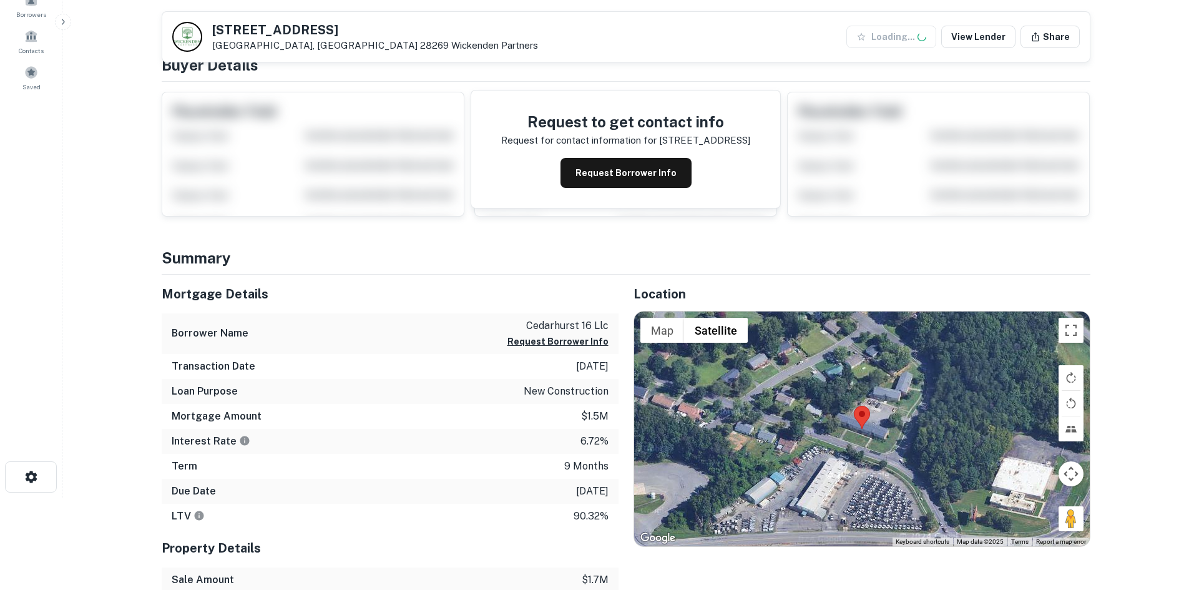
scroll to position [187, 0]
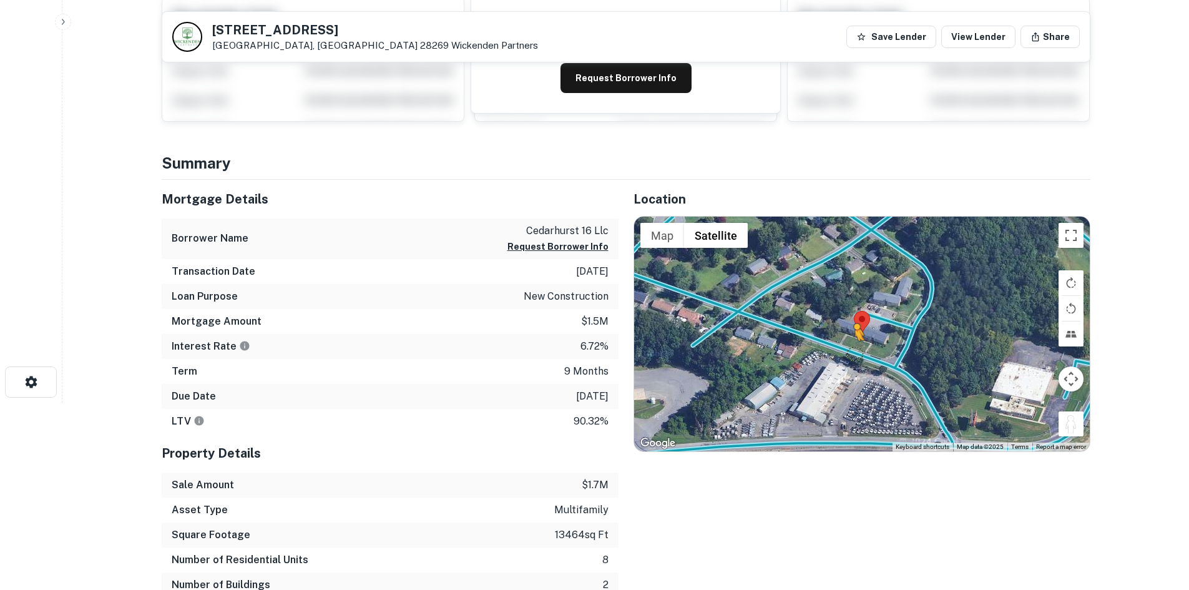
drag, startPoint x: 1077, startPoint y: 429, endPoint x: 853, endPoint y: 353, distance: 236.5
click at [853, 353] on div "To activate drag with keyboard, press Alt + Enter. Once in keyboard drag state,…" at bounding box center [862, 334] width 456 height 235
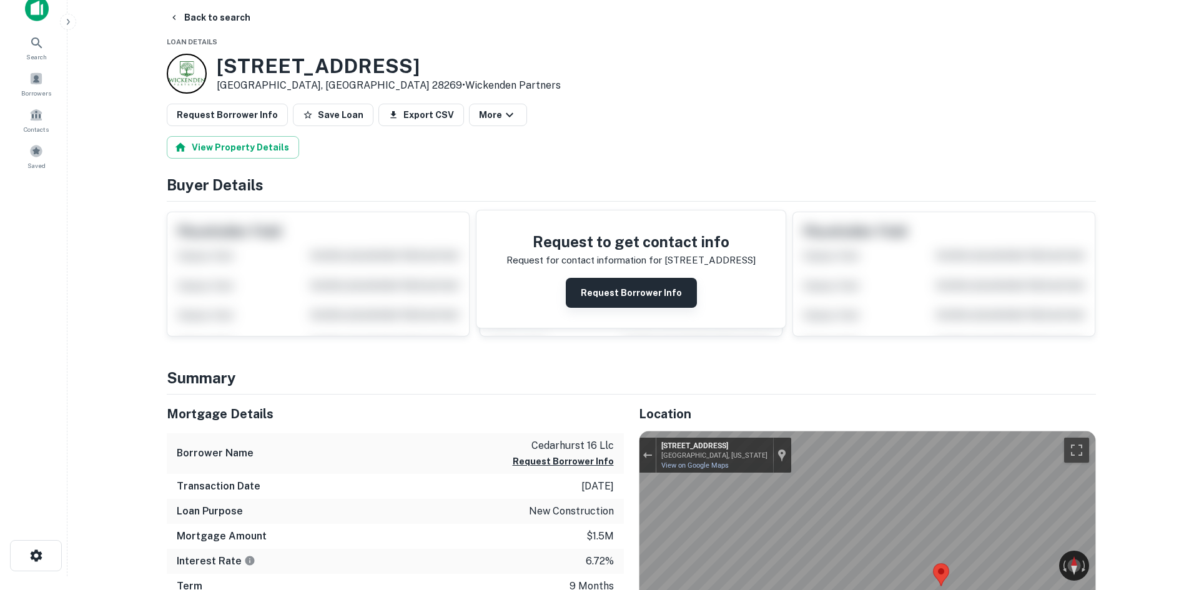
scroll to position [0, 0]
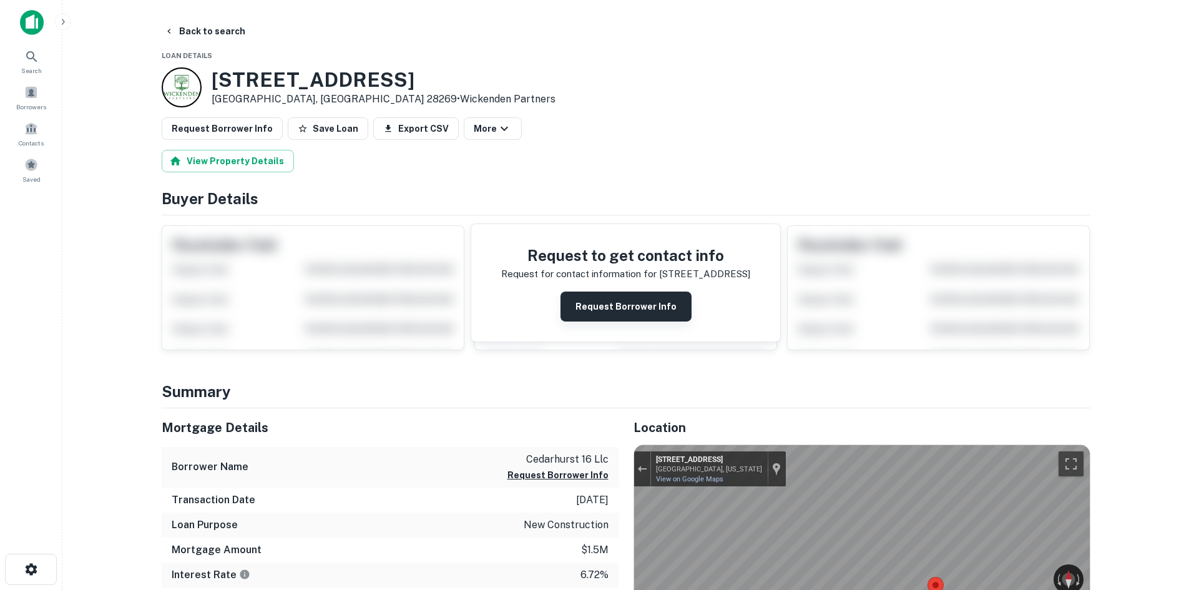
click at [599, 310] on button "Request Borrower Info" at bounding box center [626, 307] width 131 height 30
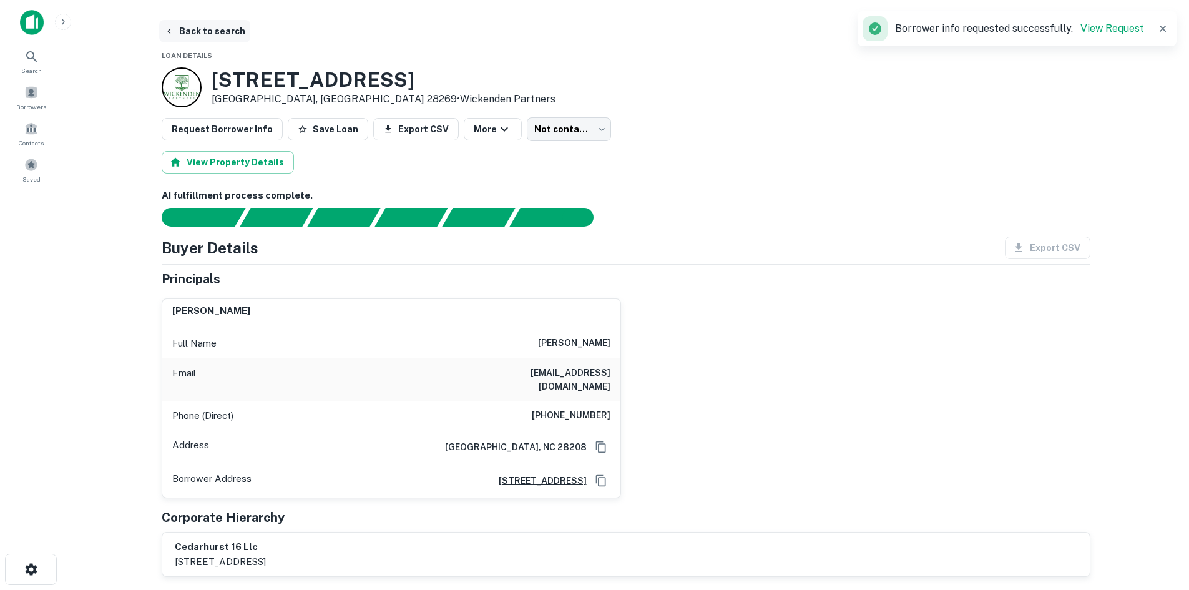
click at [225, 37] on button "Back to search" at bounding box center [204, 31] width 91 height 22
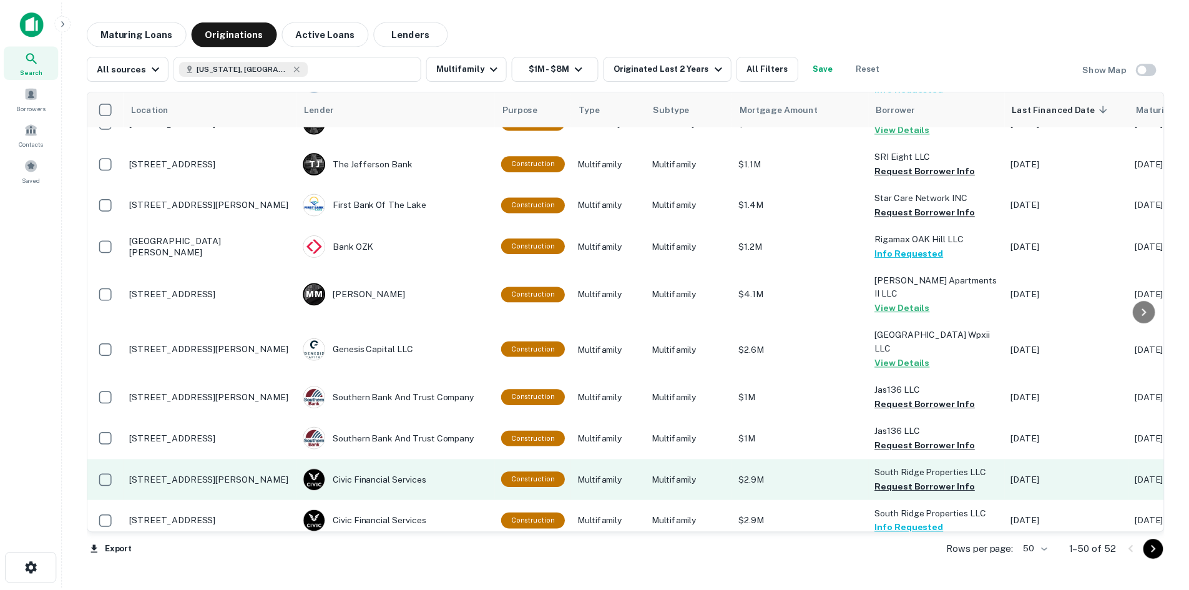
scroll to position [1186, 0]
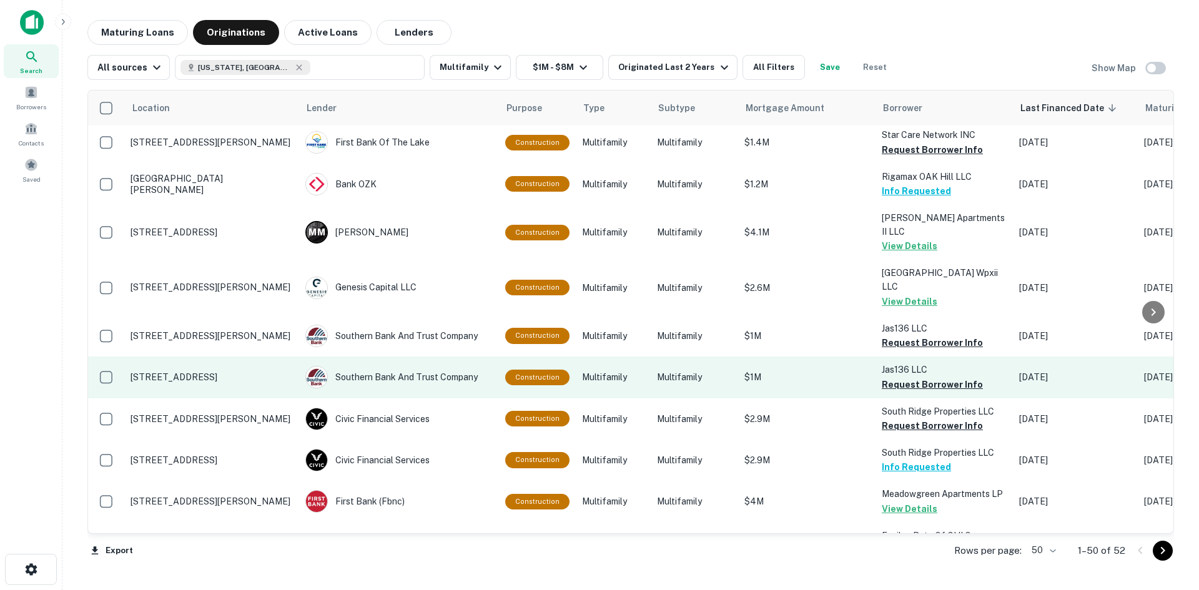
click at [219, 371] on p "[STREET_ADDRESS]" at bounding box center [211, 376] width 162 height 11
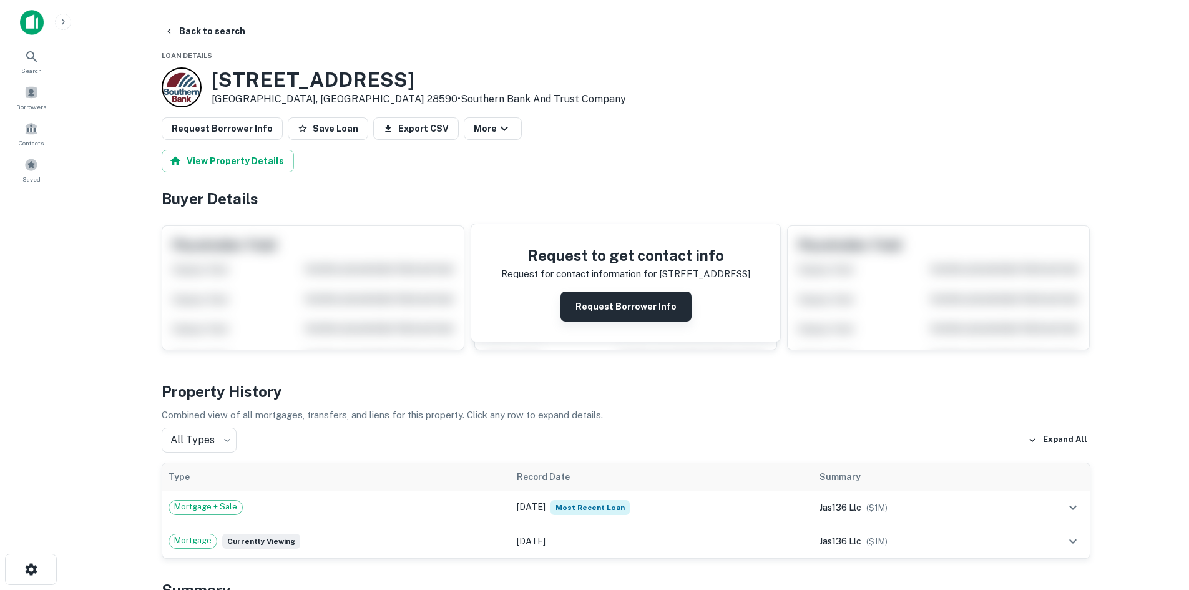
click at [647, 311] on button "Request Borrower Info" at bounding box center [626, 307] width 131 height 30
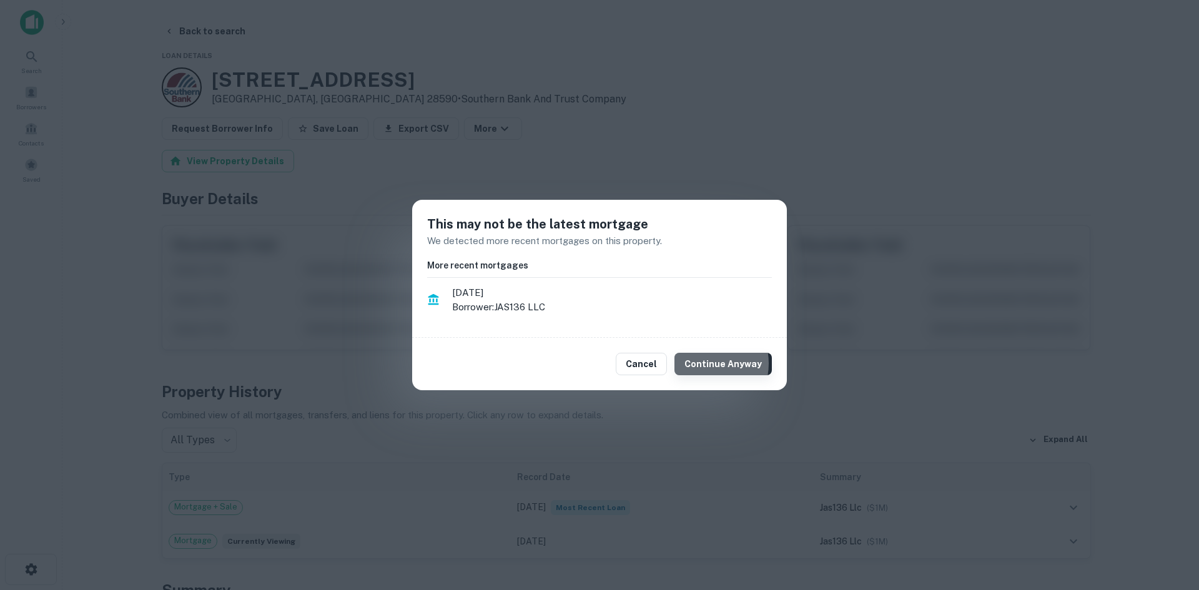
click at [706, 363] on button "Continue Anyway" at bounding box center [722, 364] width 97 height 22
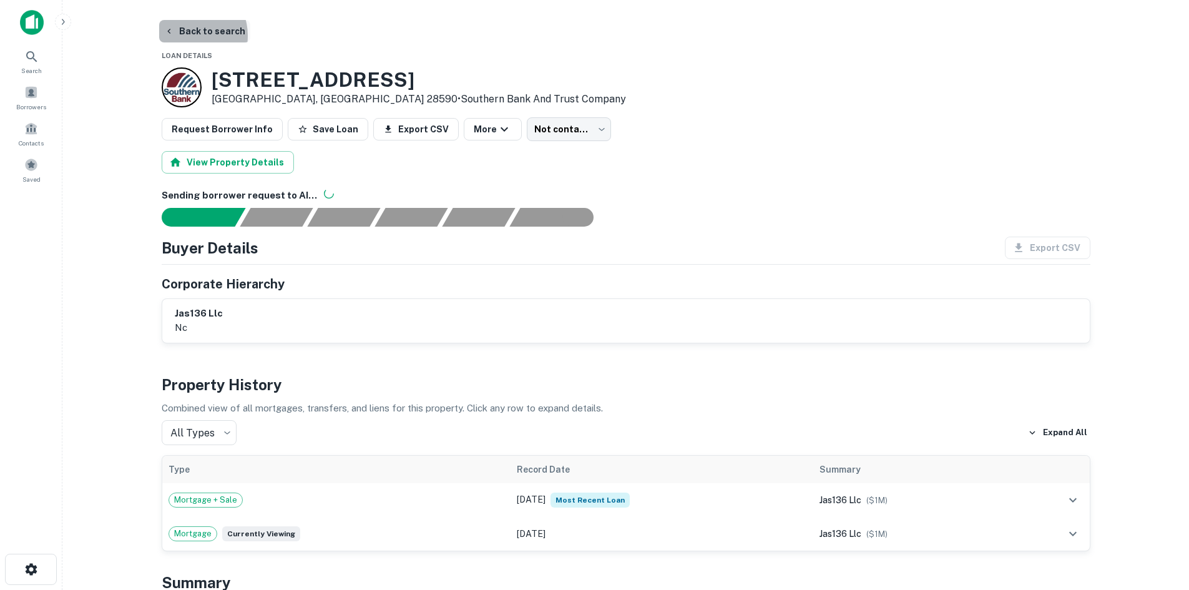
click at [189, 36] on button "Back to search" at bounding box center [204, 31] width 91 height 22
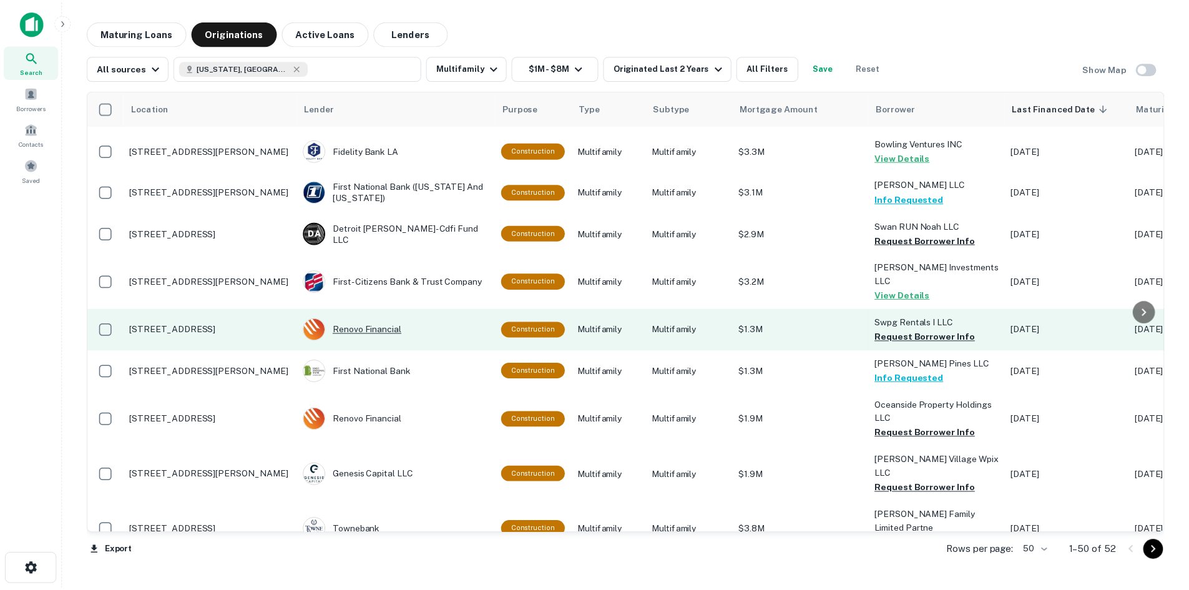
scroll to position [1748, 0]
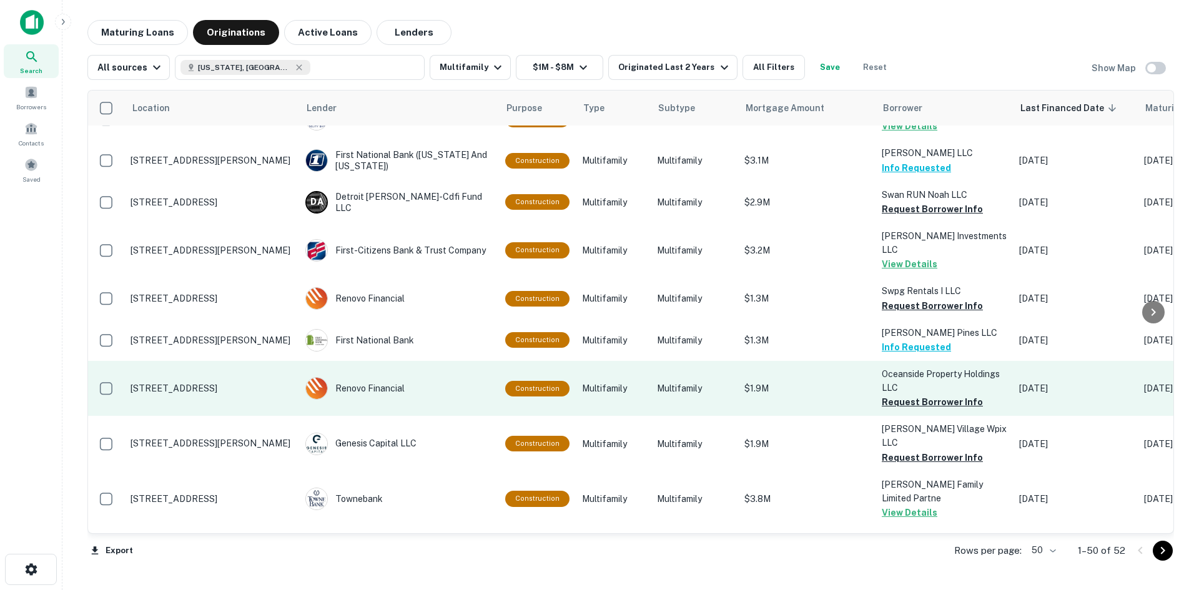
click at [202, 383] on p "[STREET_ADDRESS]" at bounding box center [211, 388] width 162 height 11
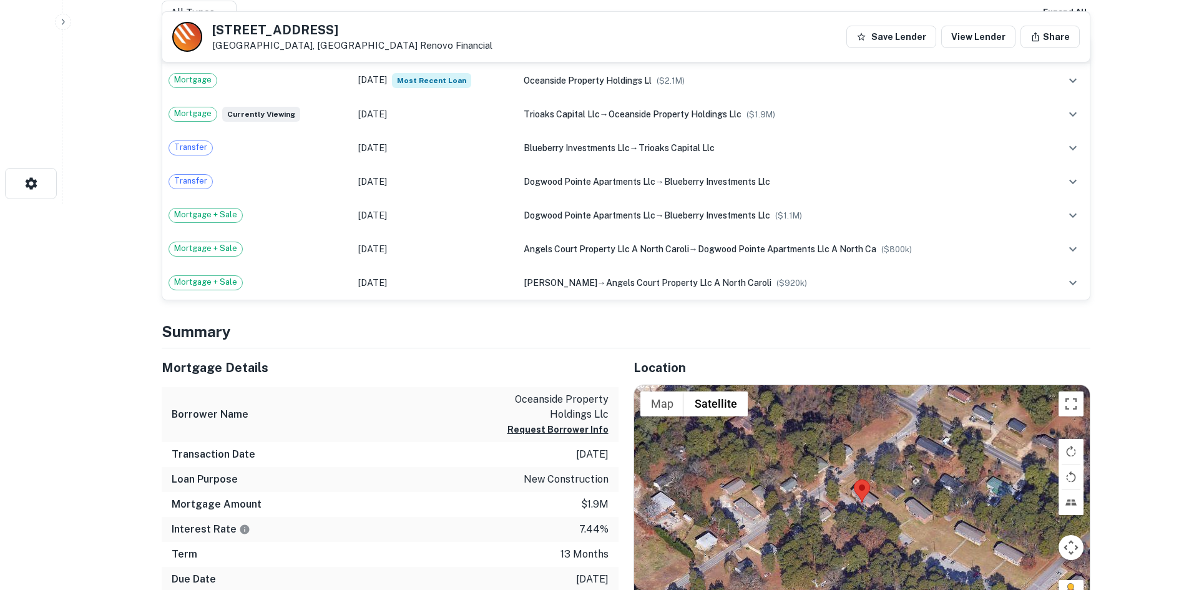
scroll to position [499, 0]
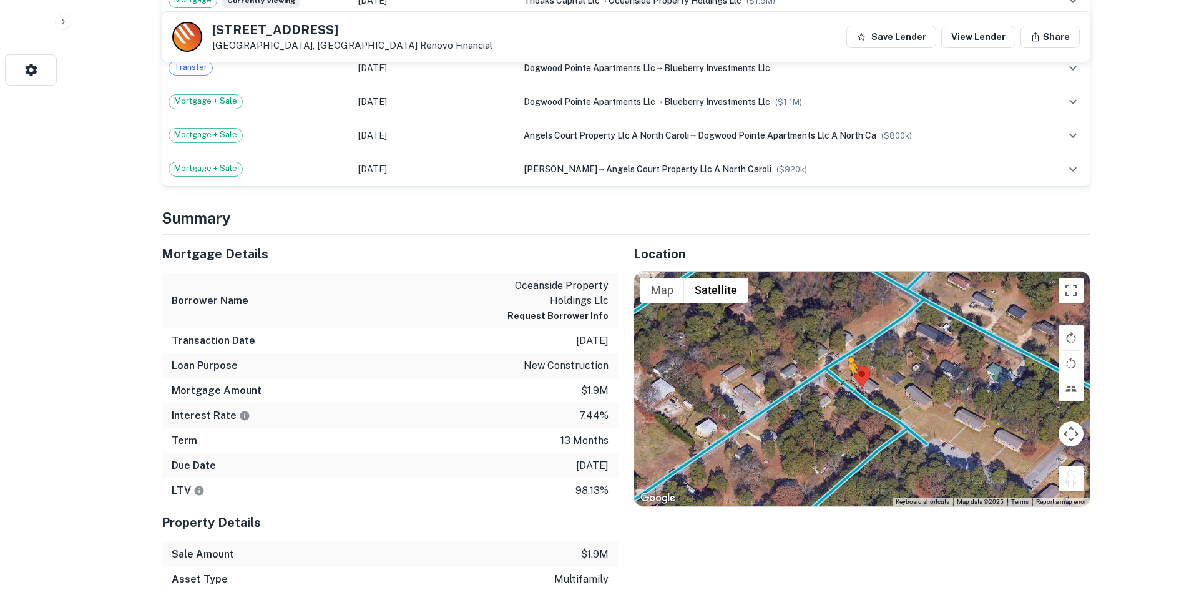
drag, startPoint x: 1065, startPoint y: 477, endPoint x: 848, endPoint y: 386, distance: 234.8
click at [848, 386] on div "To activate drag with keyboard, press Alt + Enter. Once in keyboard drag state,…" at bounding box center [862, 389] width 456 height 235
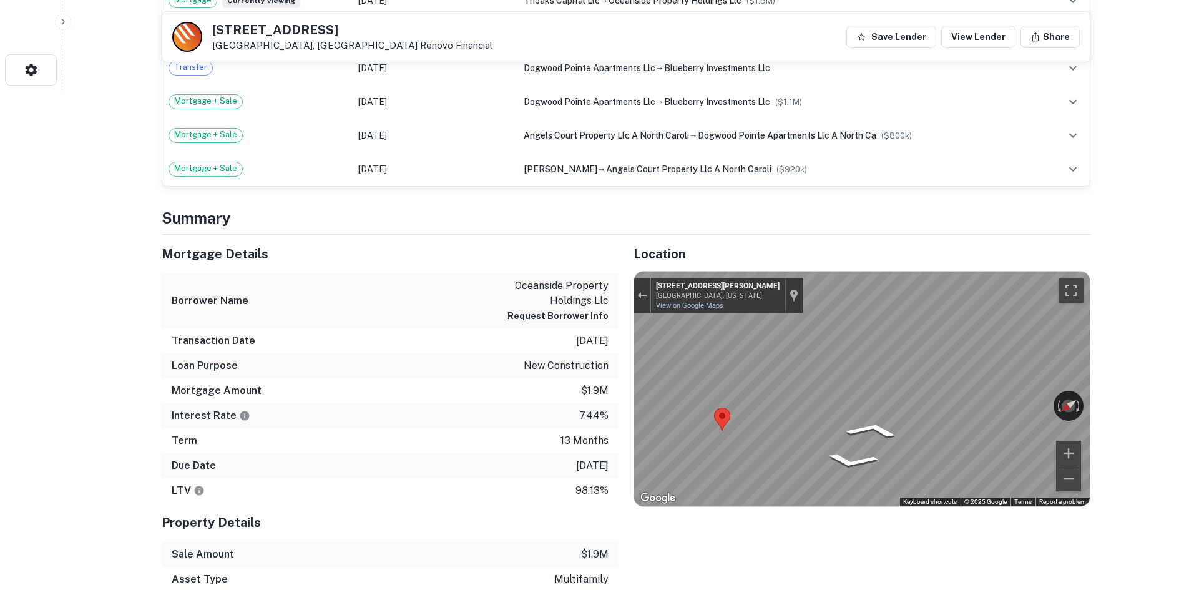
click at [618, 375] on div "Mortgage Details Borrower Name oceanside property holdings llc Request Borrower…" at bounding box center [619, 451] width 944 height 433
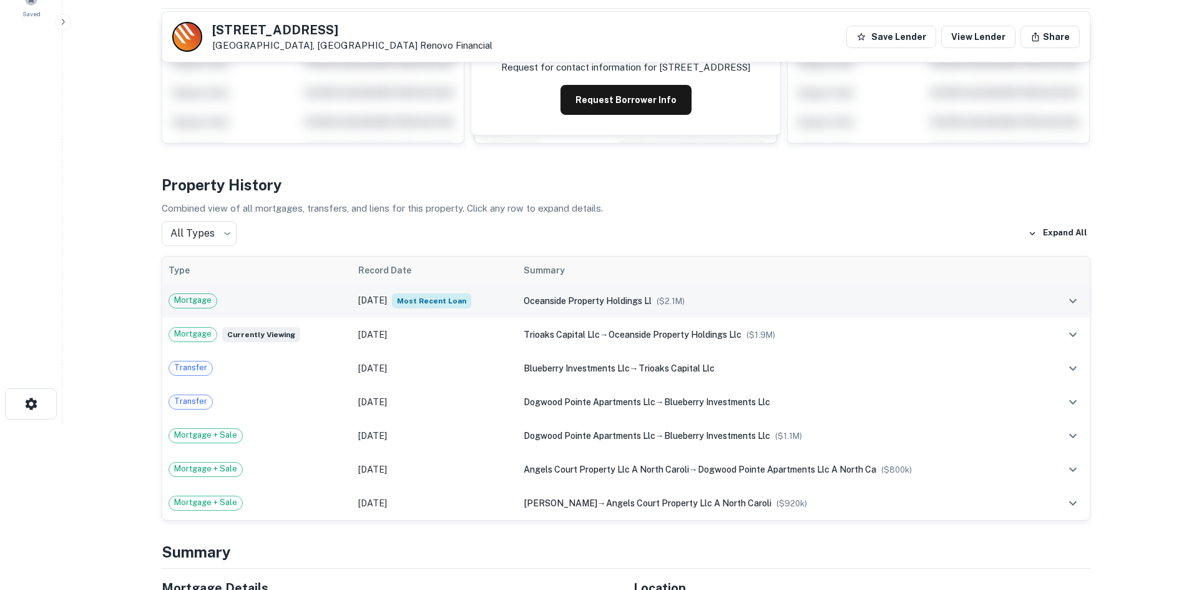
scroll to position [125, 0]
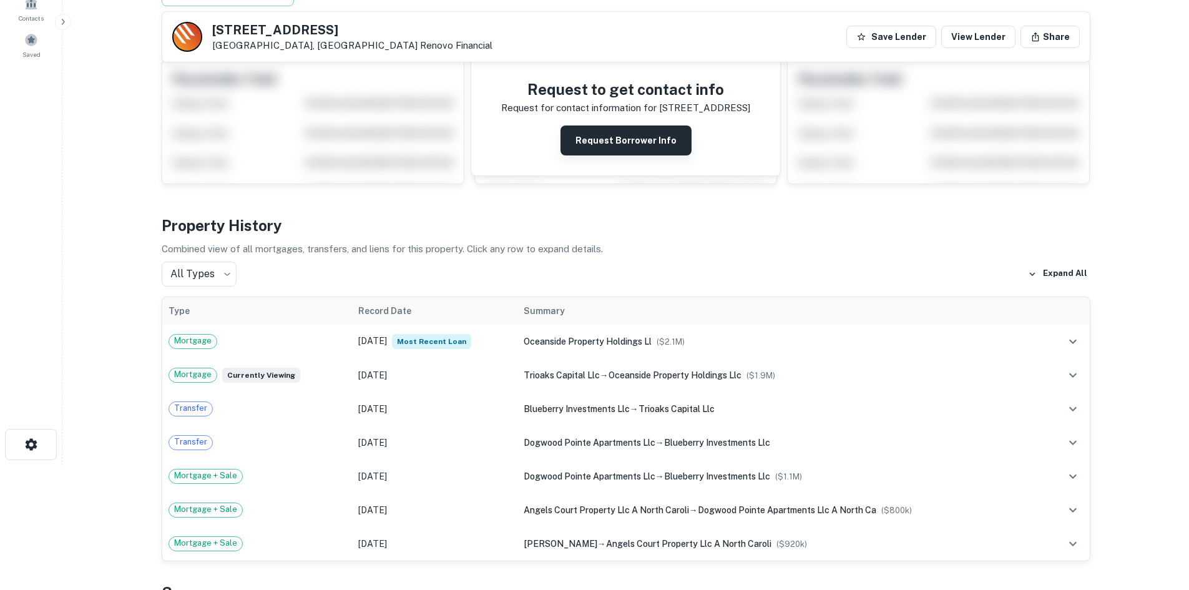
click at [614, 145] on button "Request Borrower Info" at bounding box center [626, 140] width 131 height 30
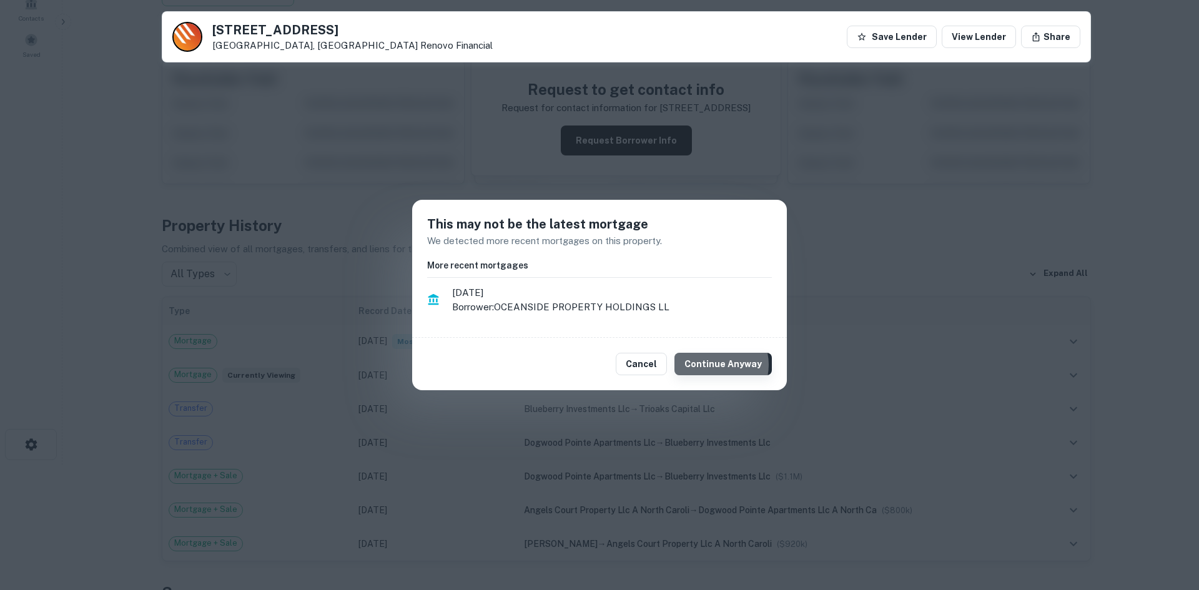
click at [719, 365] on button "Continue Anyway" at bounding box center [722, 364] width 97 height 22
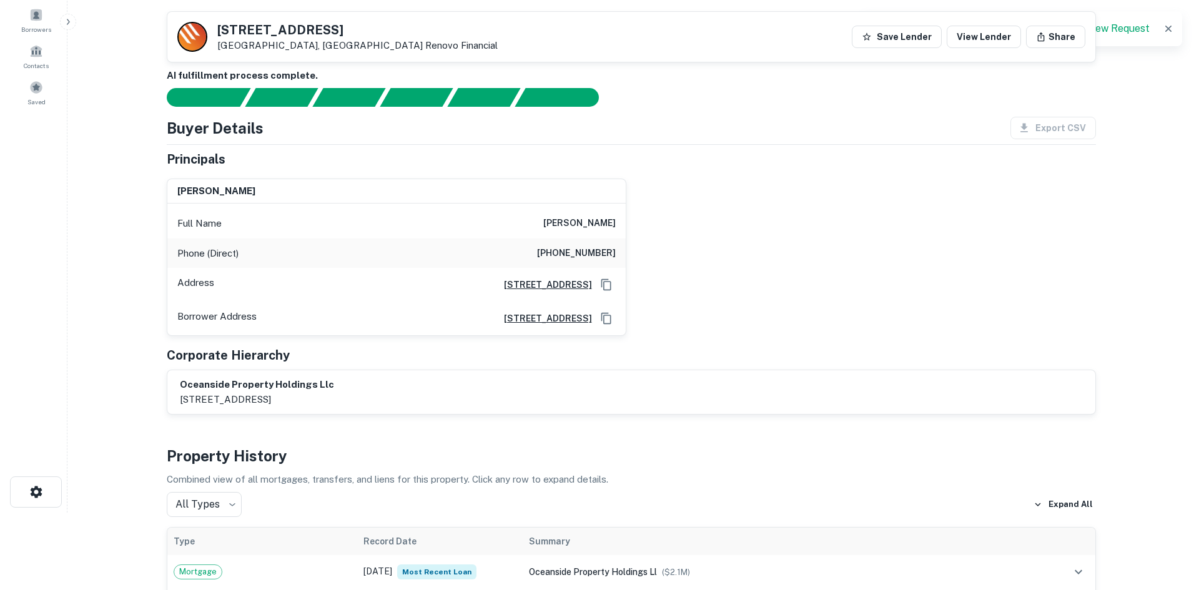
scroll to position [0, 0]
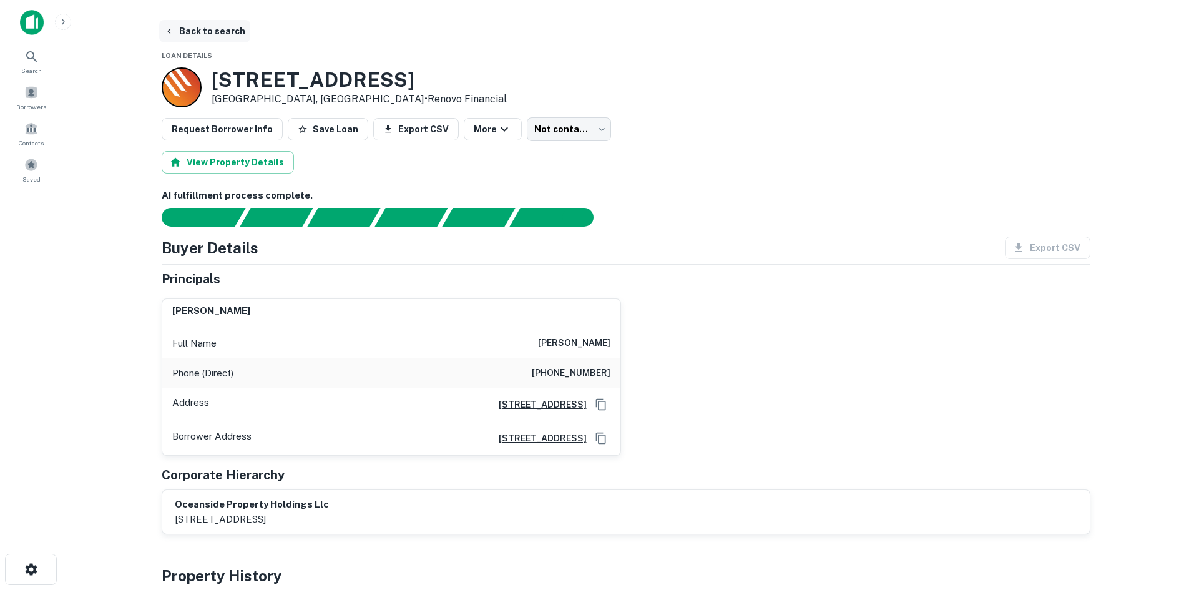
click at [184, 31] on button "Back to search" at bounding box center [204, 31] width 91 height 22
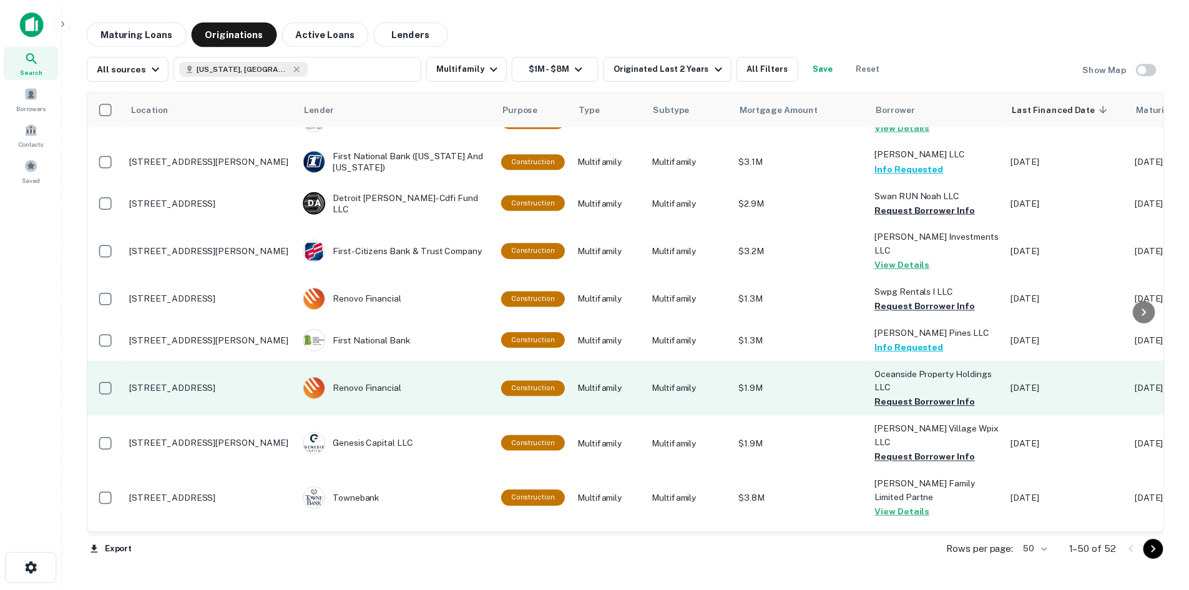
scroll to position [1798, 0]
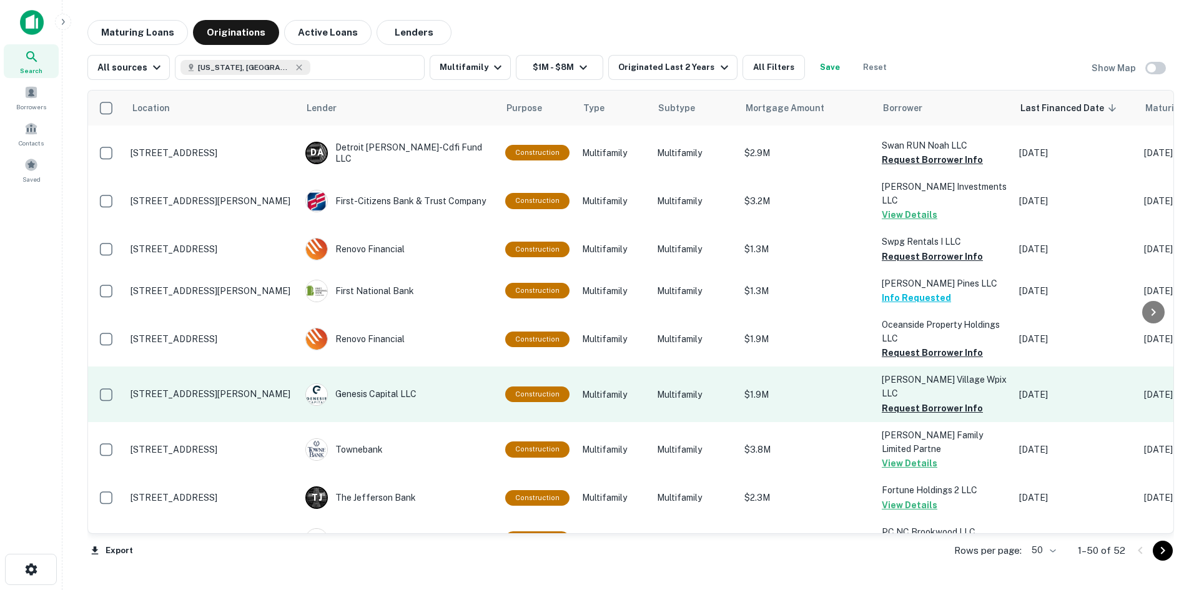
click at [219, 388] on p "[STREET_ADDRESS][PERSON_NAME]" at bounding box center [211, 393] width 162 height 11
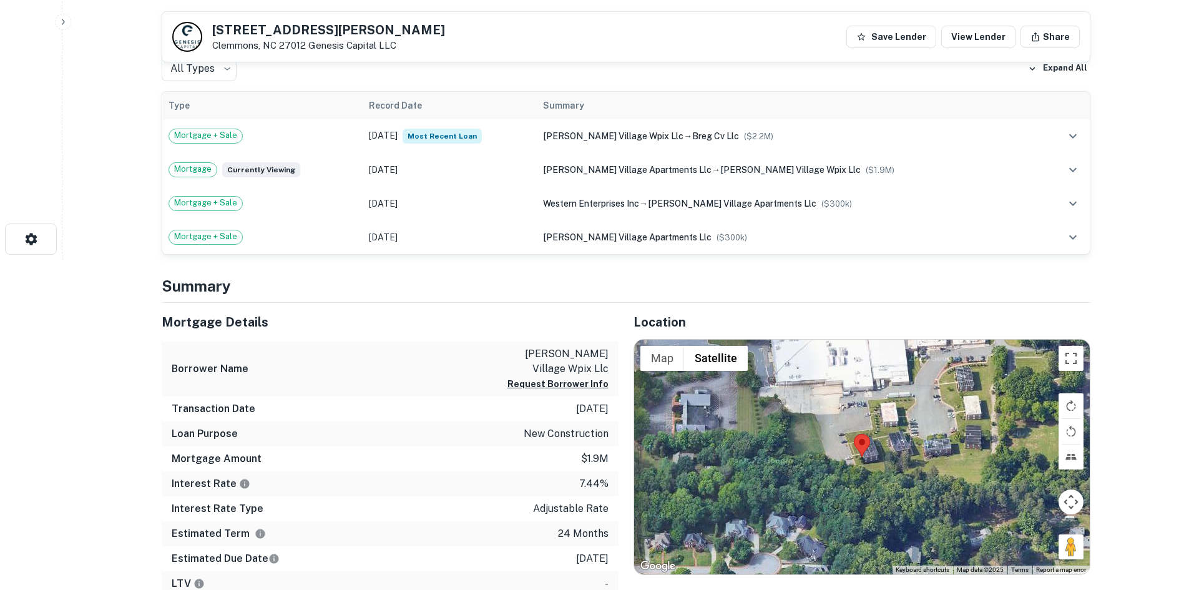
scroll to position [437, 0]
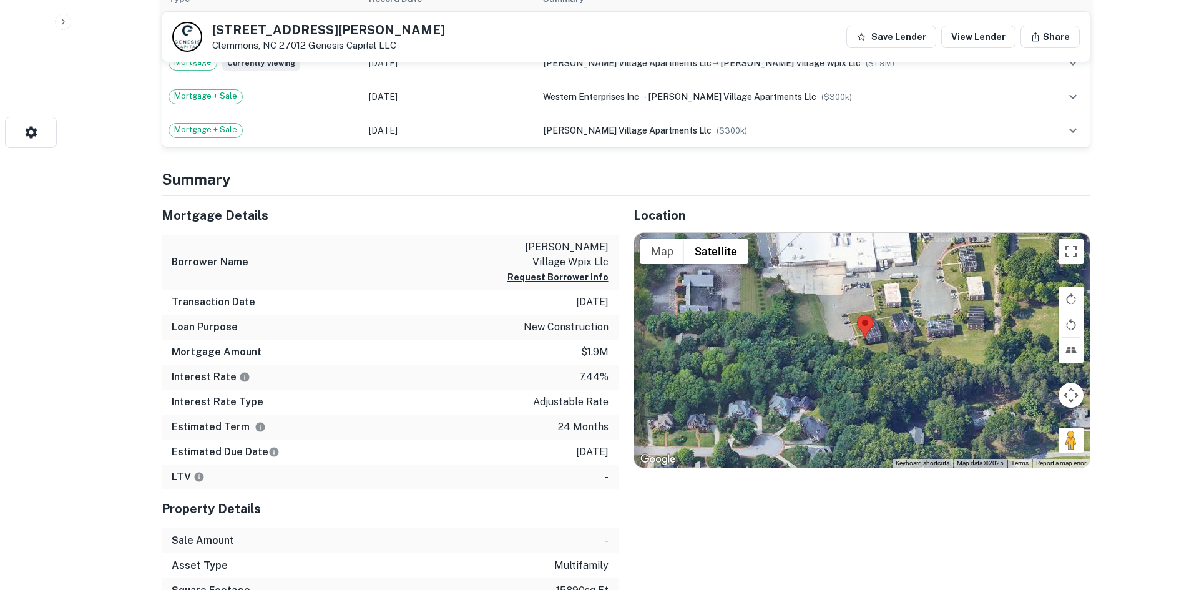
drag, startPoint x: 1057, startPoint y: 443, endPoint x: 1066, endPoint y: 431, distance: 14.2
click at [1061, 431] on div "Map Terrain Satellite Labels Keyboard shortcuts Map Data Map data ©2025 Map dat…" at bounding box center [862, 350] width 456 height 235
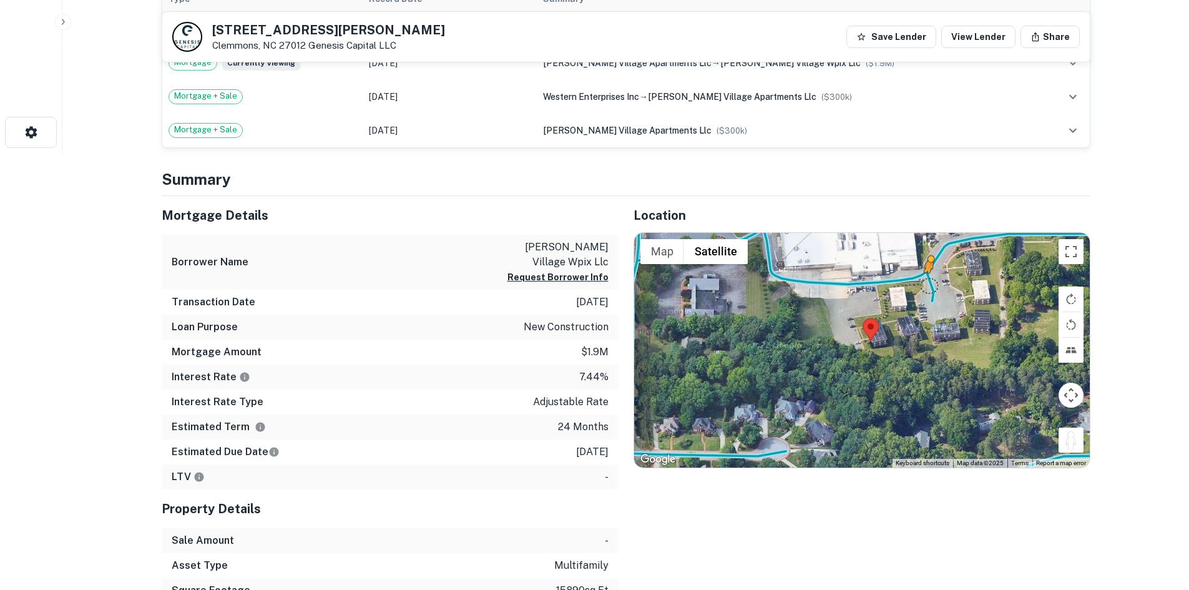
drag, startPoint x: 1078, startPoint y: 436, endPoint x: 927, endPoint y: 285, distance: 213.7
click at [927, 285] on div "To activate drag with keyboard, press Alt + Enter. Once in keyboard drag state,…" at bounding box center [862, 350] width 456 height 235
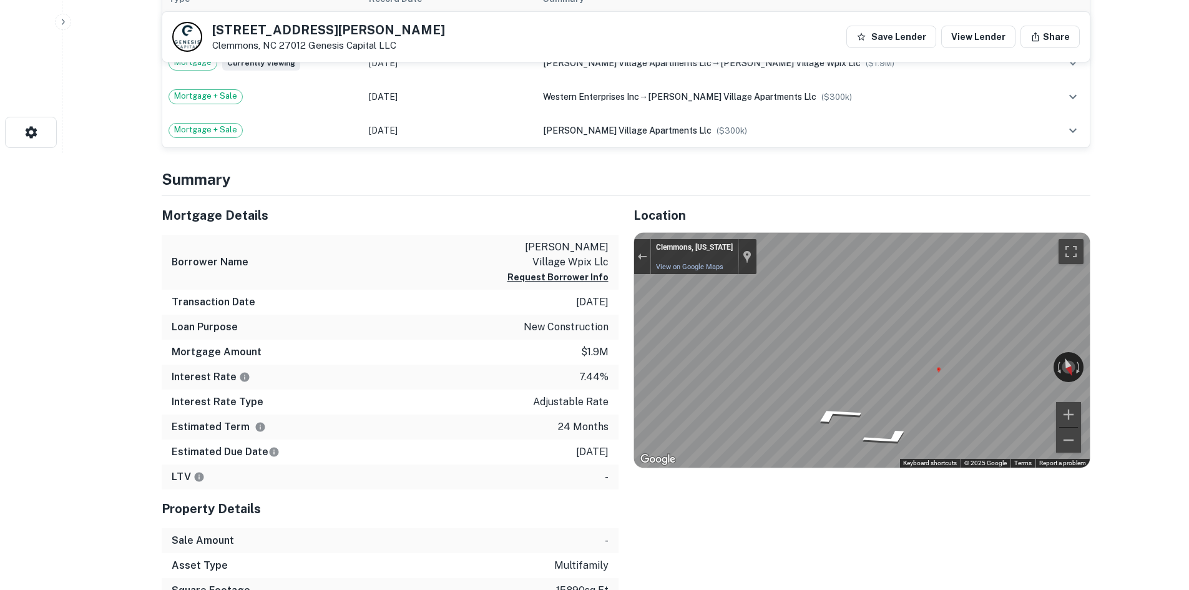
scroll to position [62, 0]
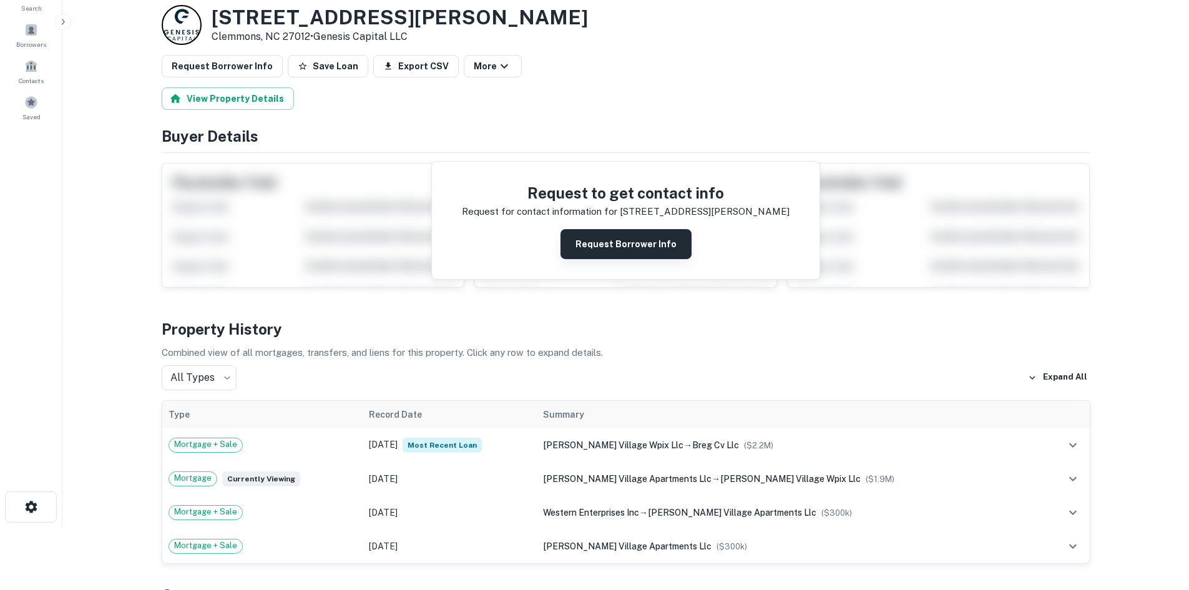
click at [633, 245] on button "Request Borrower Info" at bounding box center [626, 244] width 131 height 30
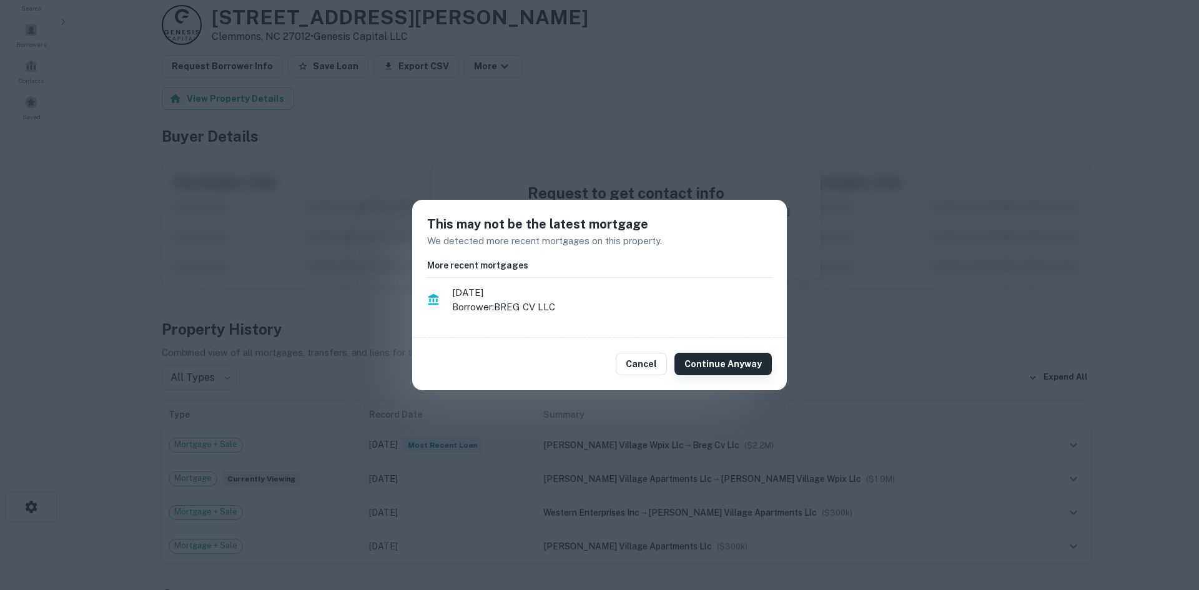
click at [719, 360] on button "Continue Anyway" at bounding box center [722, 364] width 97 height 22
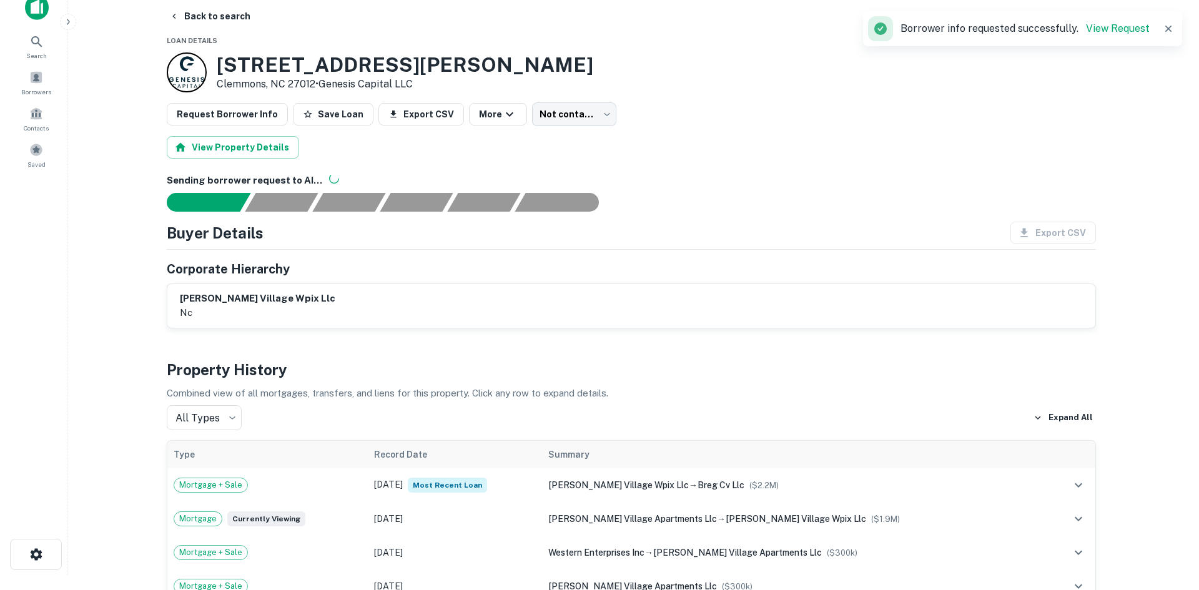
scroll to position [0, 0]
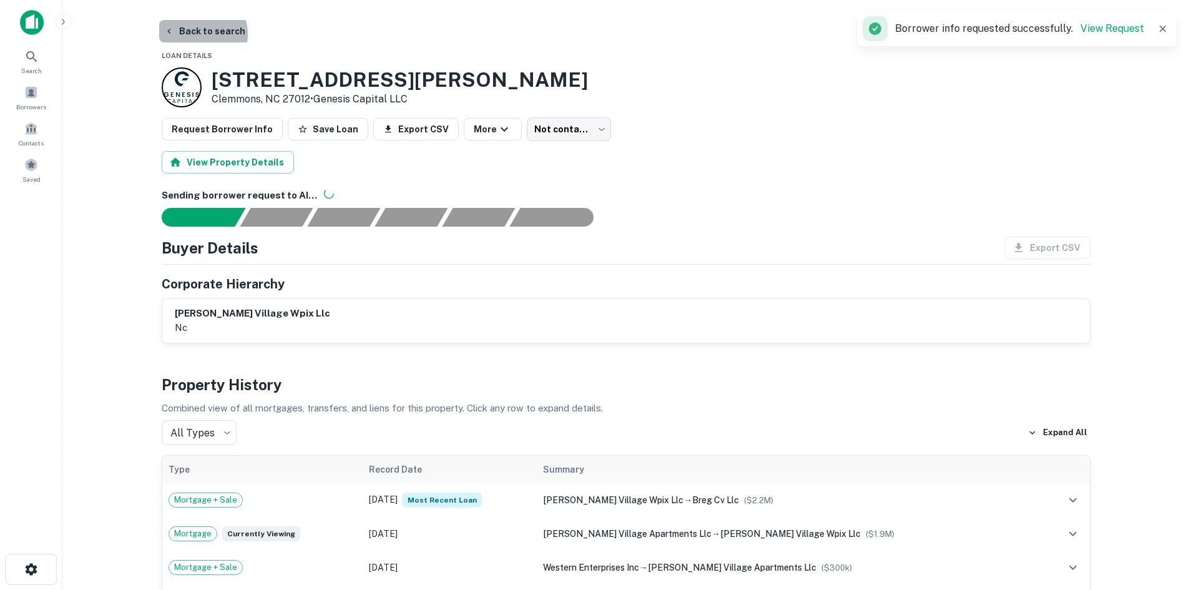
click at [194, 34] on button "Back to search" at bounding box center [204, 31] width 91 height 22
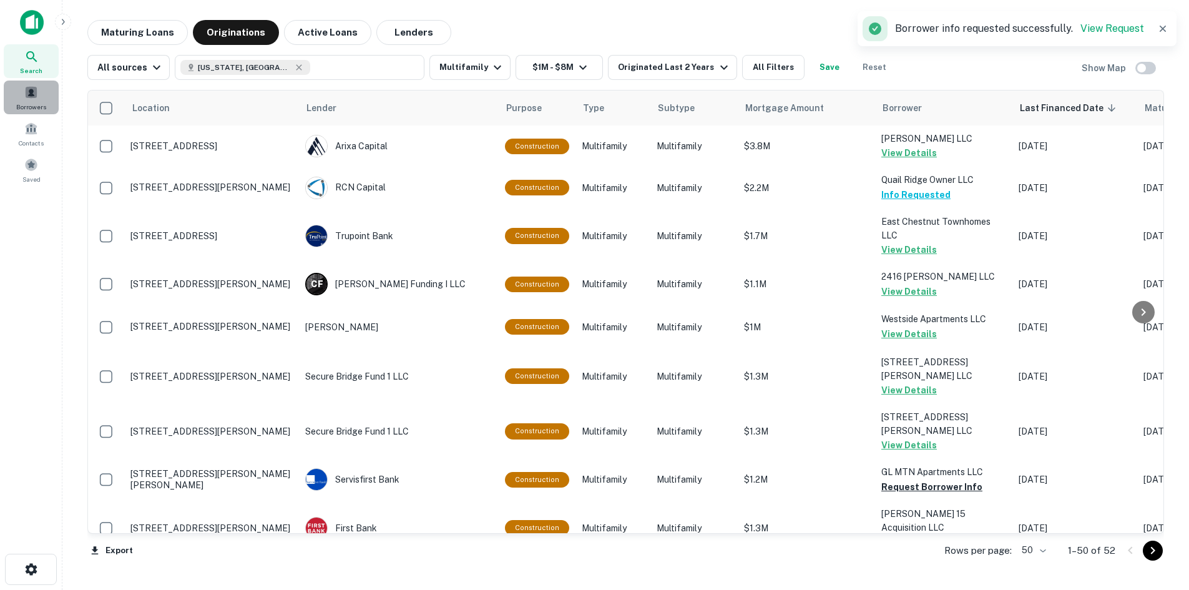
click at [24, 97] on span at bounding box center [31, 93] width 14 height 14
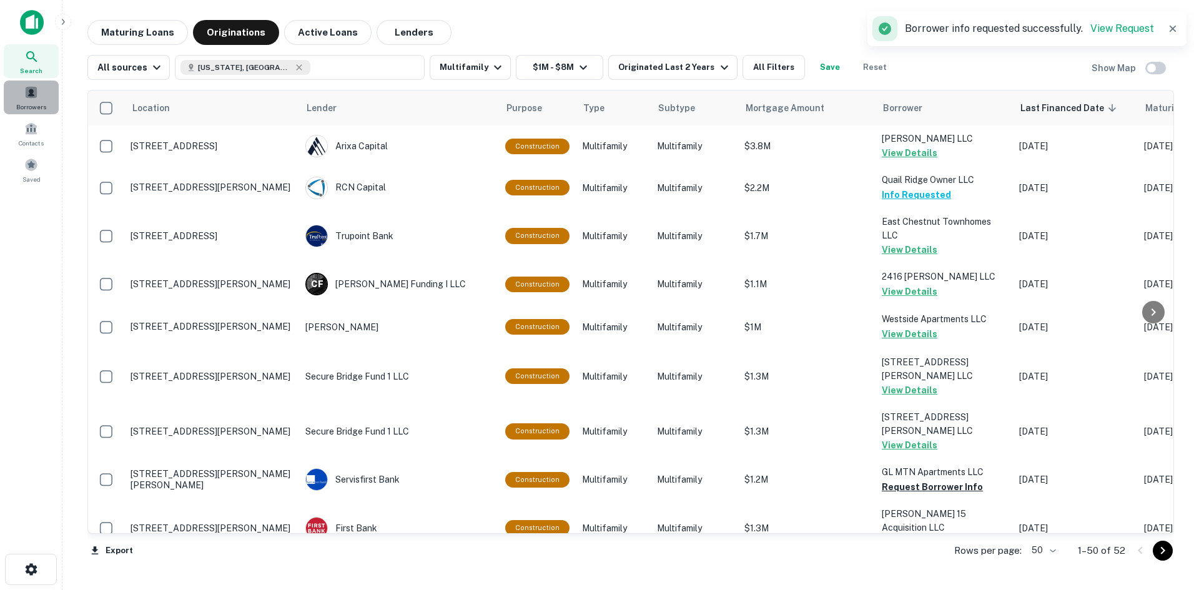
scroll to position [1159, 0]
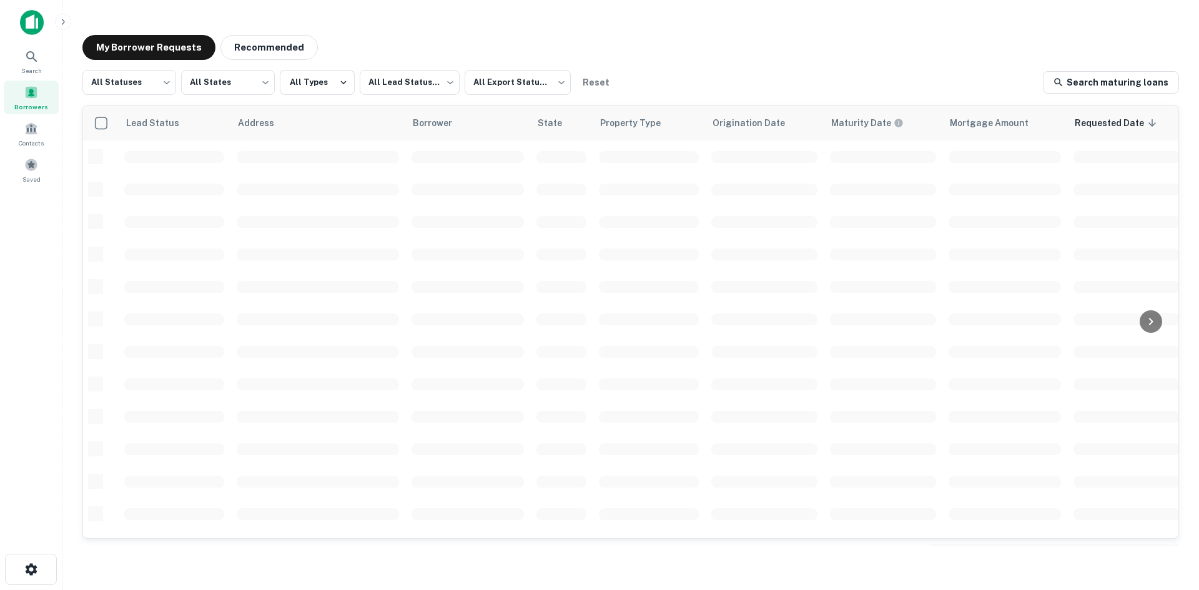
scroll to position [423, 0]
click at [529, 87] on body "Search Borrowers Contacts Saved My Borrower Requests Recommended All Statuses *…" at bounding box center [599, 295] width 1199 height 590
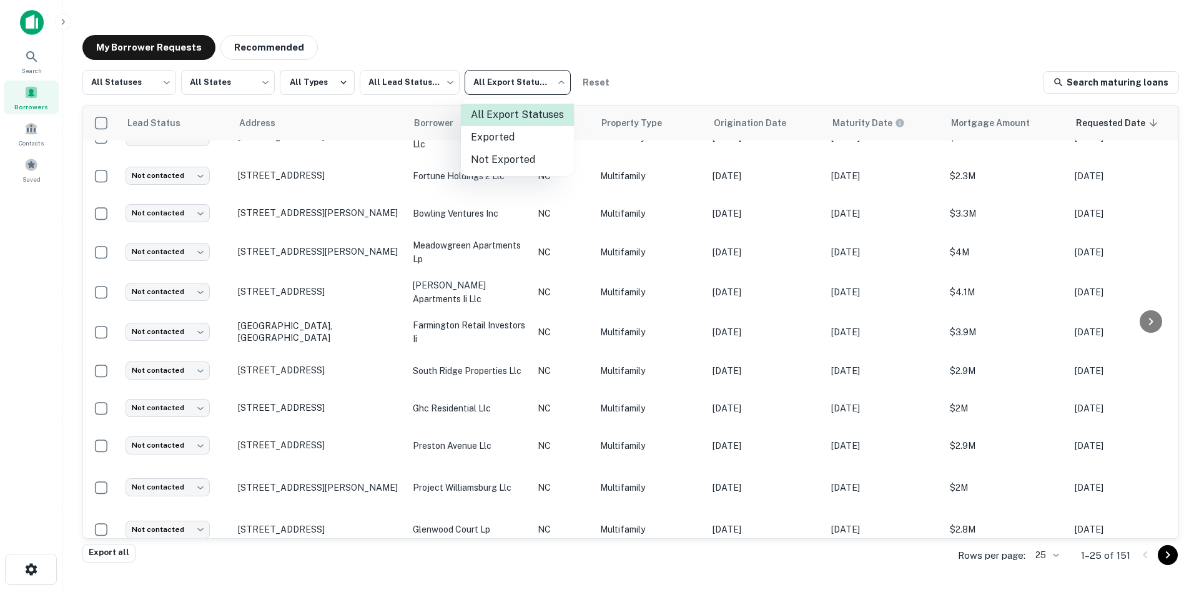
click at [499, 161] on li "Not Exported" at bounding box center [517, 160] width 113 height 22
type input "*****"
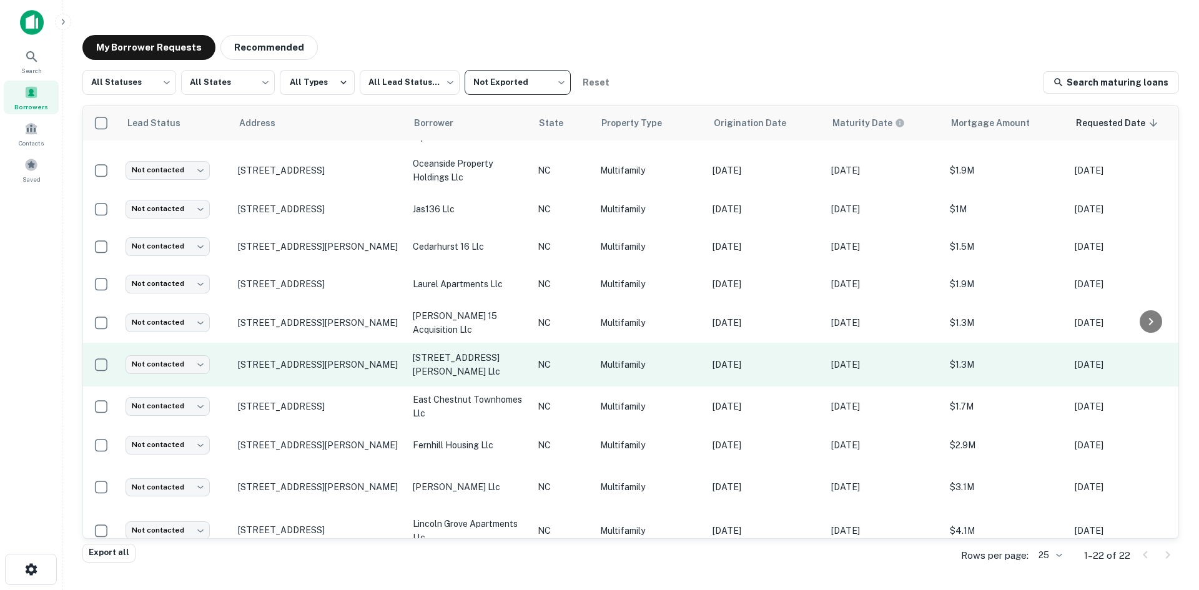
scroll to position [0, 0]
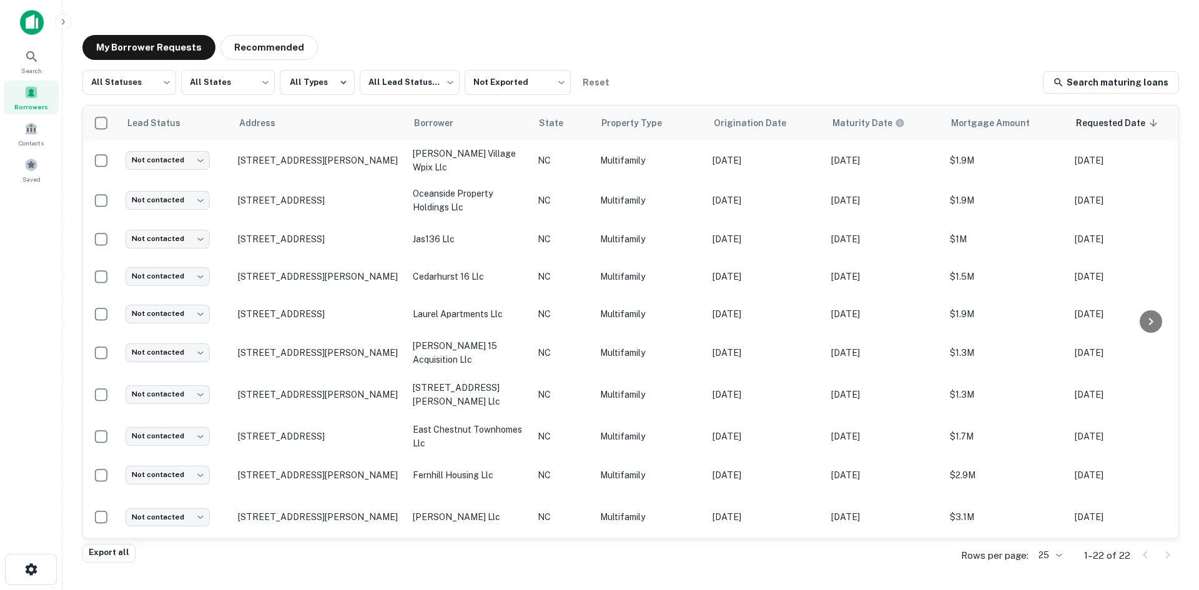
drag, startPoint x: 779, startPoint y: 540, endPoint x: 795, endPoint y: 539, distance: 15.6
click at [794, 539] on div "Export all Rows per page: 25 ** 1–22 of 22" at bounding box center [630, 556] width 1096 height 34
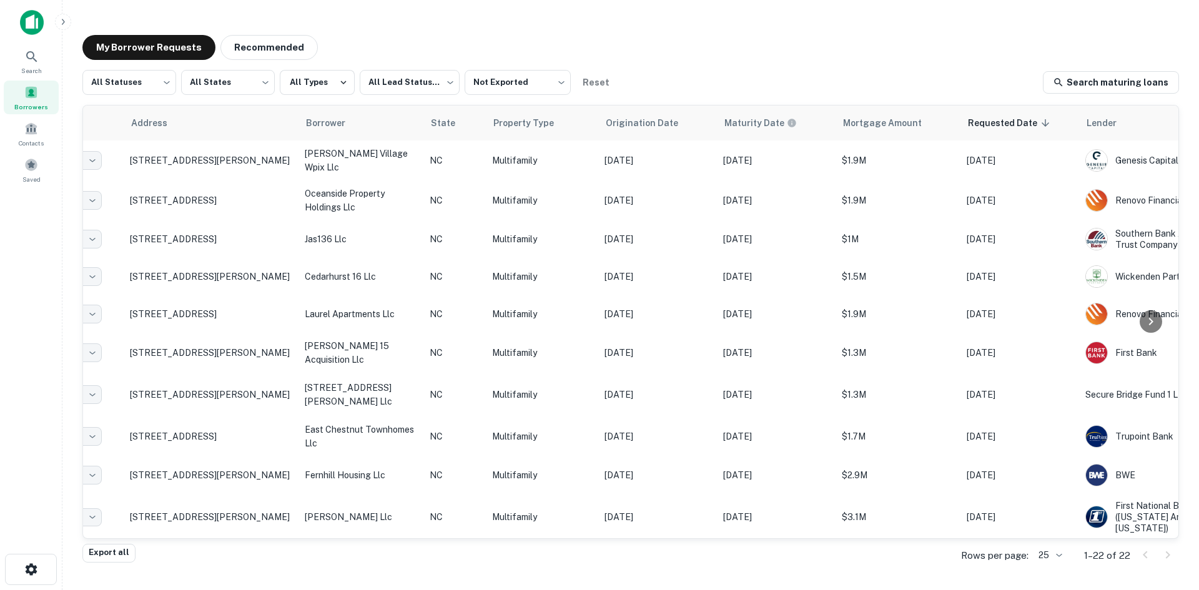
scroll to position [0, 295]
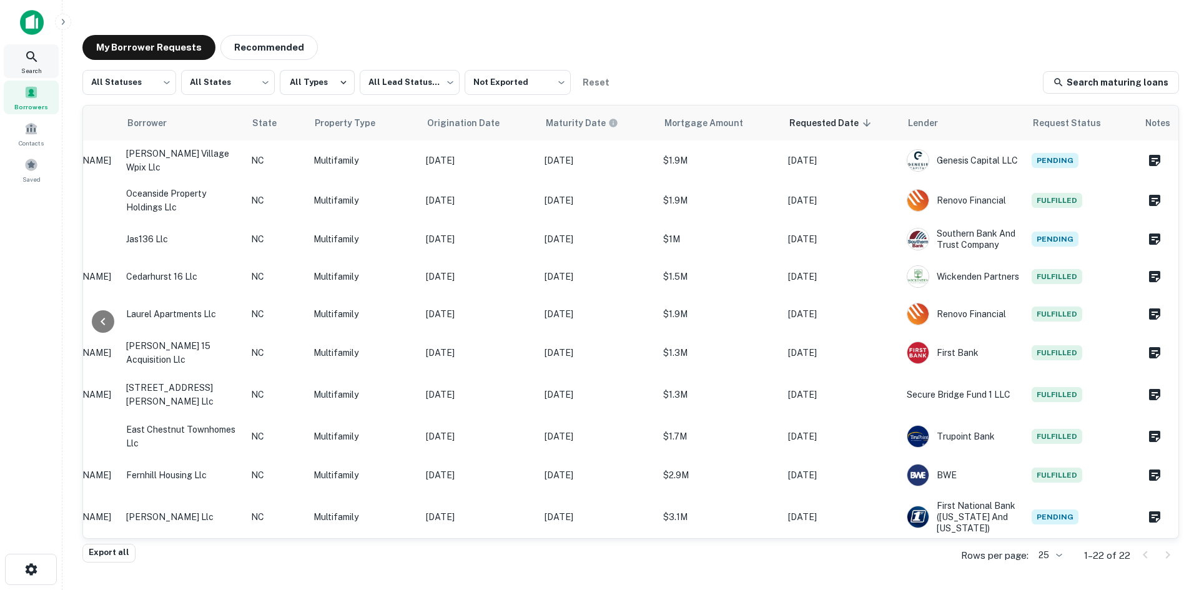
click at [32, 52] on icon at bounding box center [31, 56] width 11 height 11
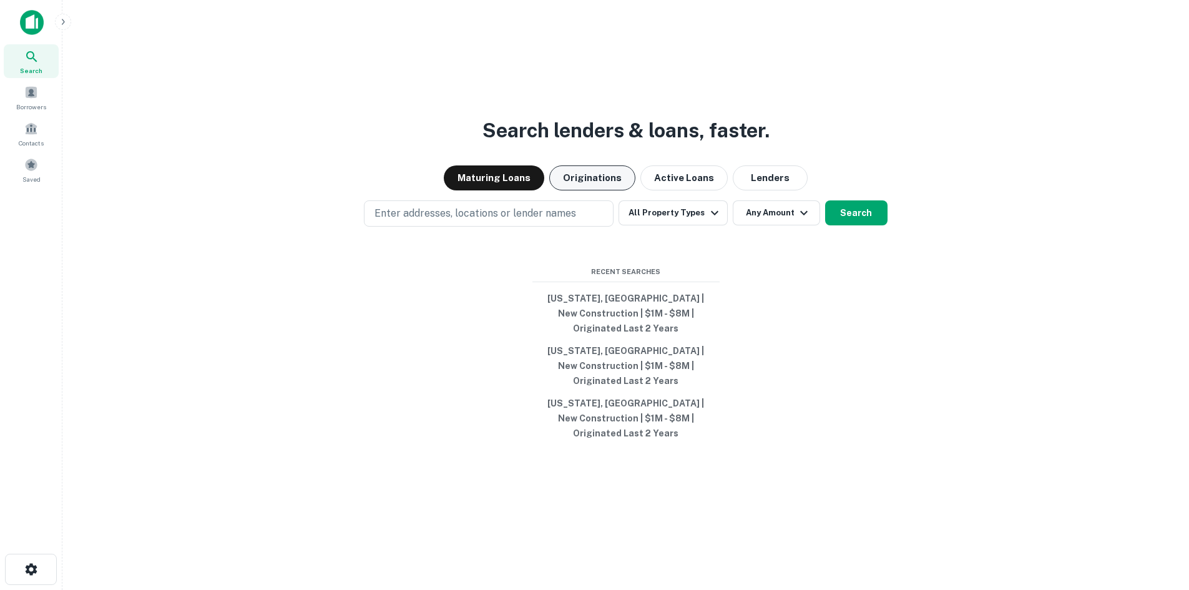
click at [589, 190] on button "Originations" at bounding box center [592, 177] width 86 height 25
click at [34, 177] on span "Saved" at bounding box center [31, 179] width 18 height 10
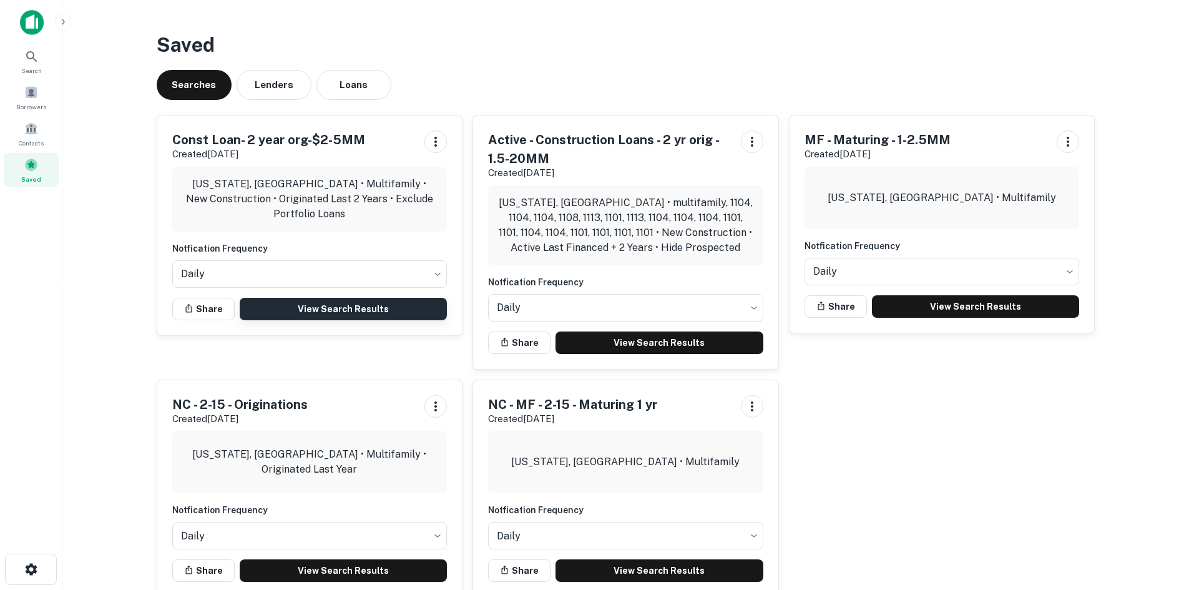
click at [353, 307] on link "View Search Results" at bounding box center [344, 309] width 208 height 22
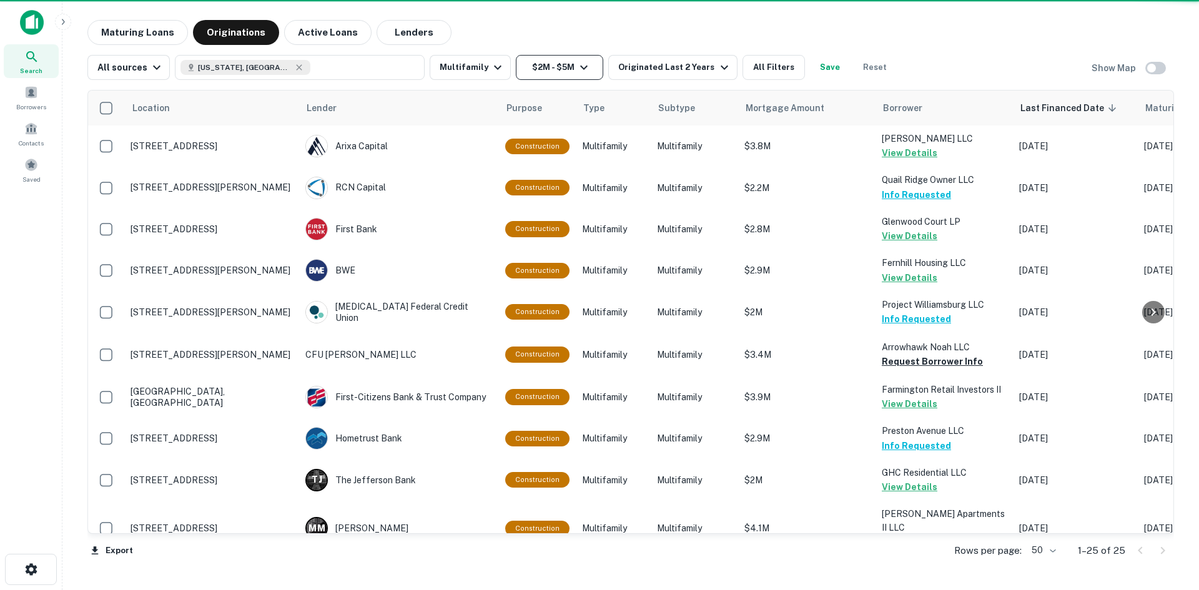
click at [548, 72] on button "$2M - $5M" at bounding box center [559, 67] width 87 height 25
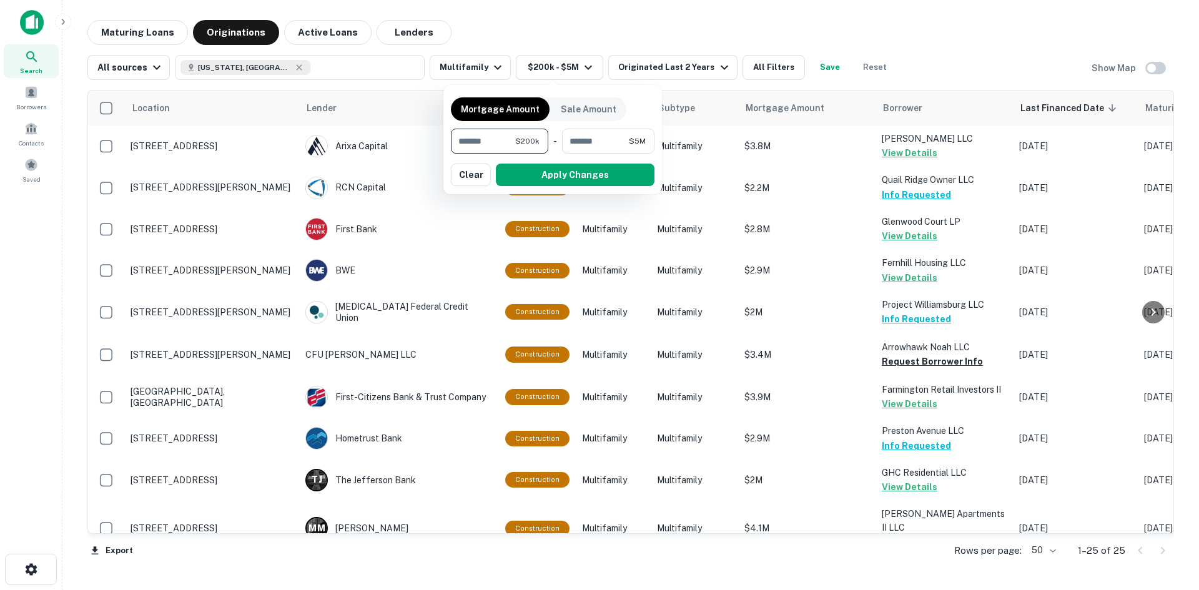
type input "*"
type input "*******"
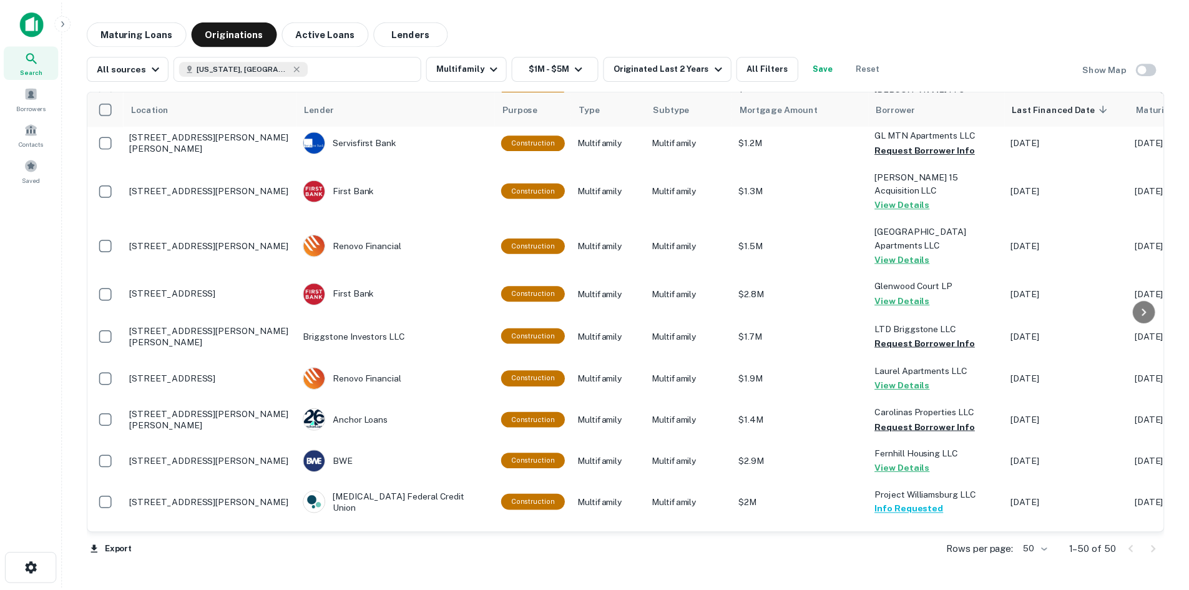
scroll to position [250, 0]
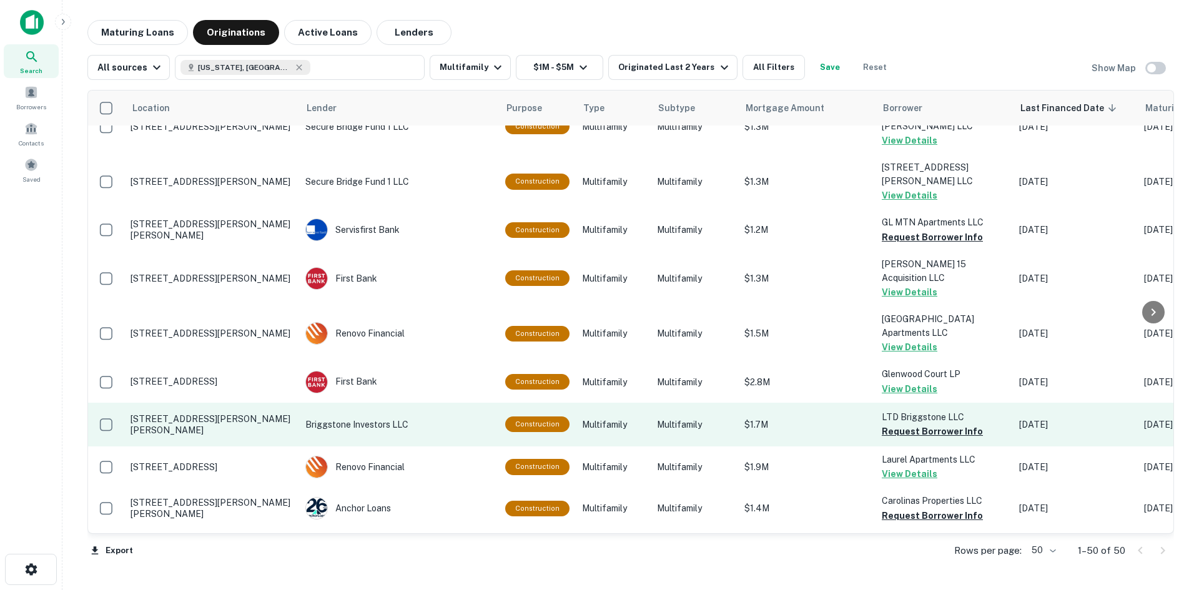
click at [241, 413] on p "[STREET_ADDRESS][PERSON_NAME][PERSON_NAME]" at bounding box center [211, 424] width 162 height 22
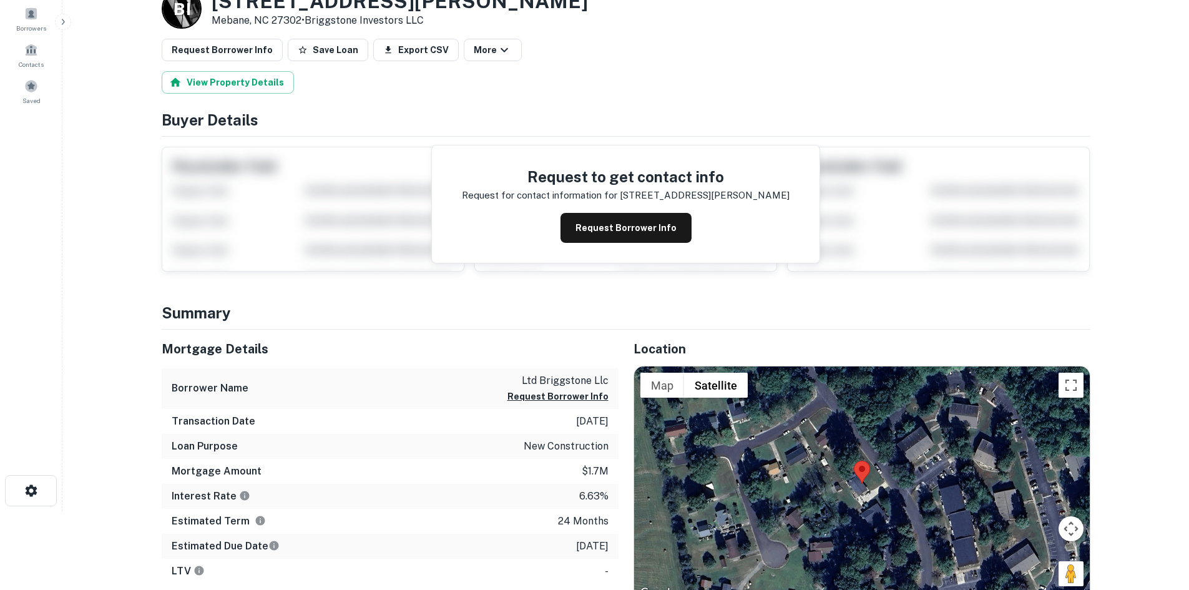
scroll to position [125, 0]
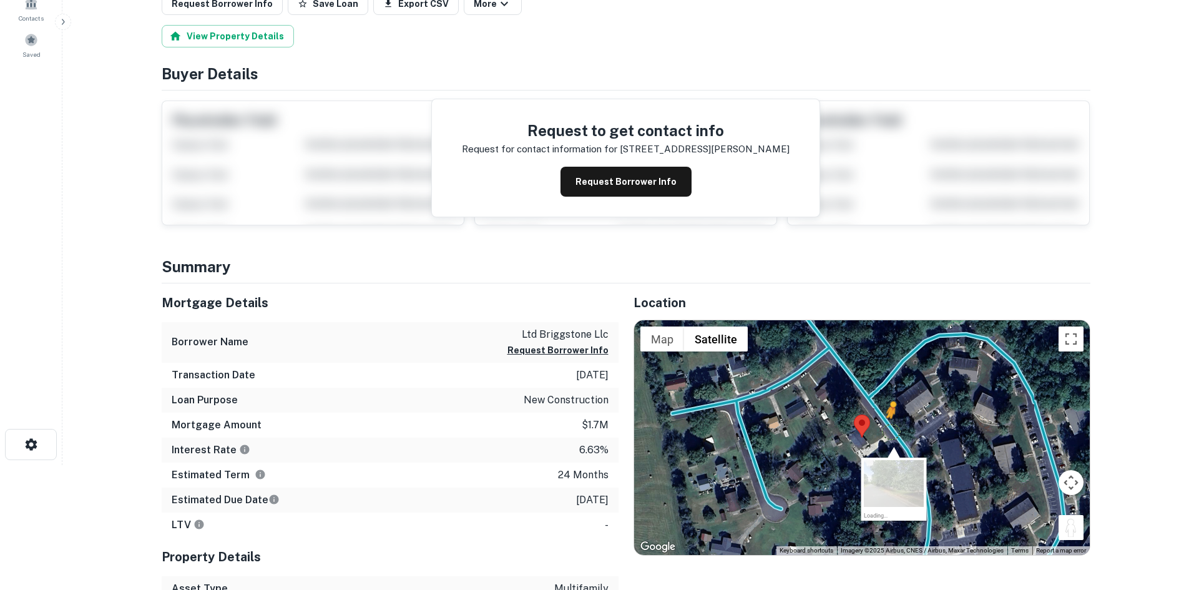
drag, startPoint x: 1063, startPoint y: 536, endPoint x: 890, endPoint y: 431, distance: 202.3
click at [890, 431] on div "To activate drag with keyboard, press Alt + Enter. Once in keyboard drag state,…" at bounding box center [862, 437] width 456 height 235
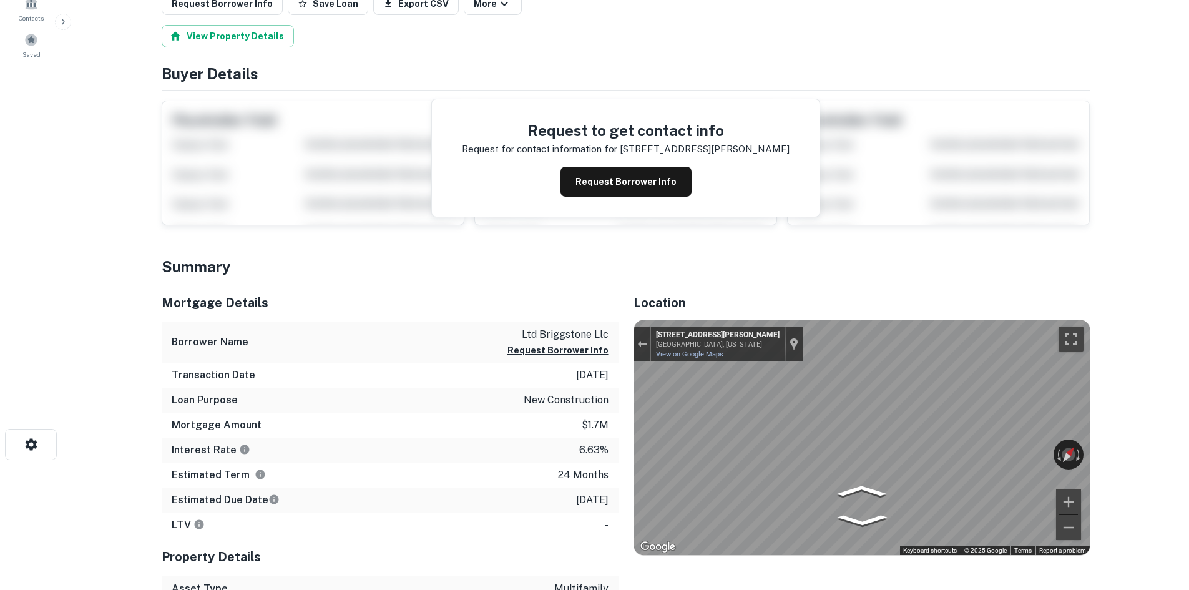
click at [1189, 423] on html "Search Borrowers Contacts Saved Back to search Loan Details B I 709 N Carr St M…" at bounding box center [594, 170] width 1189 height 590
click at [1061, 454] on div "← Move left → Move right ↑ Move up ↓ Move down + Zoom in - Zoom out 712 N Carr …" at bounding box center [862, 437] width 456 height 235
click at [890, 493] on icon "Go Northwest, N Carr St" at bounding box center [882, 498] width 92 height 26
click at [890, 493] on icon "Go Northwest, N Carr St" at bounding box center [883, 498] width 92 height 26
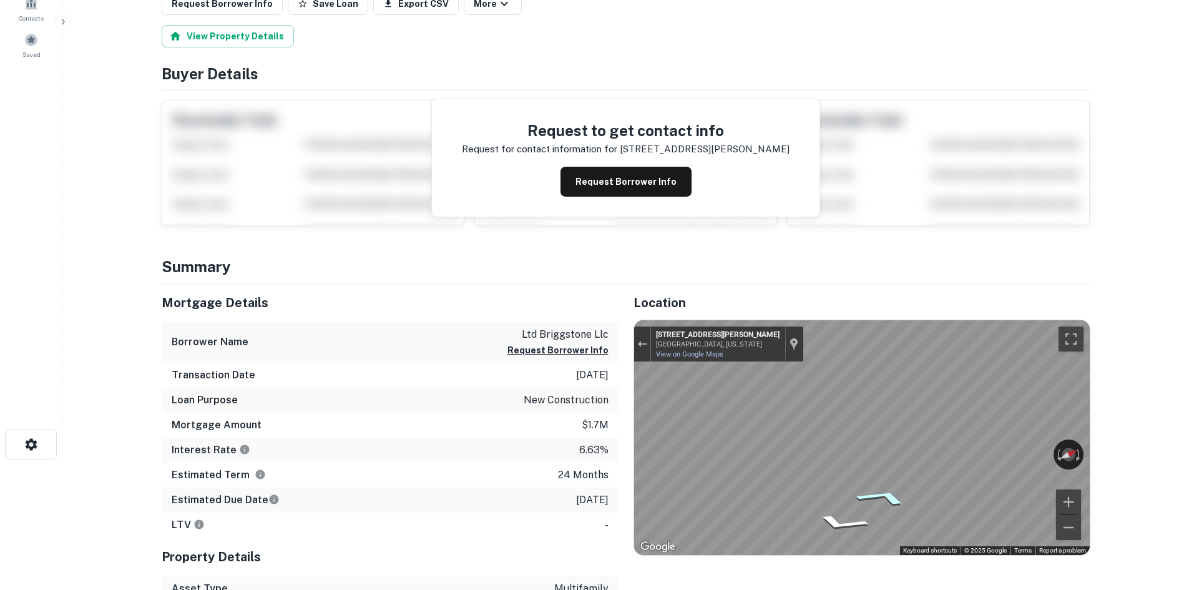
click at [890, 493] on icon "Go Northwest, N Carr St" at bounding box center [883, 498] width 92 height 26
click at [890, 493] on icon "Go Northwest, N Carr St" at bounding box center [882, 498] width 92 height 26
click at [888, 493] on icon "Go Northwest, N Carr St" at bounding box center [882, 497] width 92 height 25
click at [821, 506] on icon "Go Southeast, N Carr St" at bounding box center [818, 509] width 79 height 28
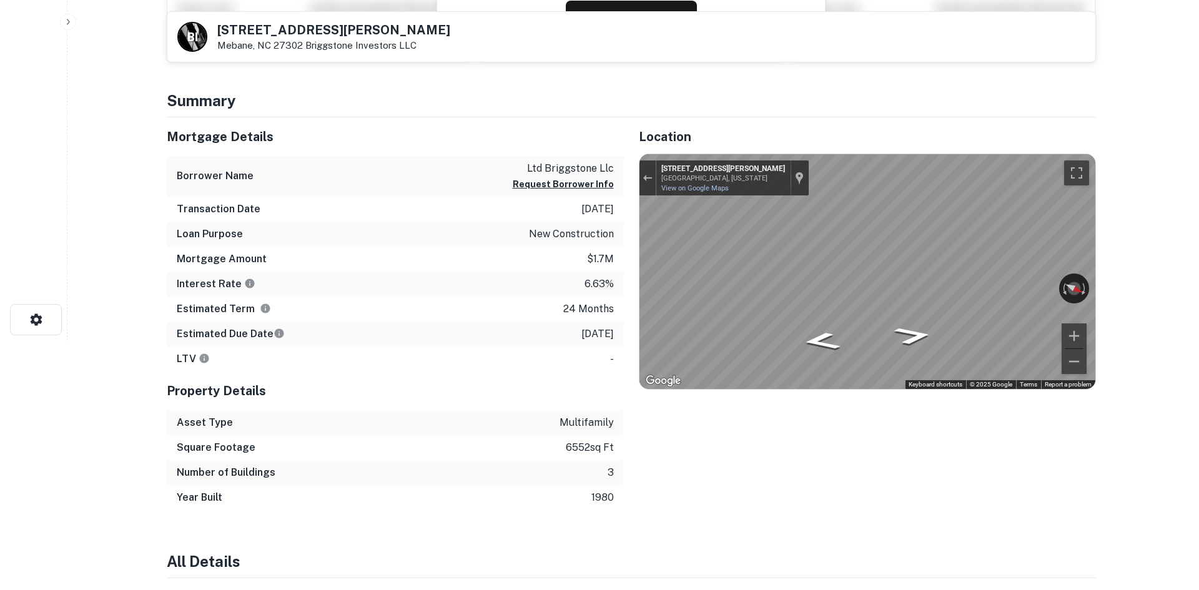
scroll to position [0, 0]
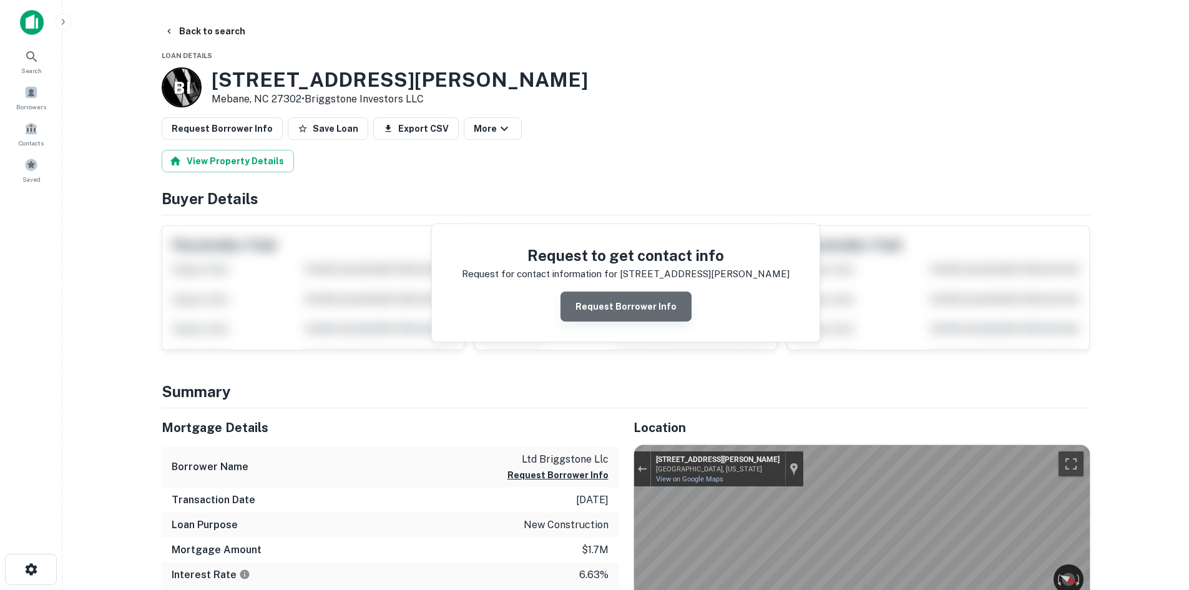
click at [631, 310] on button "Request Borrower Info" at bounding box center [626, 307] width 131 height 30
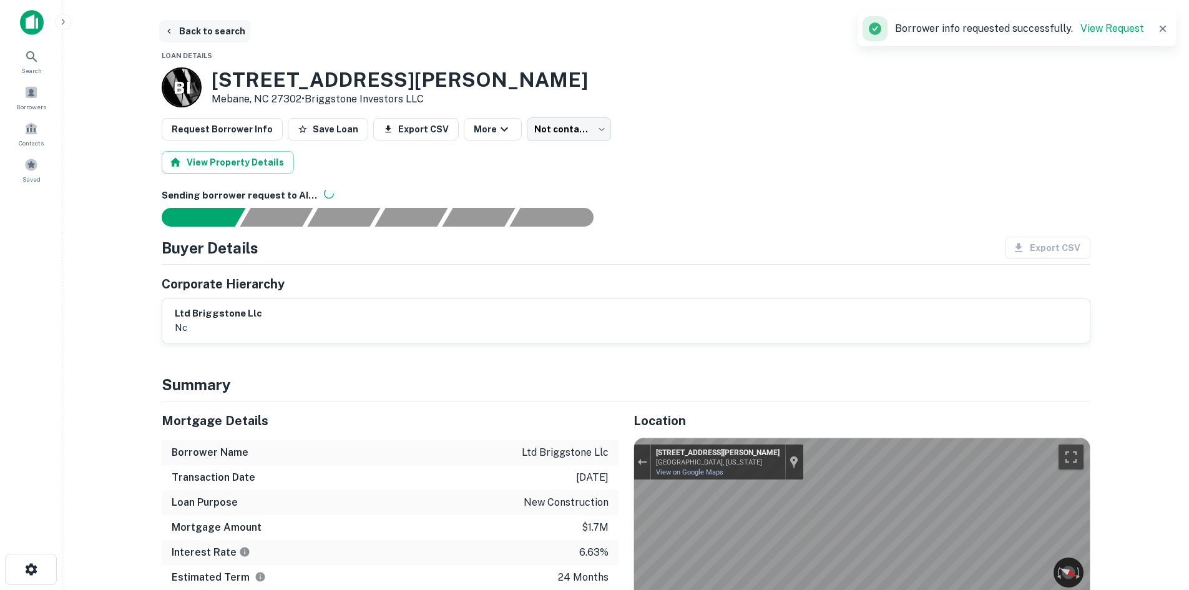
click at [220, 27] on button "Back to search" at bounding box center [204, 31] width 91 height 22
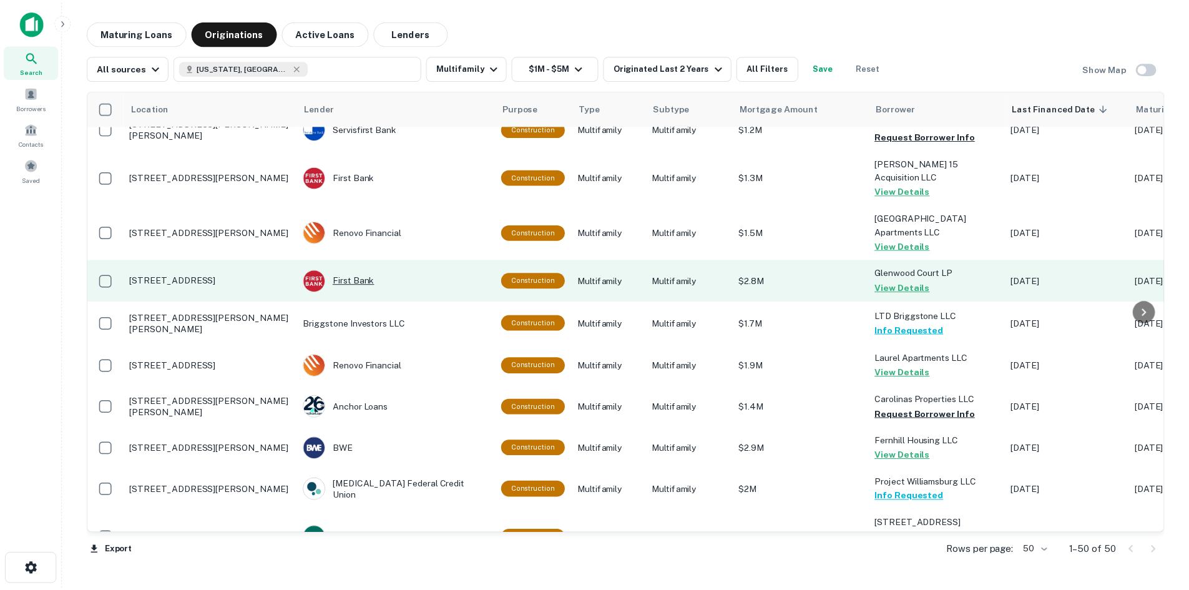
scroll to position [375, 0]
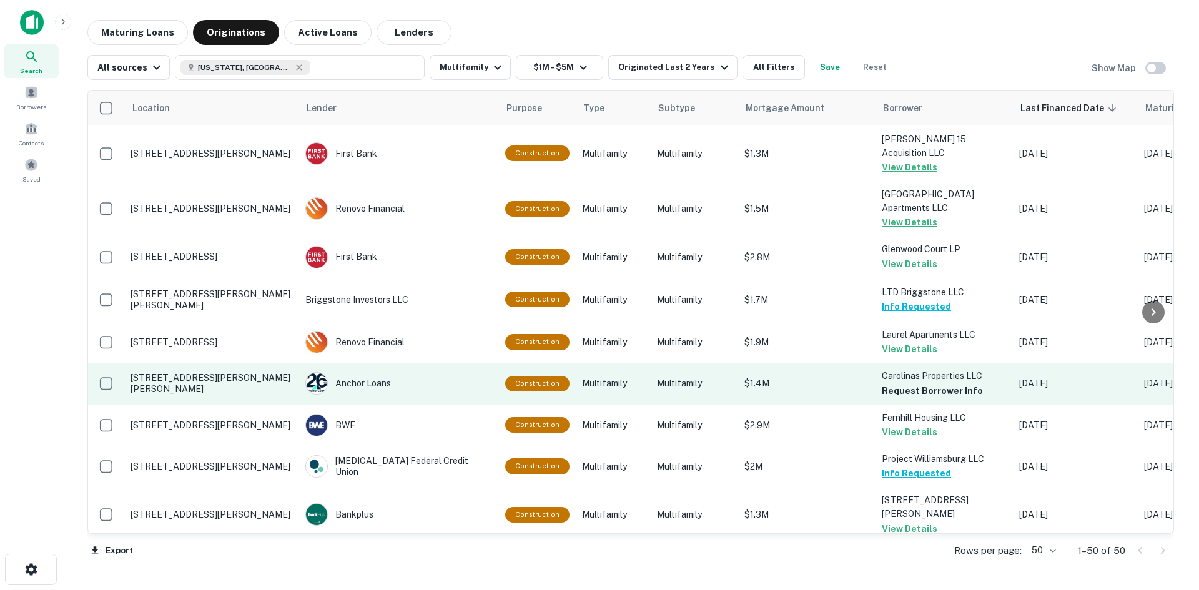
click at [247, 372] on p "3050 Sloan Dr Charlotte, NC 28208" at bounding box center [211, 383] width 162 height 22
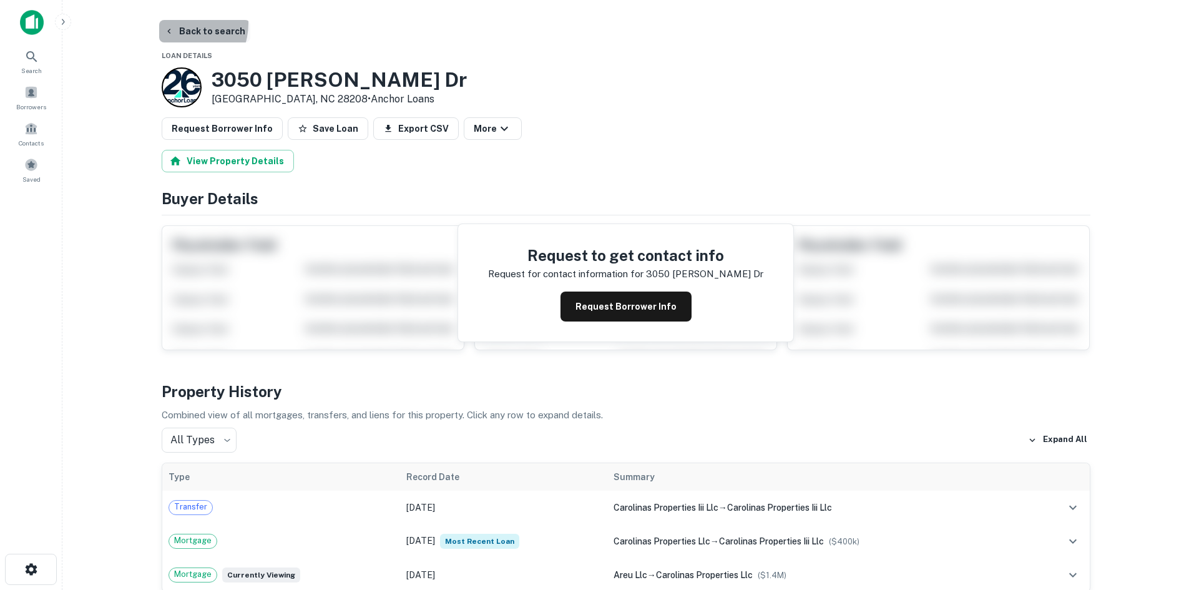
click at [177, 23] on button "Back to search" at bounding box center [204, 31] width 91 height 22
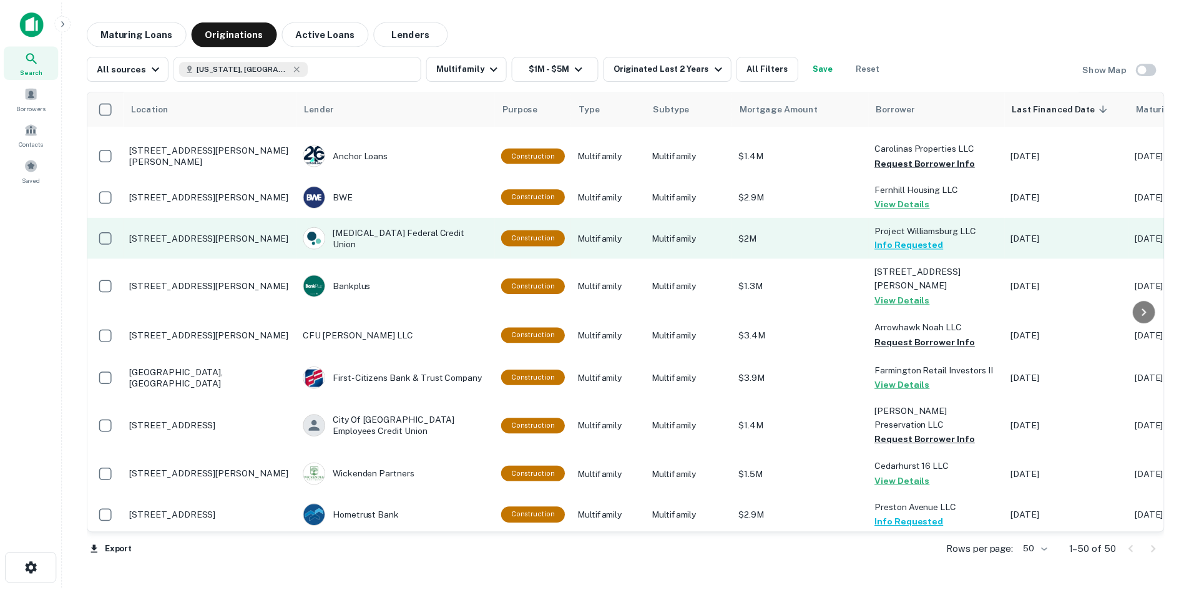
scroll to position [624, 0]
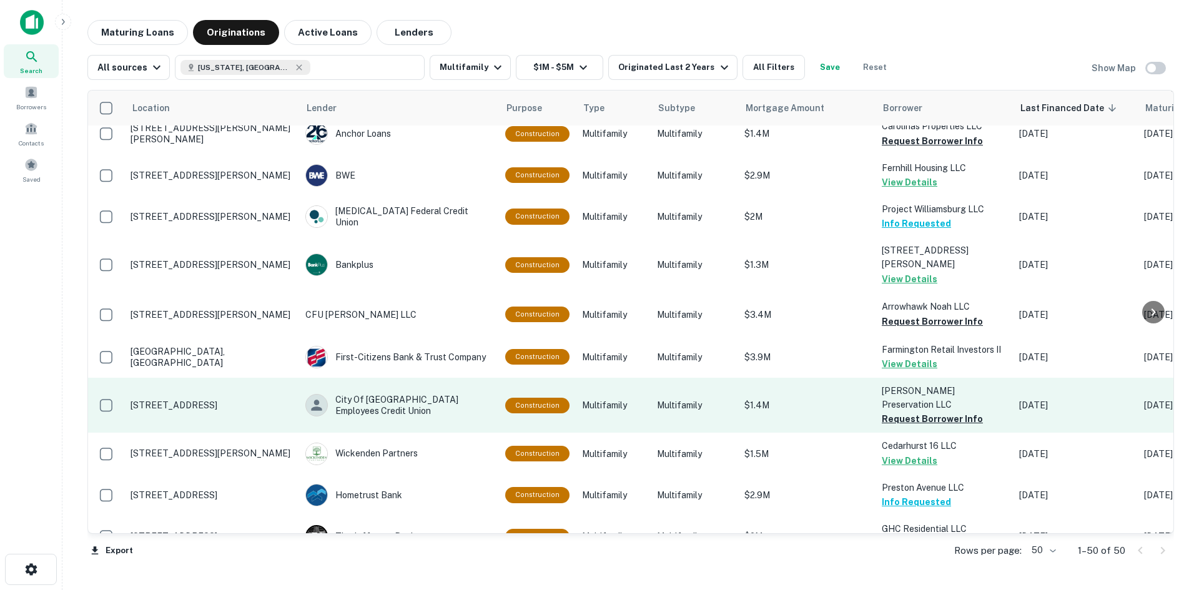
click at [224, 400] on p "[STREET_ADDRESS]" at bounding box center [211, 405] width 162 height 11
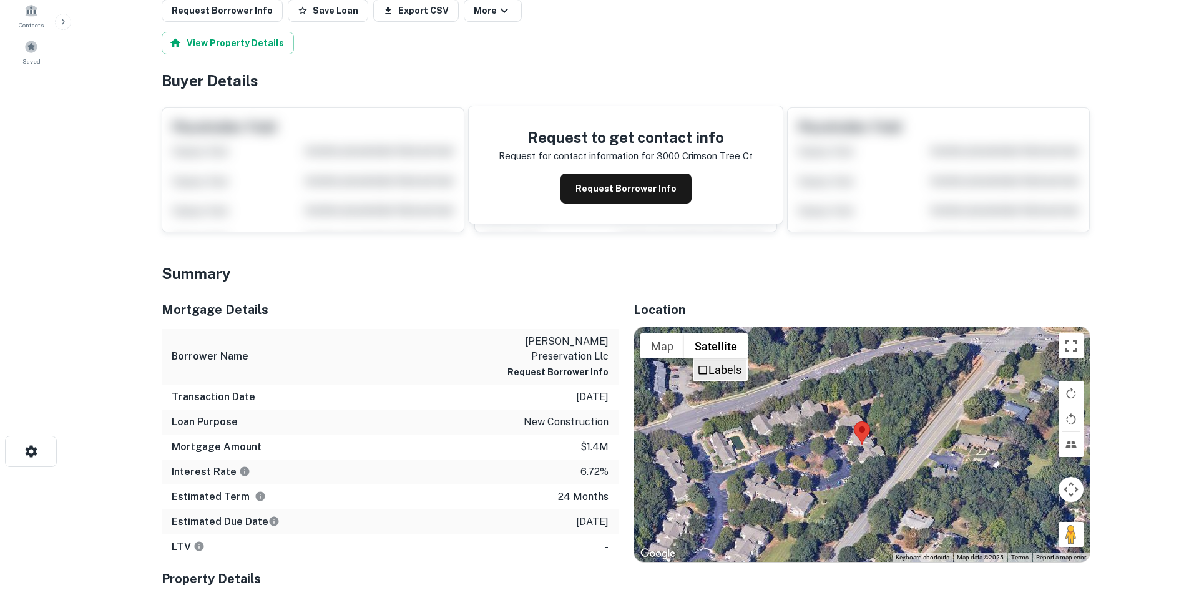
scroll to position [125, 0]
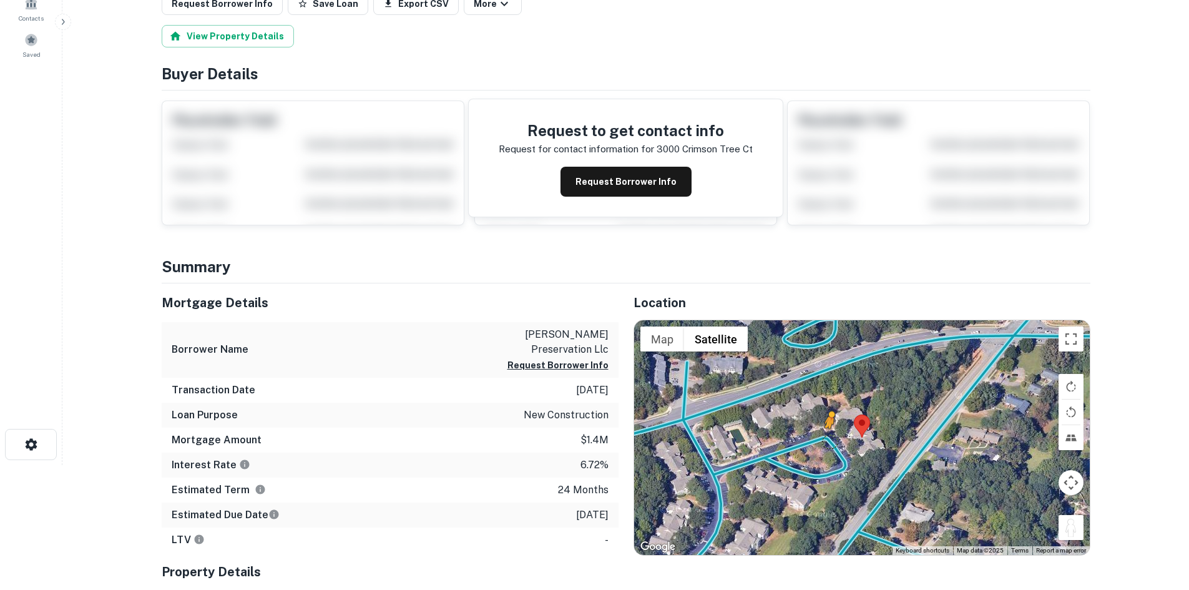
drag, startPoint x: 1070, startPoint y: 534, endPoint x: 830, endPoint y: 441, distance: 257.4
click at [830, 441] on div "To activate drag with keyboard, press Alt + Enter. Once in keyboard drag state,…" at bounding box center [862, 437] width 456 height 235
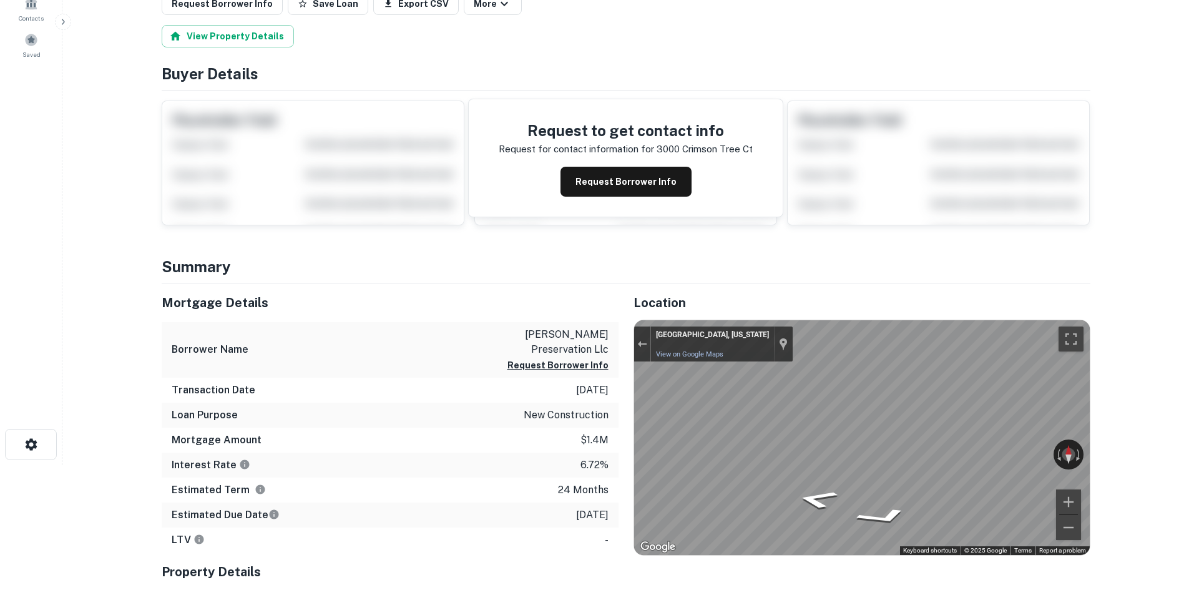
click at [621, 385] on div "Location ← Move left → Move right ↑ Move up ↓ Move down + Zoom in - Zoom out Ho…" at bounding box center [855, 512] width 472 height 458
click at [629, 425] on div "Location ← Move left → Move right ↑ Move up ↓ Move down + Zoom in - Zoom out Ho…" at bounding box center [855, 512] width 472 height 458
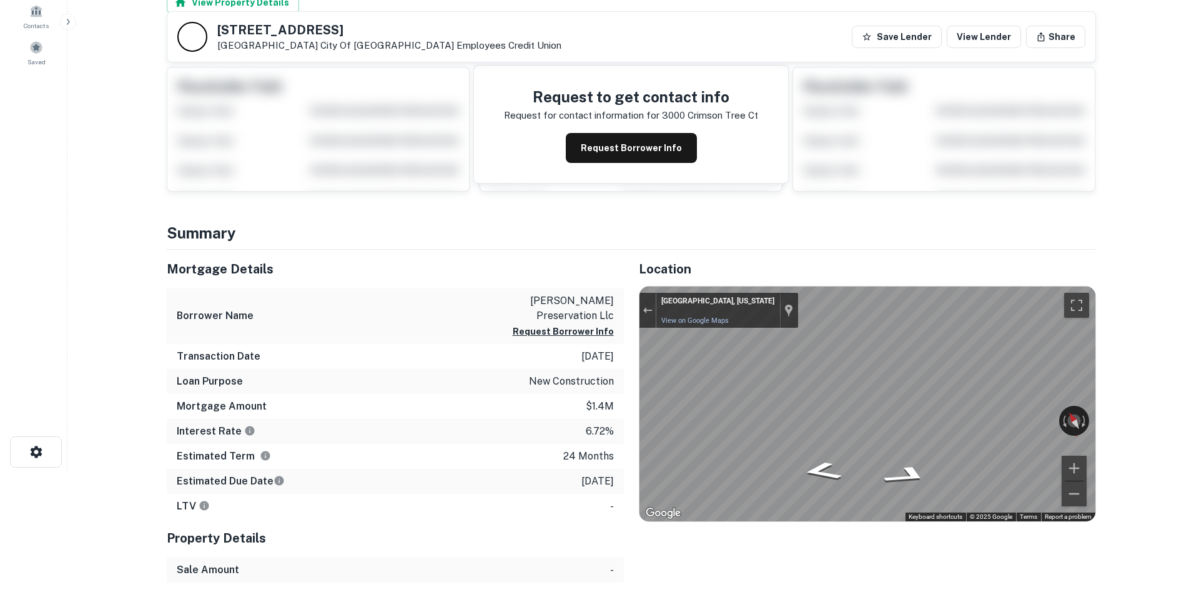
scroll to position [0, 0]
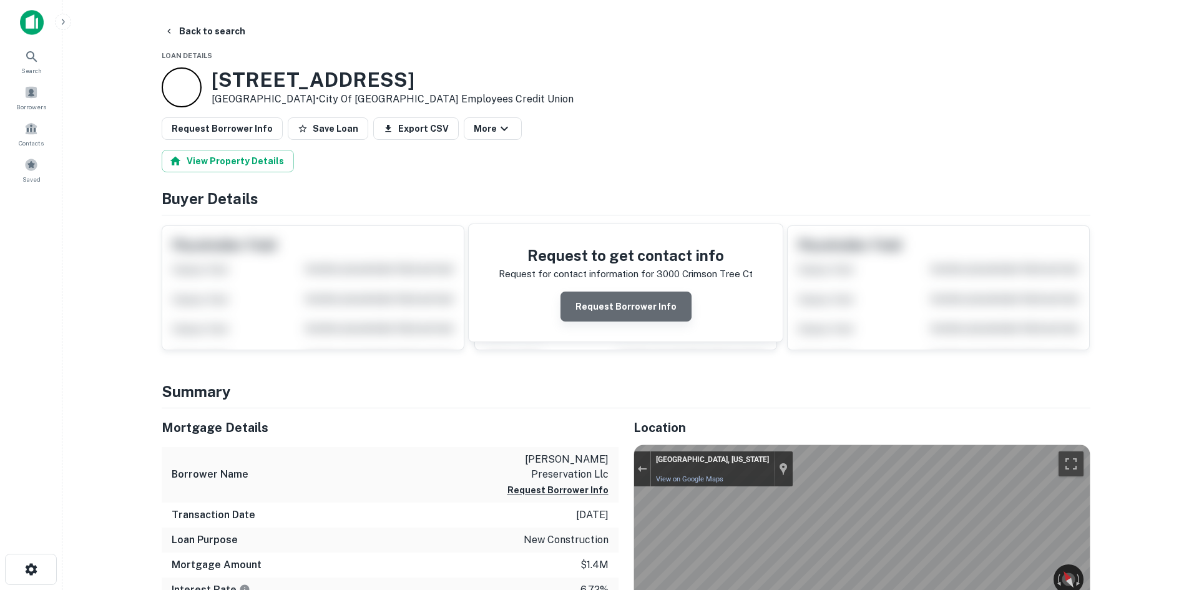
click at [646, 305] on button "Request Borrower Info" at bounding box center [626, 307] width 131 height 30
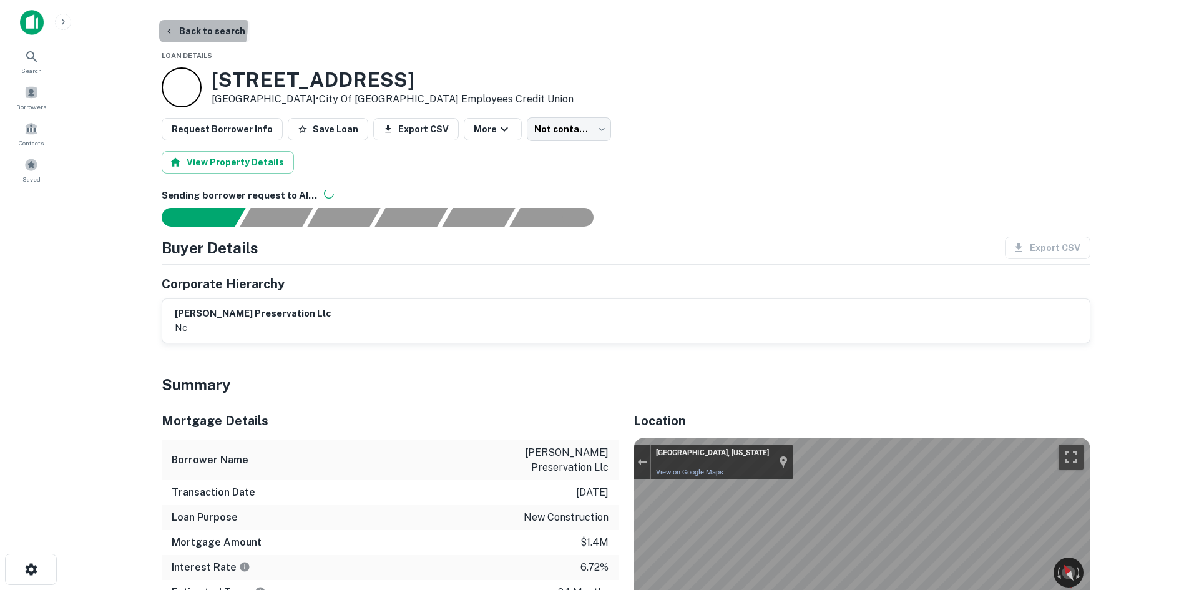
click at [175, 26] on button "Back to search" at bounding box center [204, 31] width 91 height 22
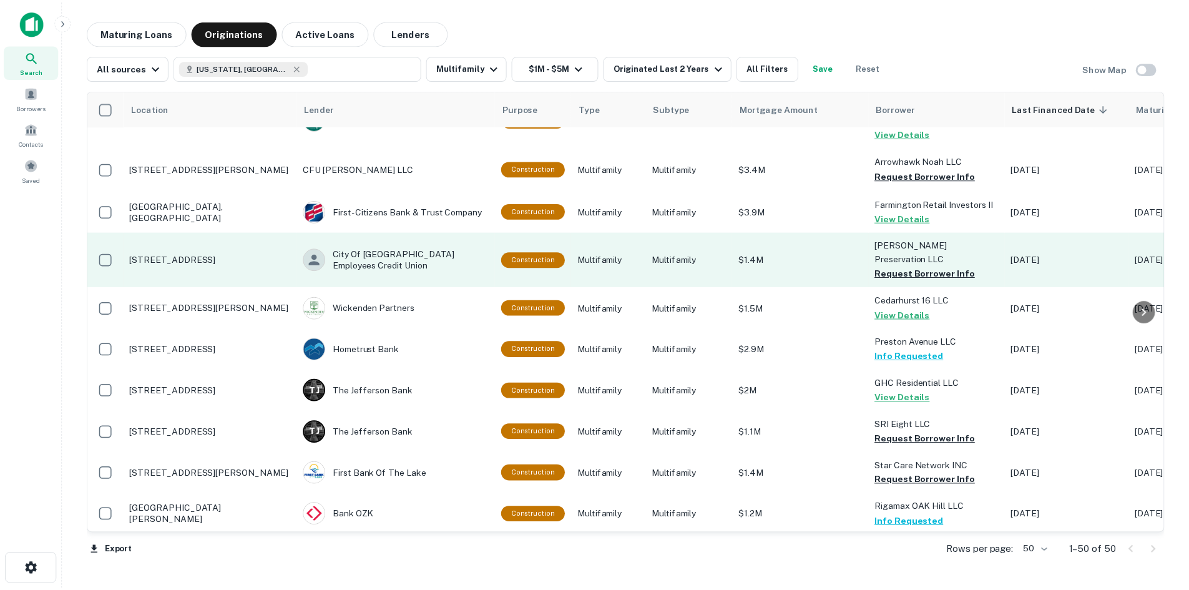
scroll to position [812, 0]
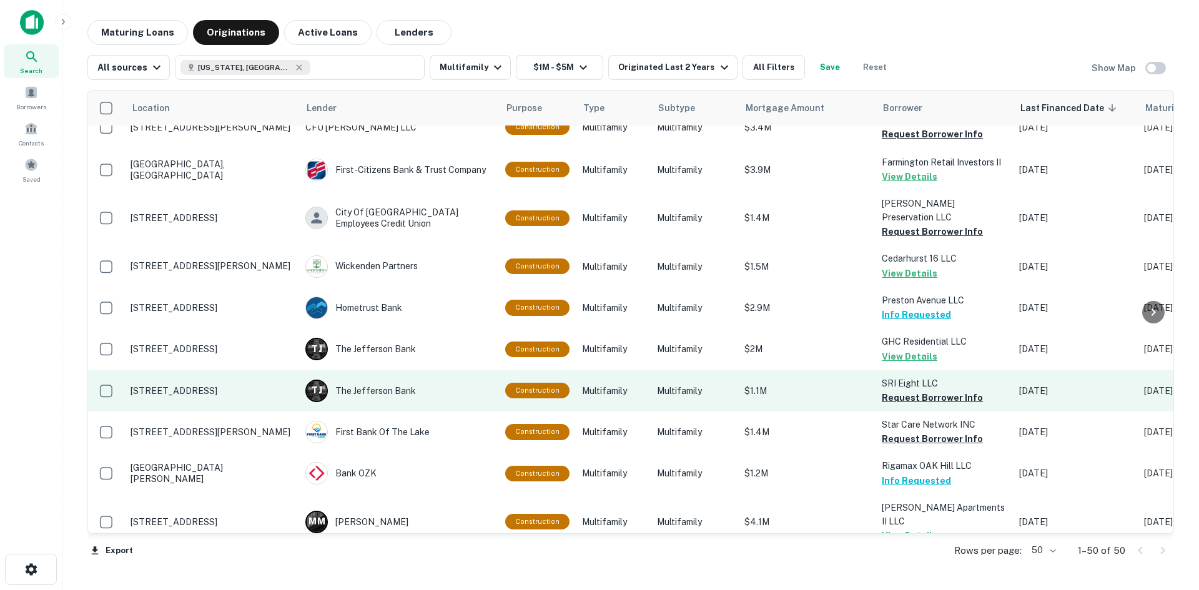
click at [259, 385] on p "[STREET_ADDRESS]" at bounding box center [211, 390] width 162 height 11
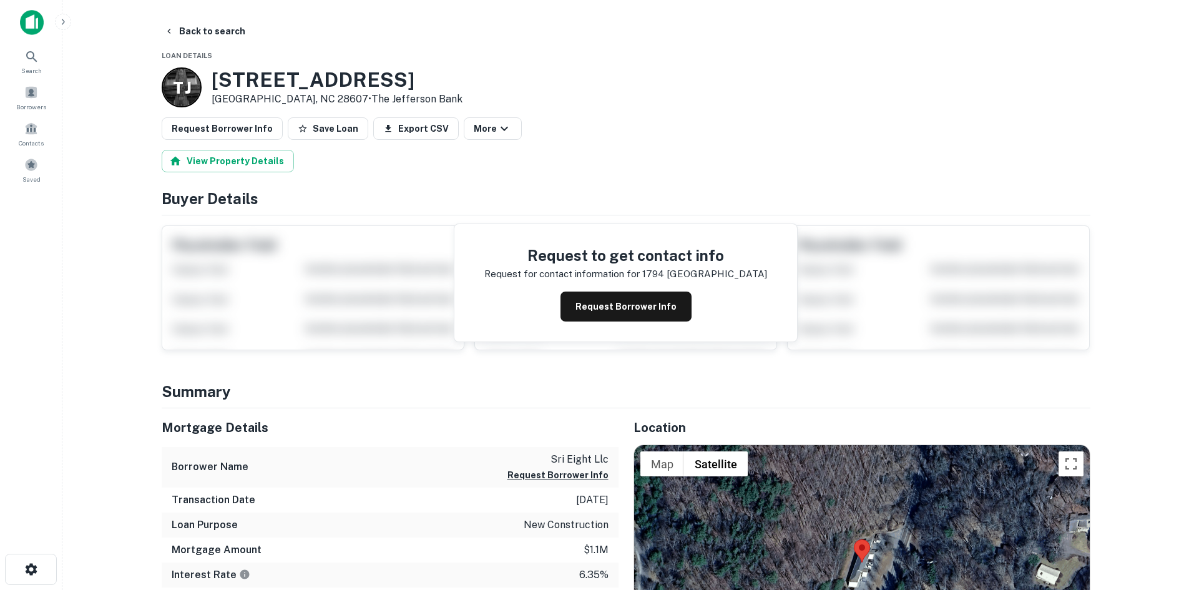
scroll to position [187, 0]
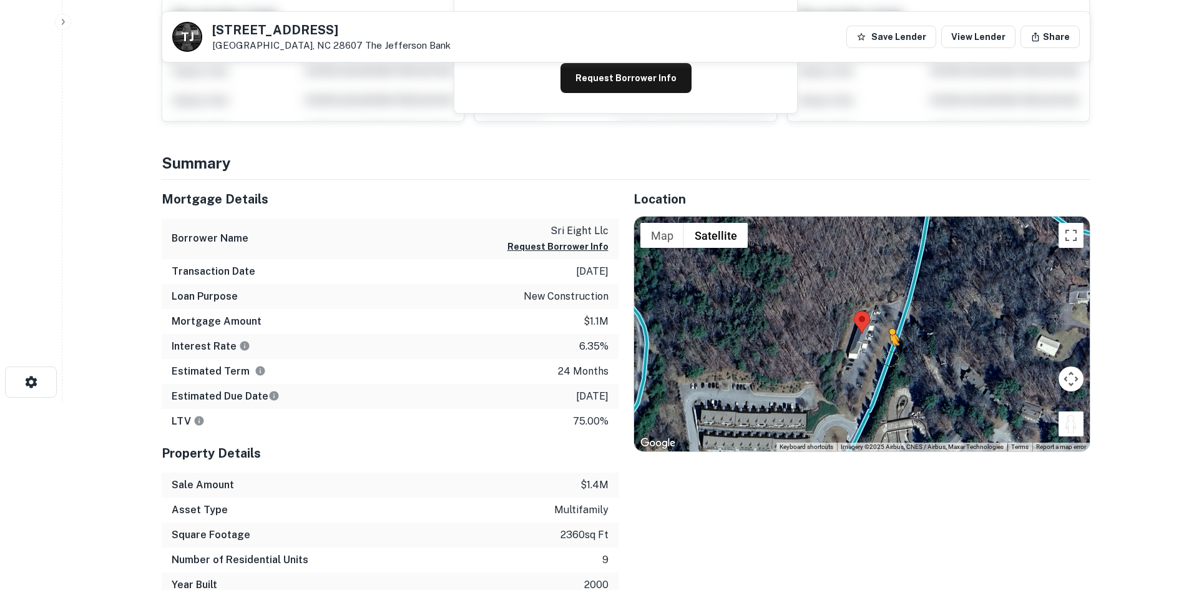
drag, startPoint x: 1076, startPoint y: 429, endPoint x: 890, endPoint y: 358, distance: 199.6
click at [890, 358] on div "To activate drag with keyboard, press Alt + Enter. Once in keyboard drag state,…" at bounding box center [862, 334] width 456 height 235
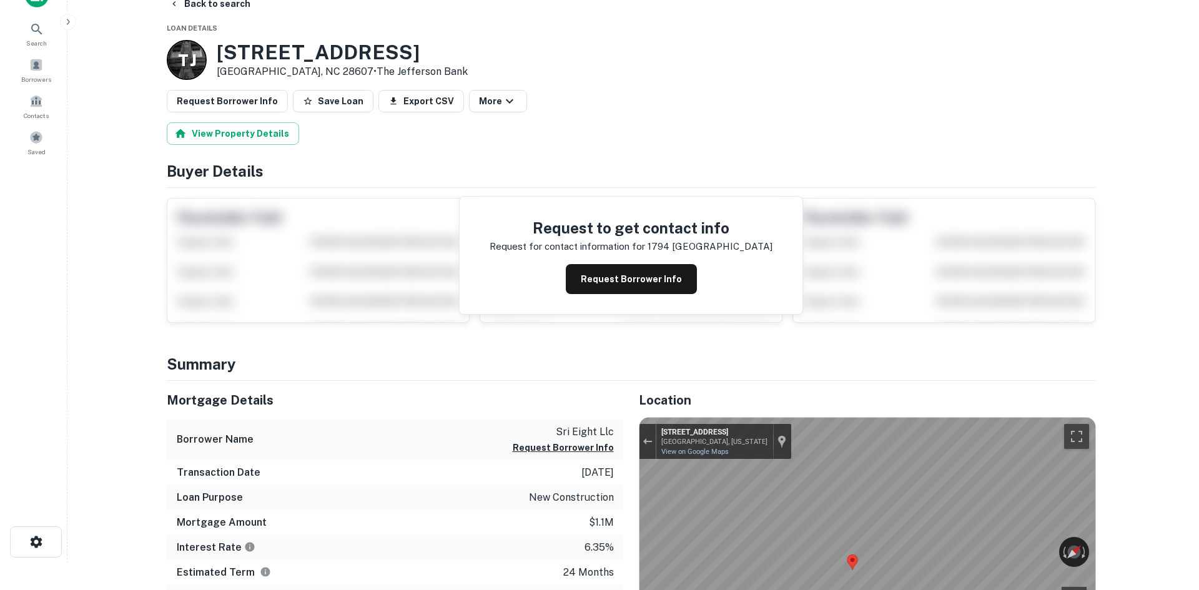
scroll to position [0, 0]
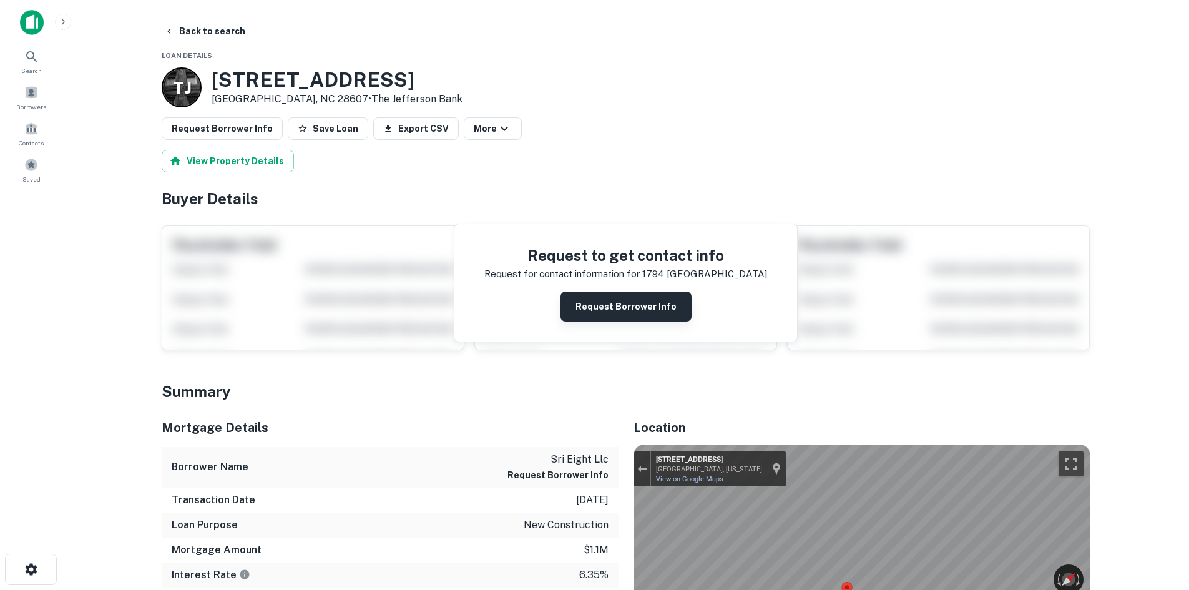
click at [629, 312] on button "Request Borrower Info" at bounding box center [626, 307] width 131 height 30
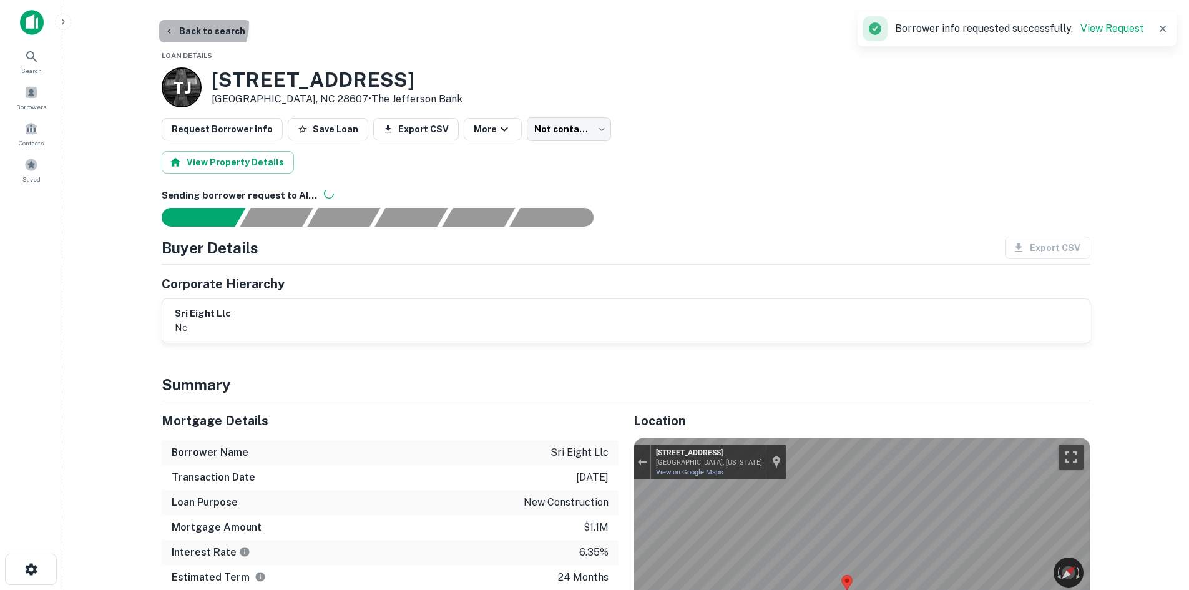
click at [179, 23] on button "Back to search" at bounding box center [204, 31] width 91 height 22
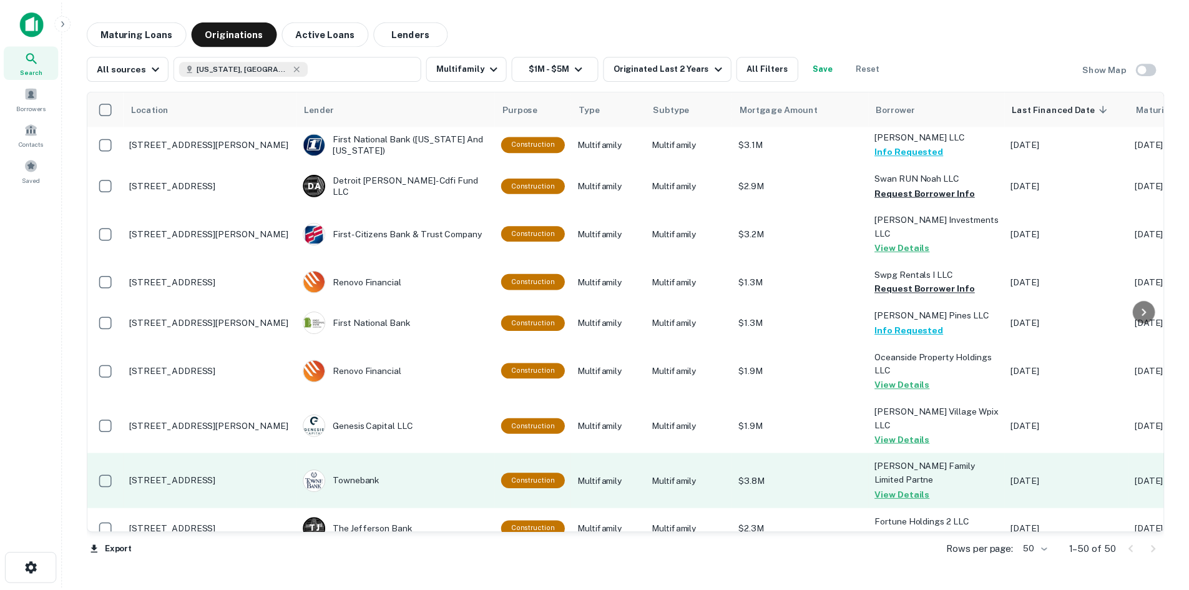
scroll to position [1795, 0]
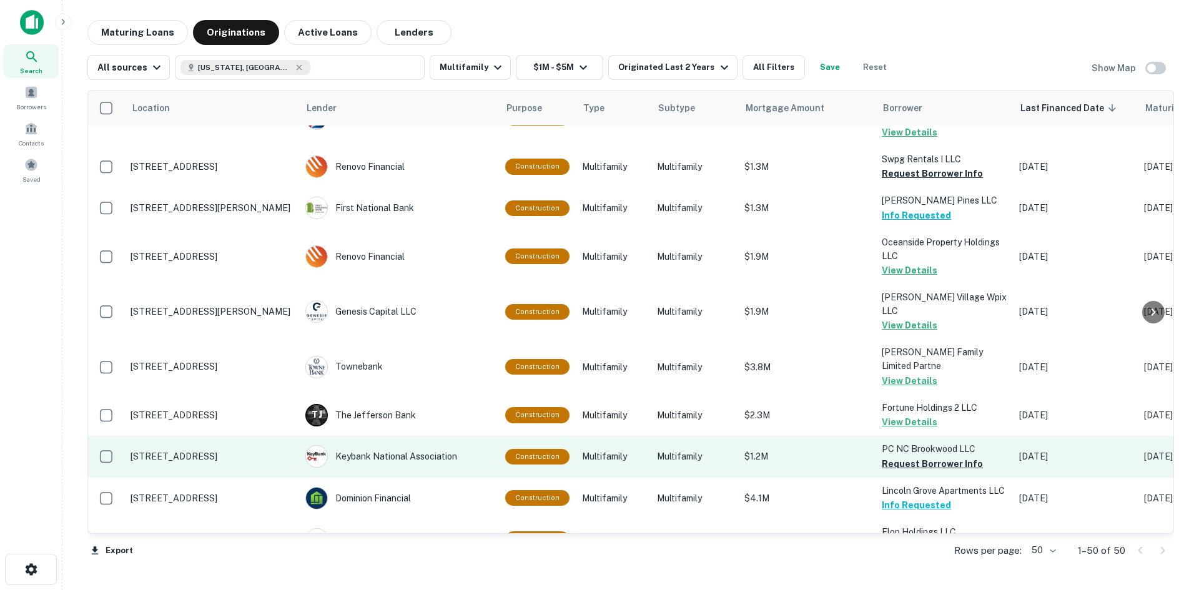
click at [237, 451] on p "[STREET_ADDRESS]" at bounding box center [211, 456] width 162 height 11
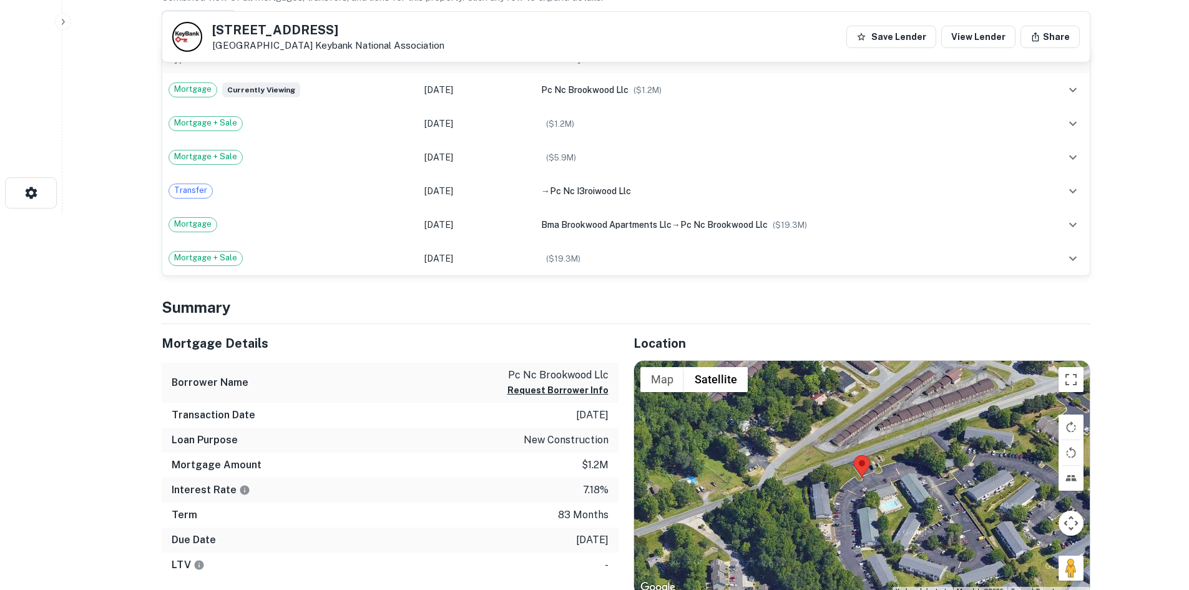
scroll to position [437, 0]
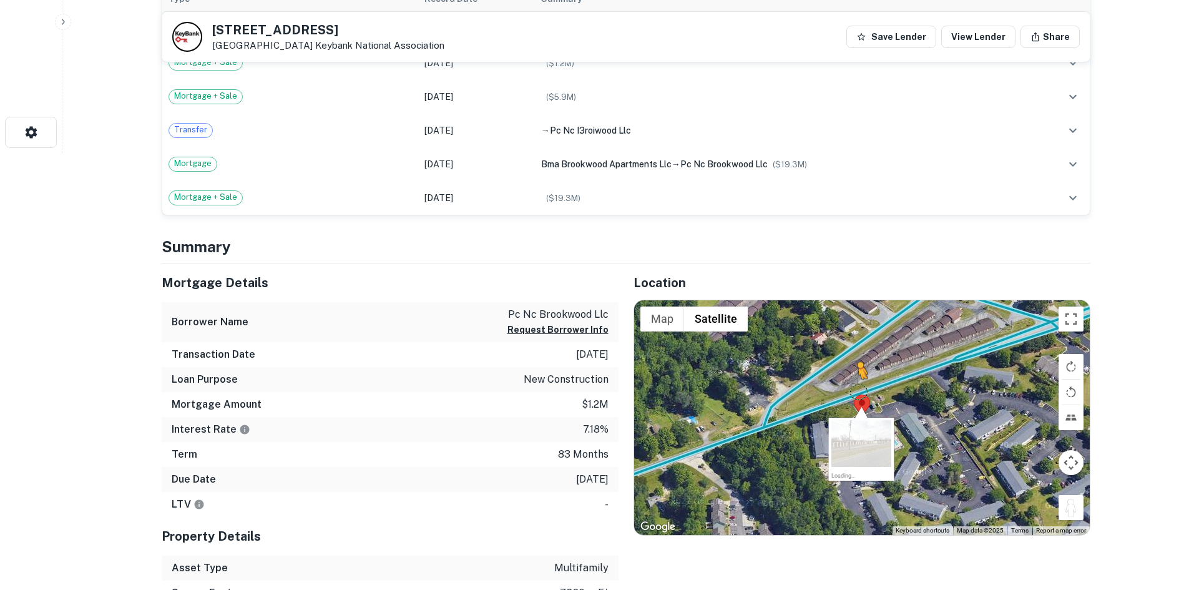
drag, startPoint x: 1083, startPoint y: 516, endPoint x: 857, endPoint y: 391, distance: 258.0
click at [857, 391] on div "To activate drag with keyboard, press Alt + Enter. Once in keyboard drag state,…" at bounding box center [862, 417] width 456 height 235
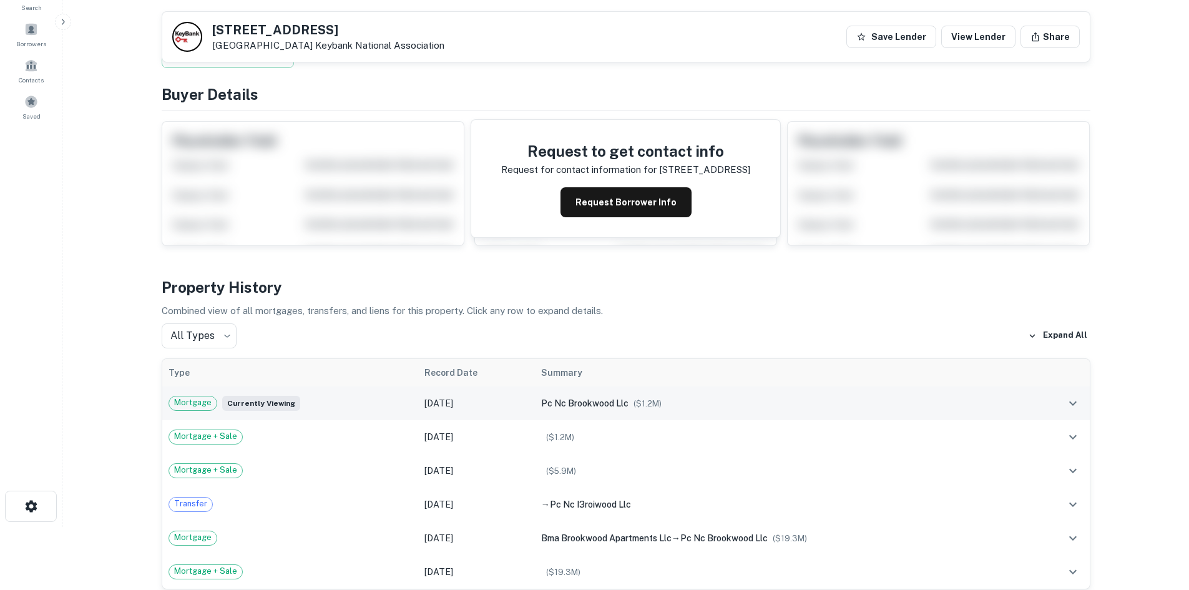
scroll to position [62, 0]
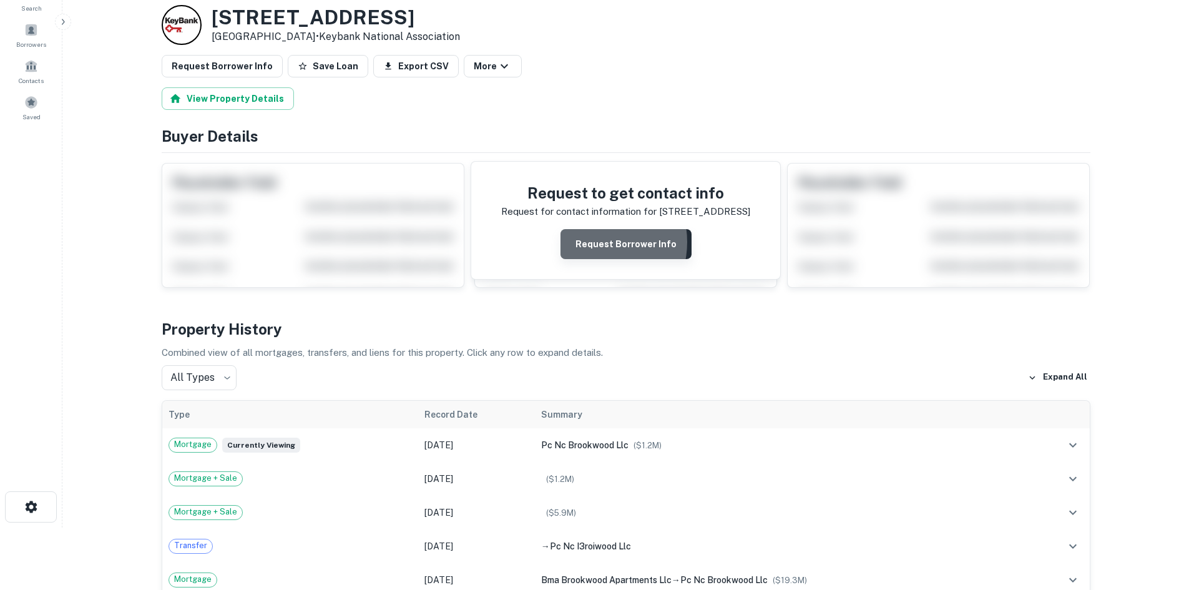
click at [592, 242] on button "Request Borrower Info" at bounding box center [626, 244] width 131 height 30
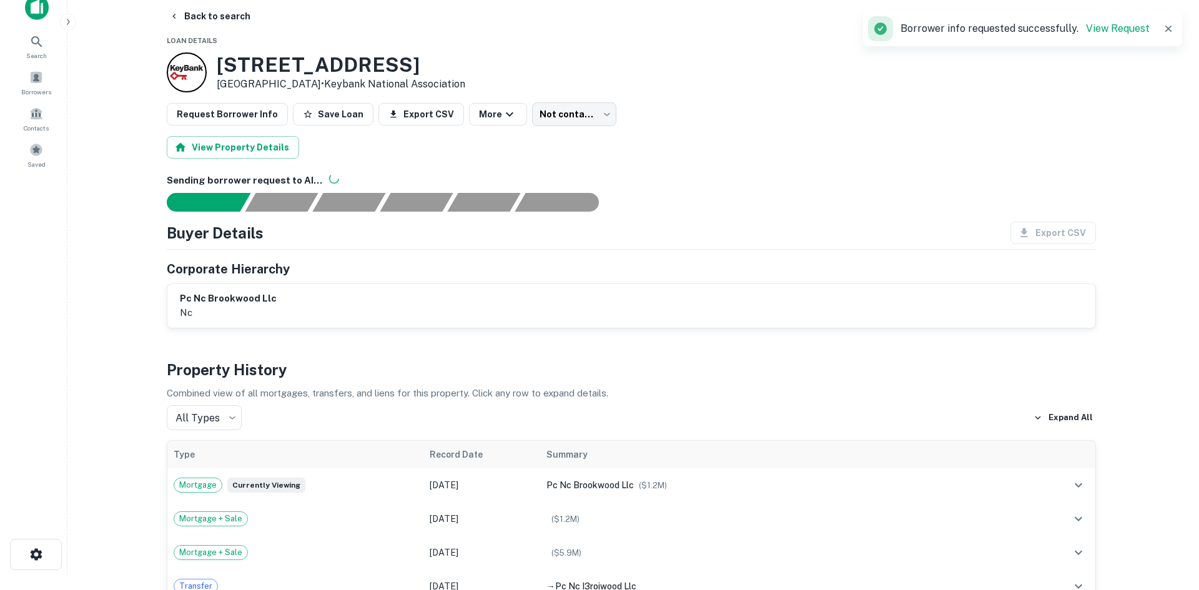
scroll to position [0, 0]
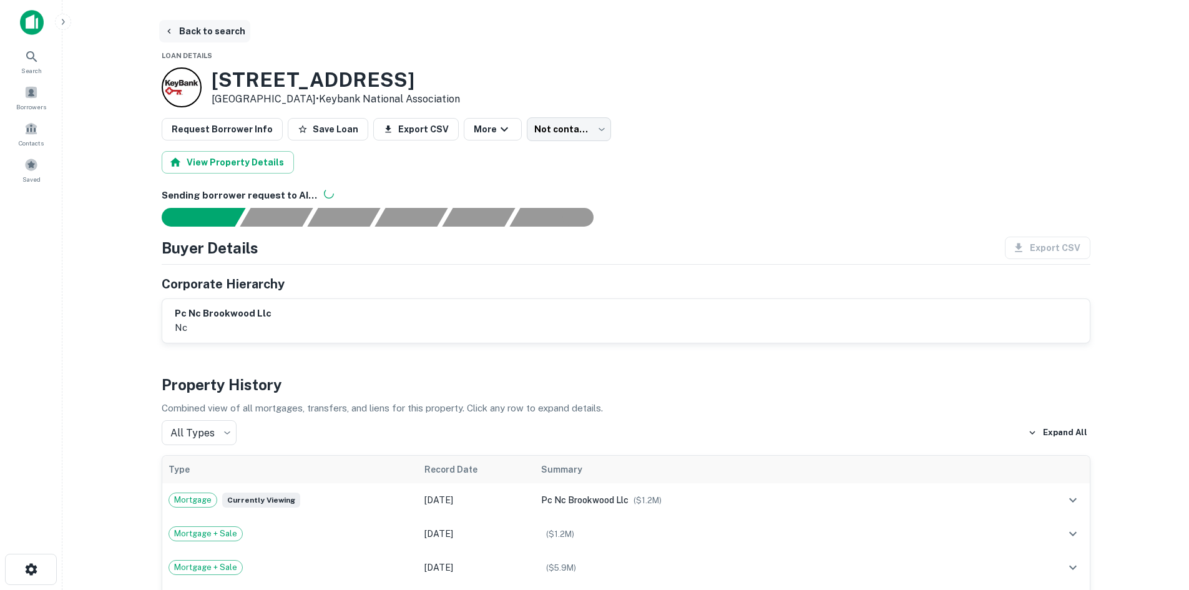
click at [173, 32] on icon "button" at bounding box center [169, 31] width 10 height 10
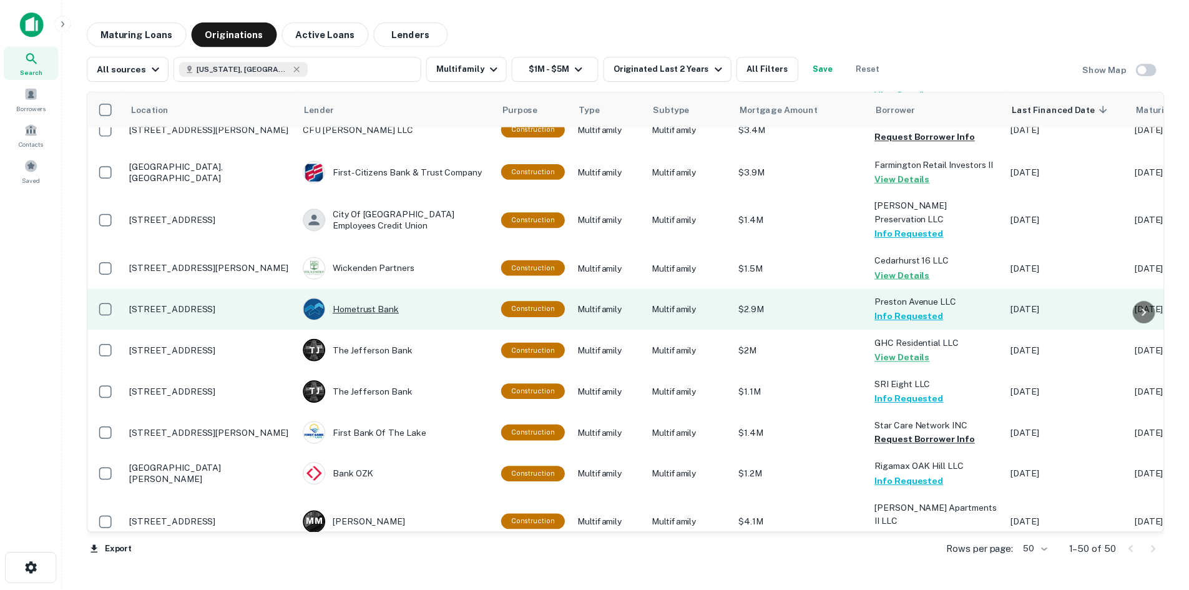
scroll to position [874, 0]
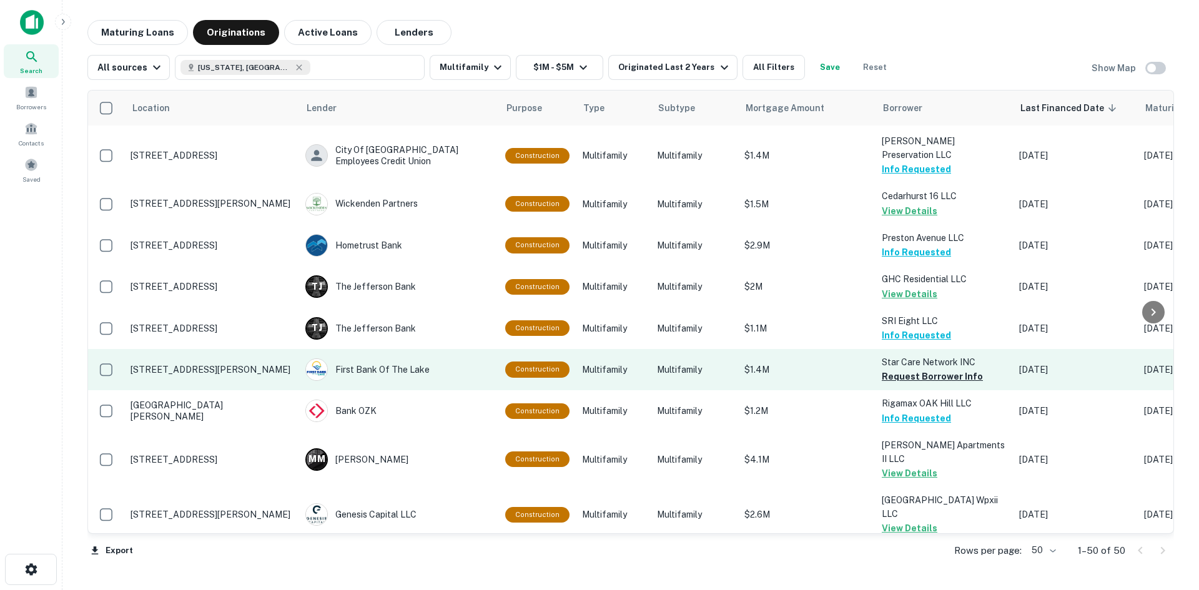
click at [214, 349] on td "[STREET_ADDRESS][PERSON_NAME]" at bounding box center [211, 369] width 175 height 41
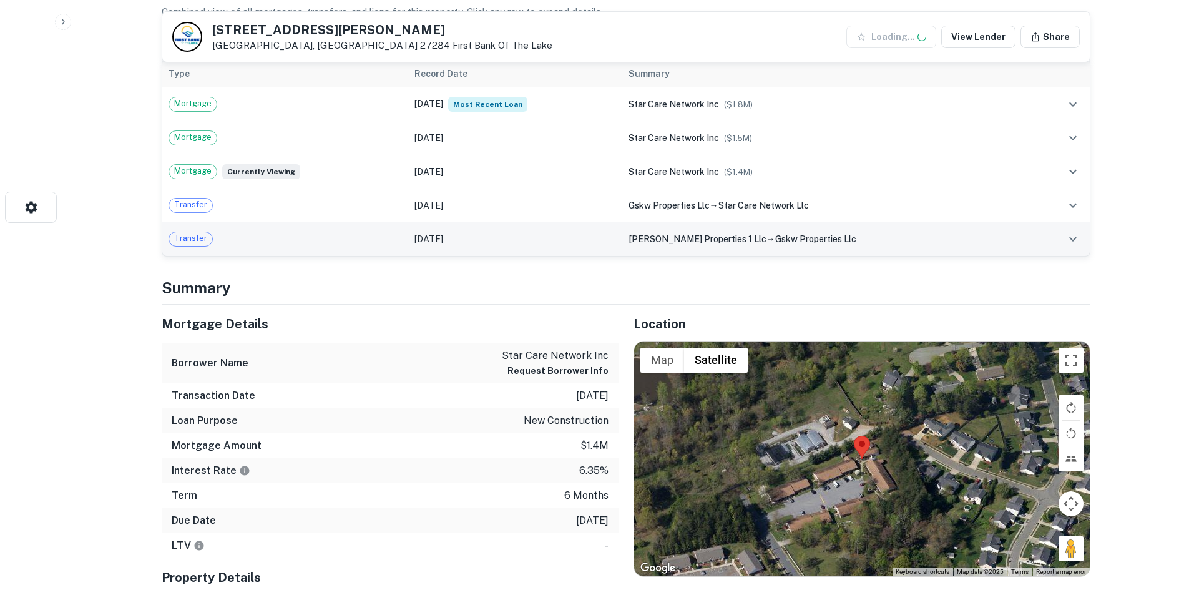
scroll to position [375, 0]
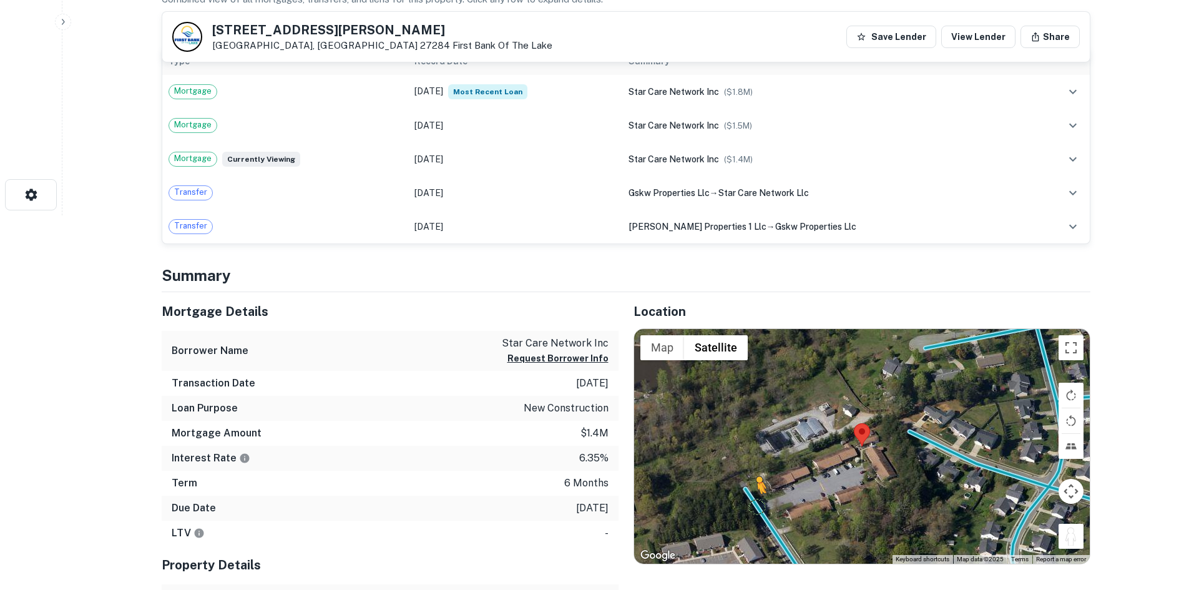
drag, startPoint x: 1067, startPoint y: 537, endPoint x: 753, endPoint y: 505, distance: 315.7
click at [753, 505] on div "To activate drag with keyboard, press Alt + Enter. Once in keyboard drag state,…" at bounding box center [862, 446] width 456 height 235
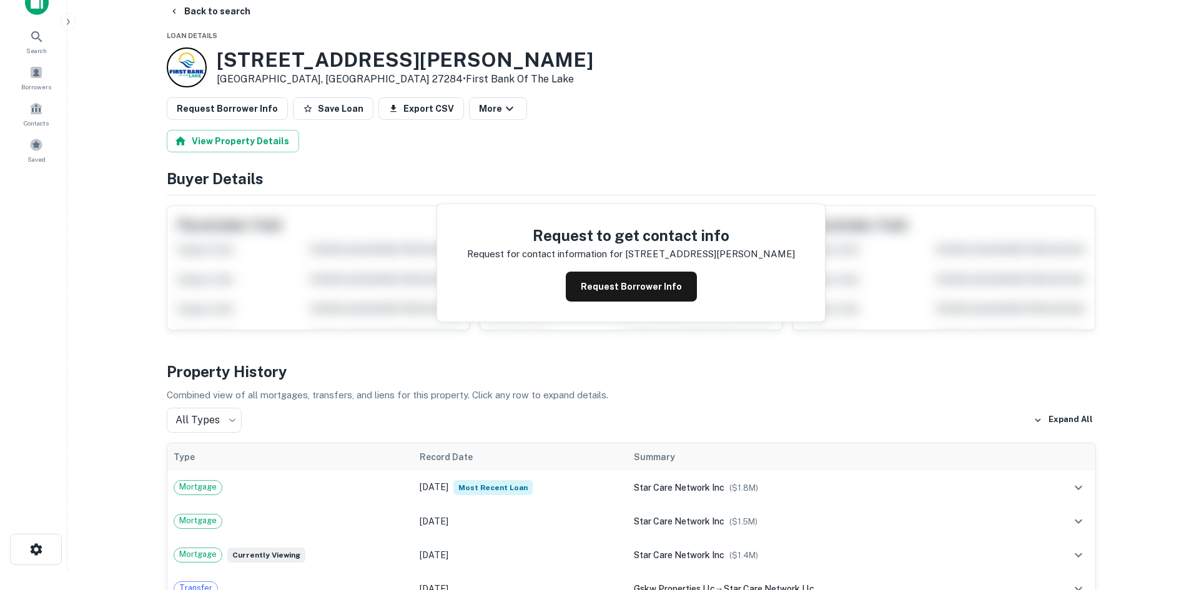
scroll to position [0, 0]
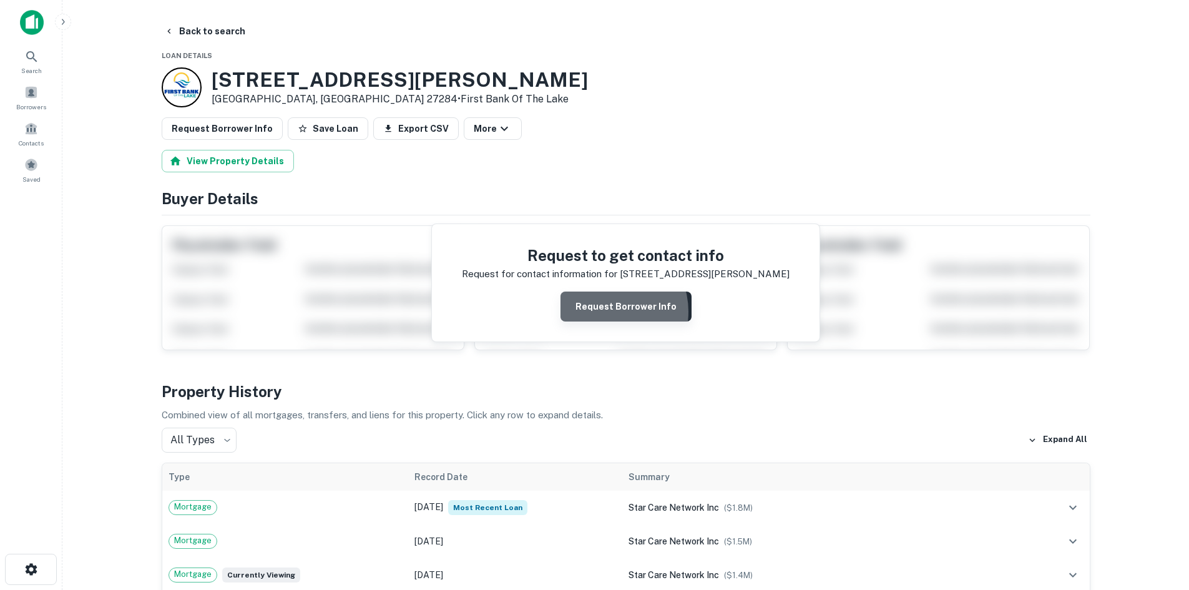
click at [608, 312] on button "Request Borrower Info" at bounding box center [626, 307] width 131 height 30
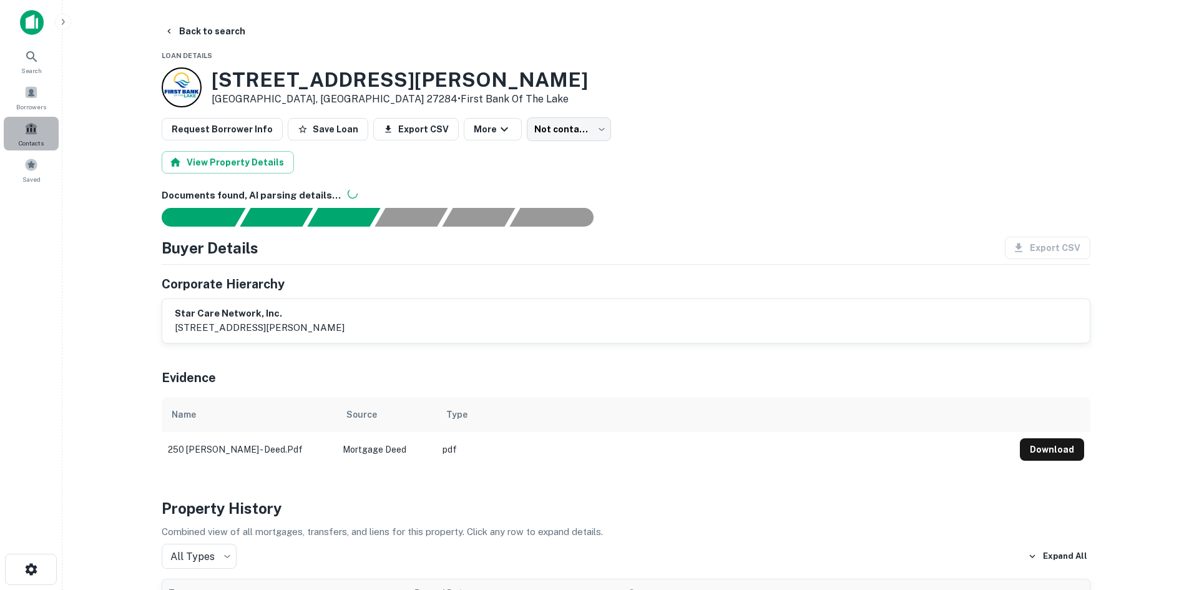
click at [20, 121] on div "Contacts" at bounding box center [31, 134] width 55 height 34
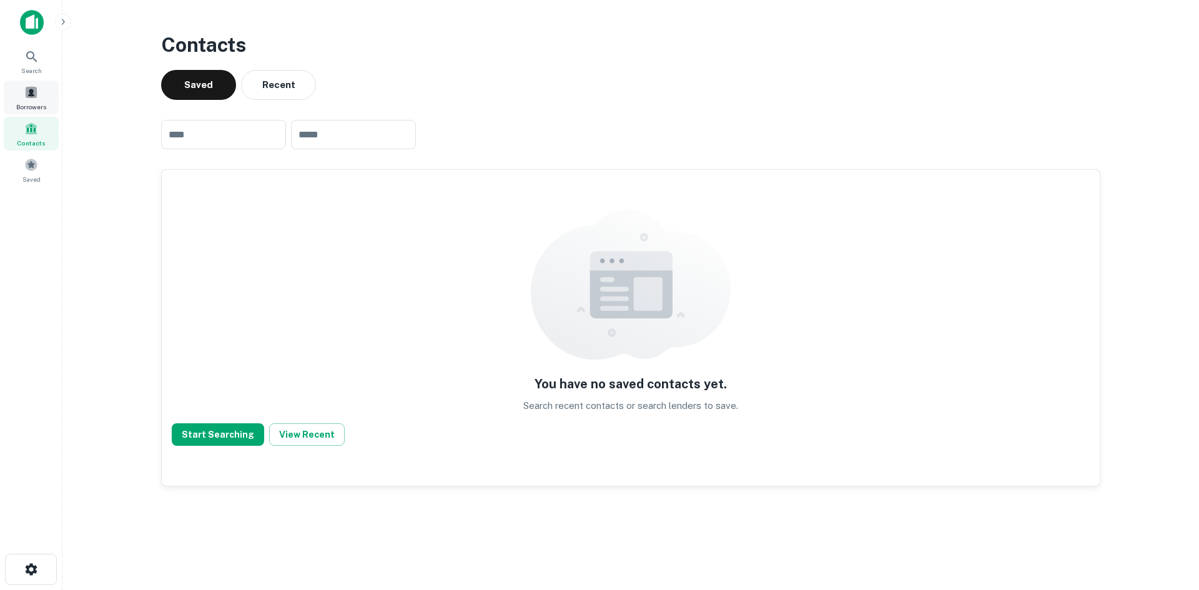
click at [29, 92] on span at bounding box center [31, 93] width 14 height 14
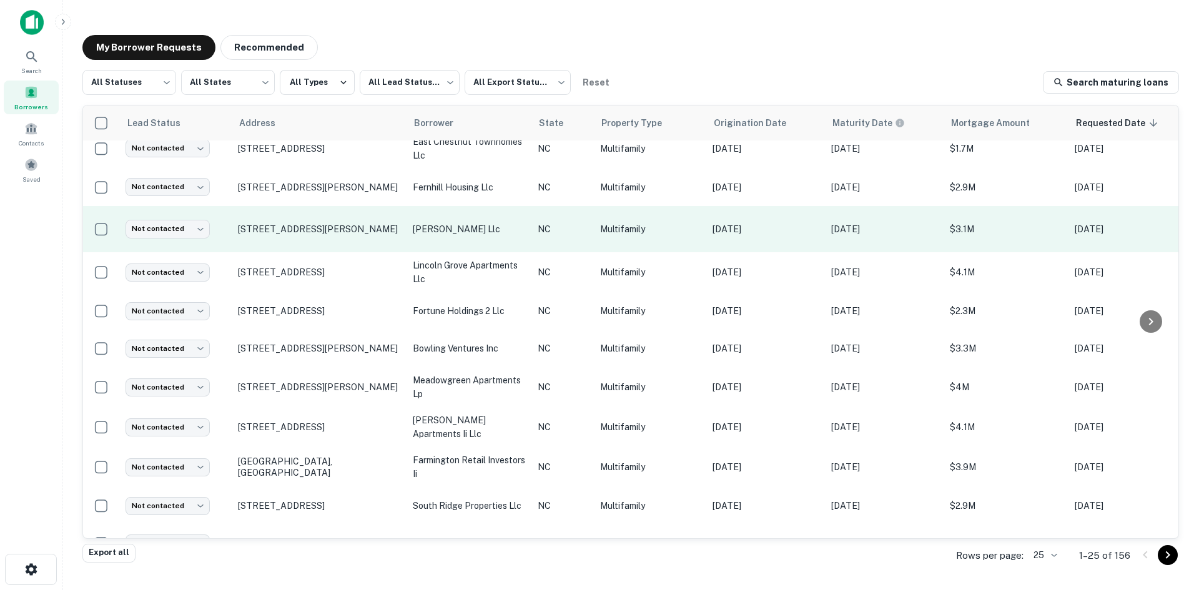
scroll to position [594, 0]
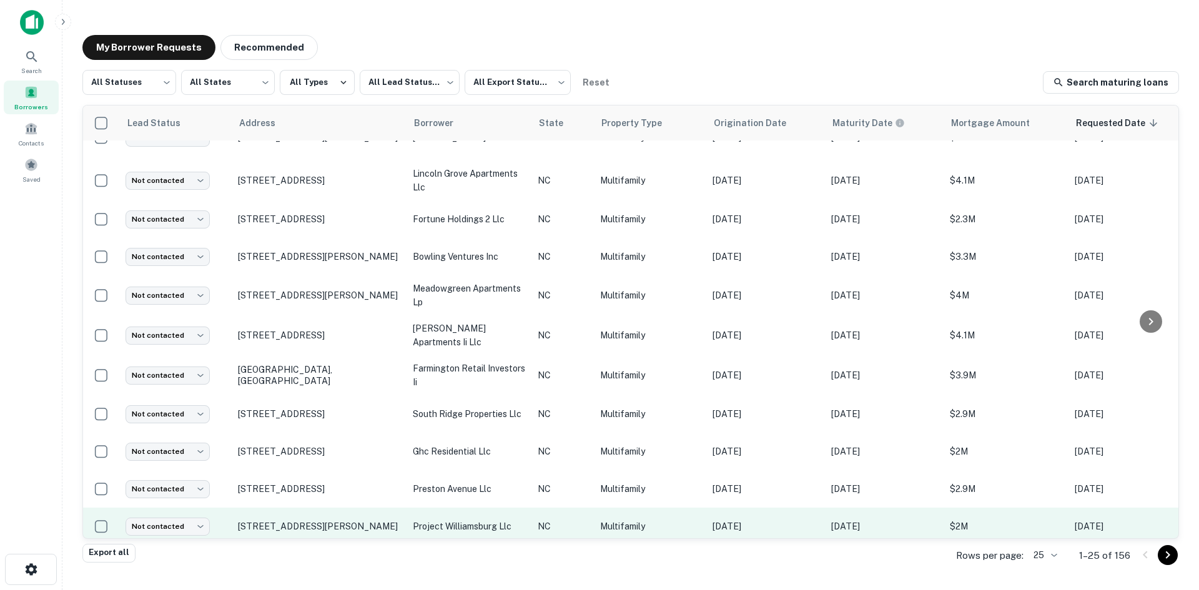
drag, startPoint x: 775, startPoint y: 528, endPoint x: 805, endPoint y: 528, distance: 30.0
click at [805, 528] on td "[DATE]" at bounding box center [765, 526] width 119 height 37
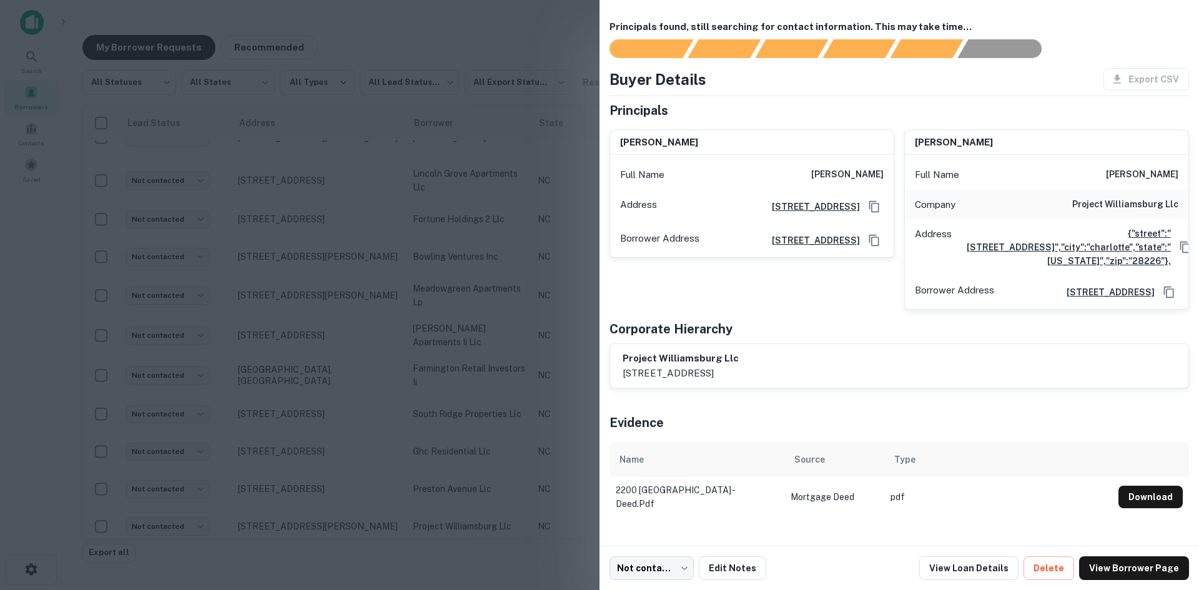
click at [511, 377] on div at bounding box center [599, 295] width 1199 height 590
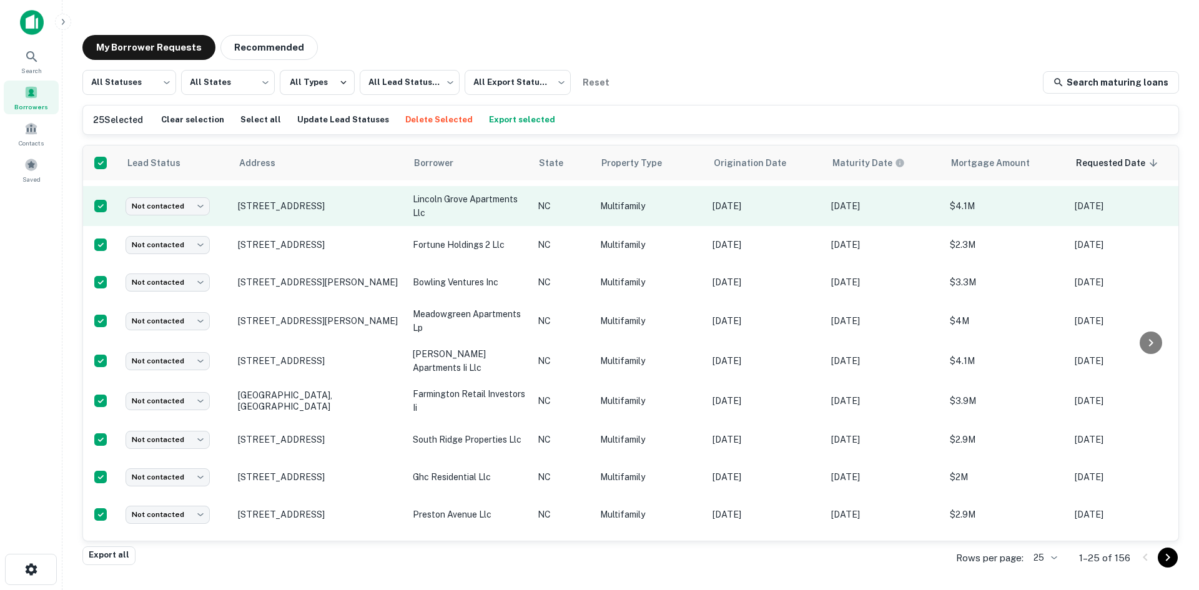
scroll to position [631, 0]
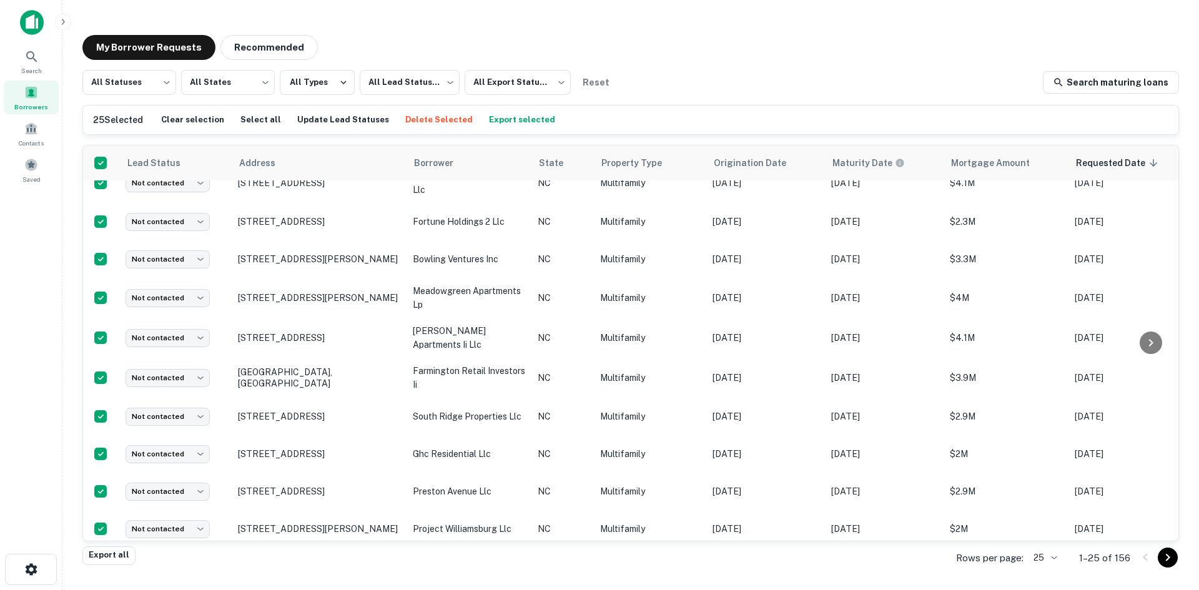
click at [506, 114] on button "Export selected" at bounding box center [522, 120] width 72 height 19
